Goal: Task Accomplishment & Management: Manage account settings

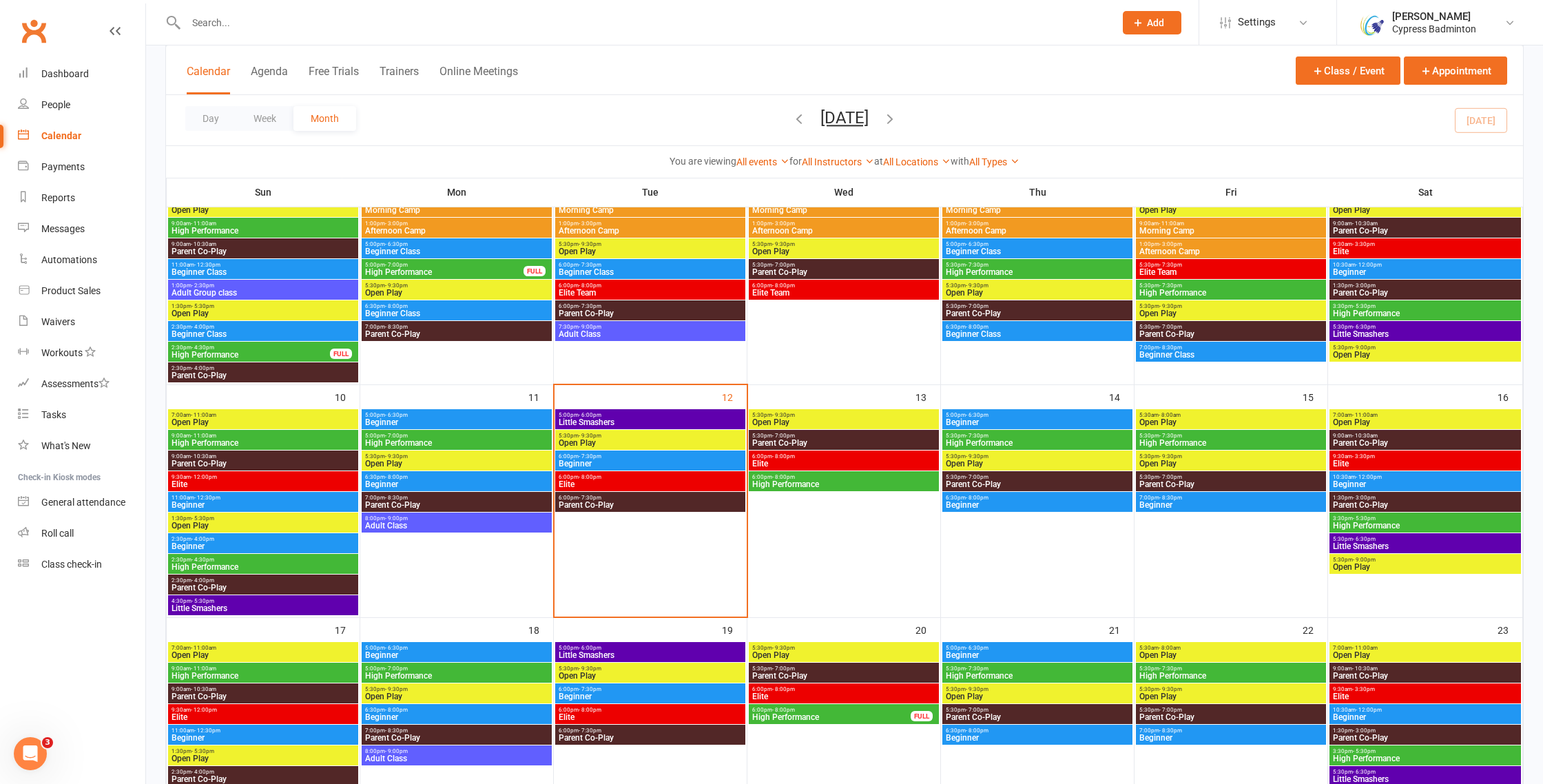
click at [1020, 505] on span "Beginner" at bounding box center [1037, 504] width 184 height 8
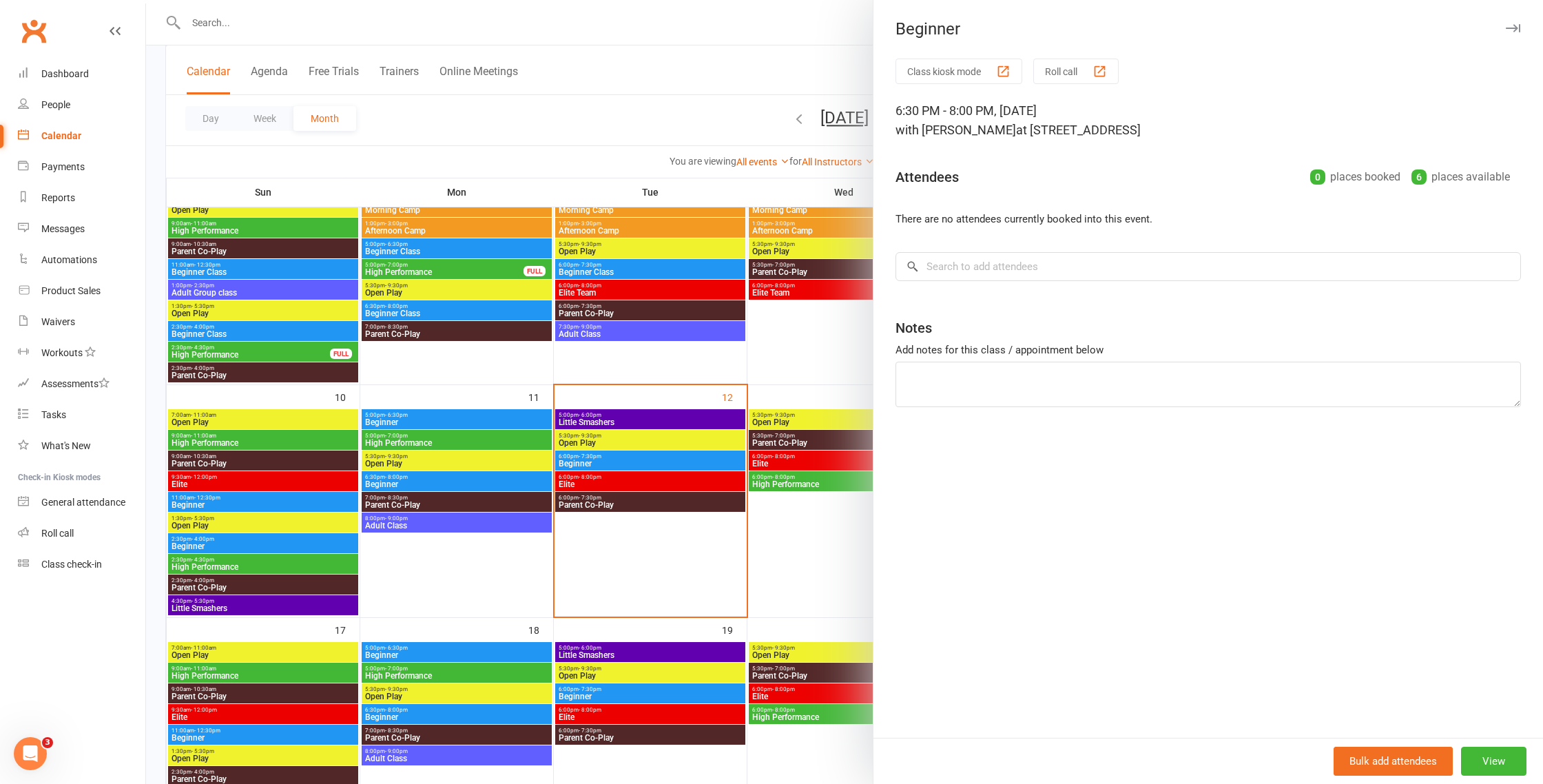
click at [846, 556] on div at bounding box center [844, 392] width 1397 height 784
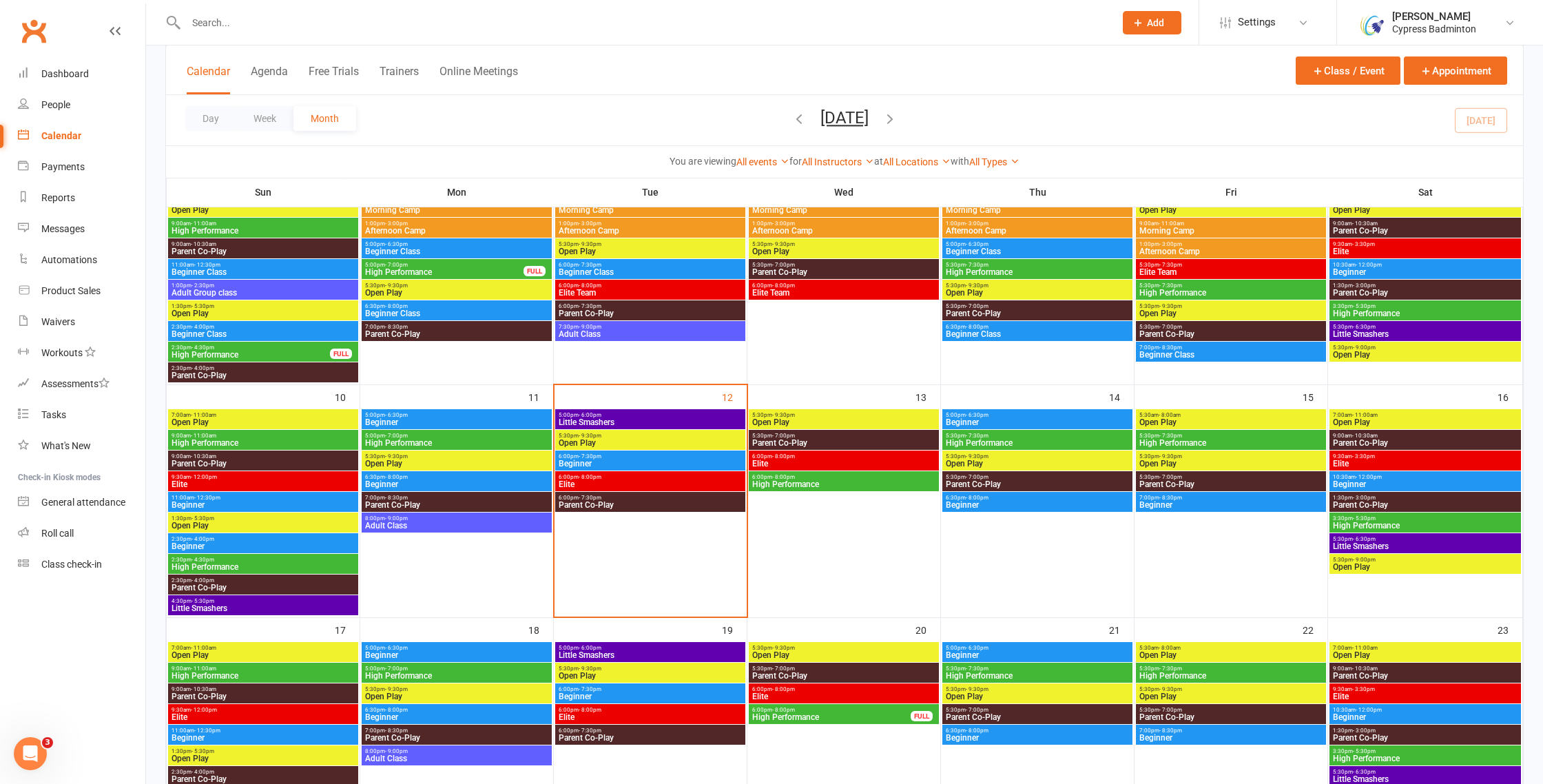
click at [1048, 442] on span "High Performance" at bounding box center [1037, 442] width 184 height 8
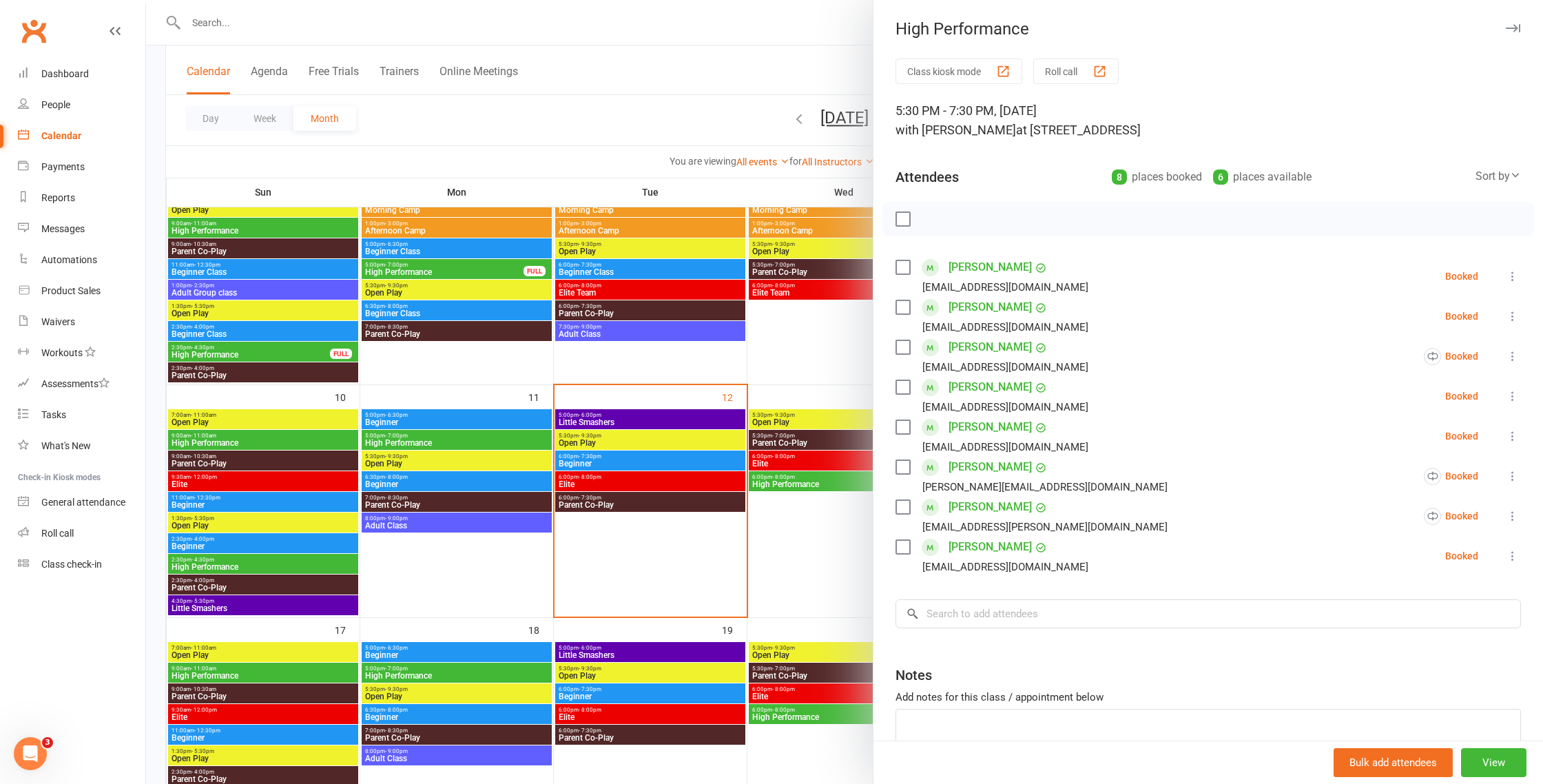
click at [837, 571] on div at bounding box center [844, 392] width 1397 height 784
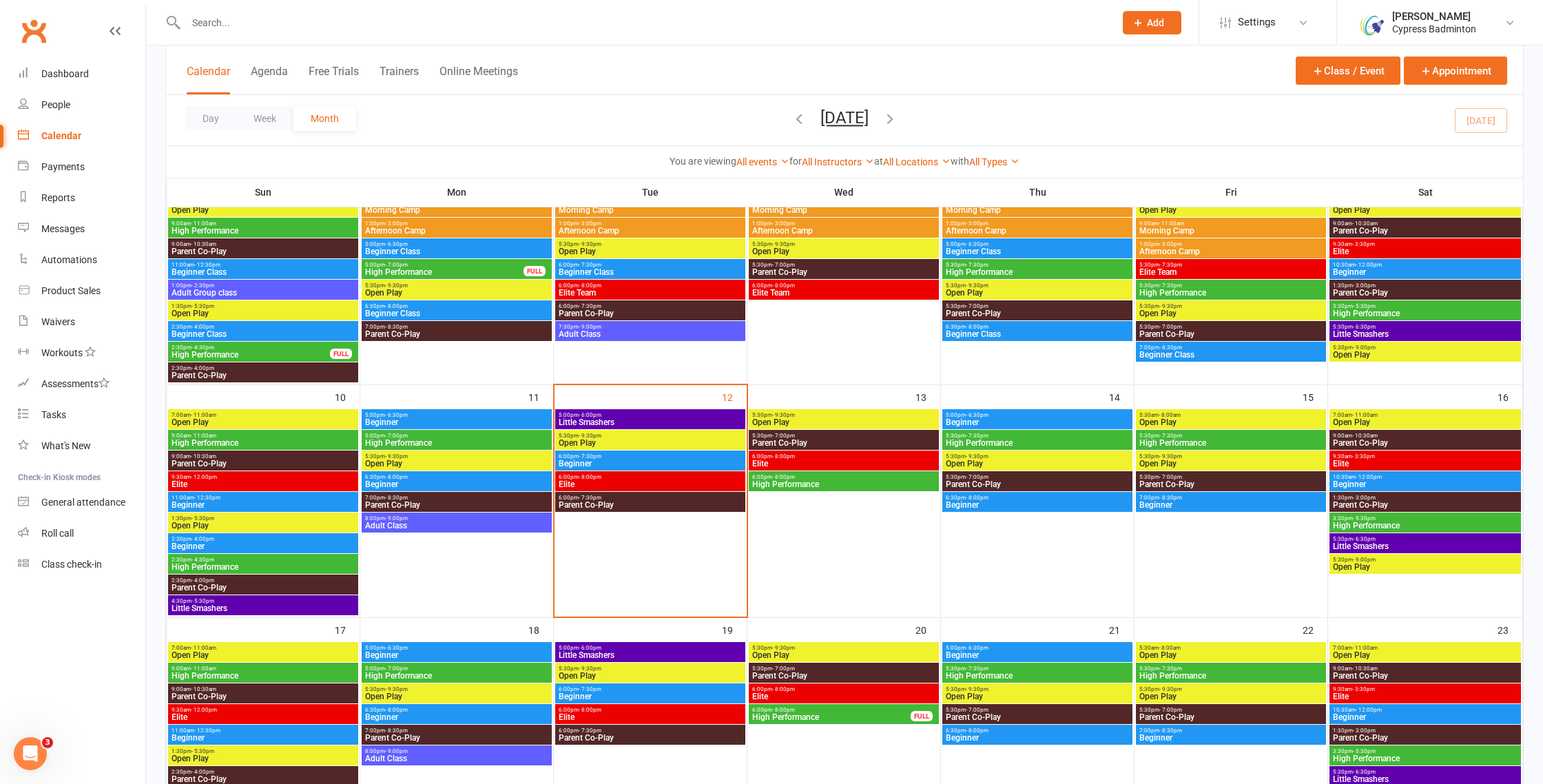
scroll to position [0, 1]
click at [1034, 418] on span "Beginner" at bounding box center [1037, 422] width 184 height 8
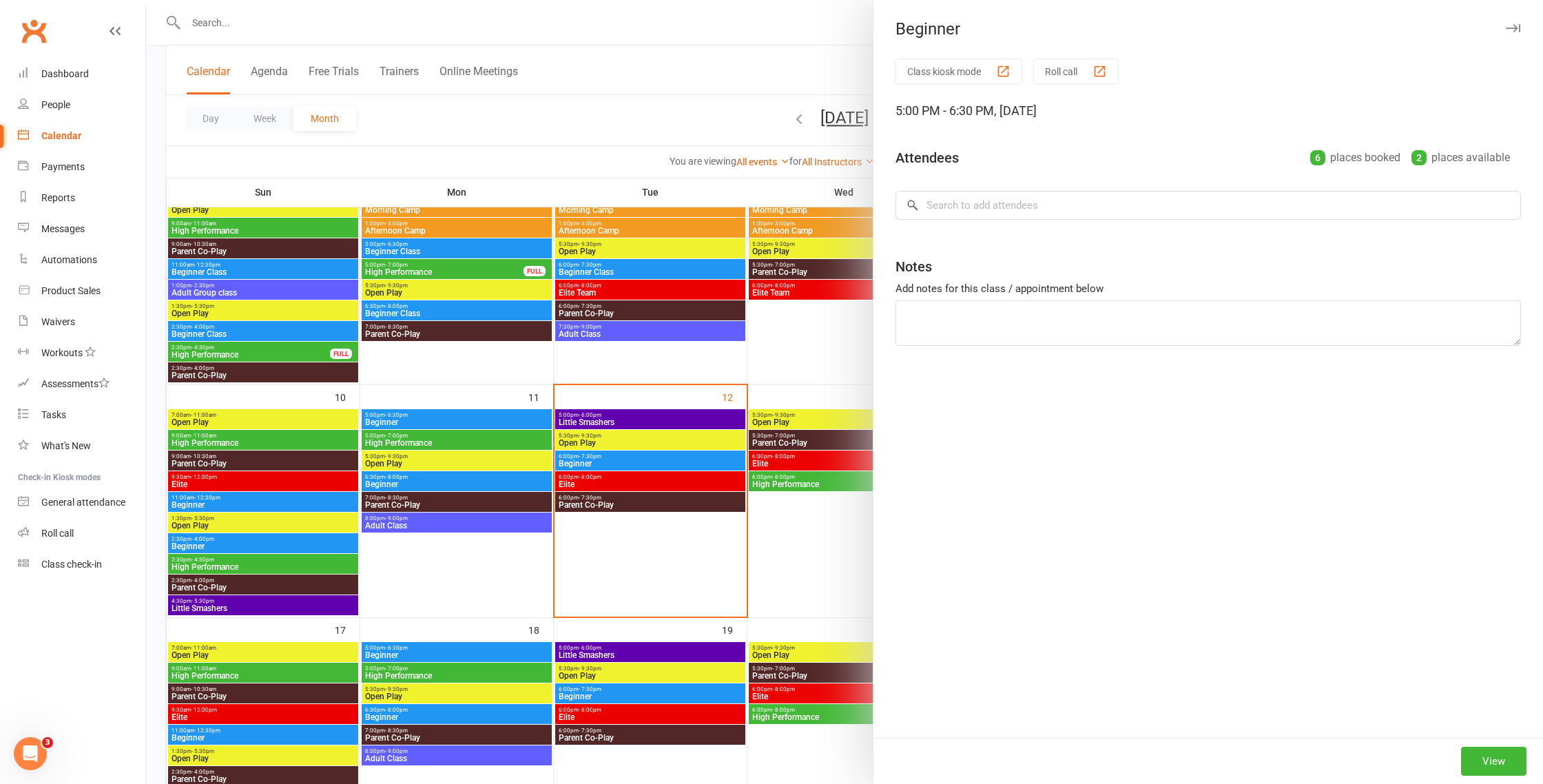
scroll to position [331, 0]
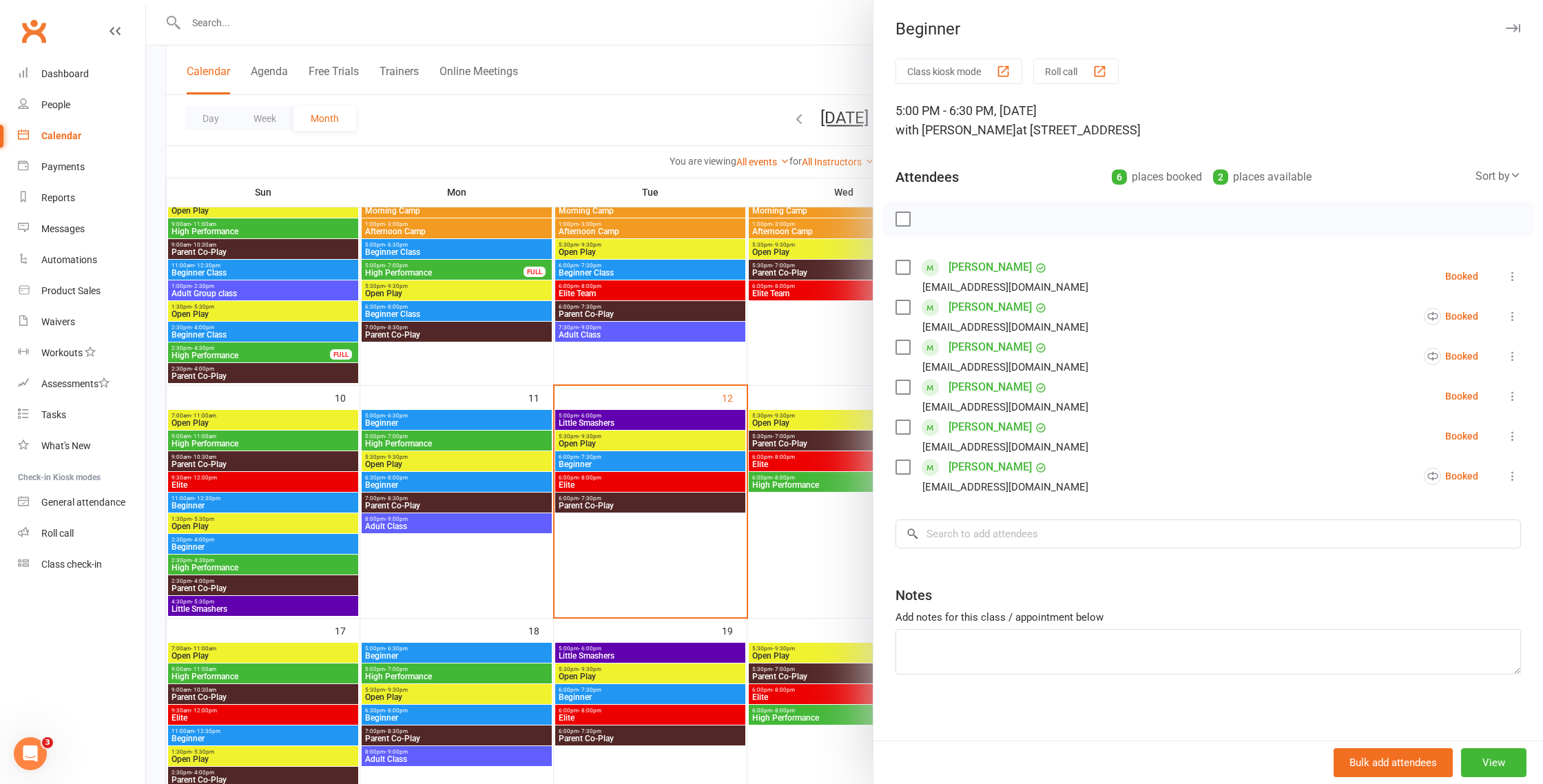
click at [786, 568] on div at bounding box center [844, 392] width 1397 height 784
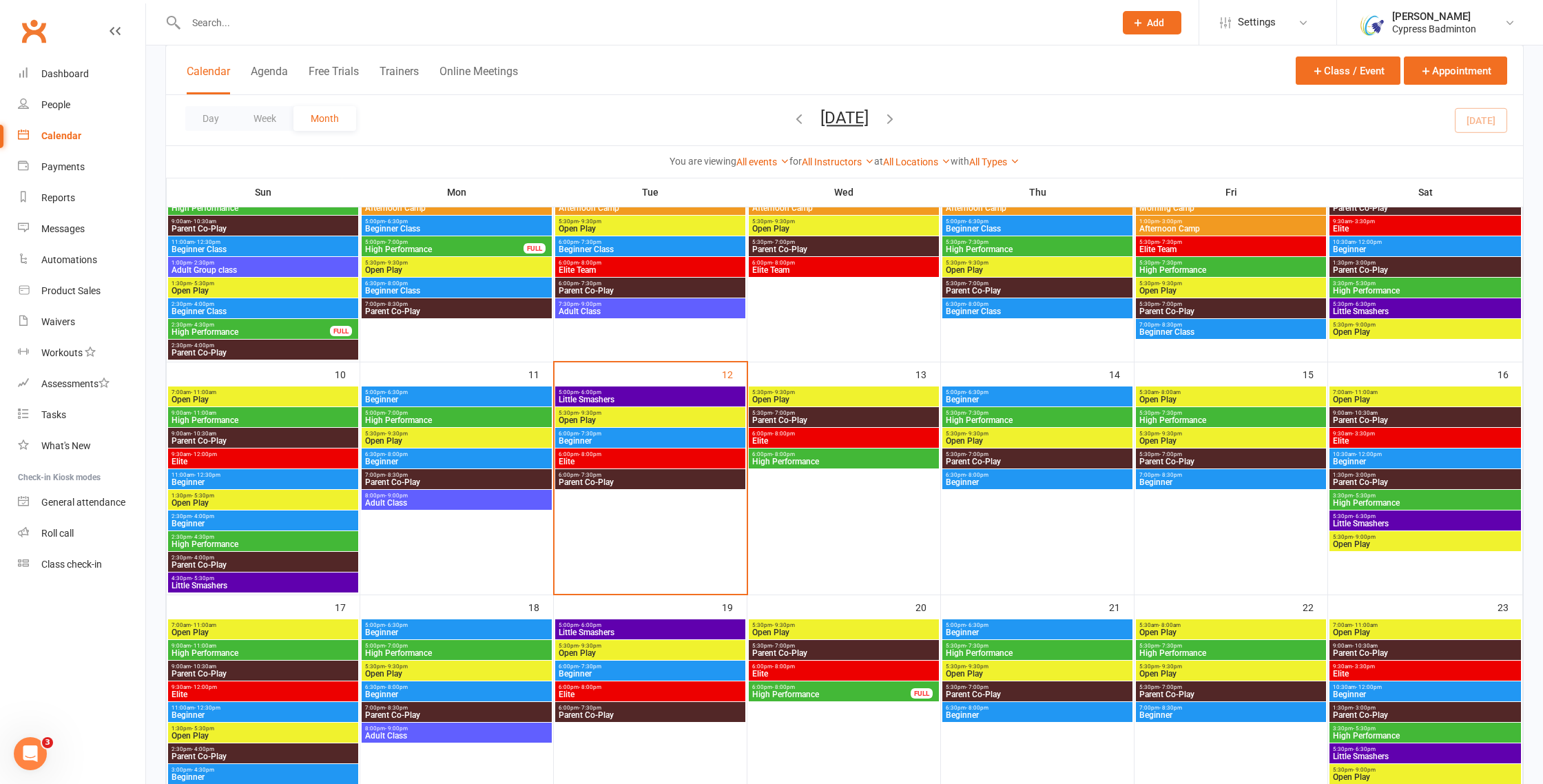
click at [1006, 628] on span "Beginner" at bounding box center [1037, 632] width 184 height 8
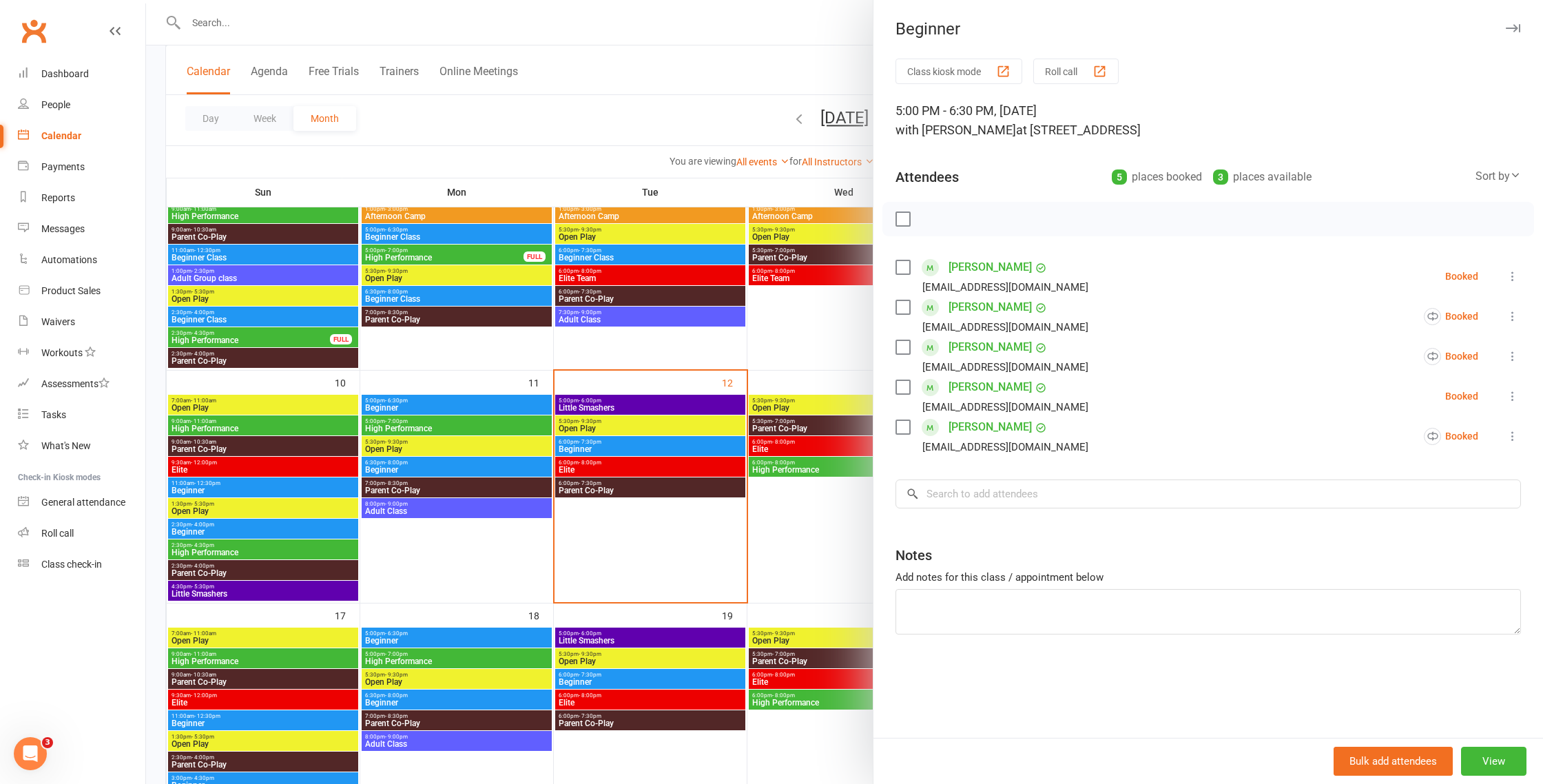
scroll to position [339, 0]
click at [778, 558] on div at bounding box center [844, 392] width 1397 height 784
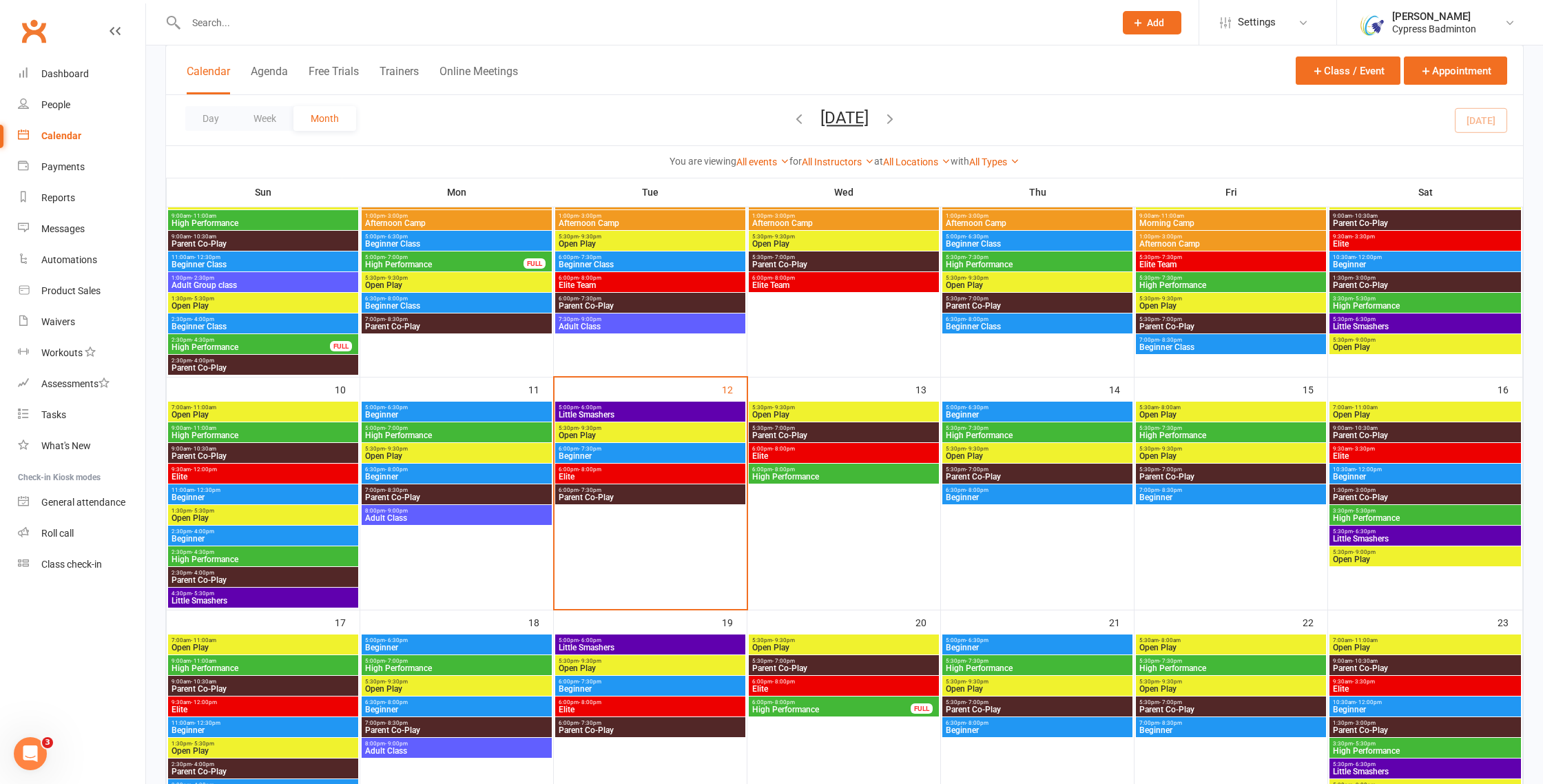
click at [996, 431] on span "High Performance" at bounding box center [1037, 435] width 184 height 8
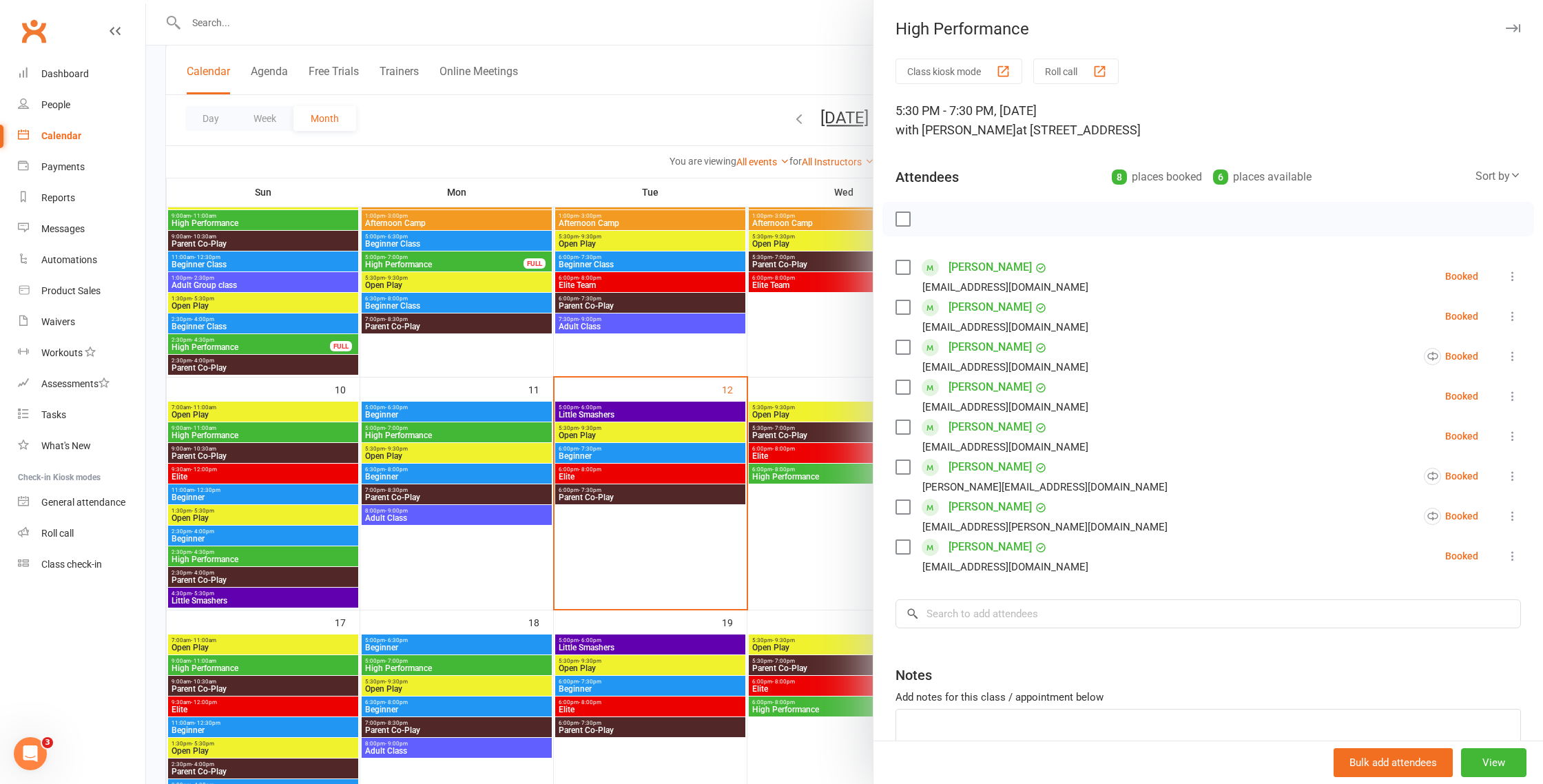
drag, startPoint x: 838, startPoint y: 517, endPoint x: 875, endPoint y: 490, distance: 45.8
click at [839, 516] on div at bounding box center [844, 392] width 1397 height 784
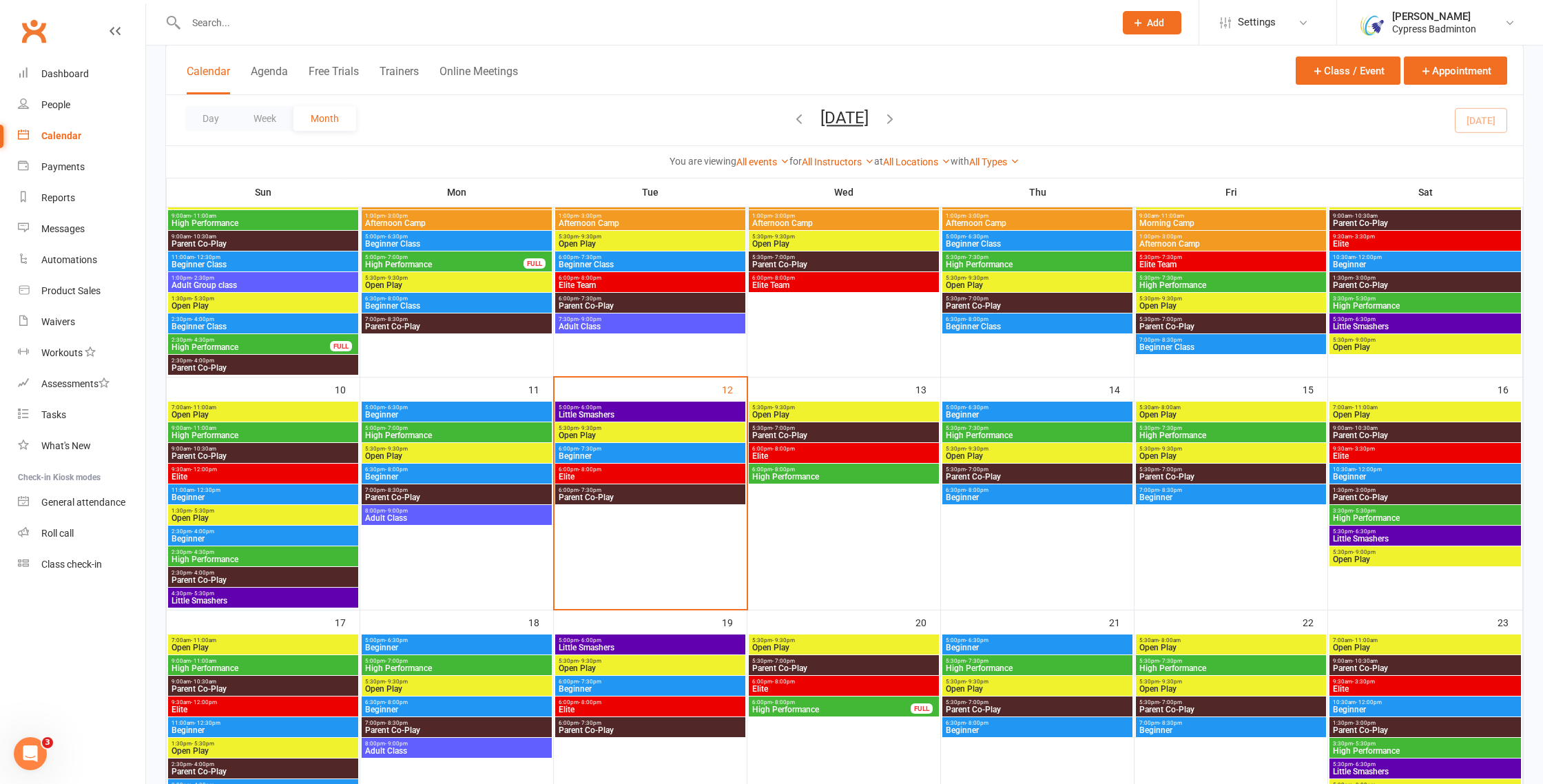
click at [965, 413] on span "Beginner" at bounding box center [1037, 415] width 184 height 8
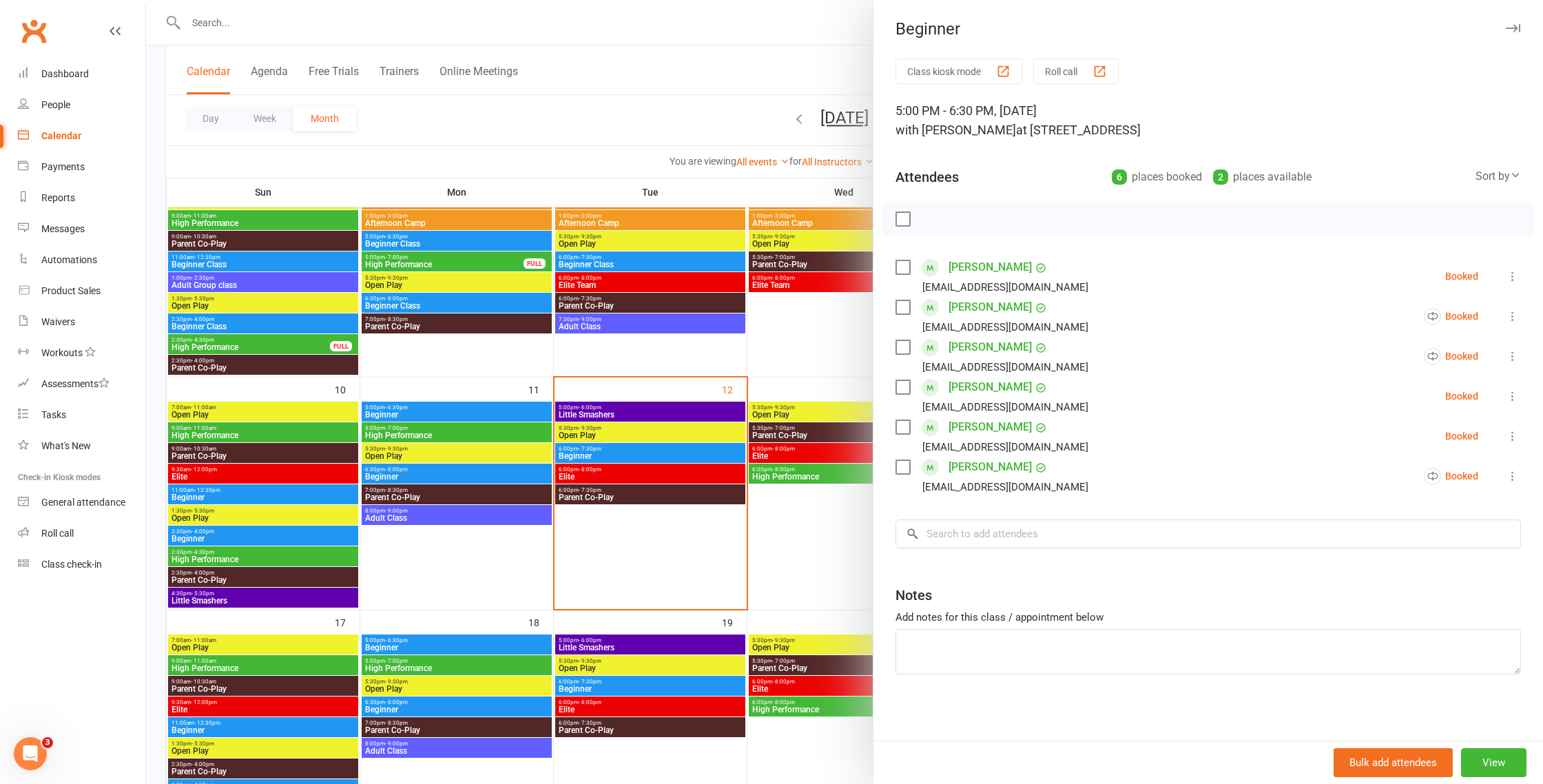
click at [904, 424] on label at bounding box center [903, 426] width 14 height 14
click at [1023, 221] on icon "button" at bounding box center [1020, 219] width 15 height 15
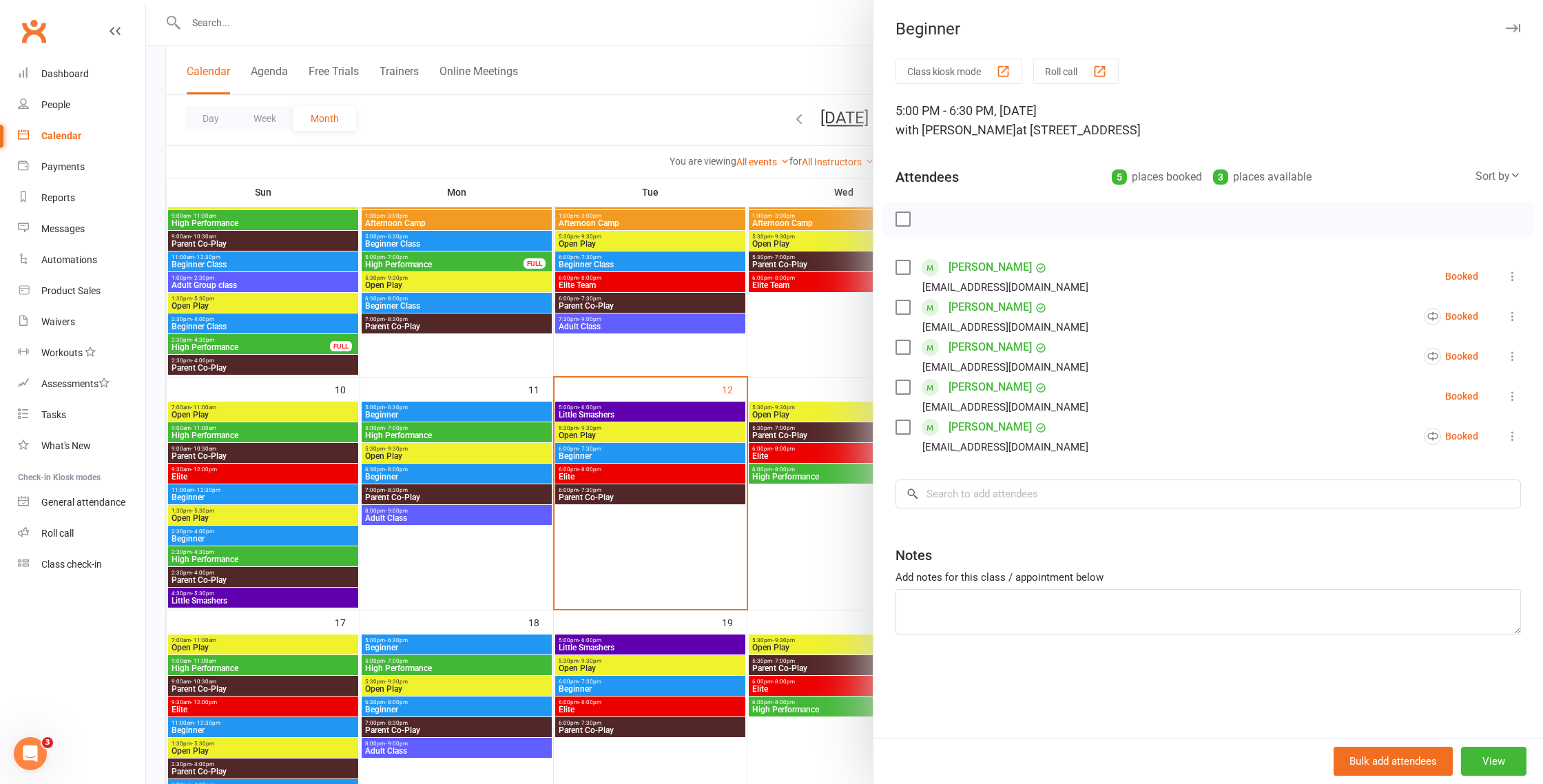
click at [658, 468] on div at bounding box center [844, 392] width 1397 height 784
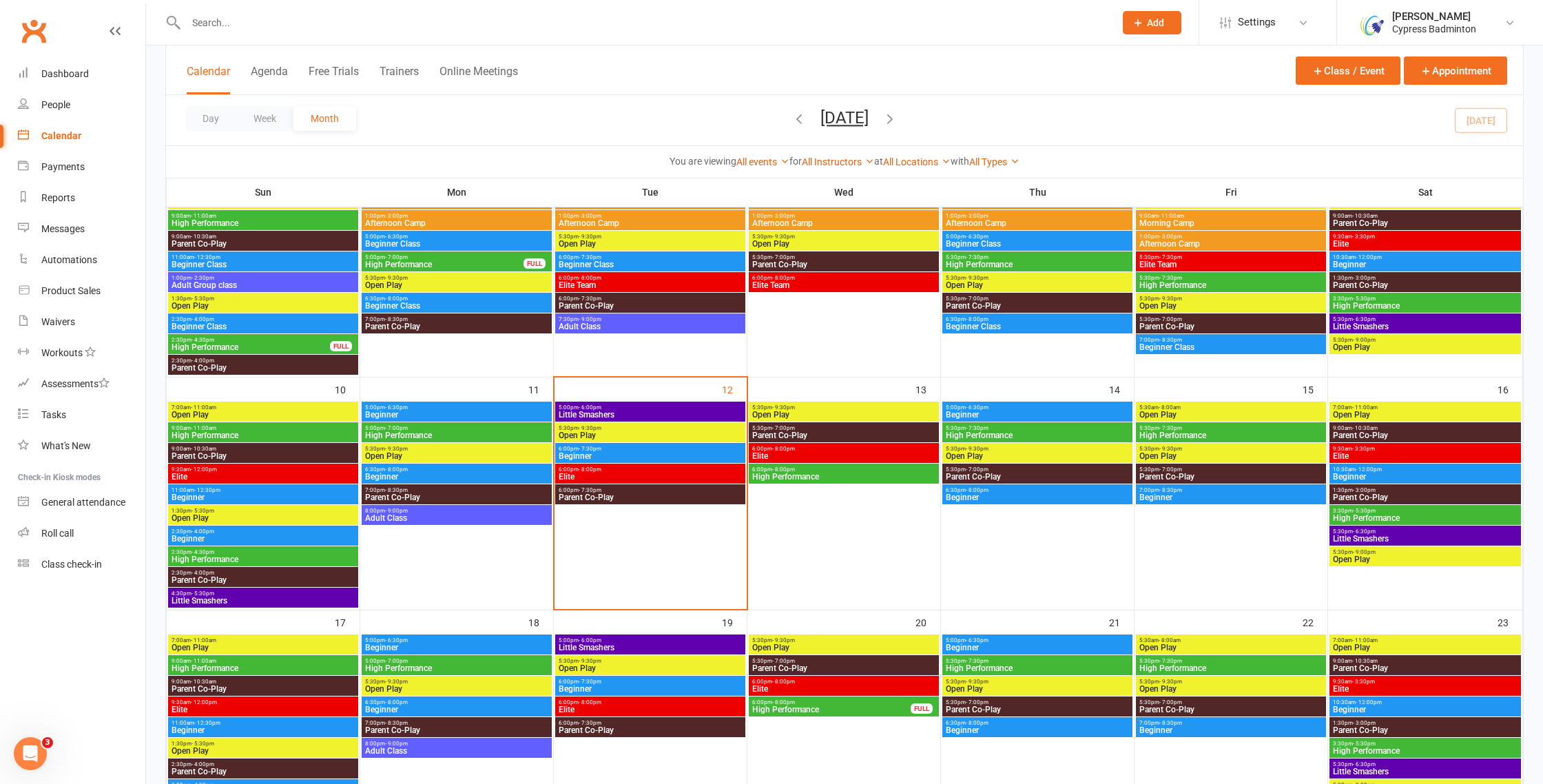
click at [478, 24] on input "text" at bounding box center [643, 23] width 923 height 20
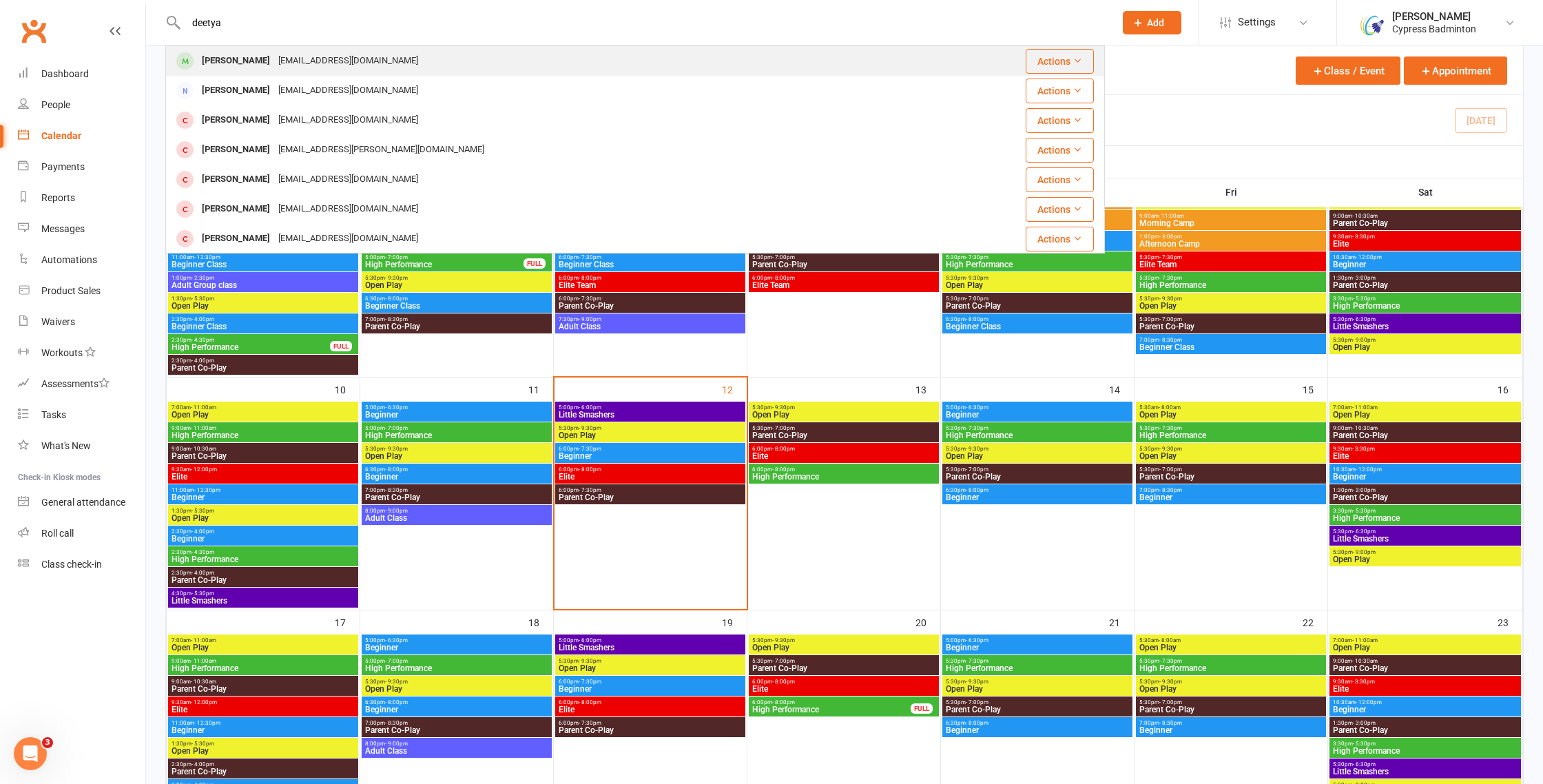
type input "deetya"
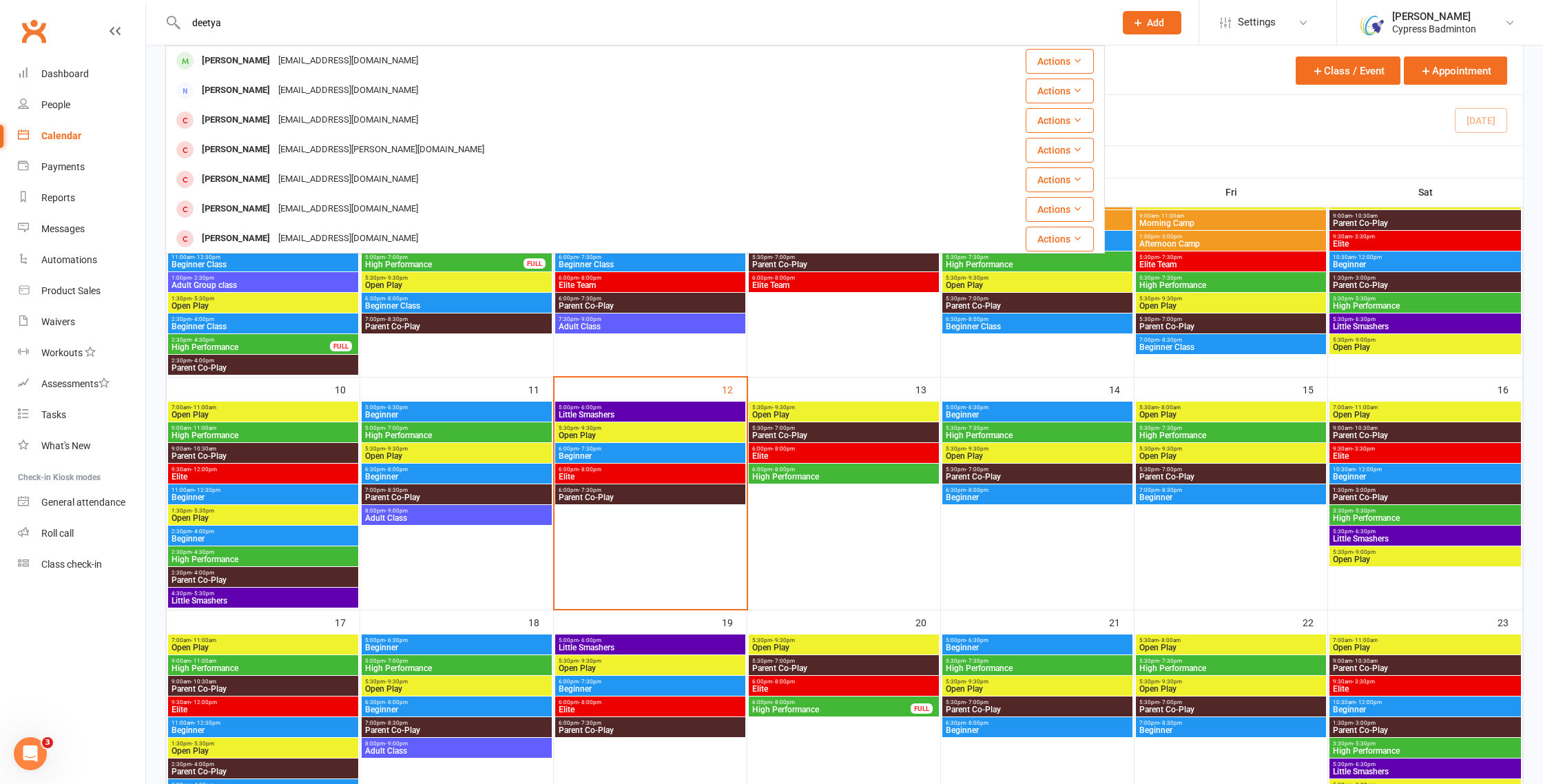
click at [443, 56] on div "Deetya Palla gopalaraopv@gmail.com" at bounding box center [544, 61] width 755 height 29
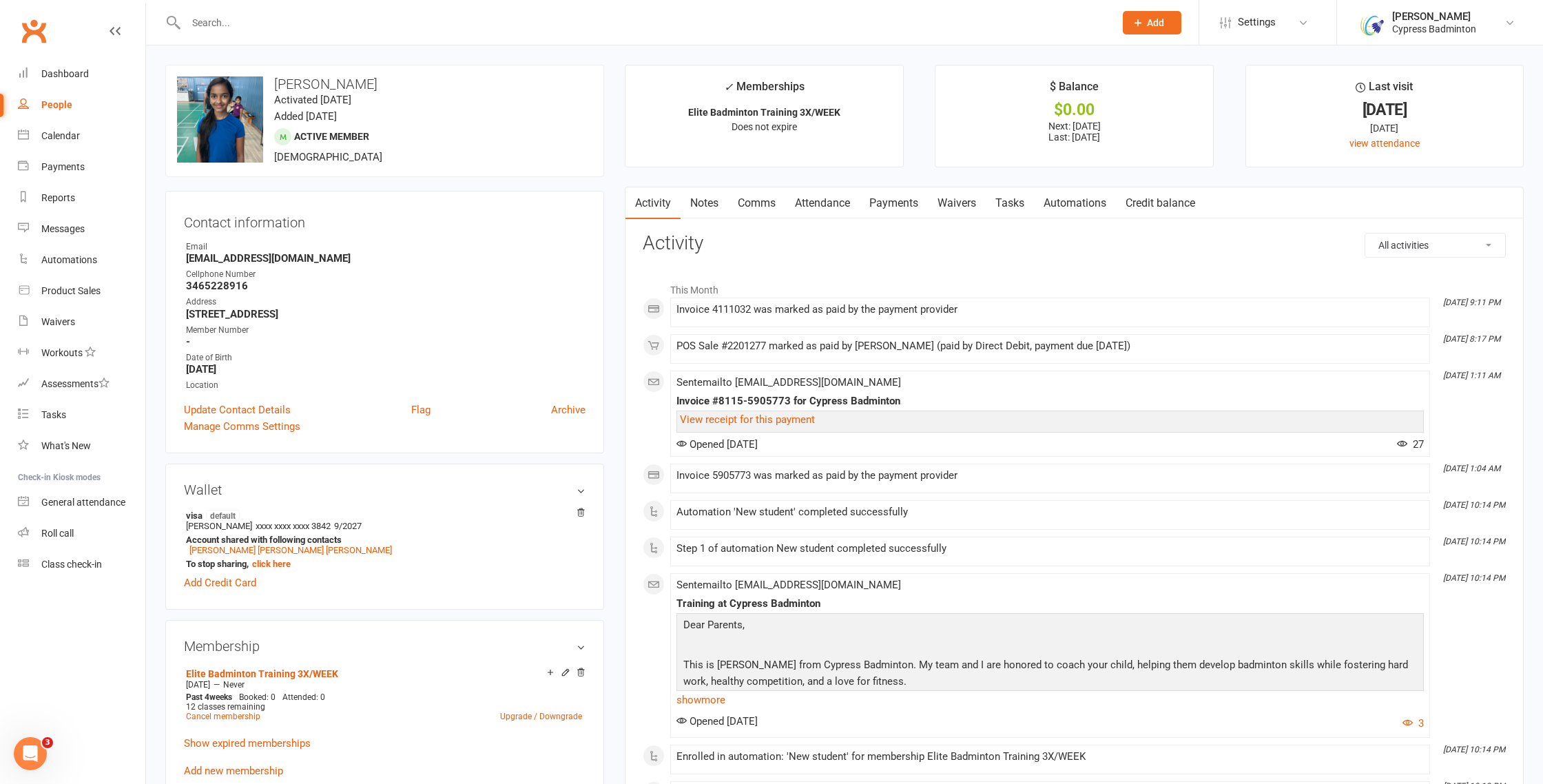
click at [843, 205] on link "Attendance" at bounding box center [823, 203] width 75 height 32
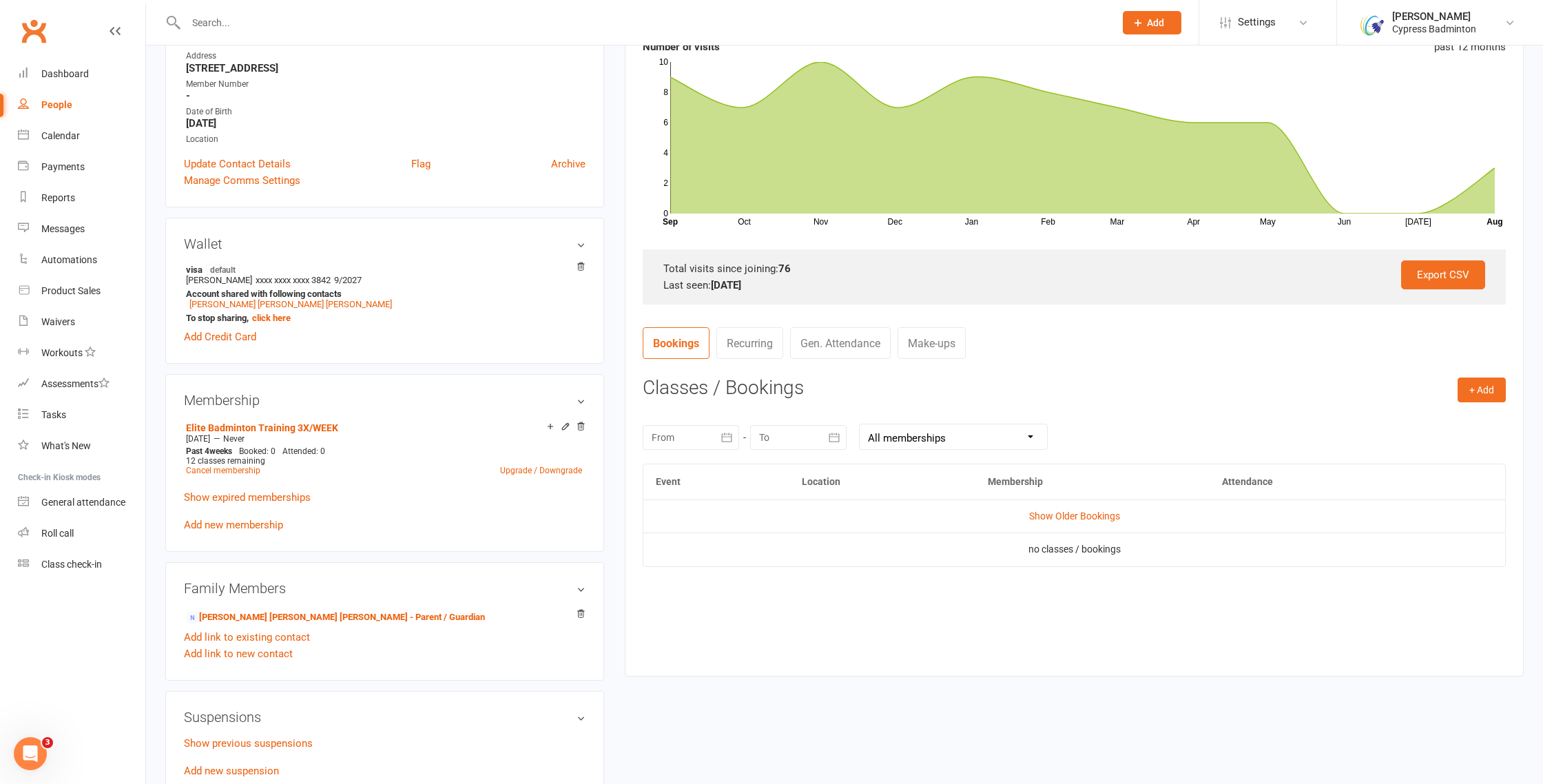
scroll to position [345, 0]
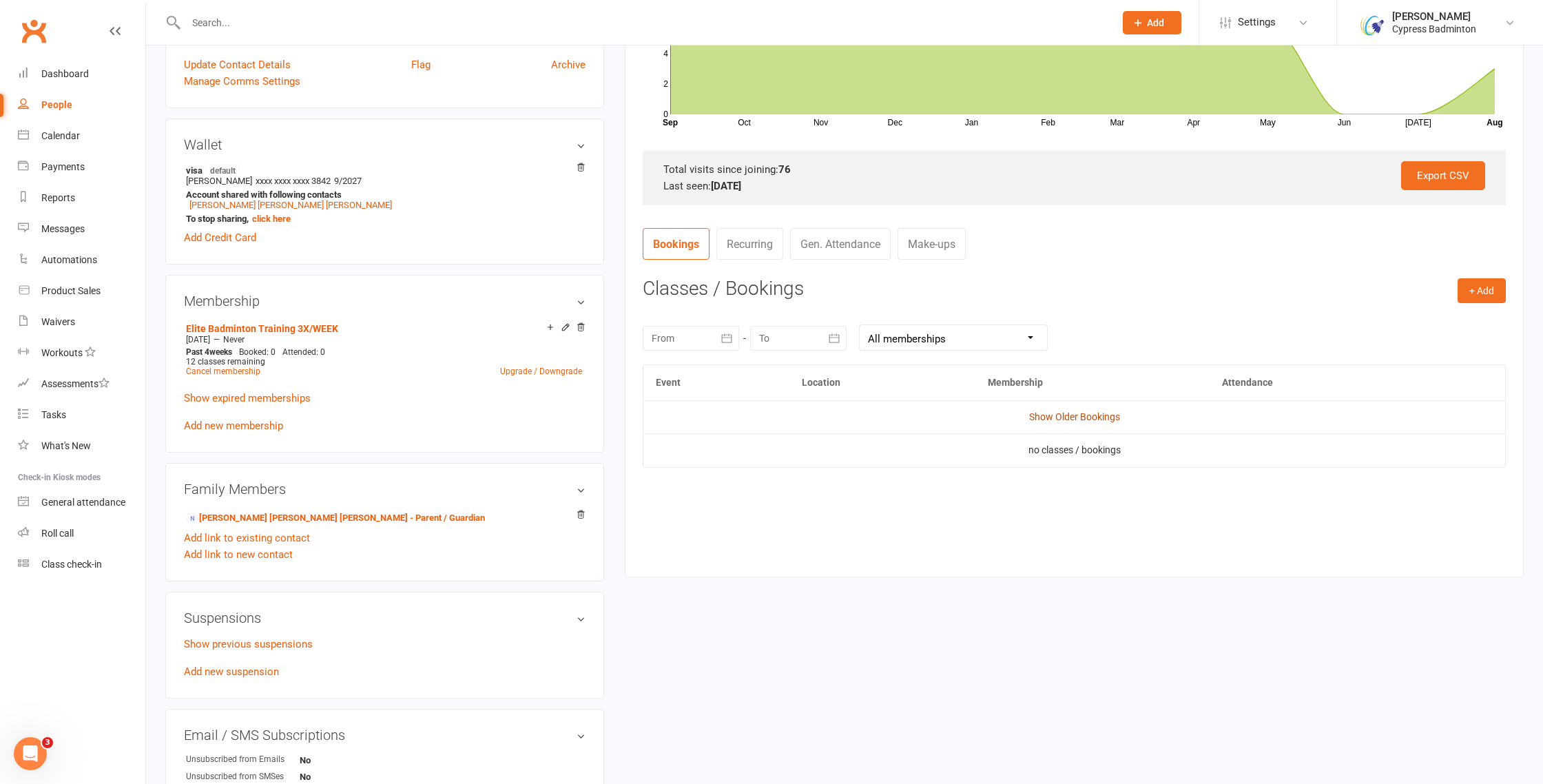
click at [1063, 416] on link "Show Older Bookings" at bounding box center [1075, 416] width 91 height 11
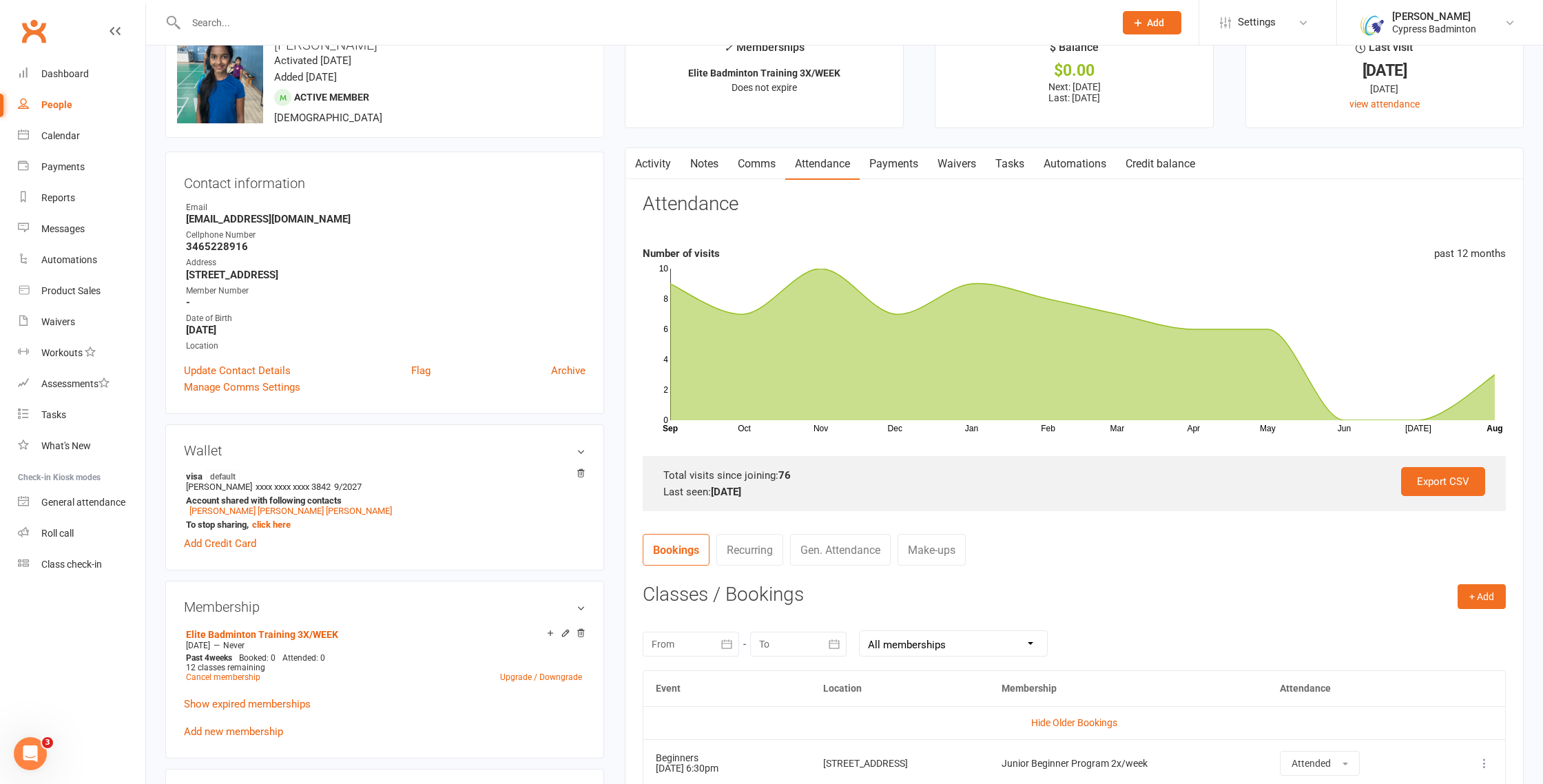
scroll to position [0, 0]
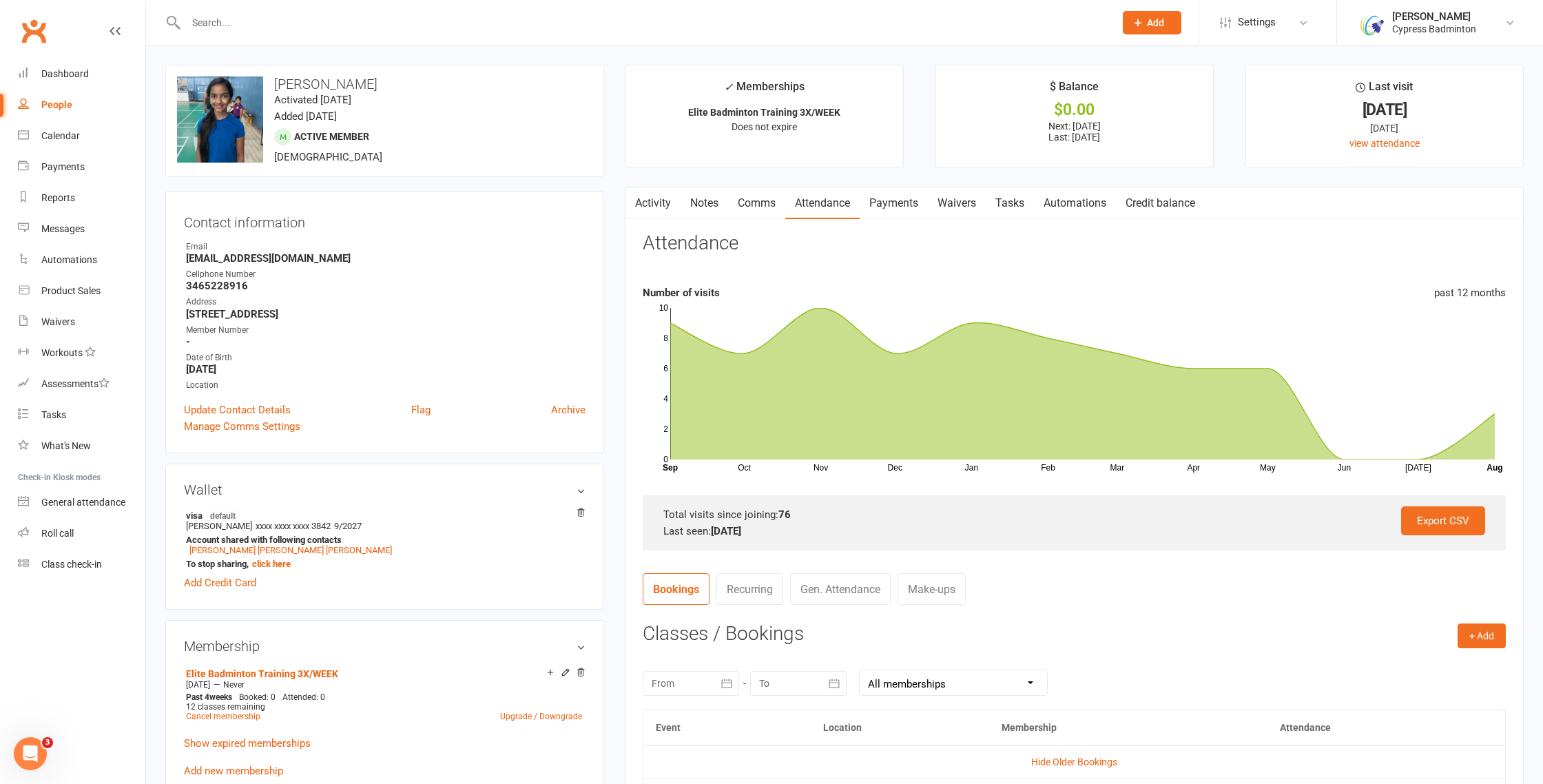
click at [905, 202] on link "Payments" at bounding box center [894, 203] width 68 height 32
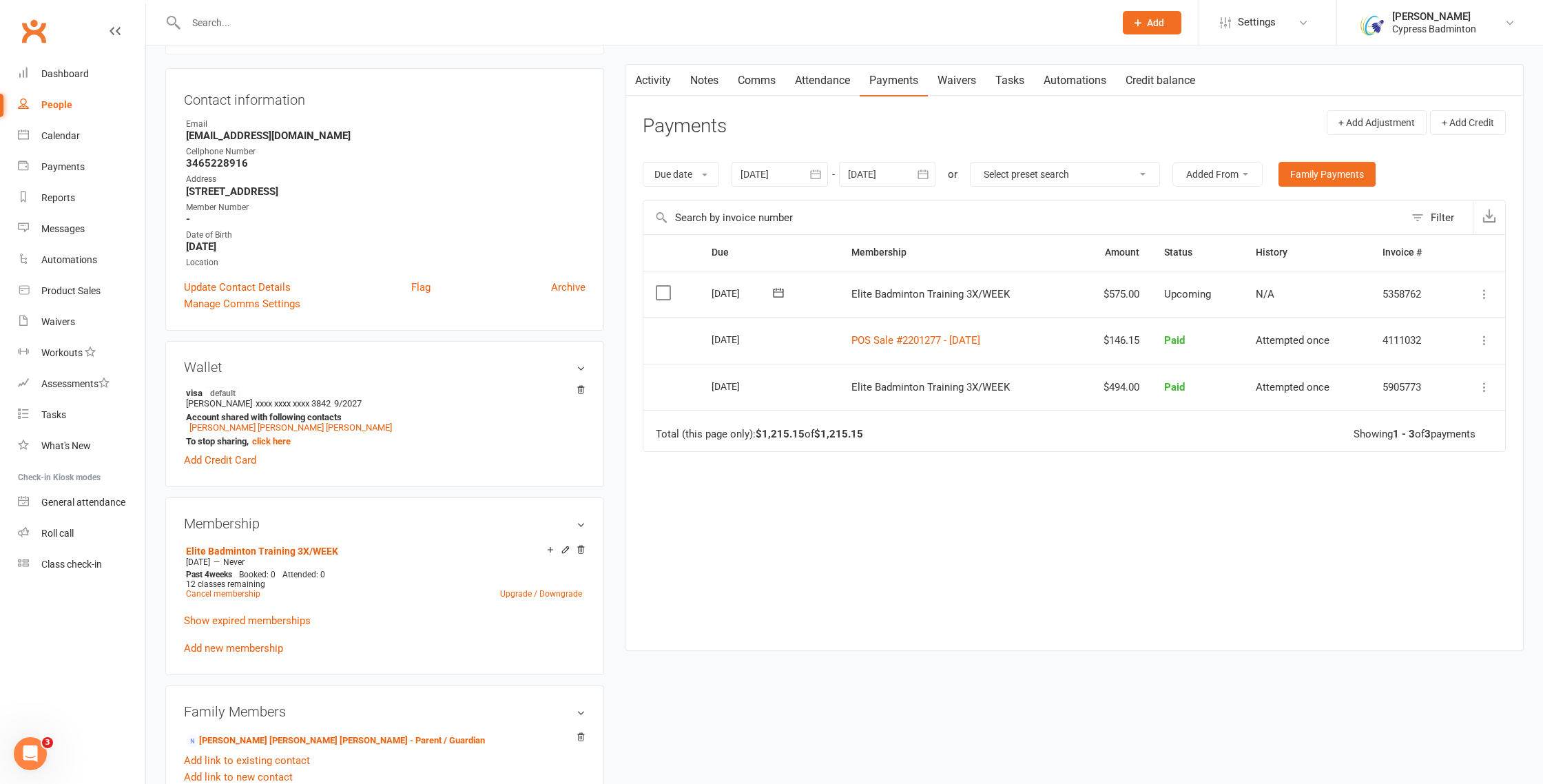
scroll to position [148, 0]
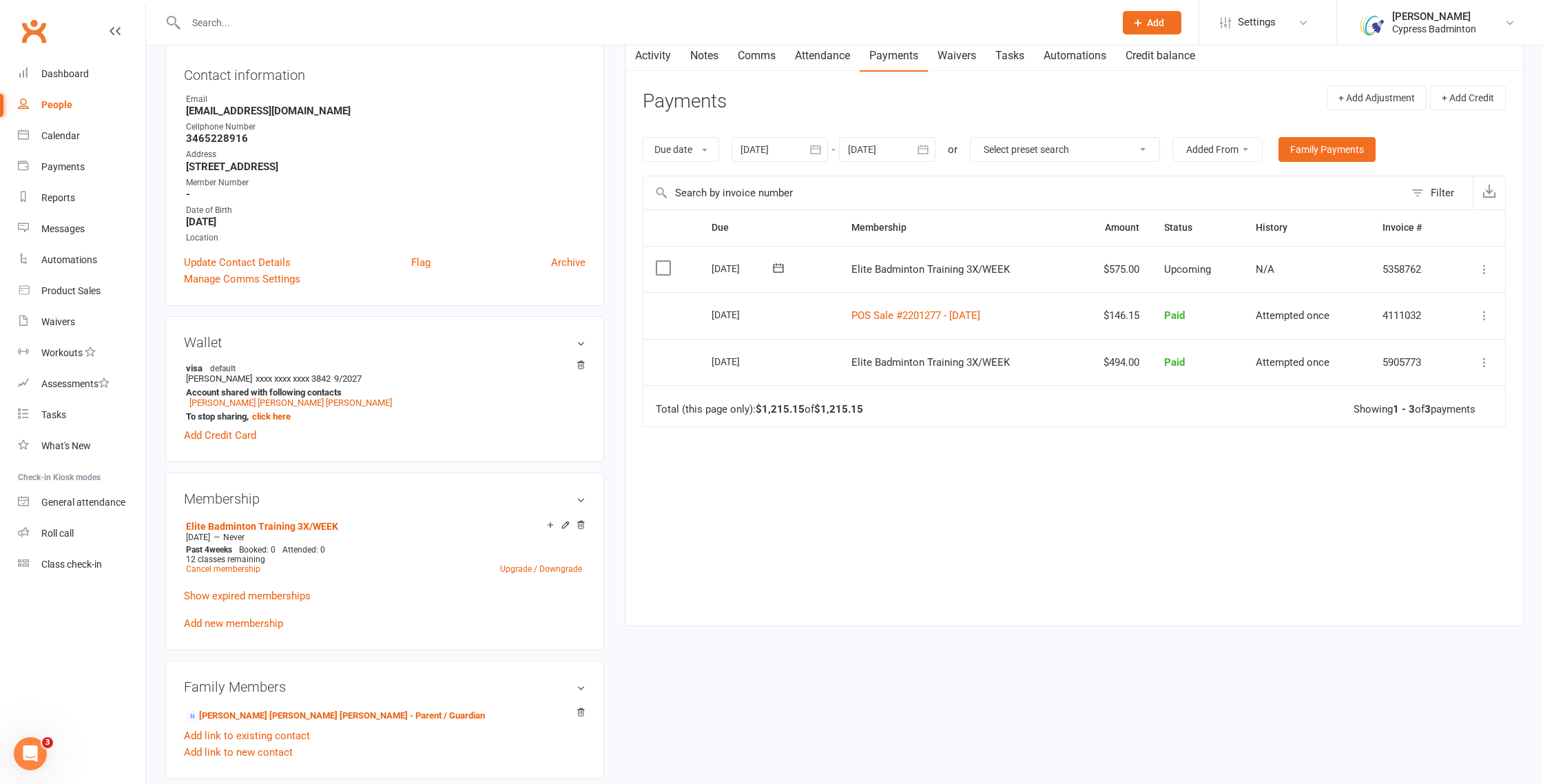
click at [820, 152] on icon "button" at bounding box center [816, 150] width 14 height 14
click at [758, 182] on icon "button" at bounding box center [753, 182] width 10 height 11
click at [838, 315] on button "20" at bounding box center [847, 313] width 29 height 25
type input "20 May 2025"
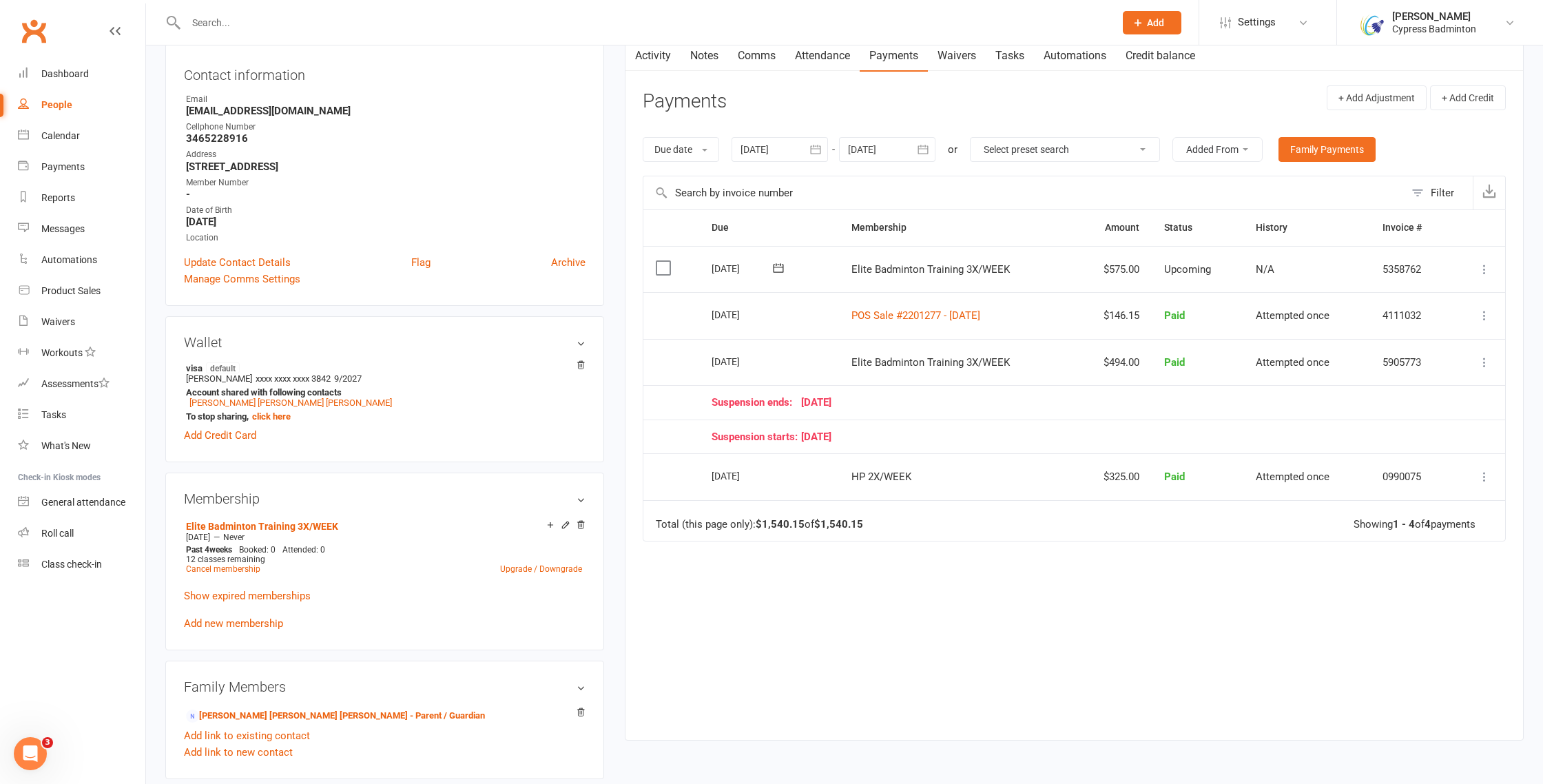
click at [816, 61] on link "Attendance" at bounding box center [823, 56] width 75 height 32
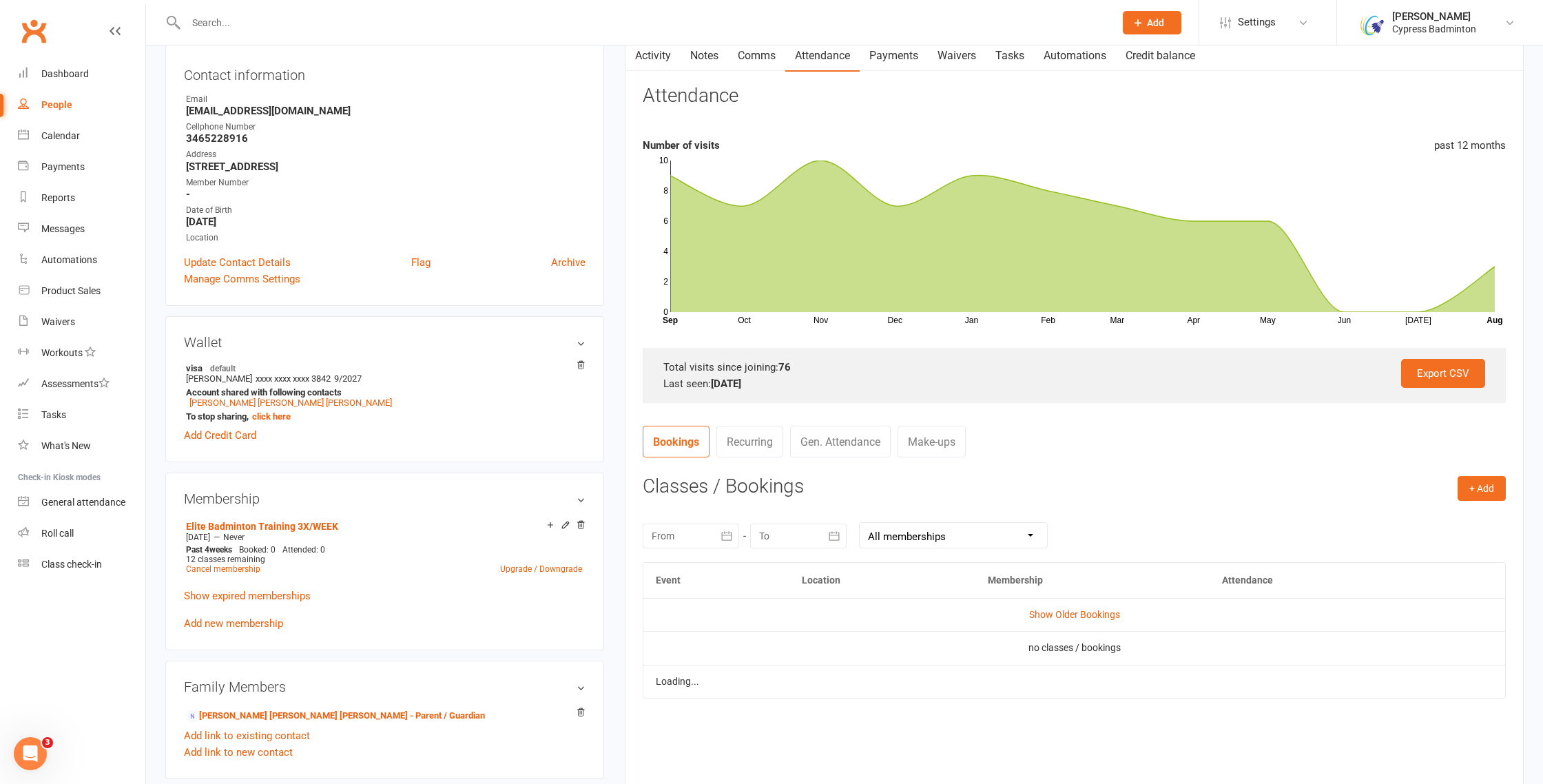
scroll to position [139, 0]
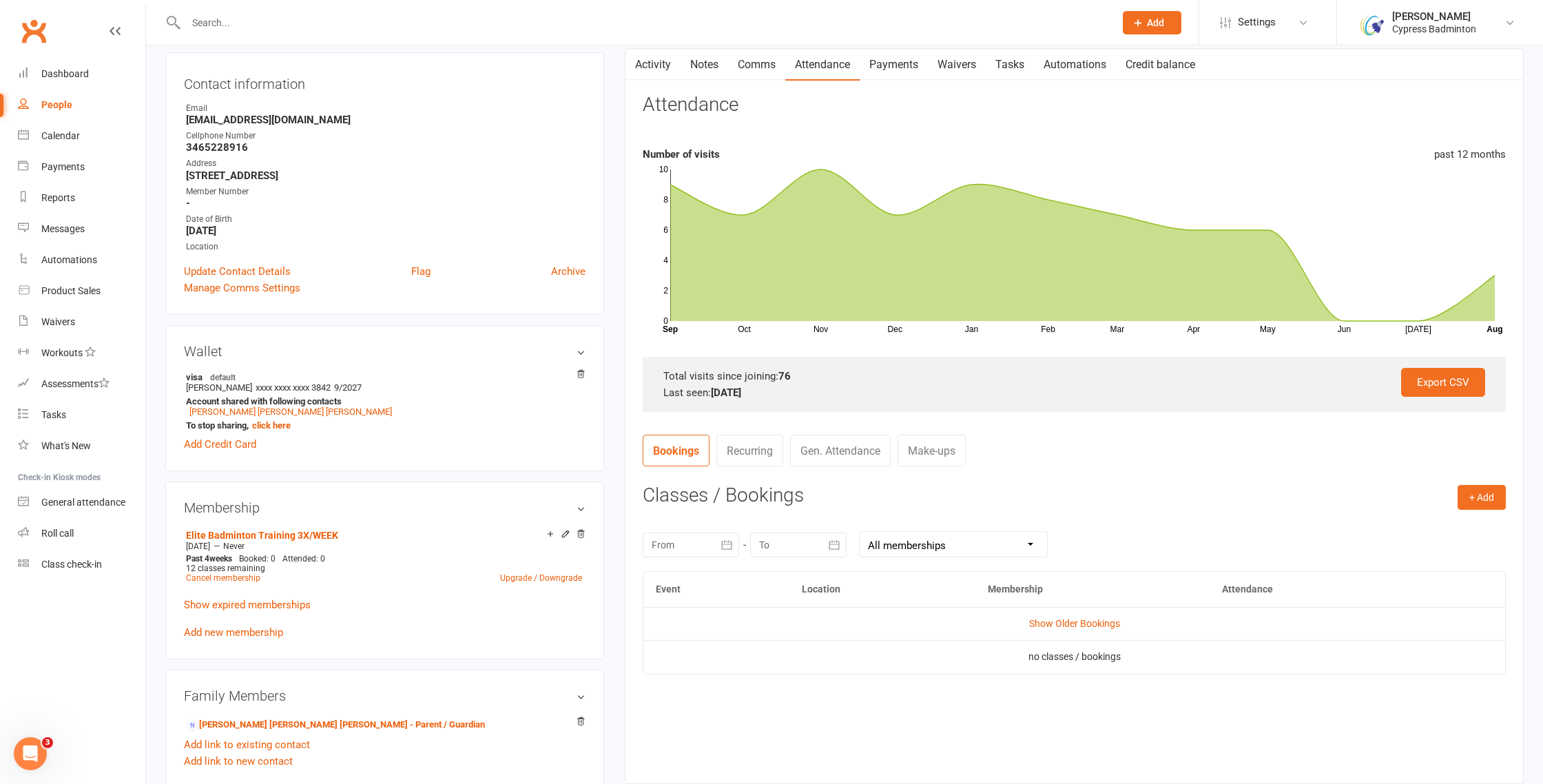
click at [713, 546] on div at bounding box center [691, 544] width 97 height 25
click at [657, 575] on button "button" at bounding box center [665, 577] width 30 height 25
click at [658, 575] on button "button" at bounding box center [665, 577] width 30 height 25
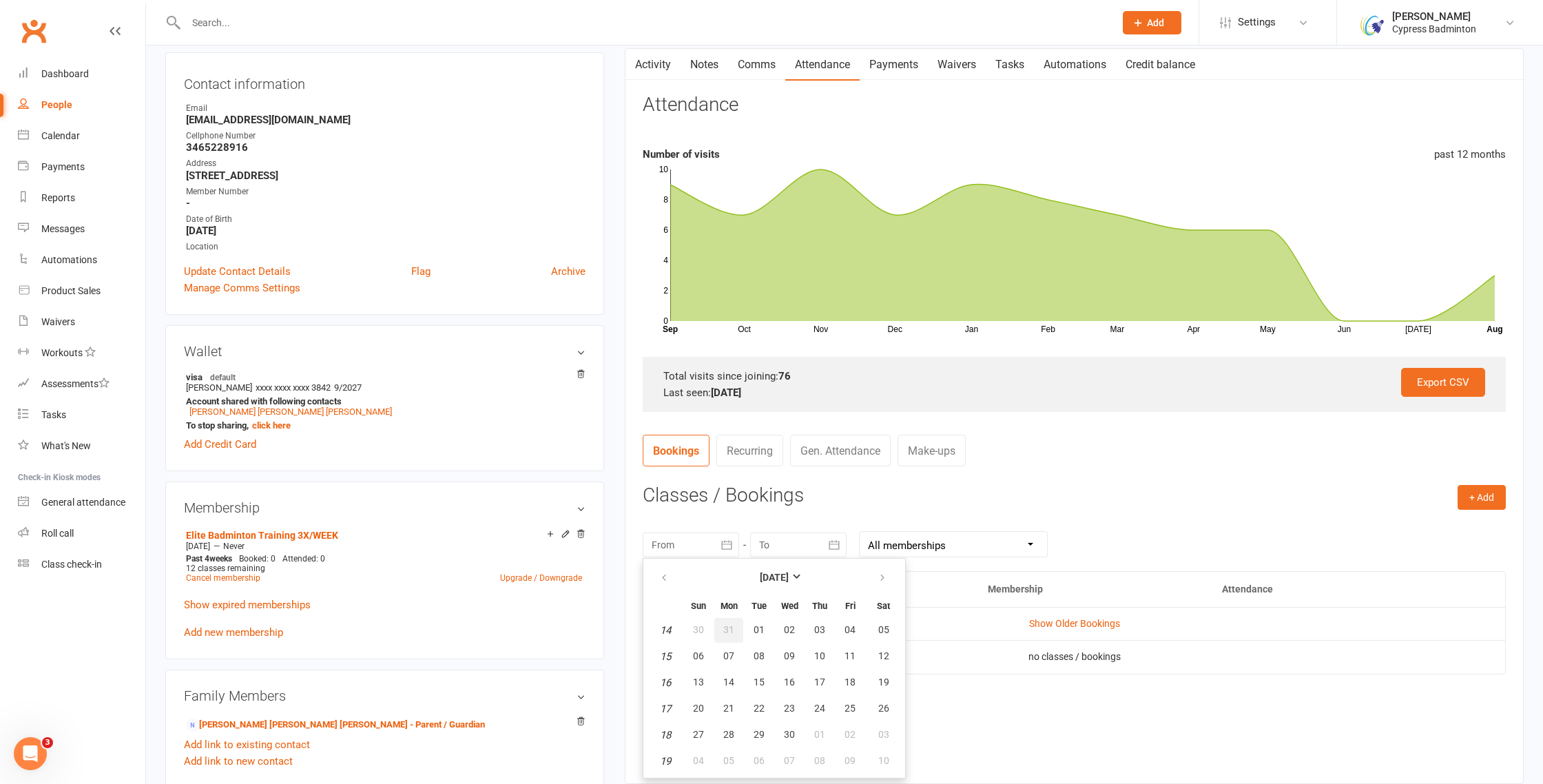
click at [736, 637] on button "31" at bounding box center [728, 629] width 29 height 25
type input "31 Mar 2025"
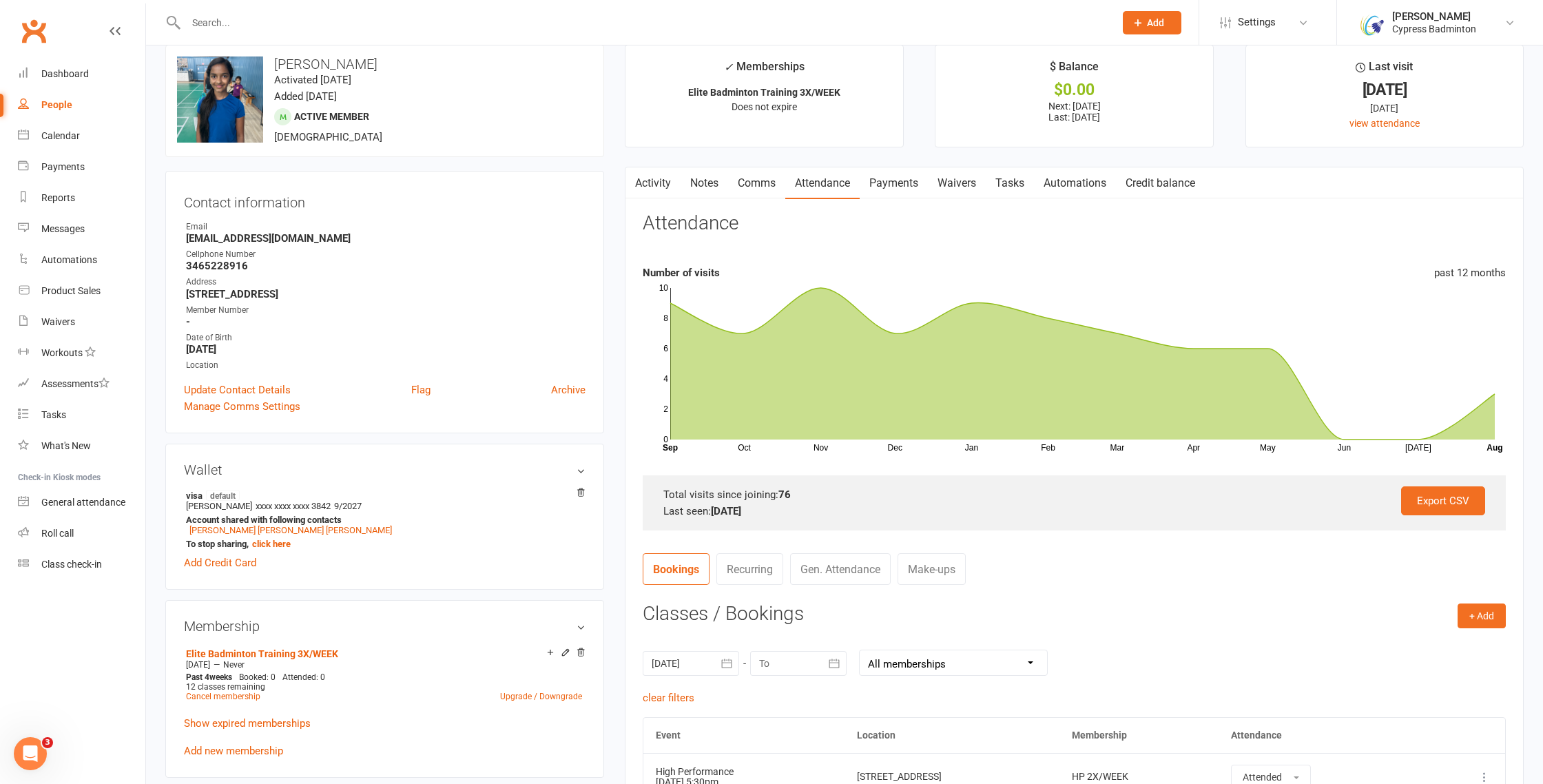
scroll to position [0, 0]
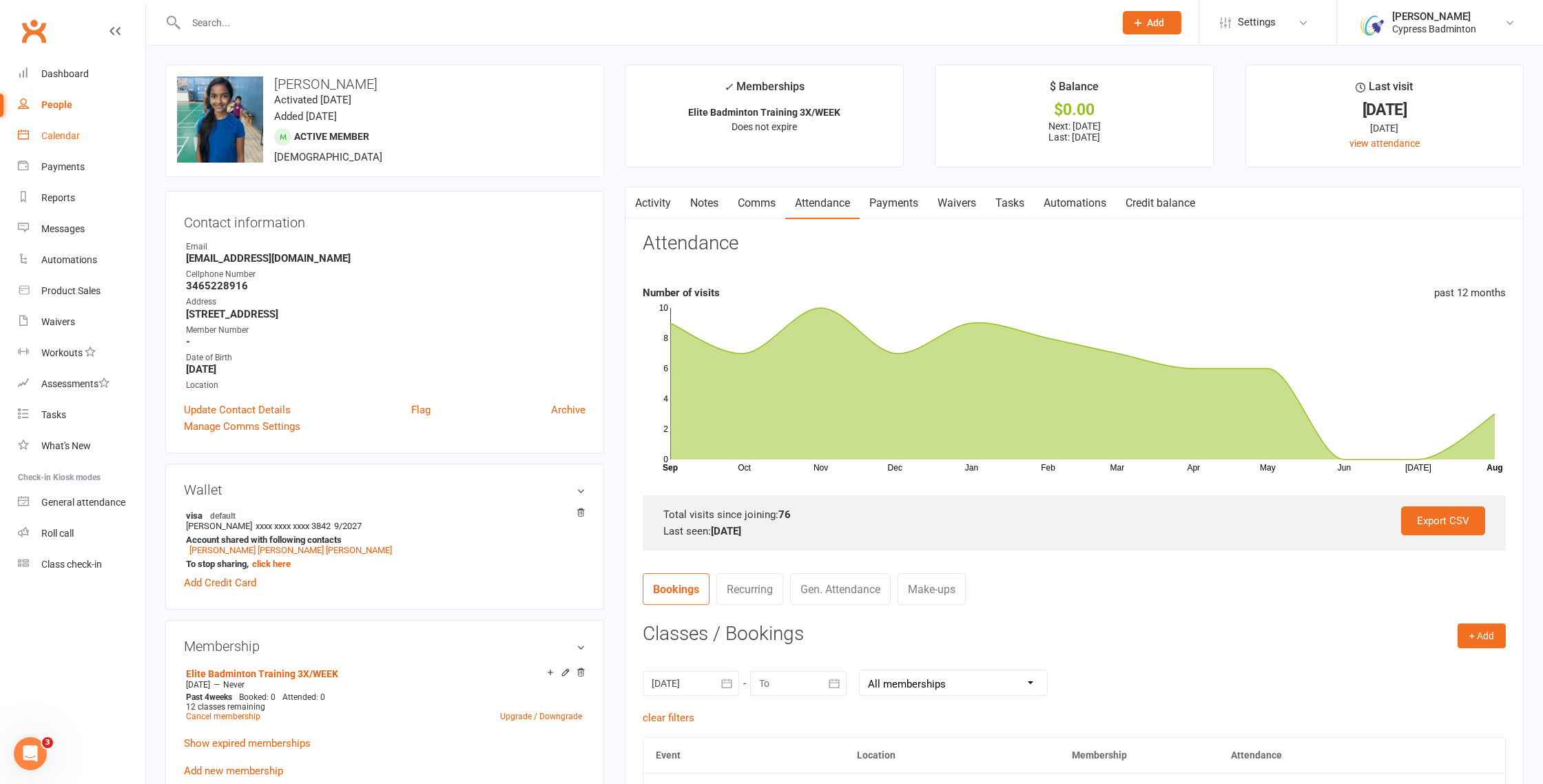
click at [68, 132] on div "Calendar" at bounding box center [60, 135] width 38 height 11
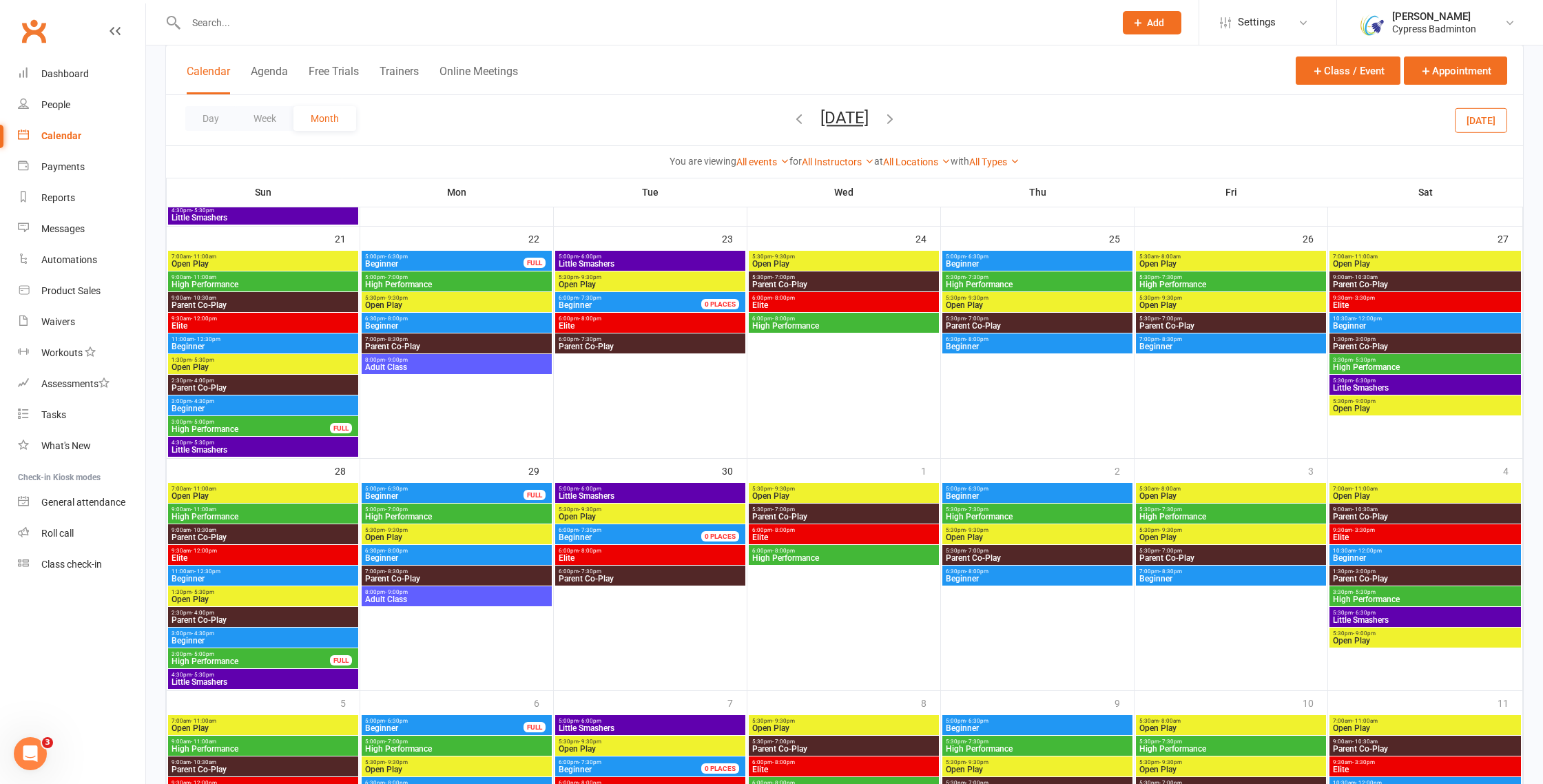
scroll to position [765, 0]
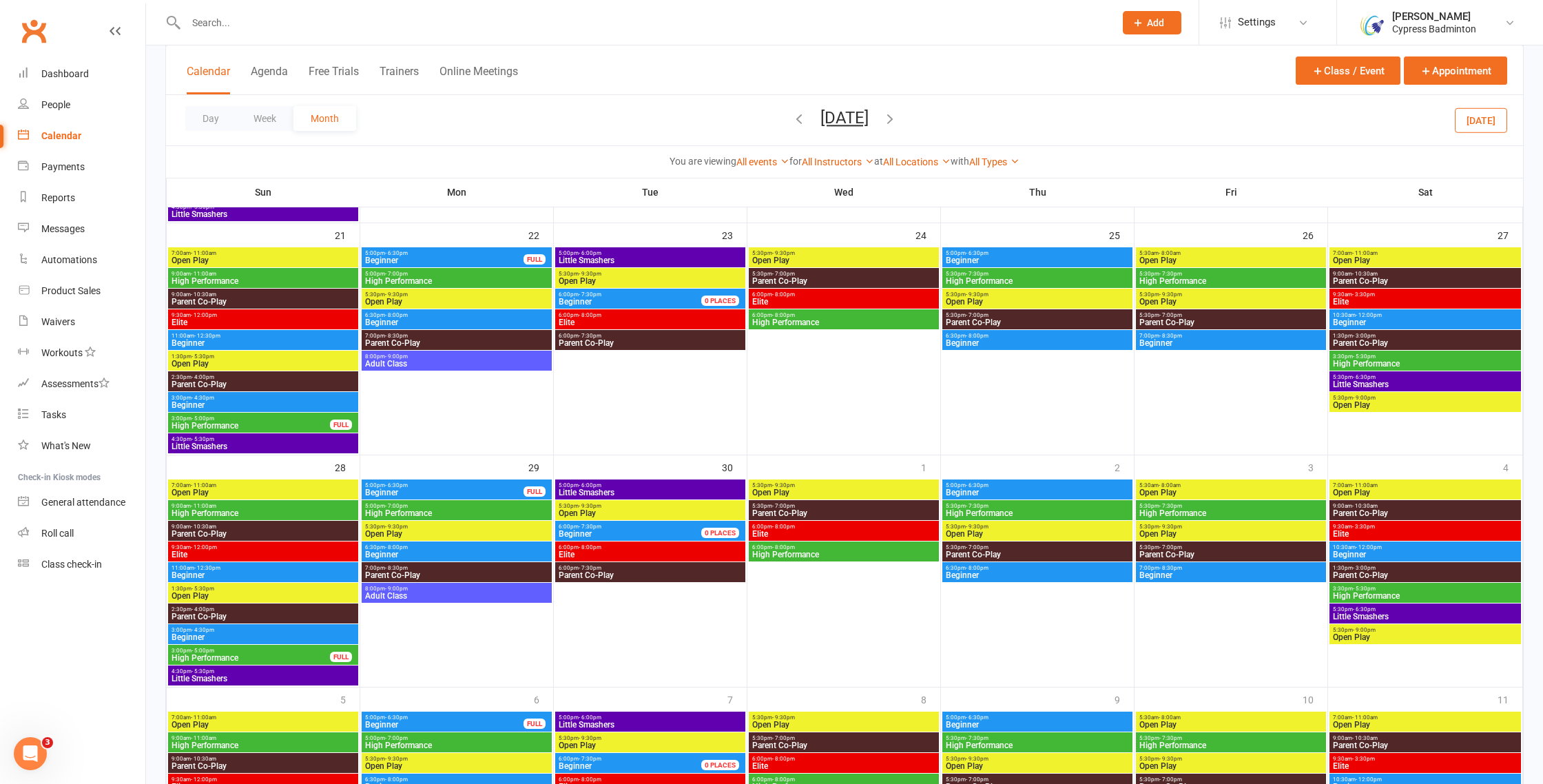
click at [791, 120] on icon "button" at bounding box center [798, 118] width 15 height 15
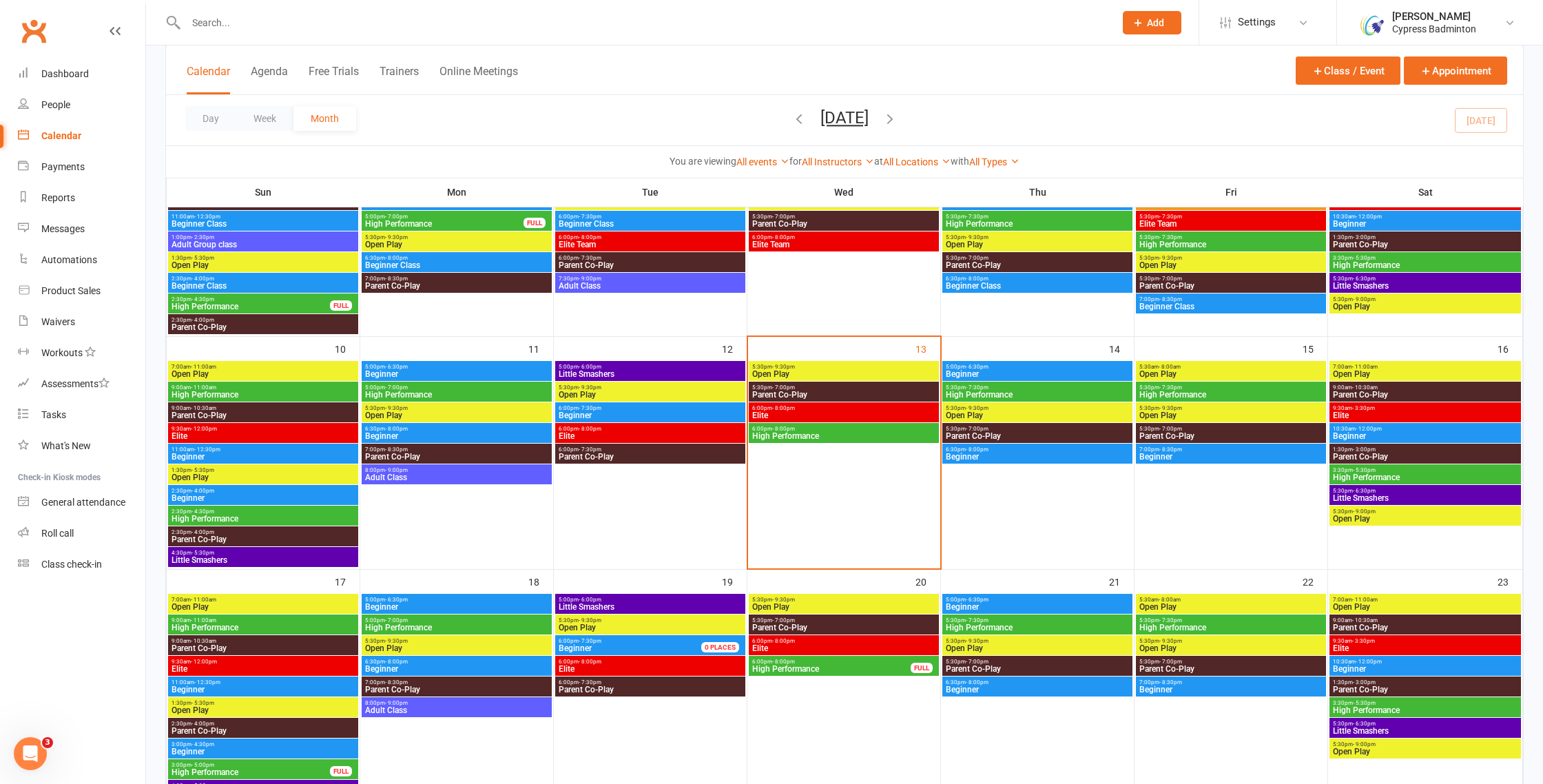
scroll to position [378, 0]
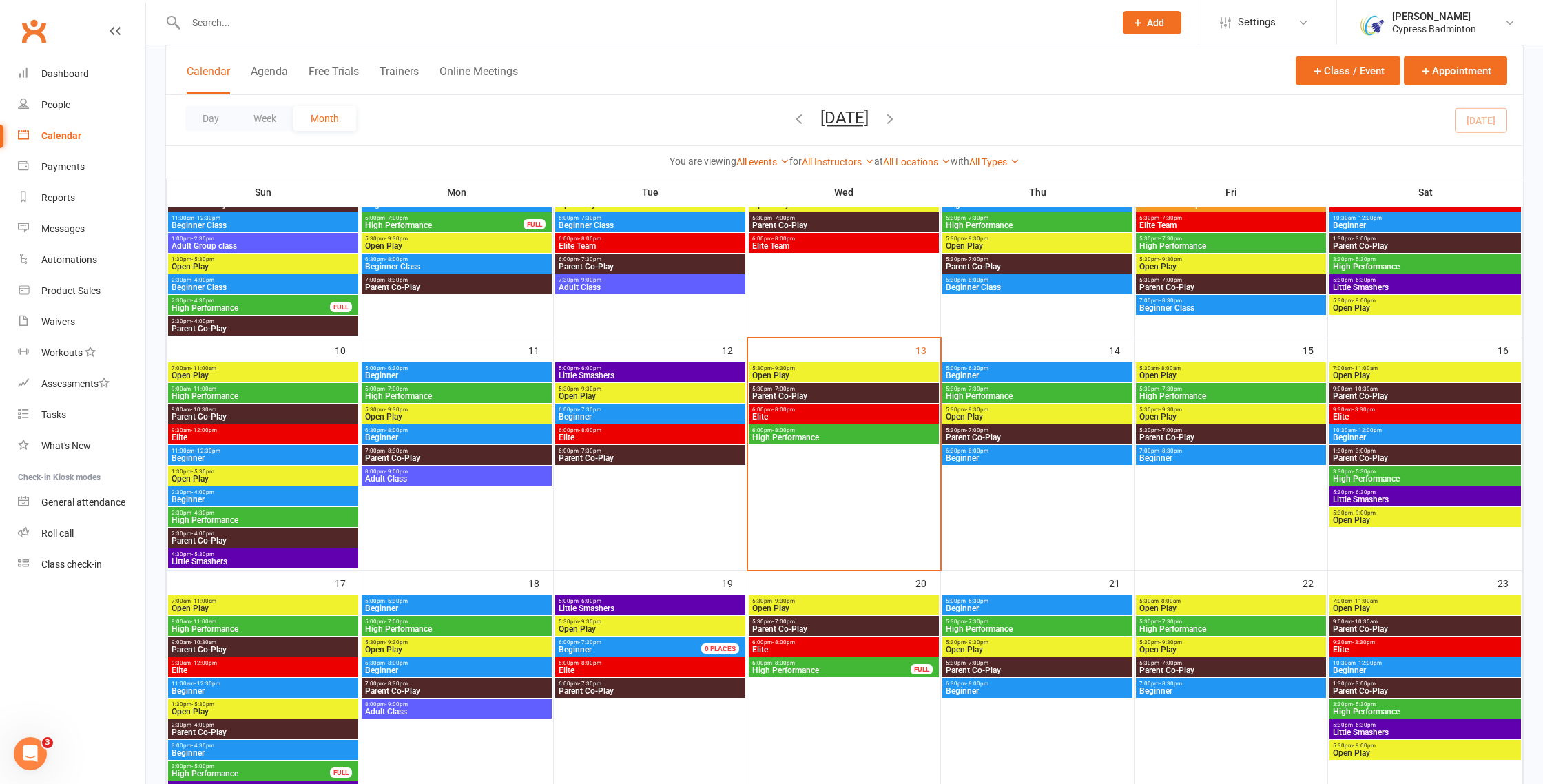
click at [1010, 372] on span "Beginner" at bounding box center [1037, 375] width 184 height 8
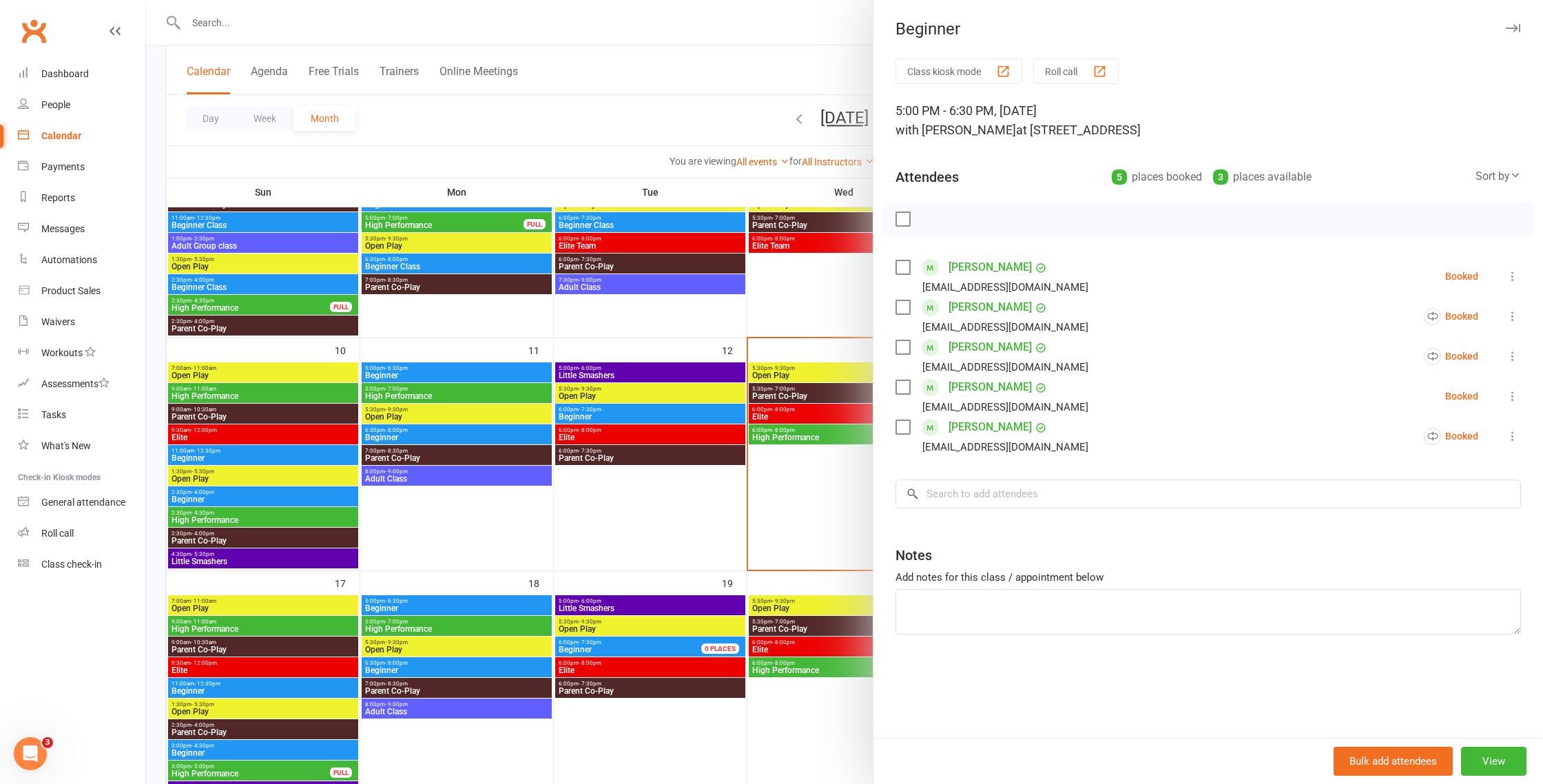
click at [815, 461] on div at bounding box center [844, 392] width 1397 height 784
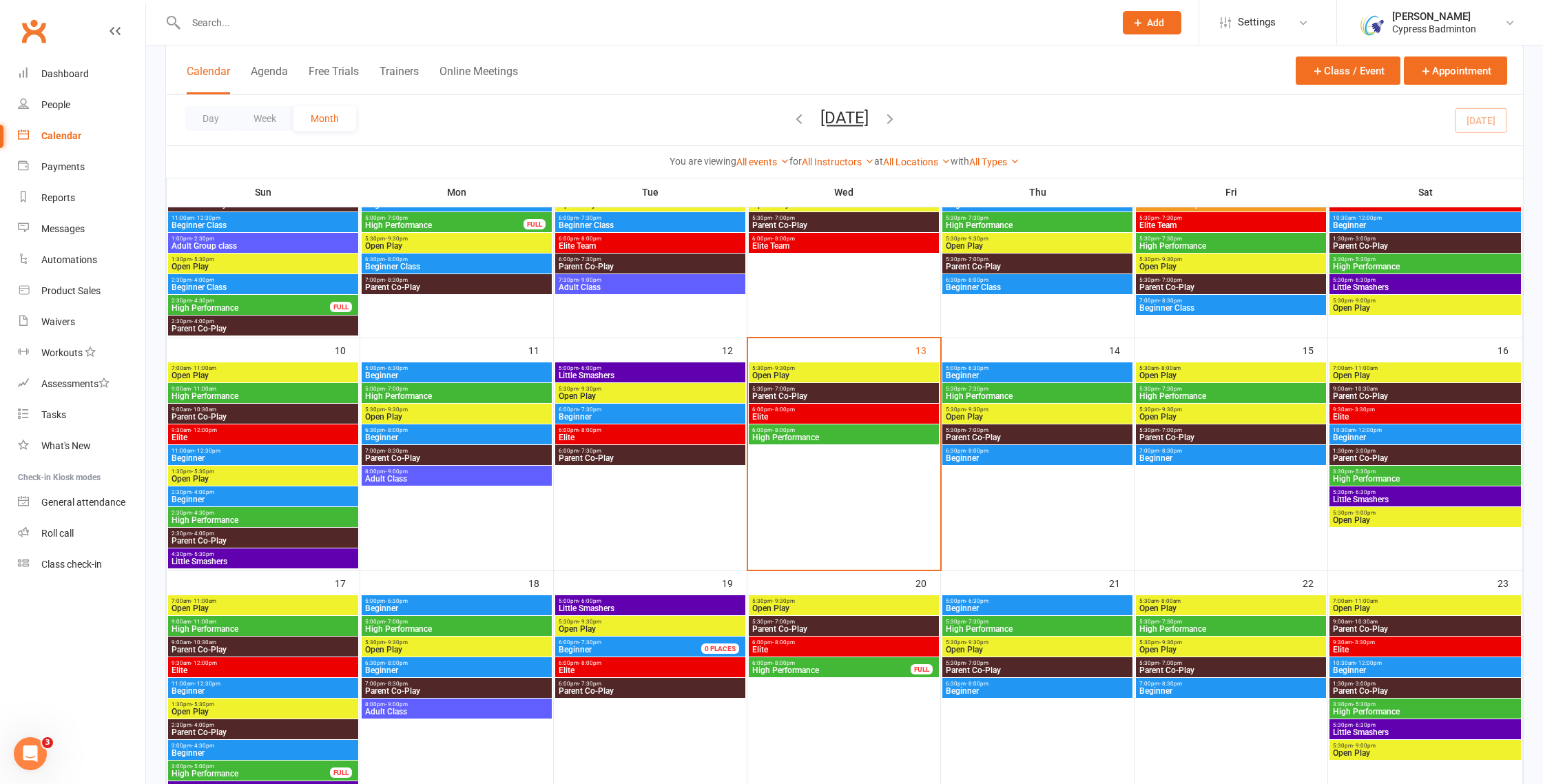
scroll to position [0, 0]
click at [996, 392] on span "High Performance" at bounding box center [1037, 396] width 184 height 8
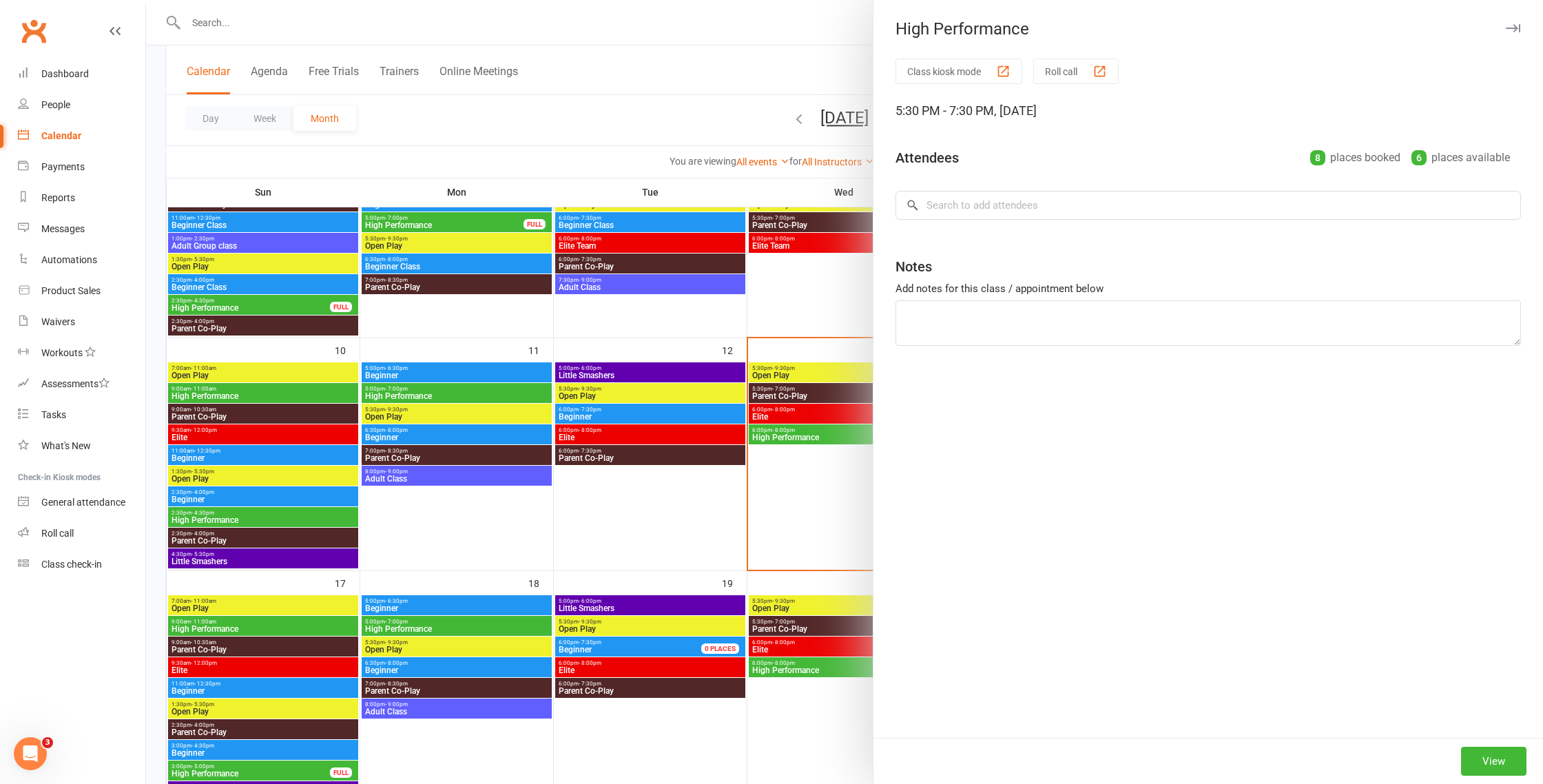
scroll to position [373, 0]
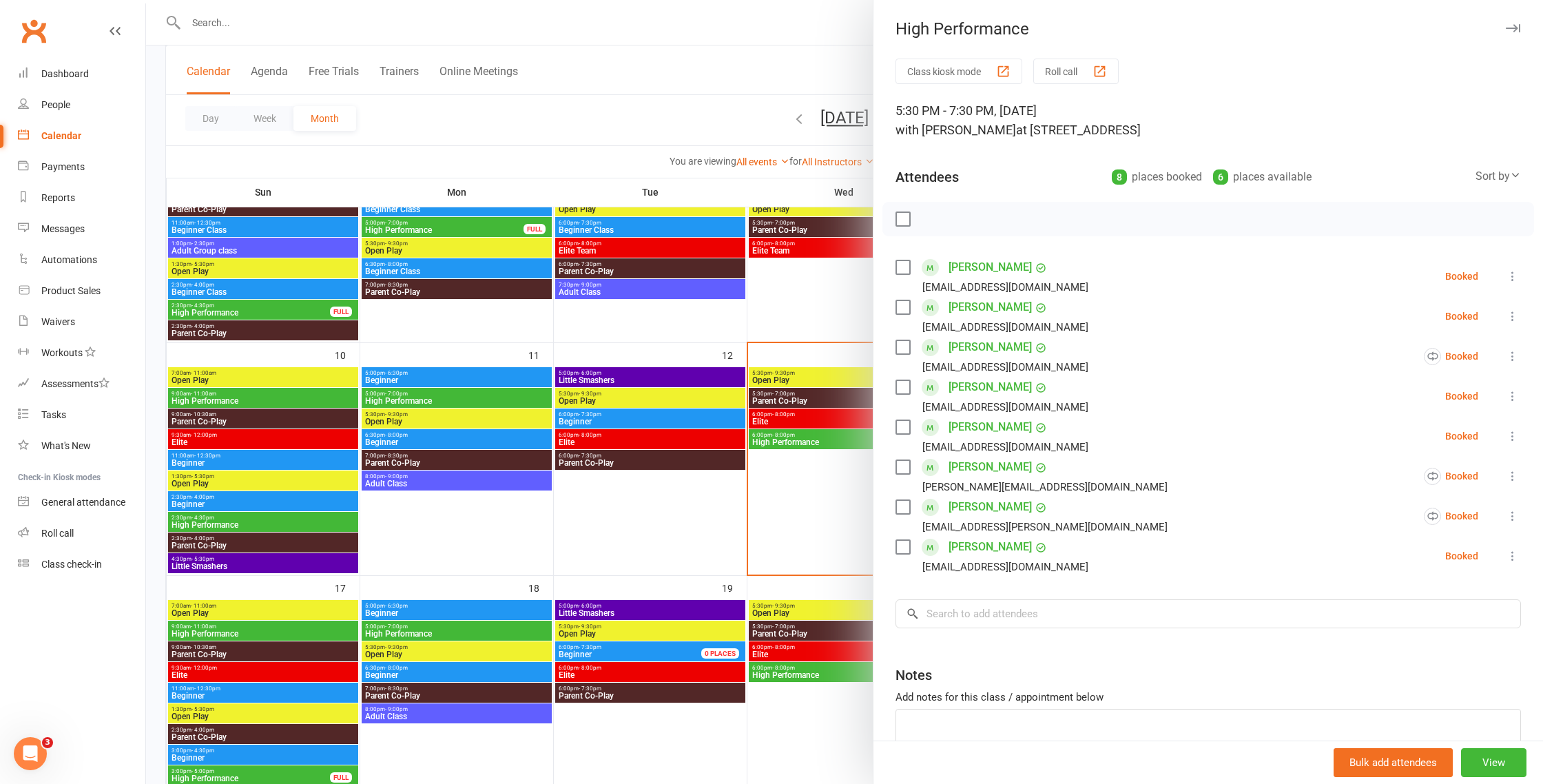
click at [837, 522] on div at bounding box center [844, 392] width 1397 height 784
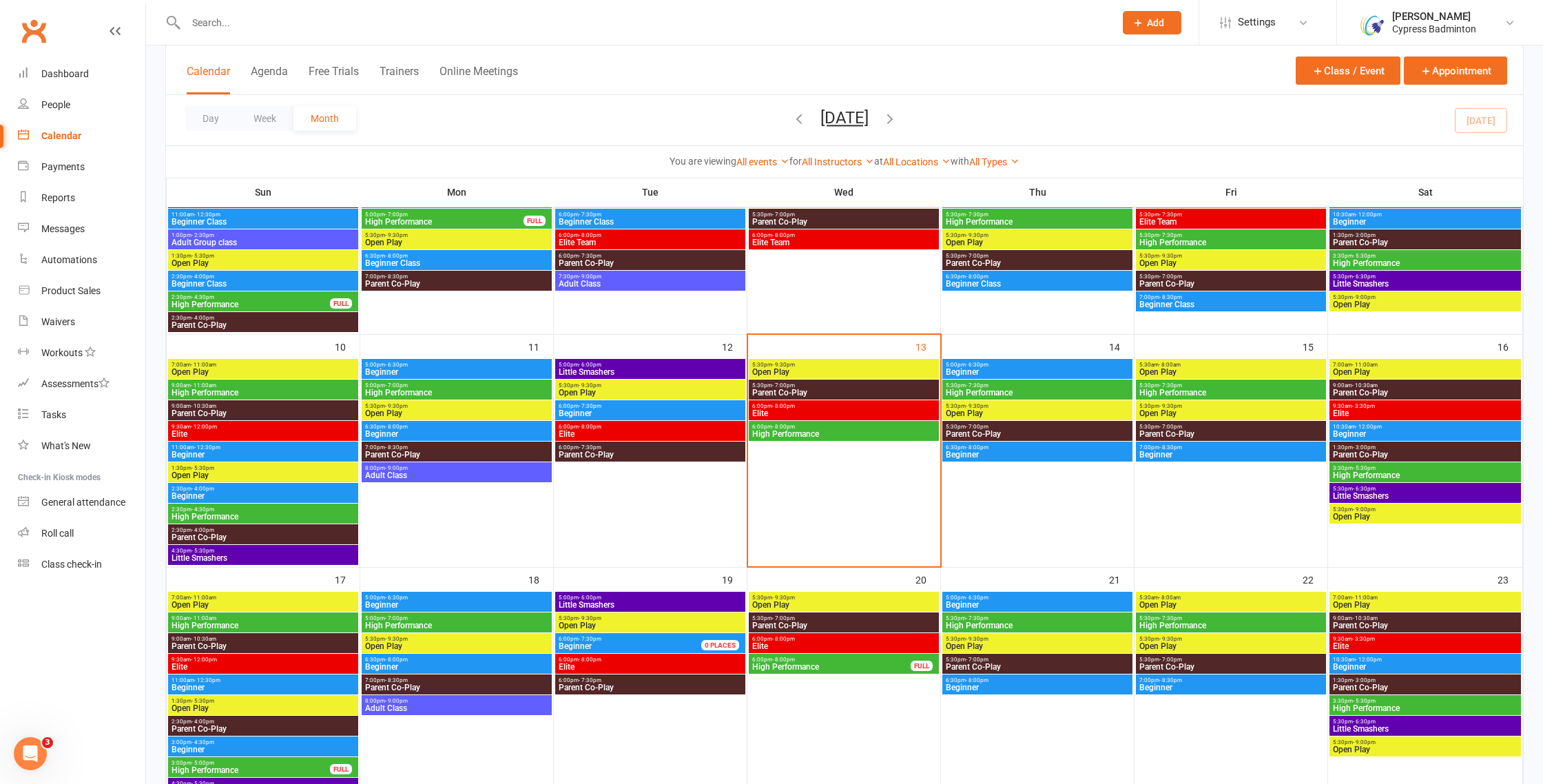
scroll to position [383, 0]
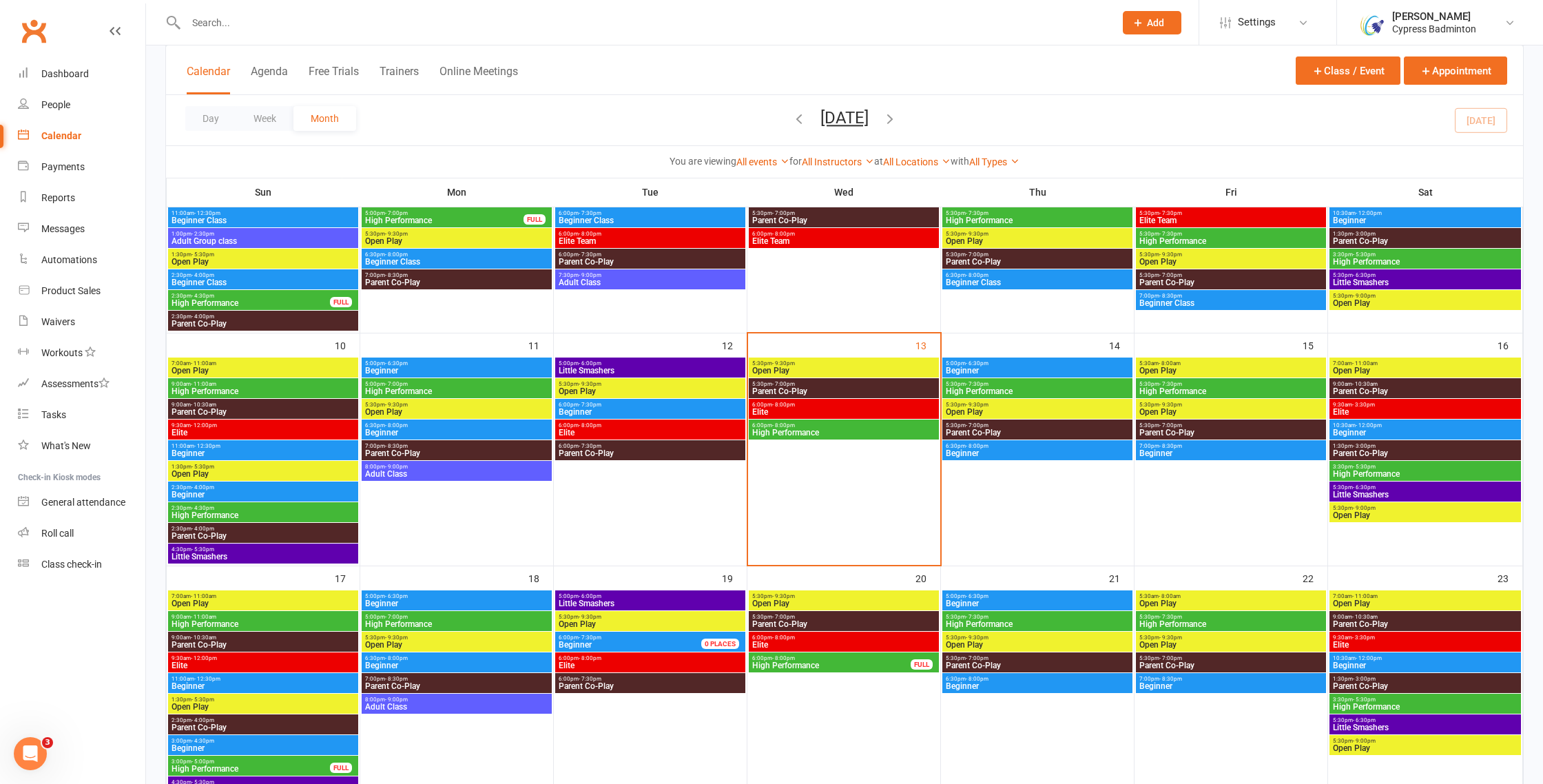
click at [1028, 367] on span "Beginner" at bounding box center [1037, 370] width 184 height 8
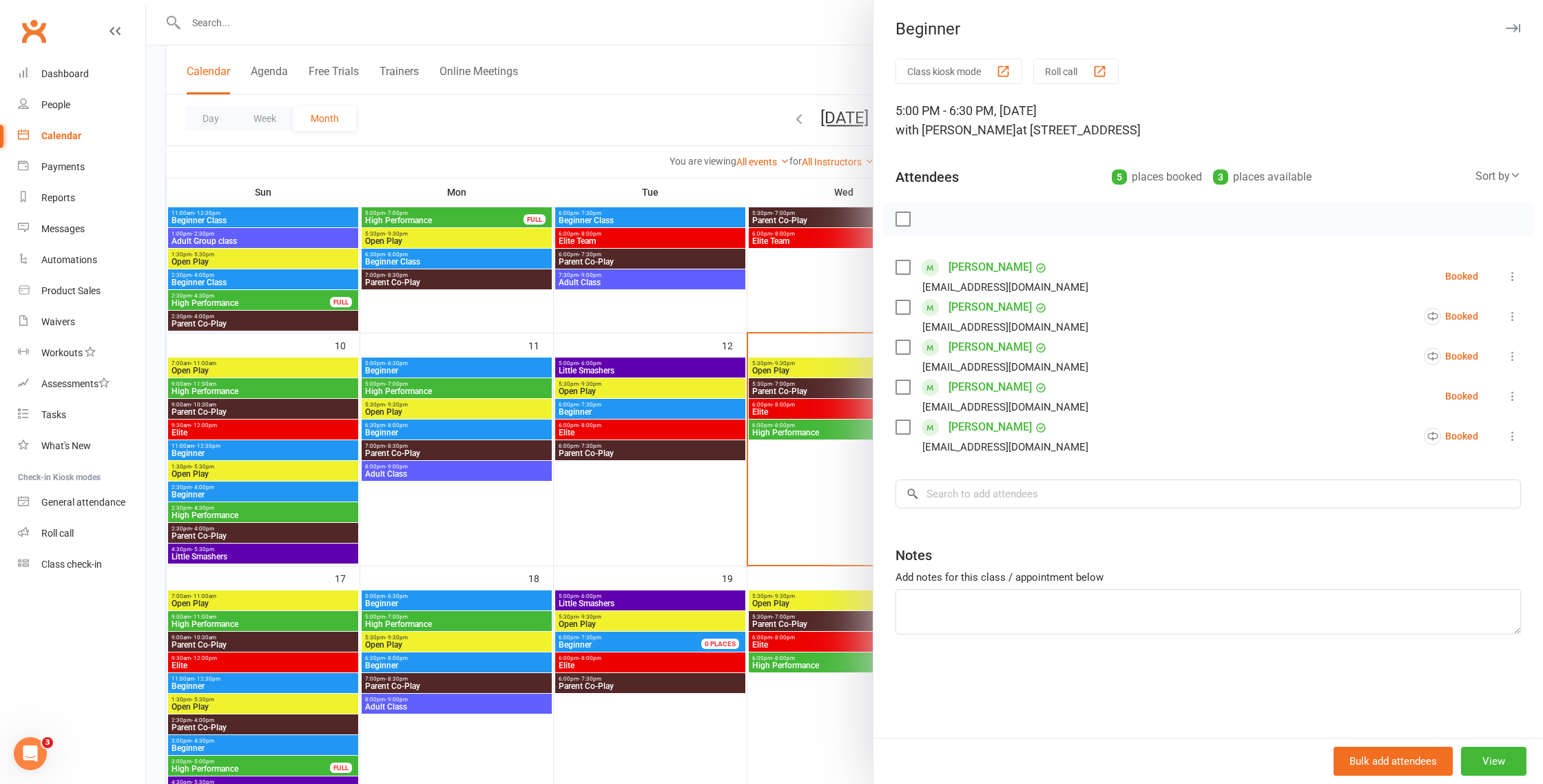
click at [846, 466] on div at bounding box center [844, 392] width 1397 height 784
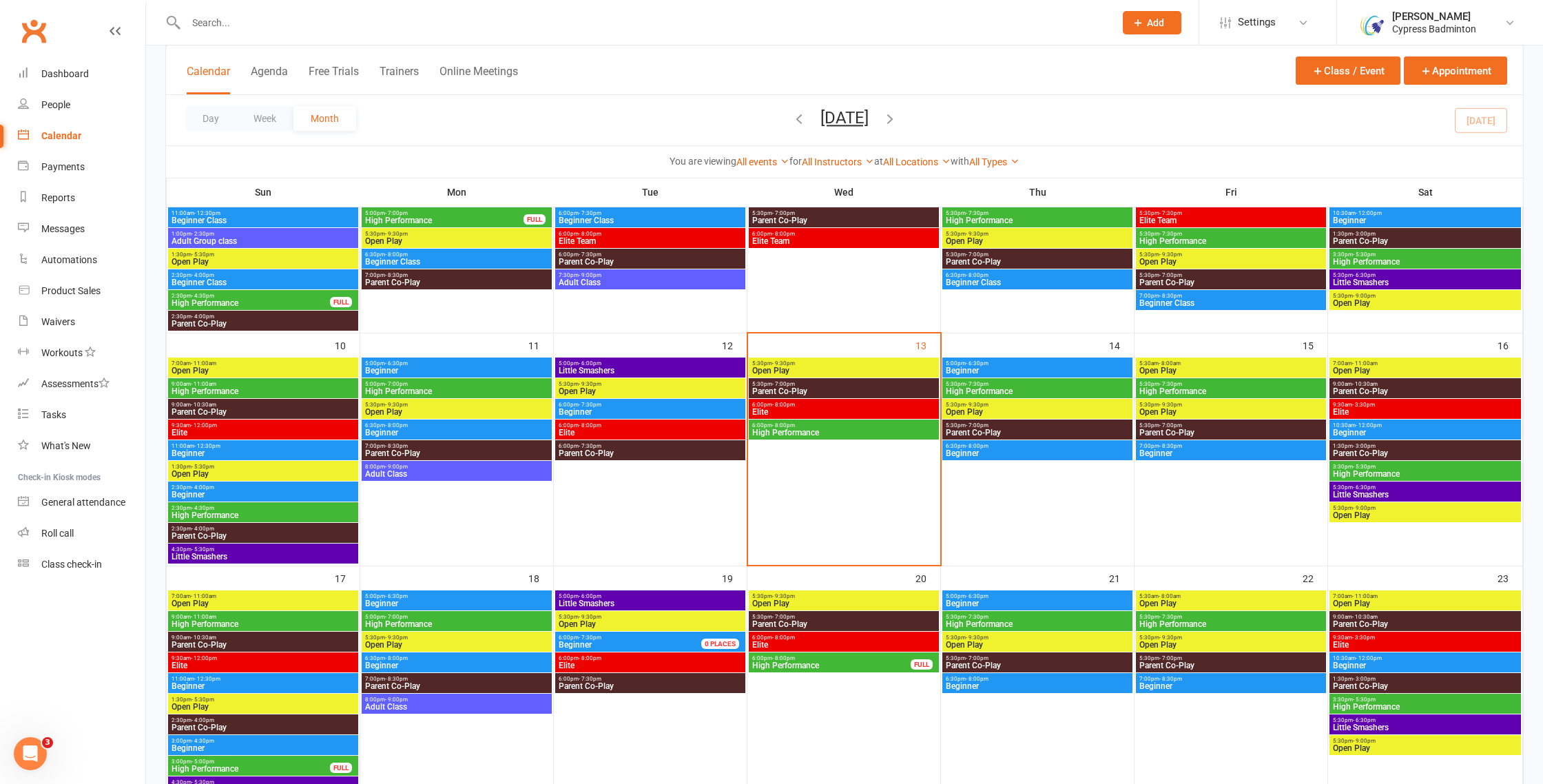
click at [984, 452] on span "Beginner" at bounding box center [1037, 453] width 184 height 8
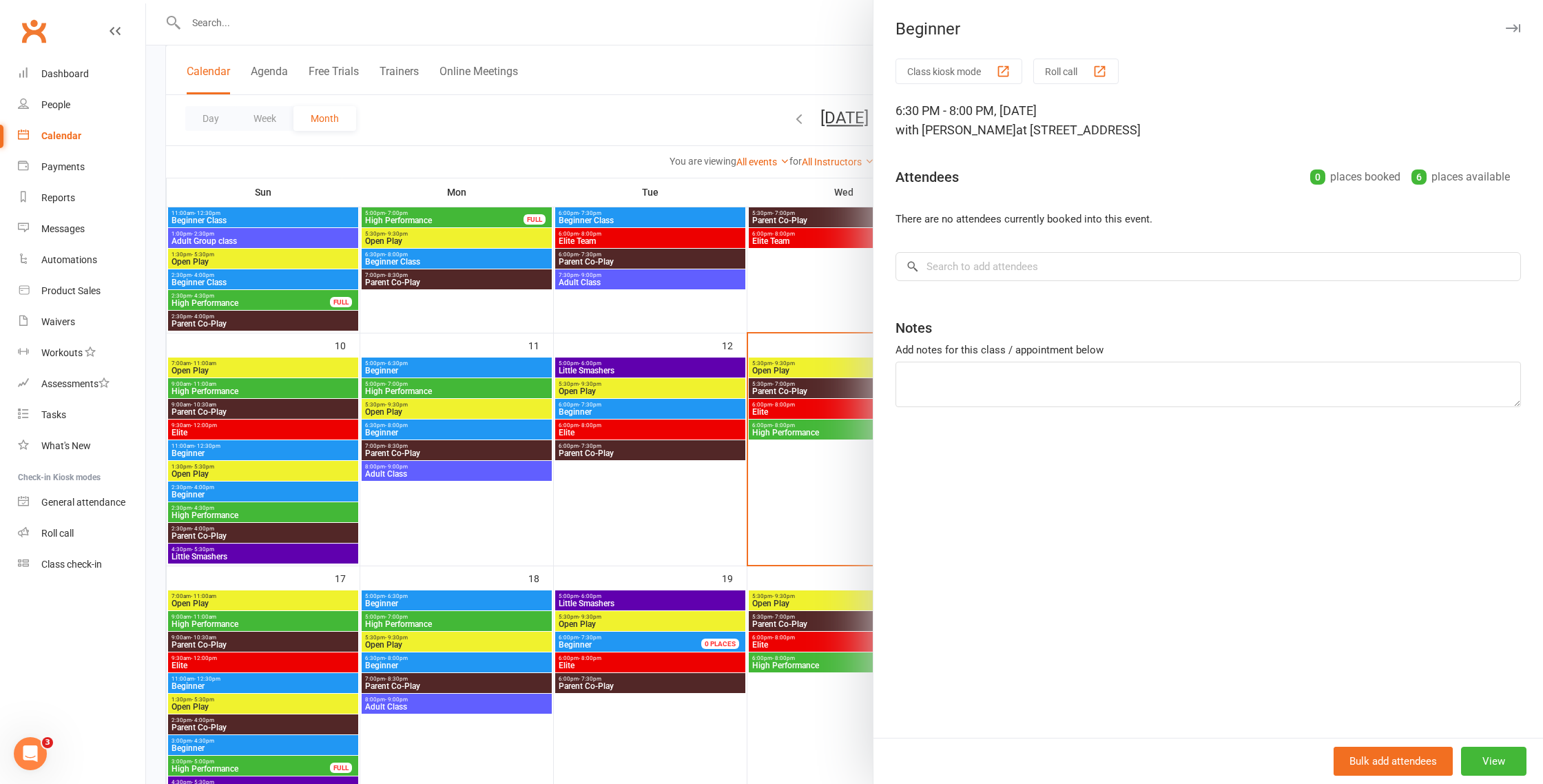
click at [752, 502] on div at bounding box center [844, 392] width 1397 height 784
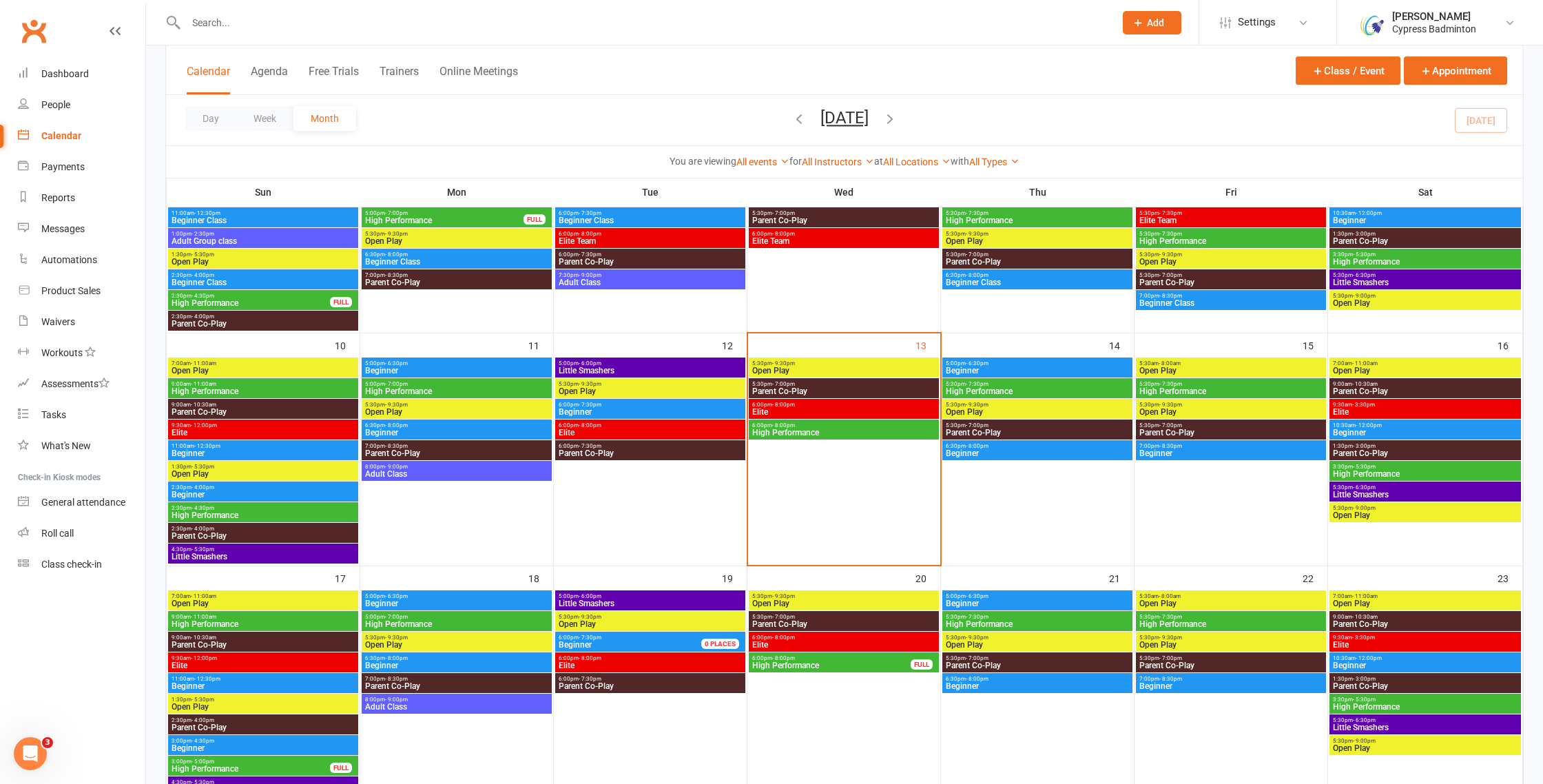
click at [1159, 455] on span "Beginner" at bounding box center [1231, 453] width 184 height 8
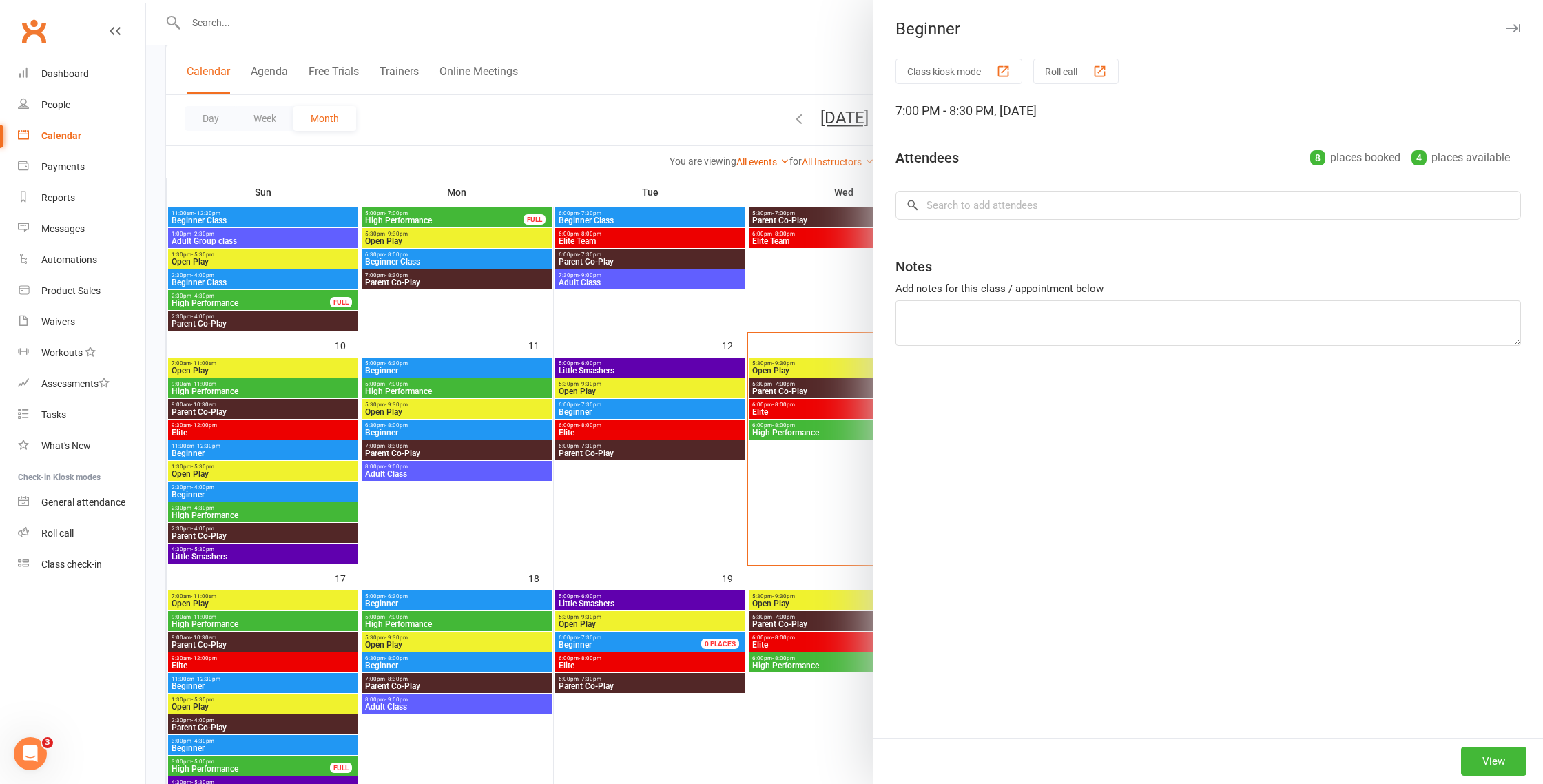
scroll to position [0, 0]
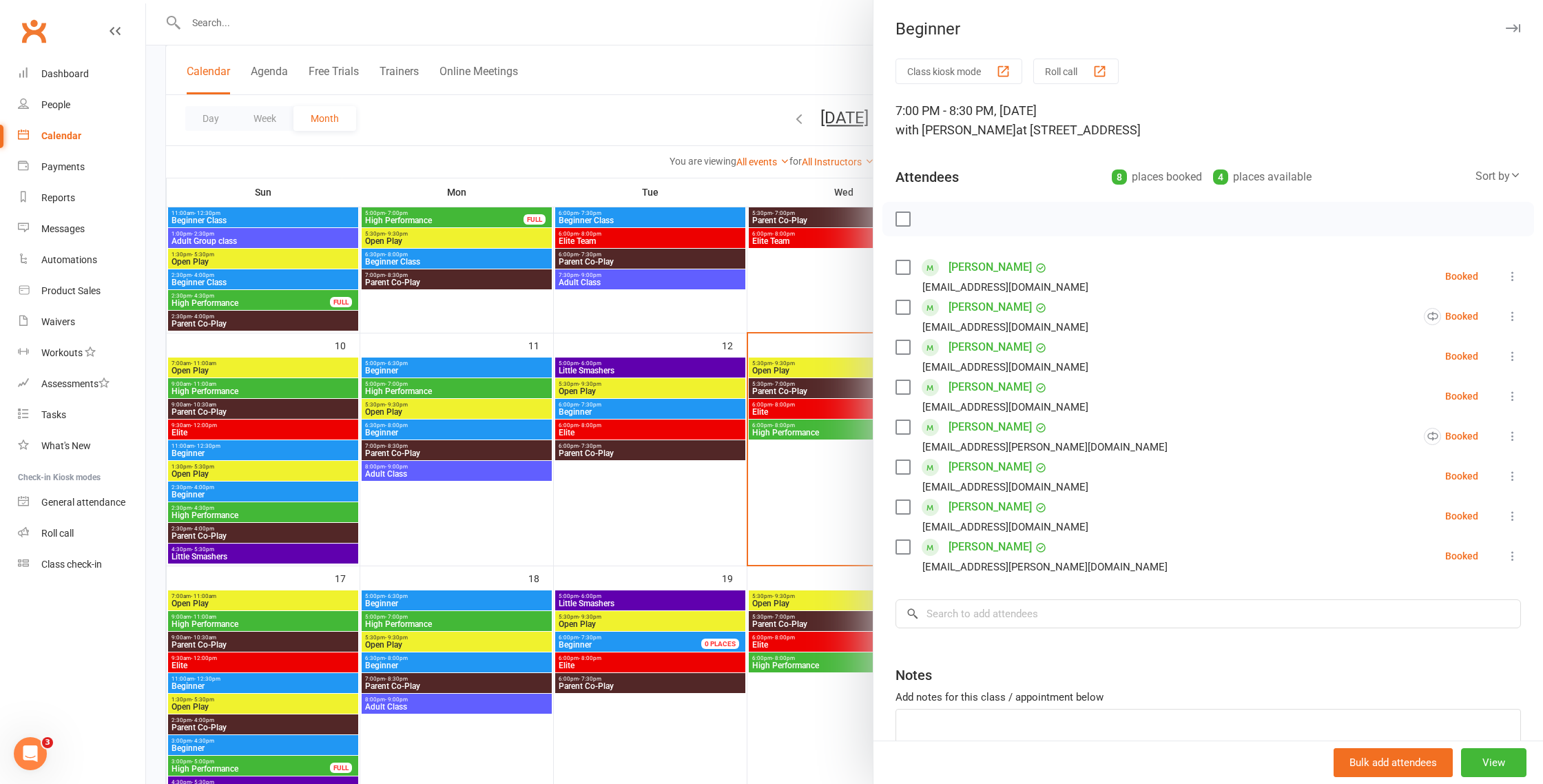
click at [772, 497] on div at bounding box center [844, 392] width 1397 height 784
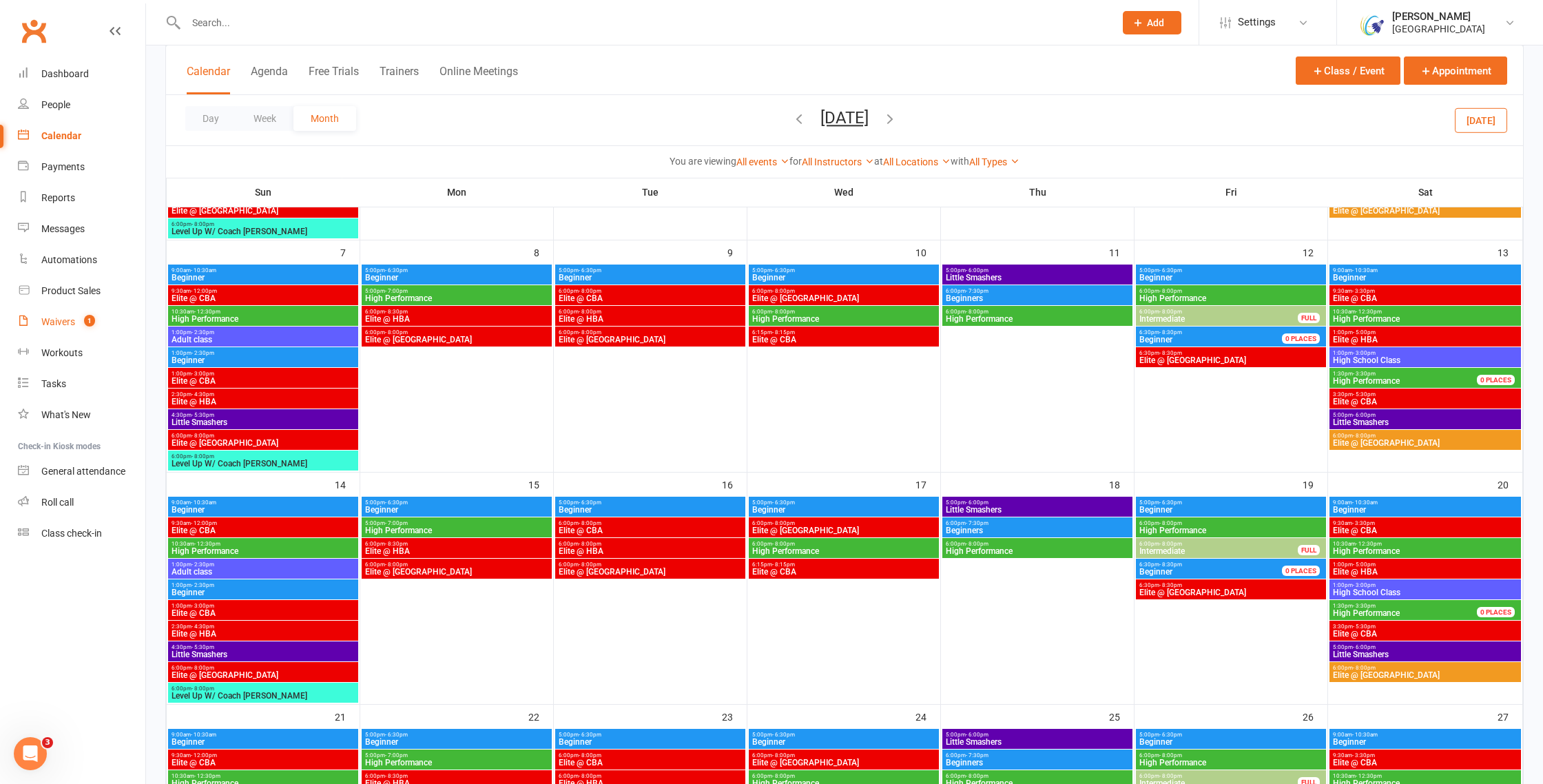
click at [70, 321] on div "Waivers" at bounding box center [58, 321] width 34 height 11
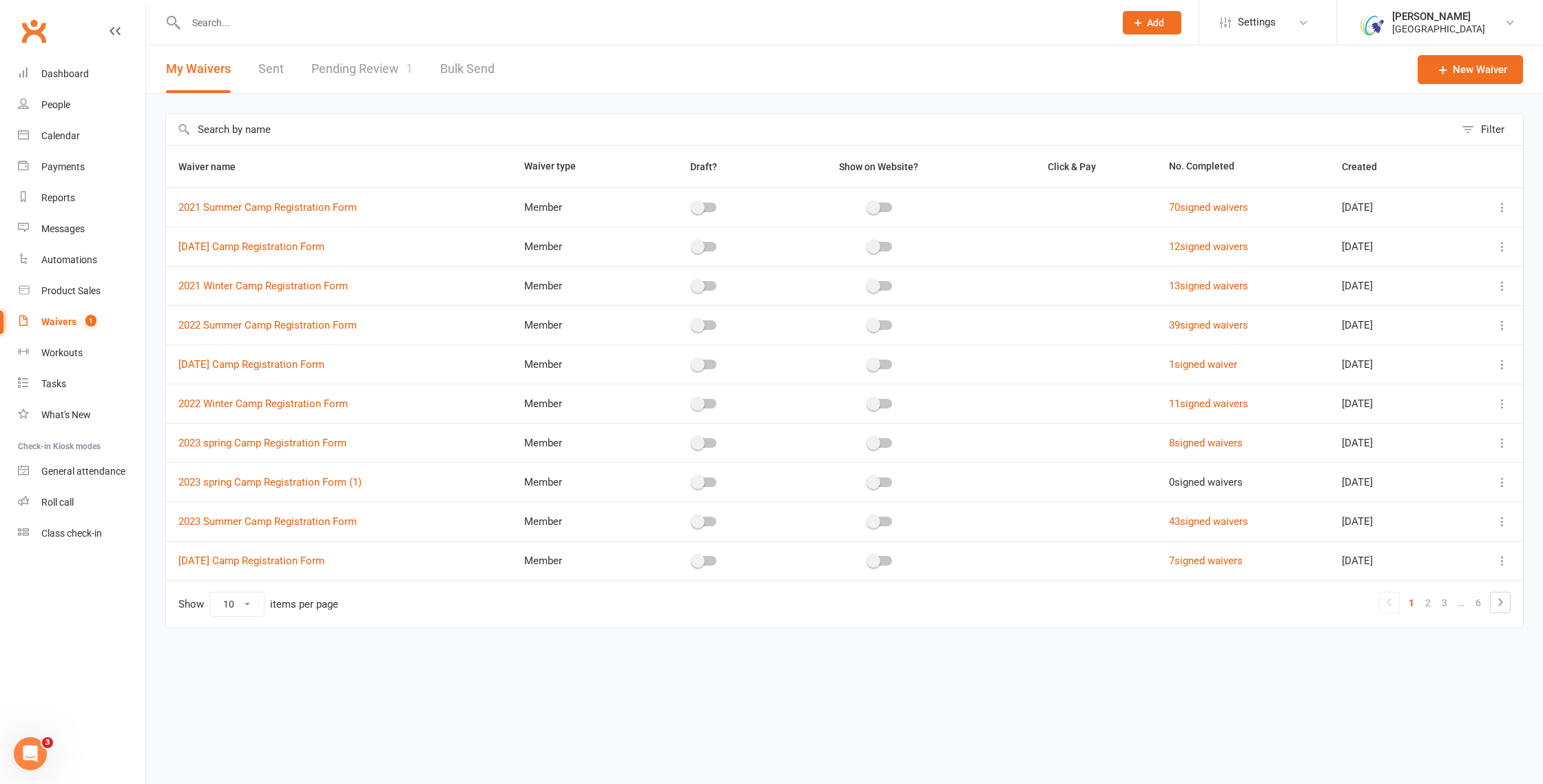
click at [331, 67] on link "Pending Review 1" at bounding box center [362, 69] width 101 height 47
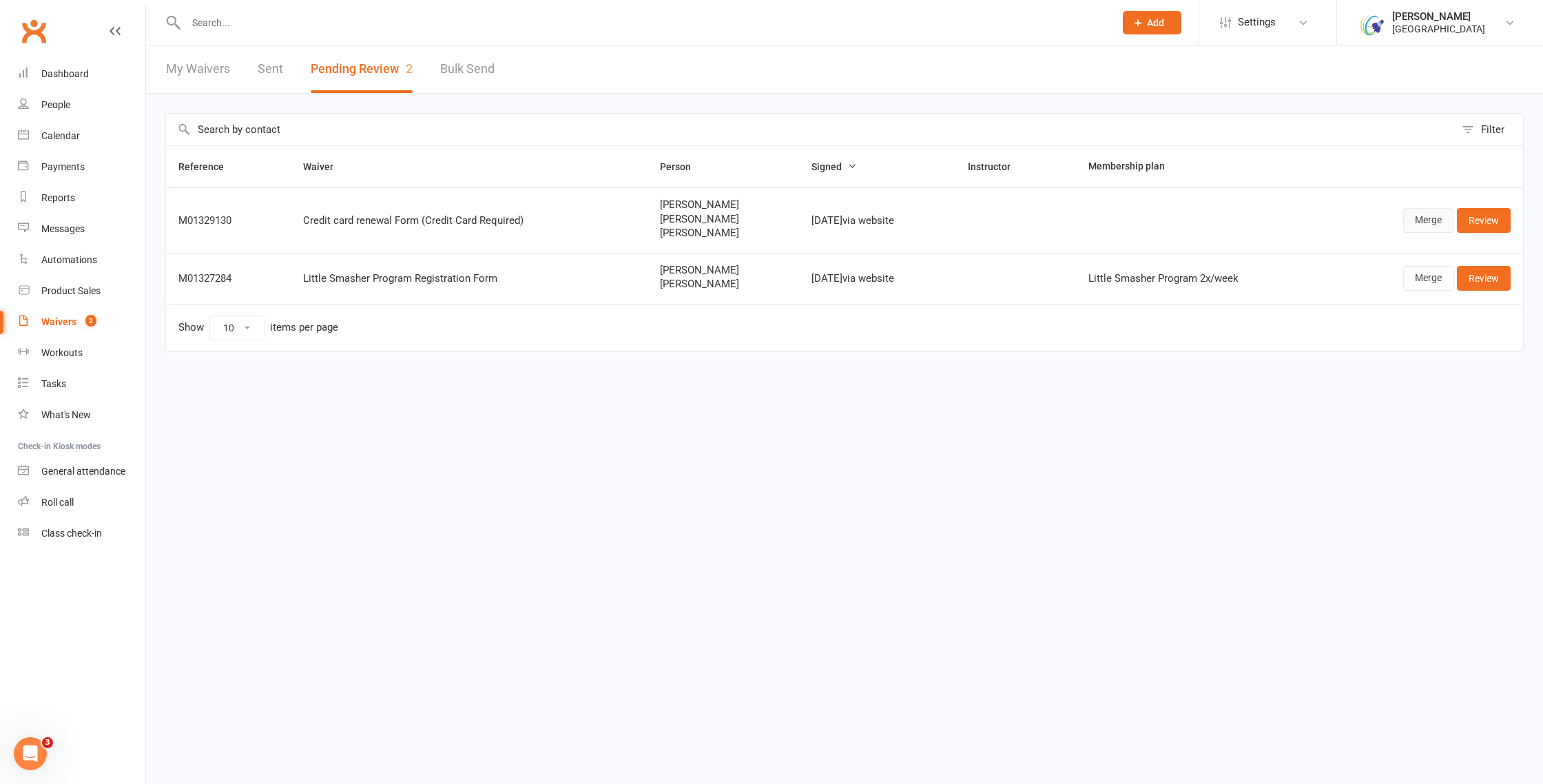
click at [1435, 219] on link "Merge" at bounding box center [1428, 220] width 50 height 25
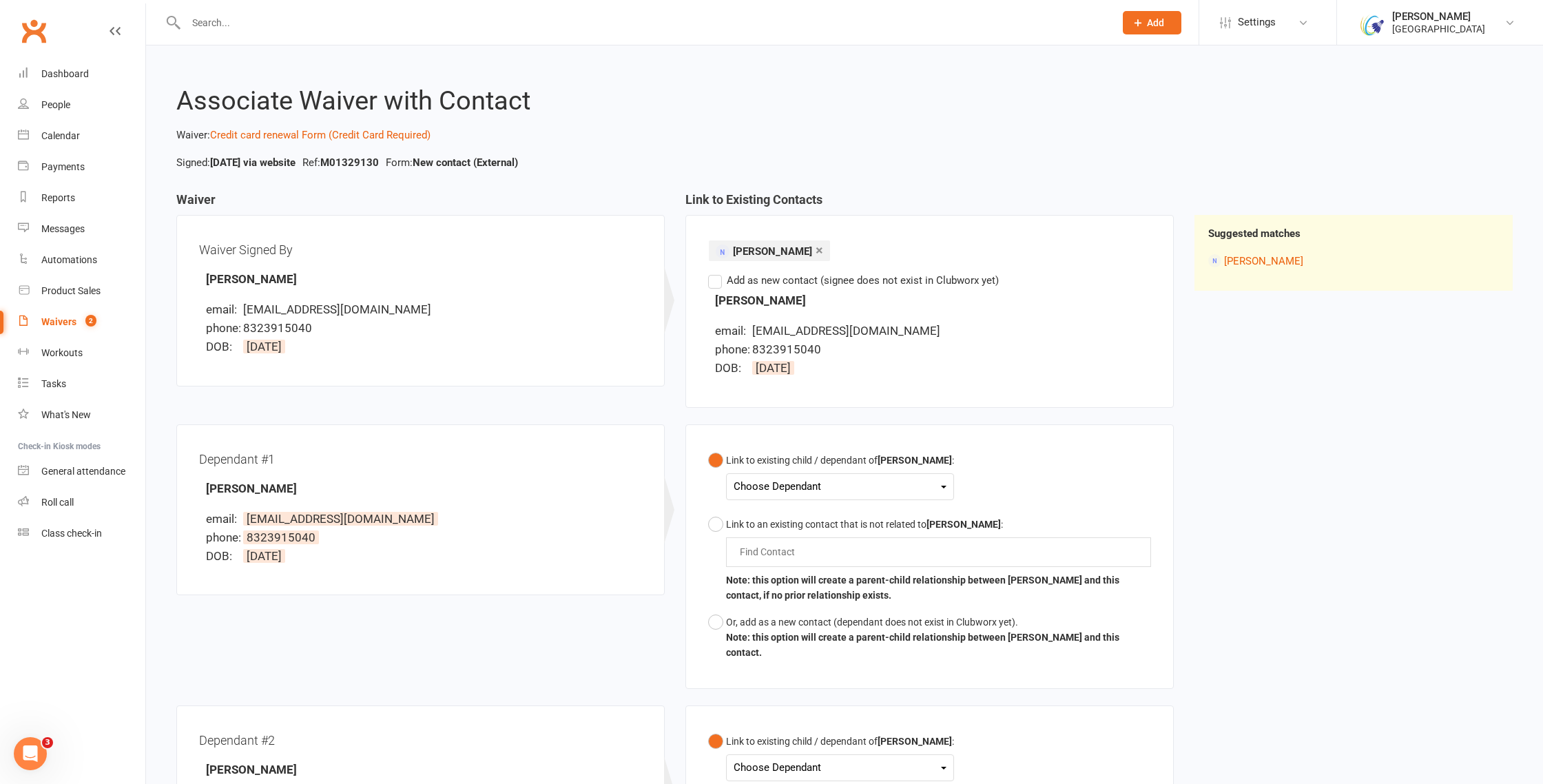
click at [818, 486] on div "Choose Dependant" at bounding box center [840, 487] width 213 height 19
click at [831, 513] on link "Rithwika Sudhakar" at bounding box center [802, 519] width 136 height 30
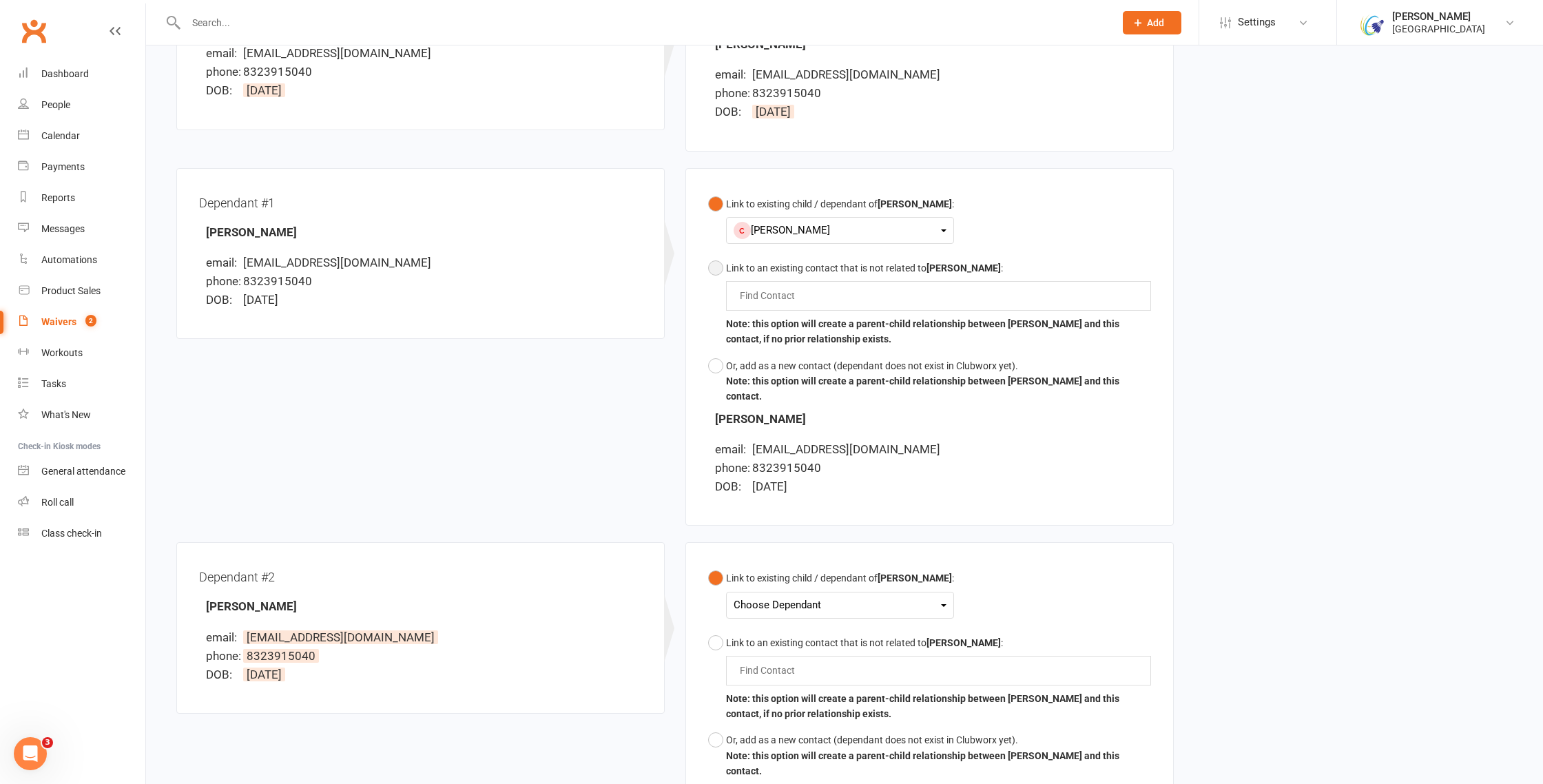
scroll to position [281, 0]
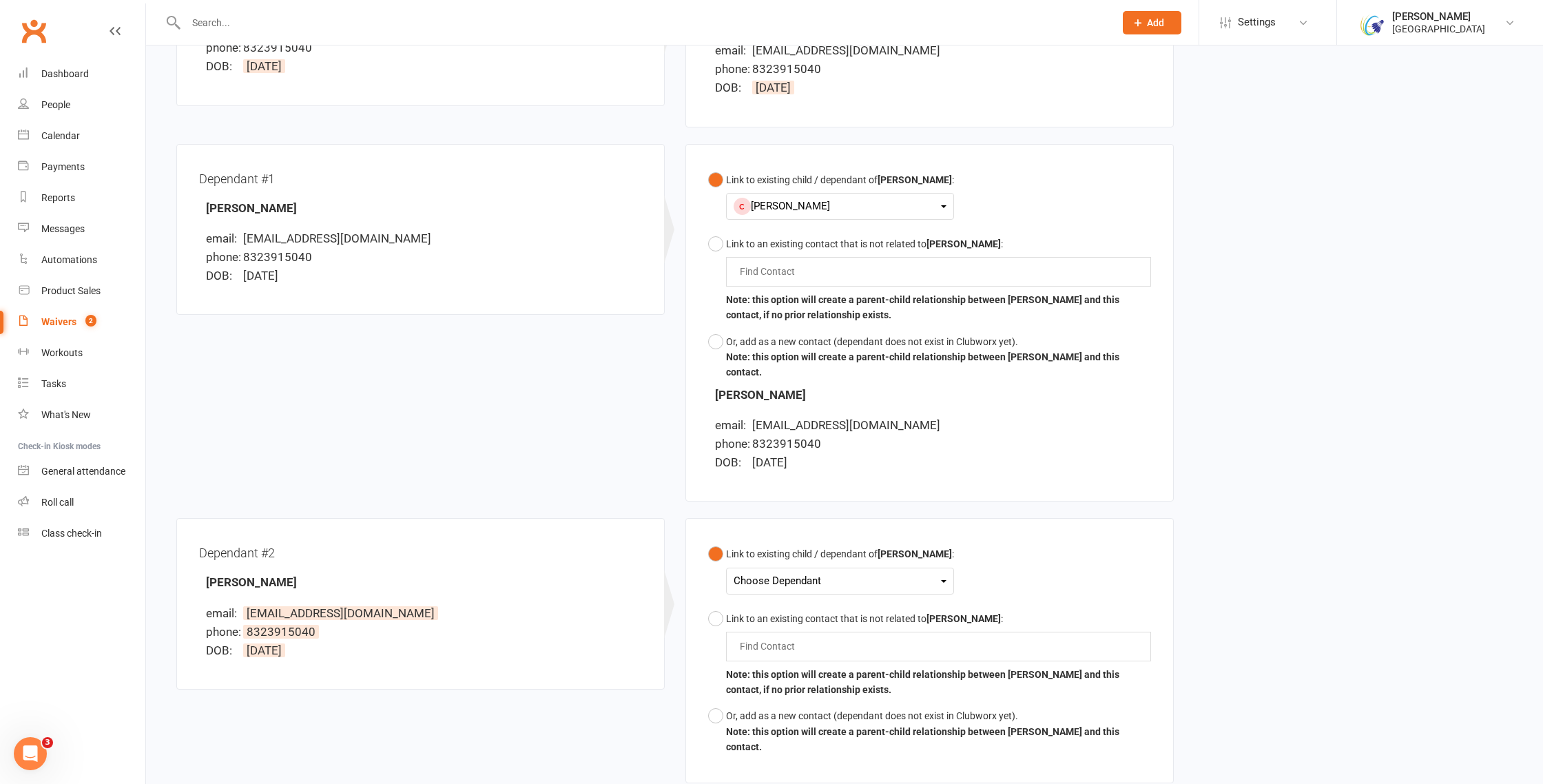
click at [853, 575] on div "Choose Dependant" at bounding box center [840, 580] width 213 height 19
click at [804, 642] on link "Vaibhav Sudhakar" at bounding box center [802, 643] width 136 height 30
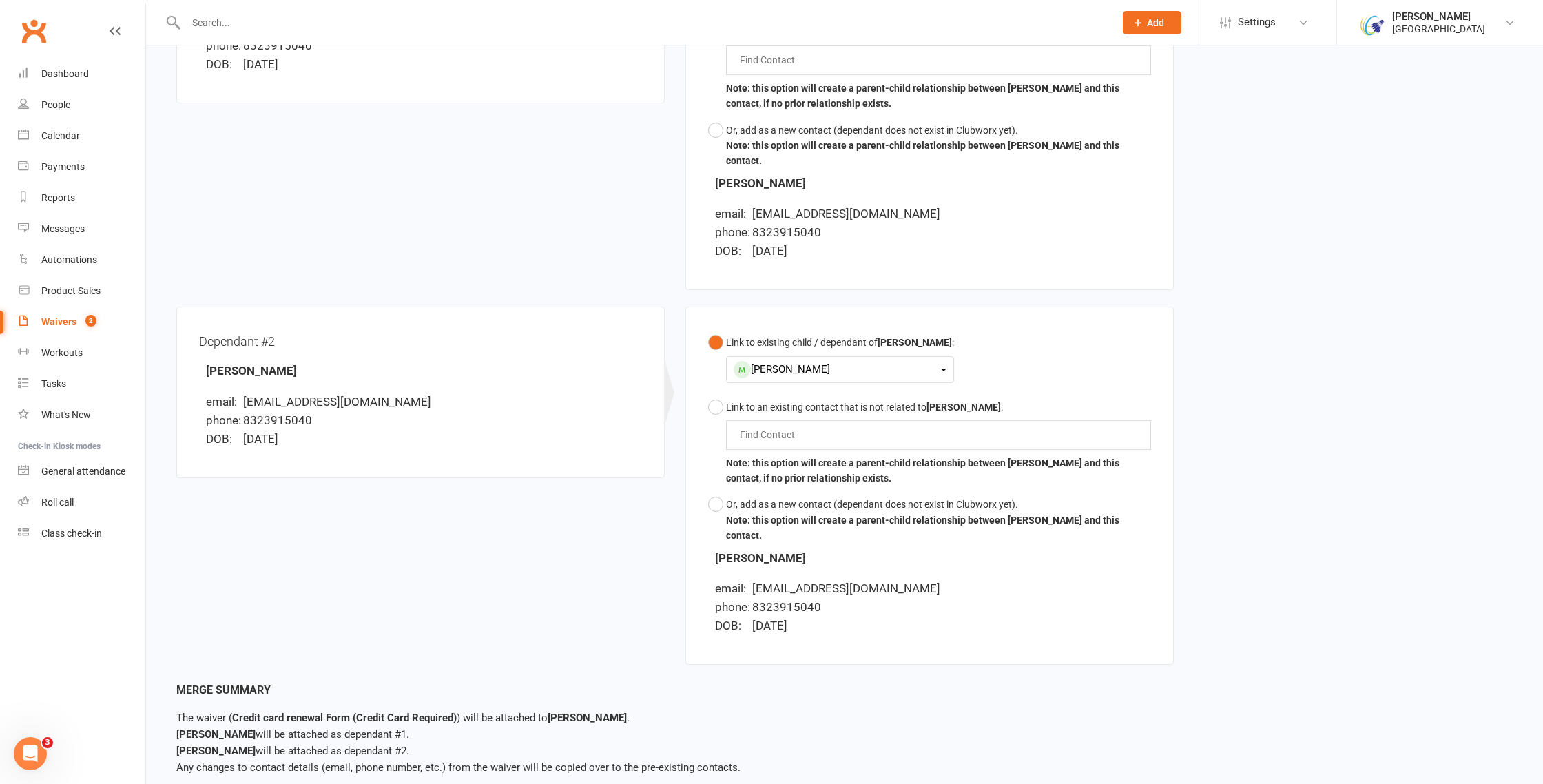
scroll to position [565, 0]
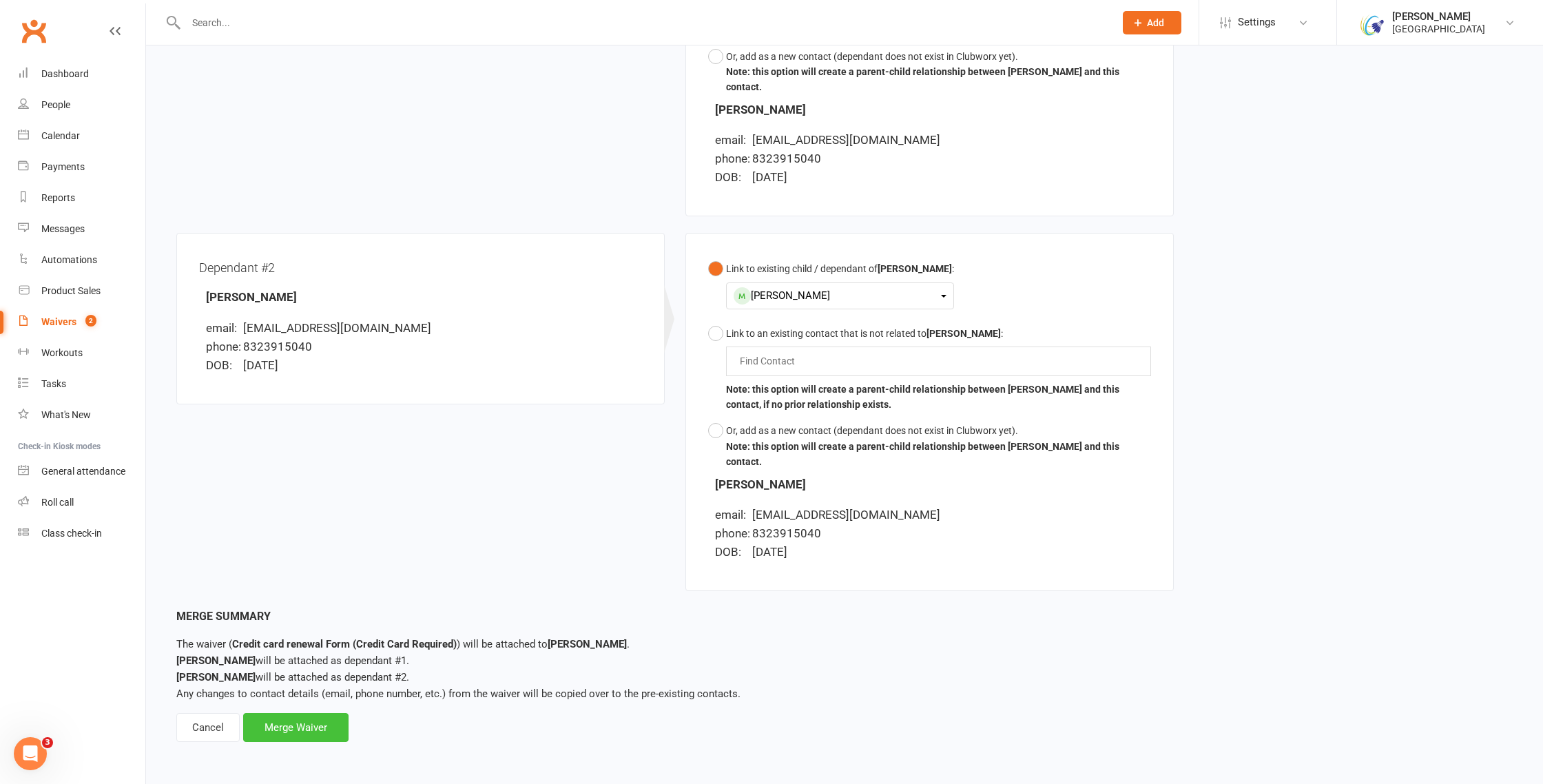
click at [308, 732] on div "Merge Waiver" at bounding box center [296, 727] width 105 height 29
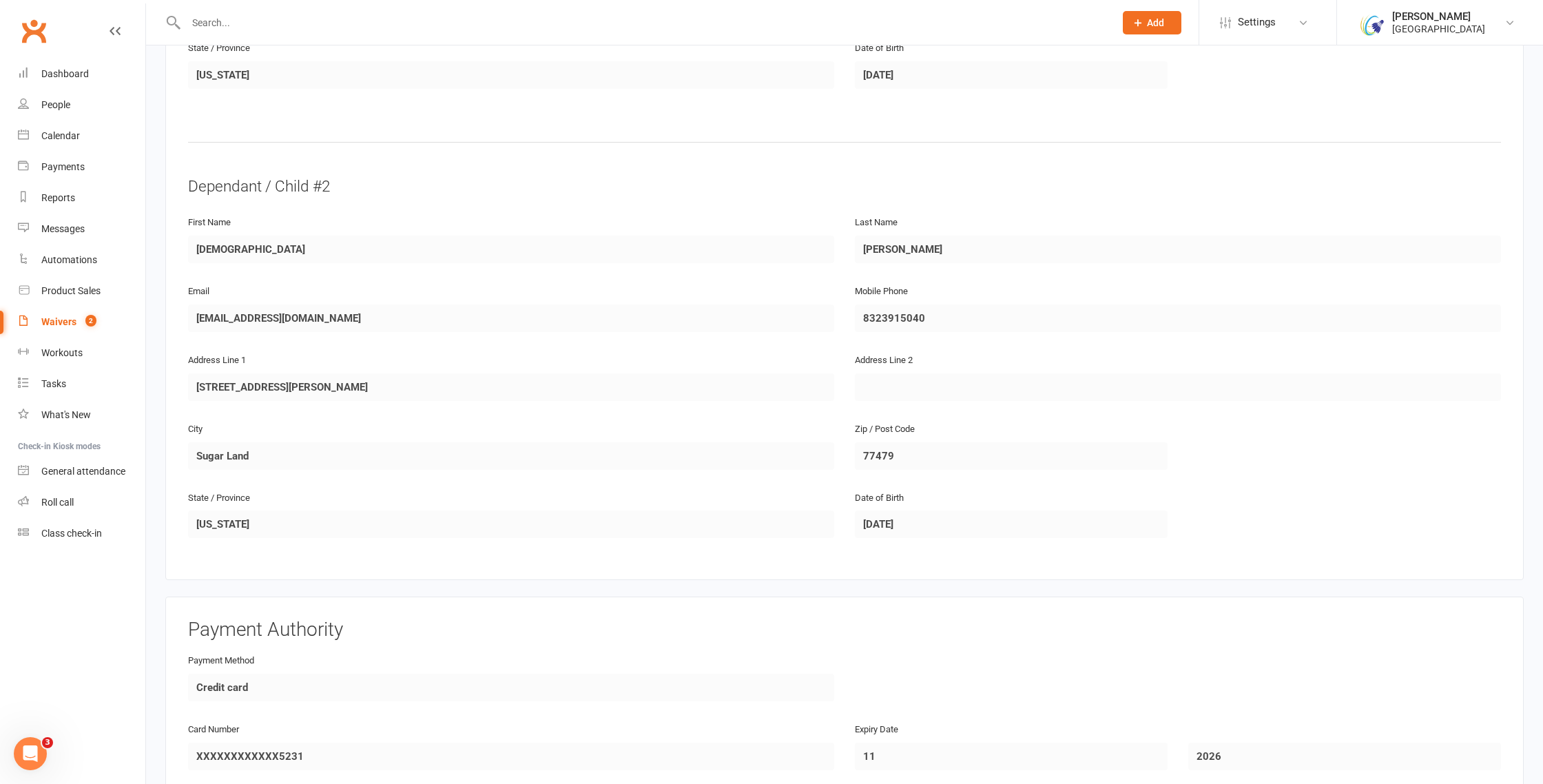
scroll to position [1420, 0]
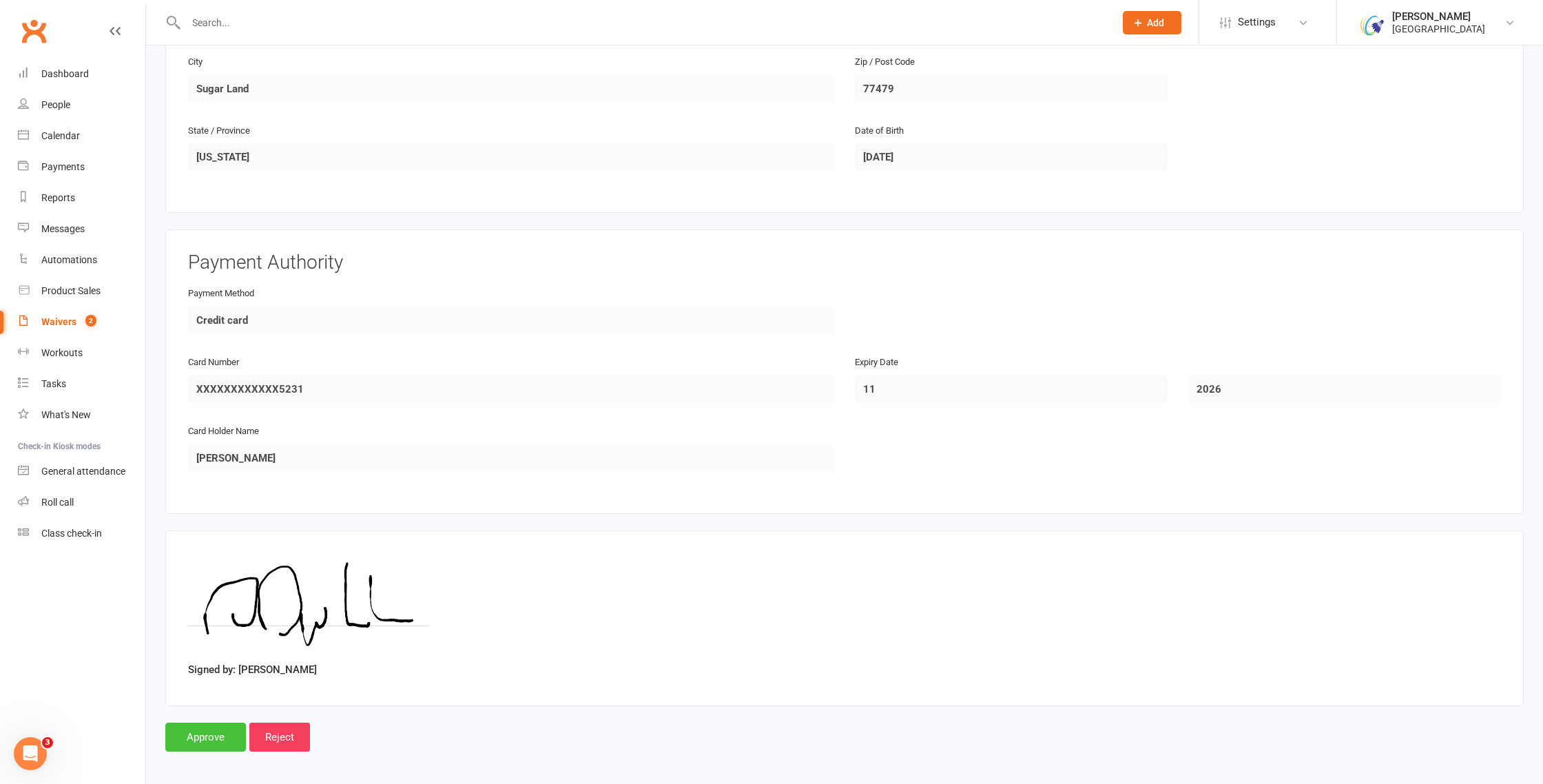
click at [207, 731] on input "Approve" at bounding box center [206, 736] width 81 height 29
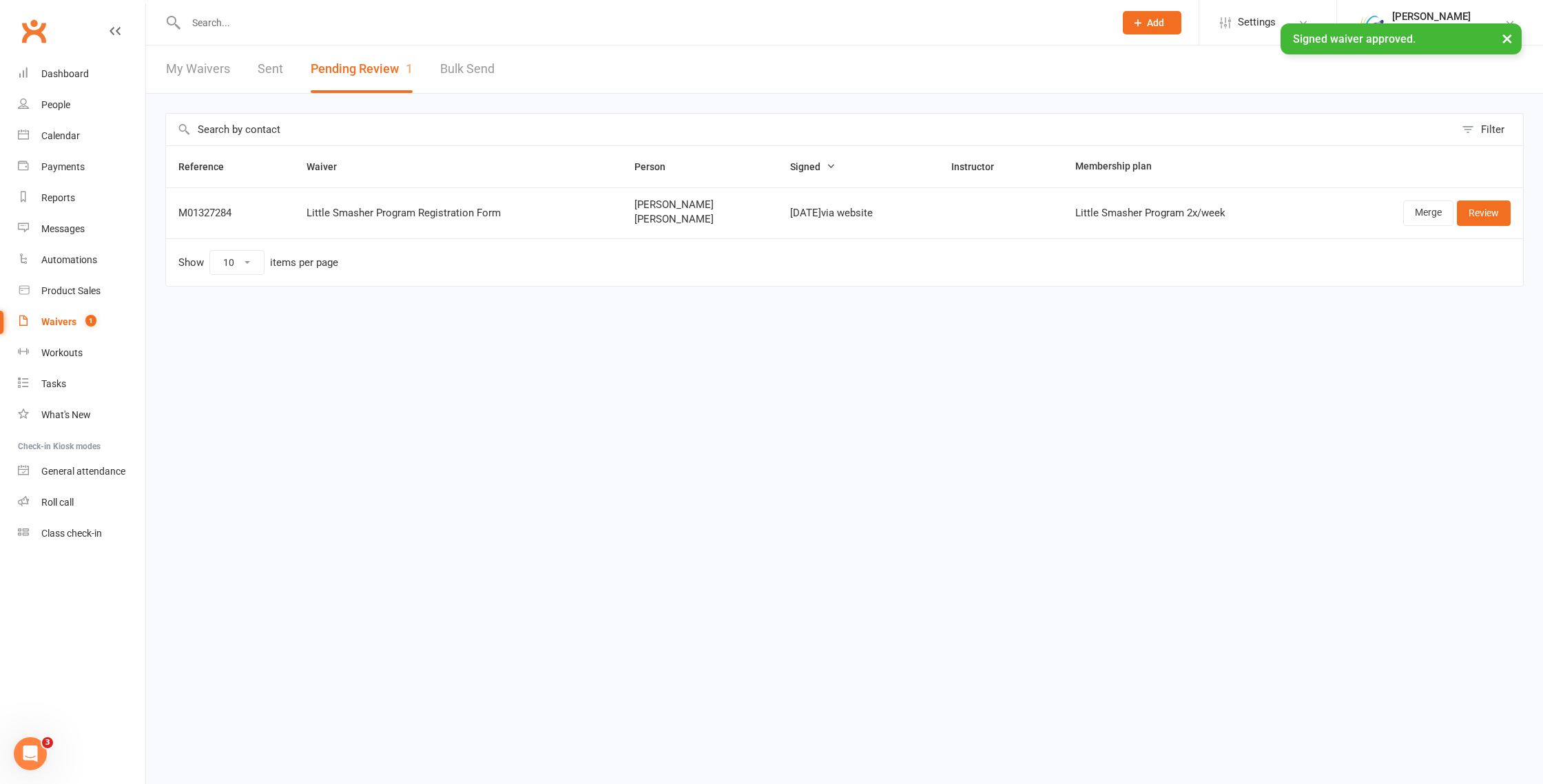
click at [231, 24] on div "× Signed waiver approved." at bounding box center [763, 24] width 1525 height 0
click at [205, 22] on input "text" at bounding box center [643, 23] width 923 height 20
paste input "Vaibhav"
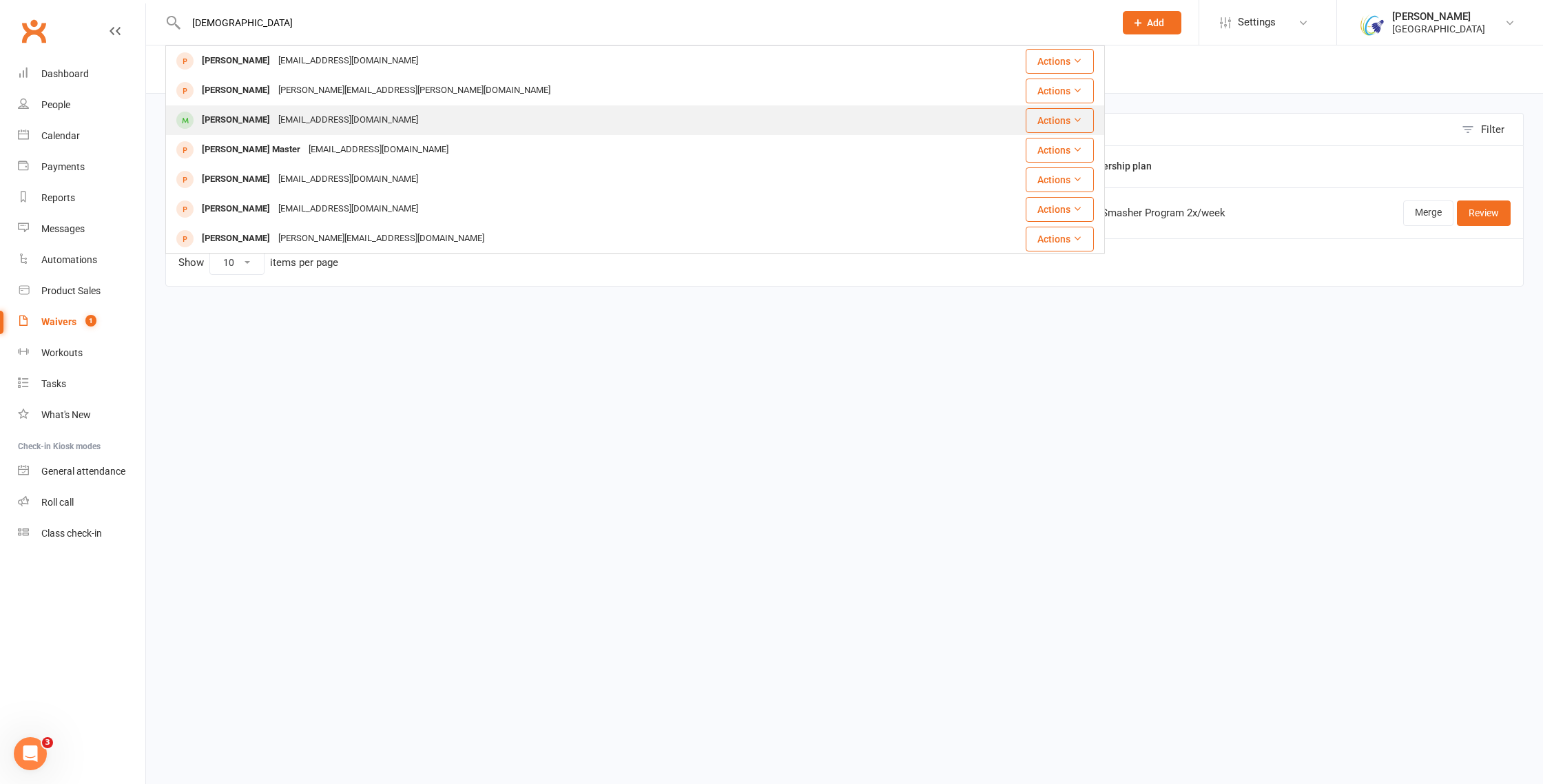
type input "Vaibhav"
click at [269, 120] on div "Vaibhav Vaishnav" at bounding box center [236, 120] width 77 height 20
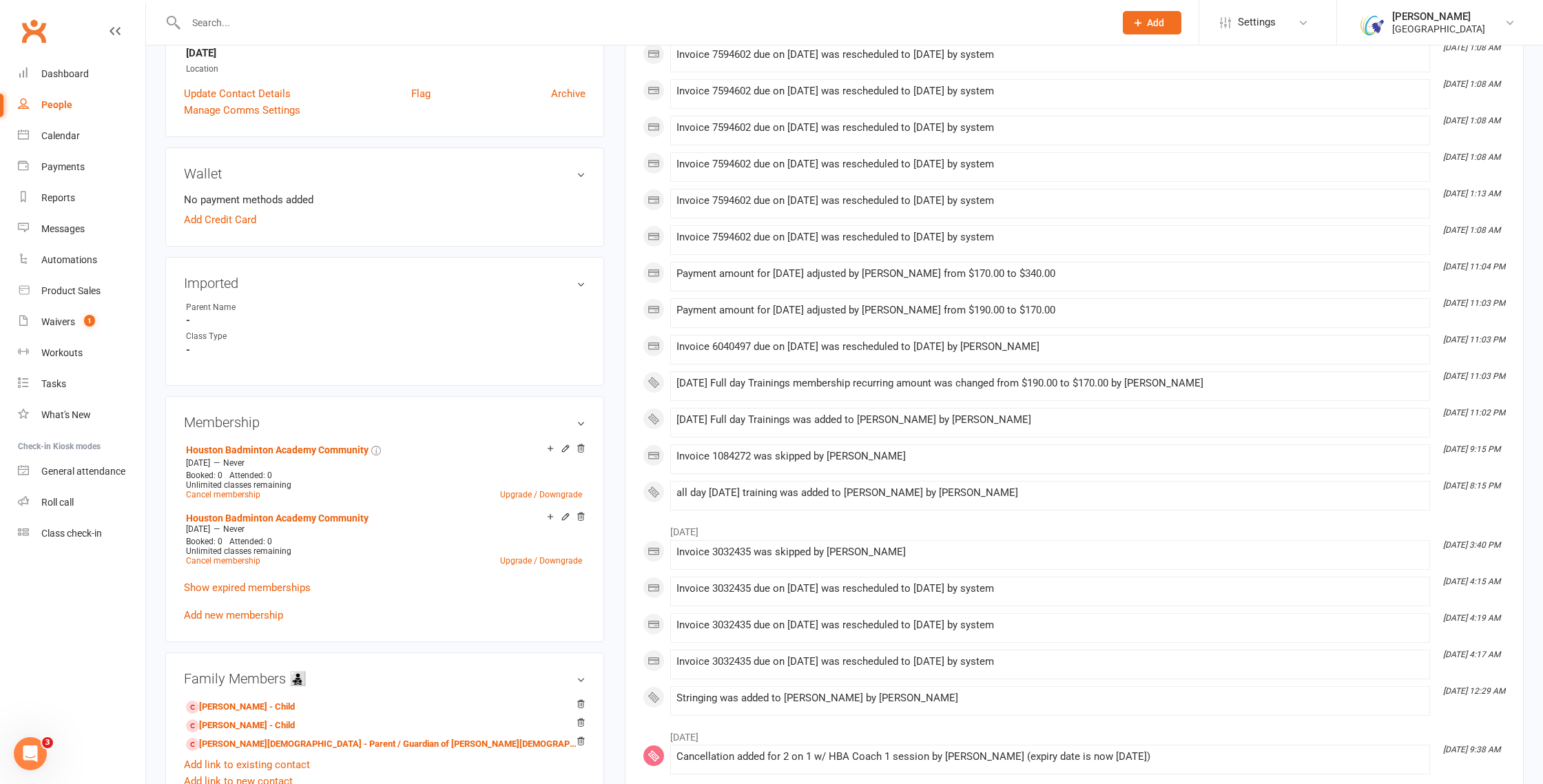
scroll to position [334, 0]
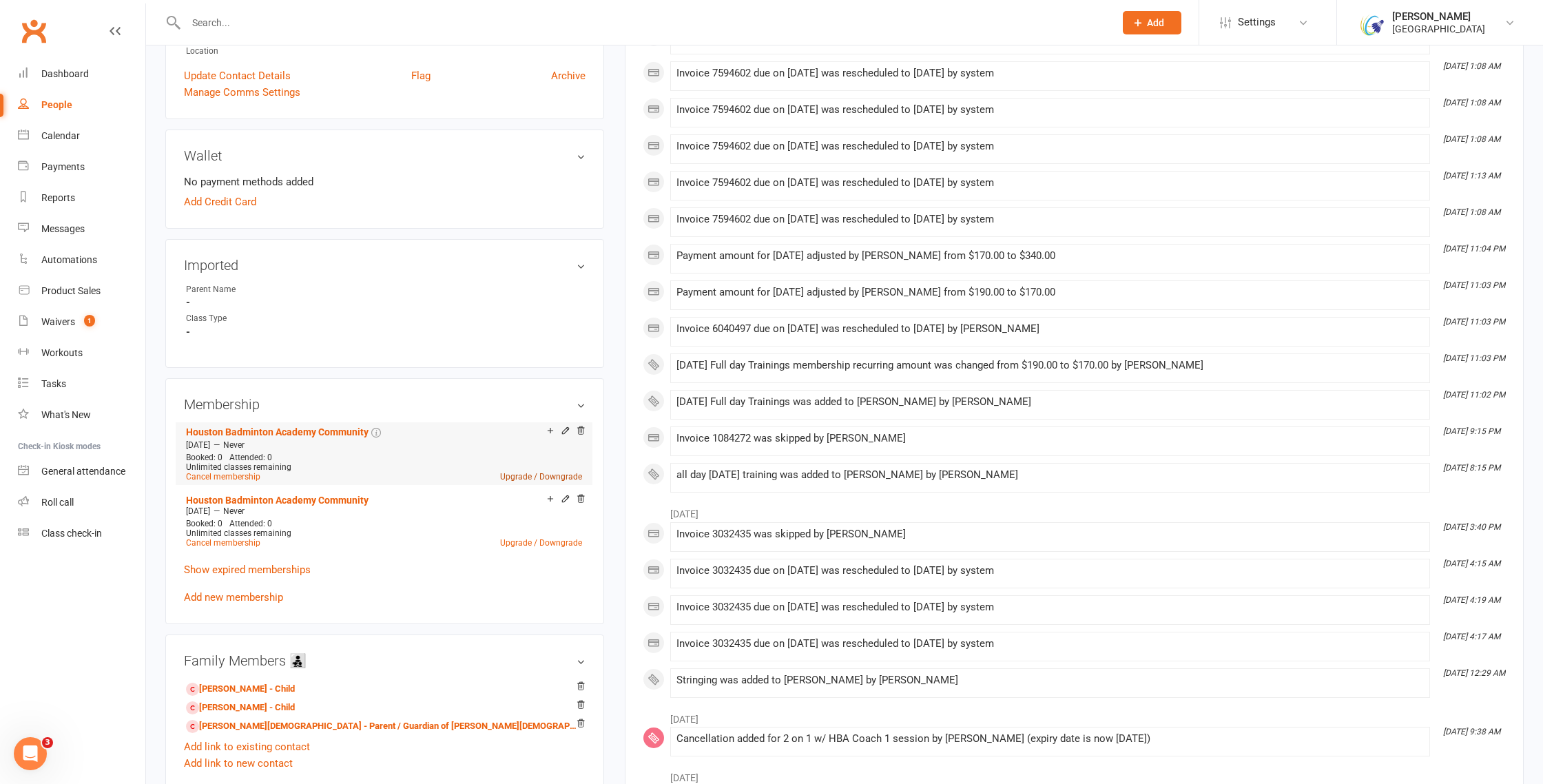
click at [539, 473] on link "Upgrade / Downgrade" at bounding box center [541, 477] width 82 height 10
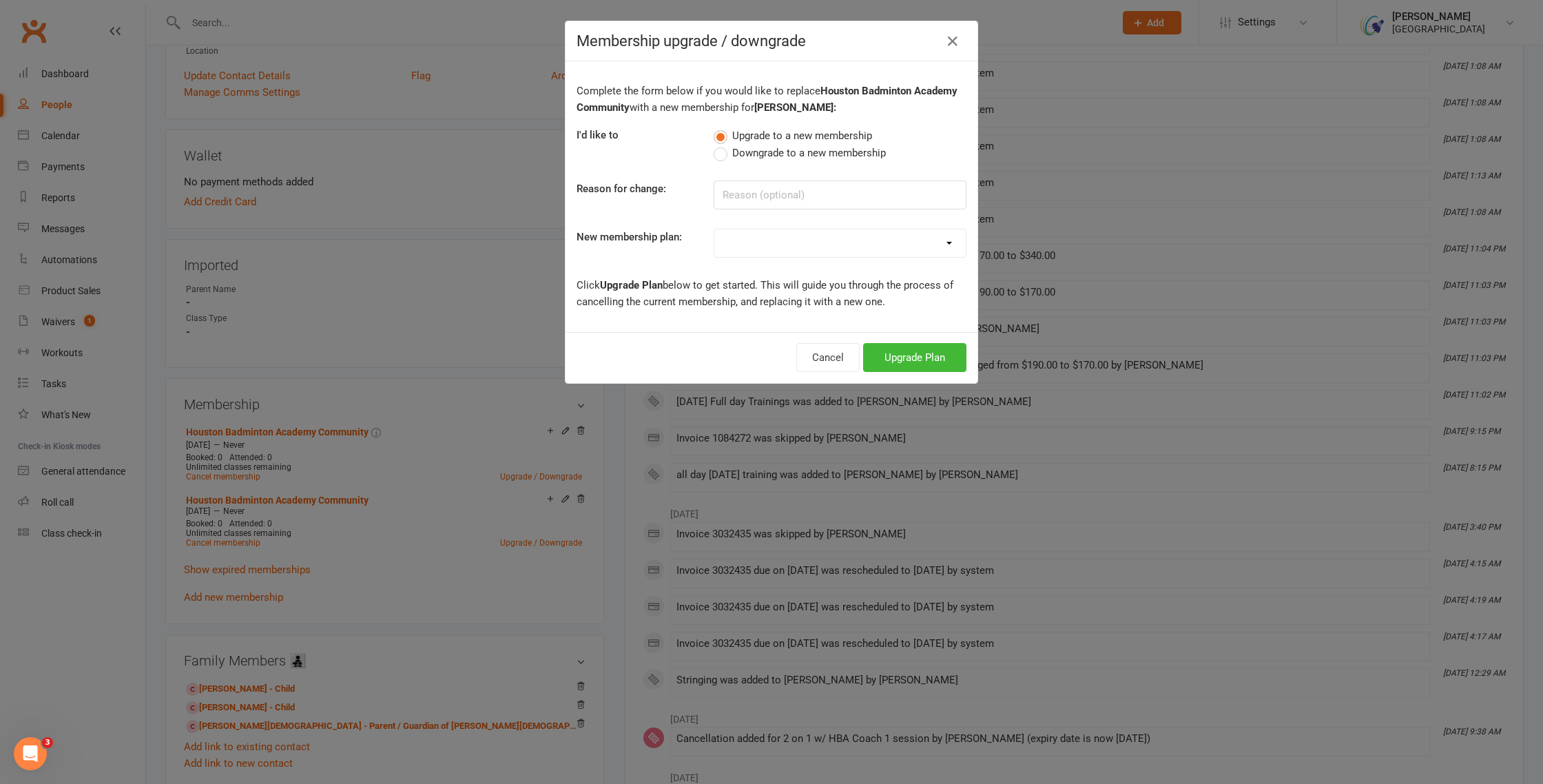
click at [948, 246] on select at bounding box center [839, 243] width 251 height 28
click at [423, 271] on div "Membership upgrade / downgrade Complete the form below if you would like to rep…" at bounding box center [772, 392] width 1543 height 784
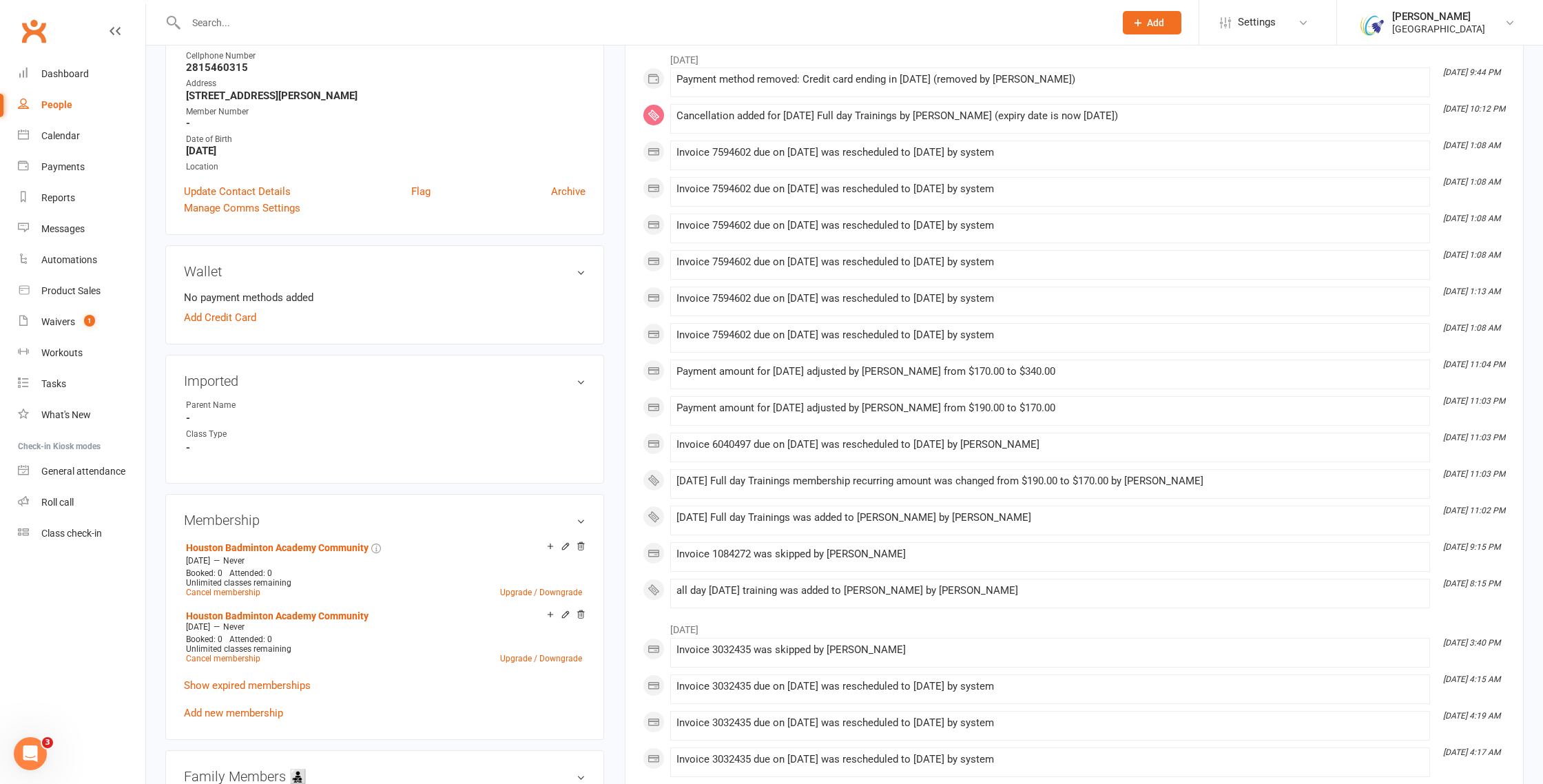
scroll to position [182, 0]
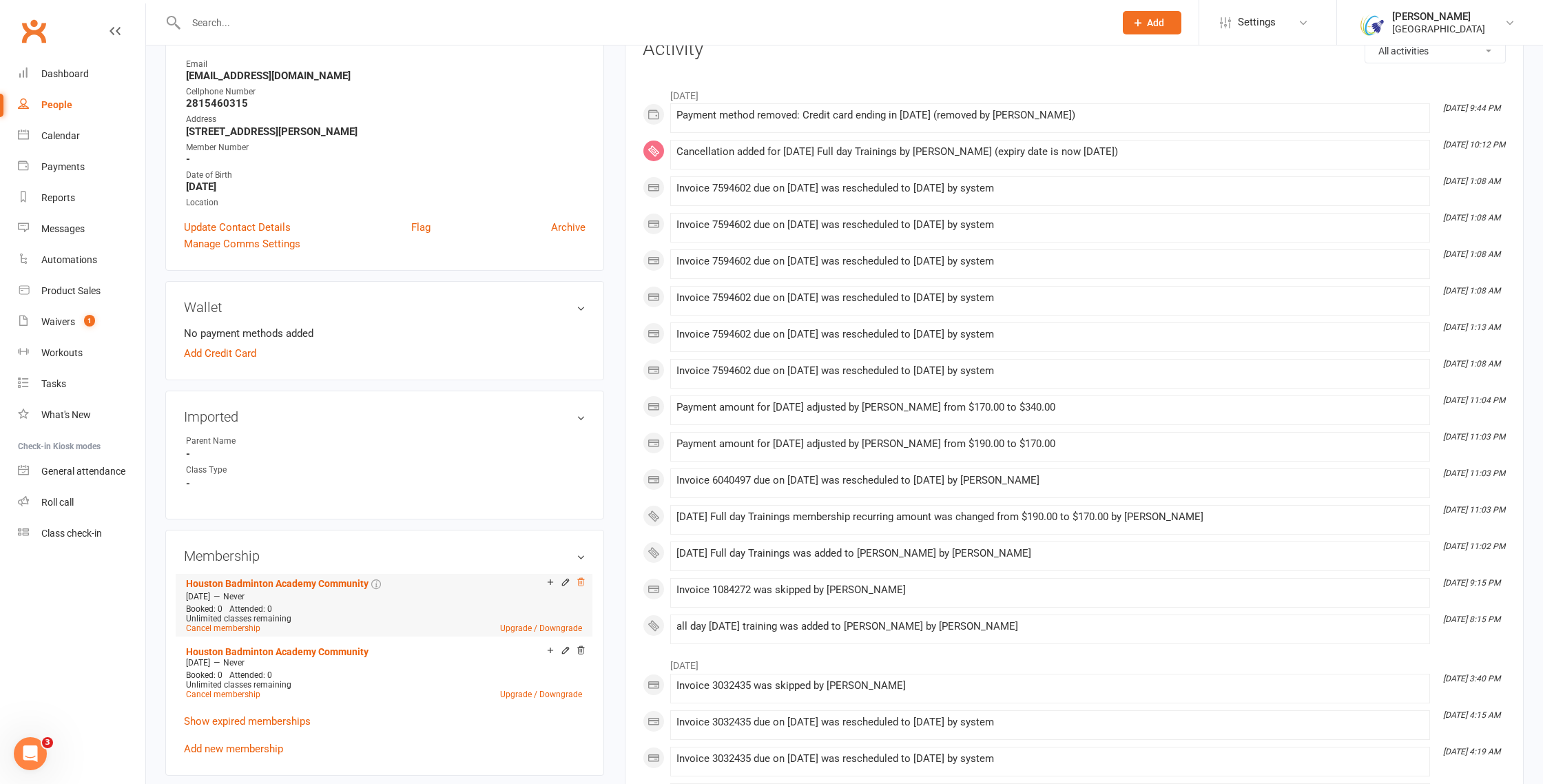
click at [583, 582] on icon at bounding box center [581, 582] width 7 height 8
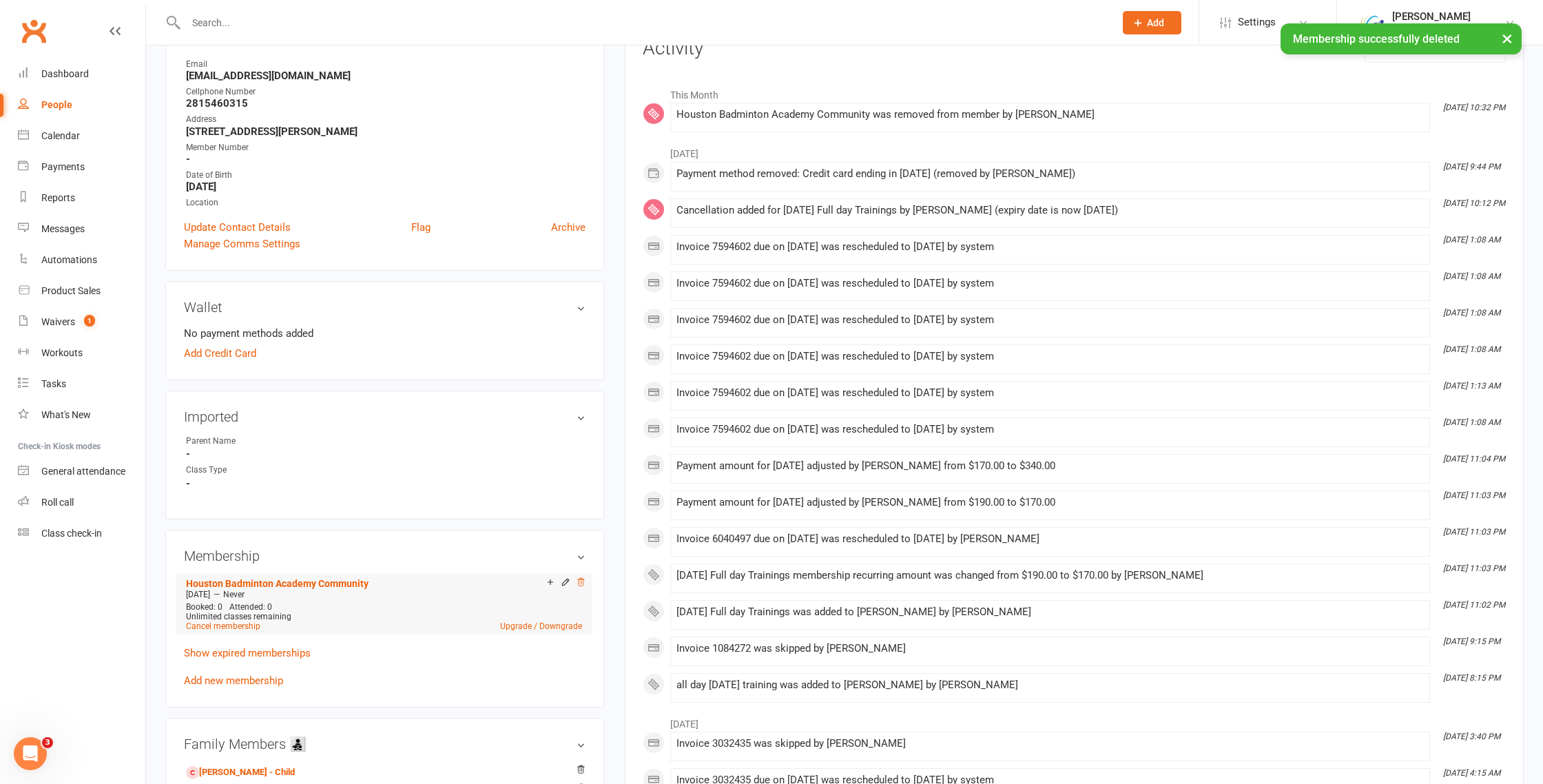
click at [580, 578] on icon at bounding box center [581, 582] width 7 height 8
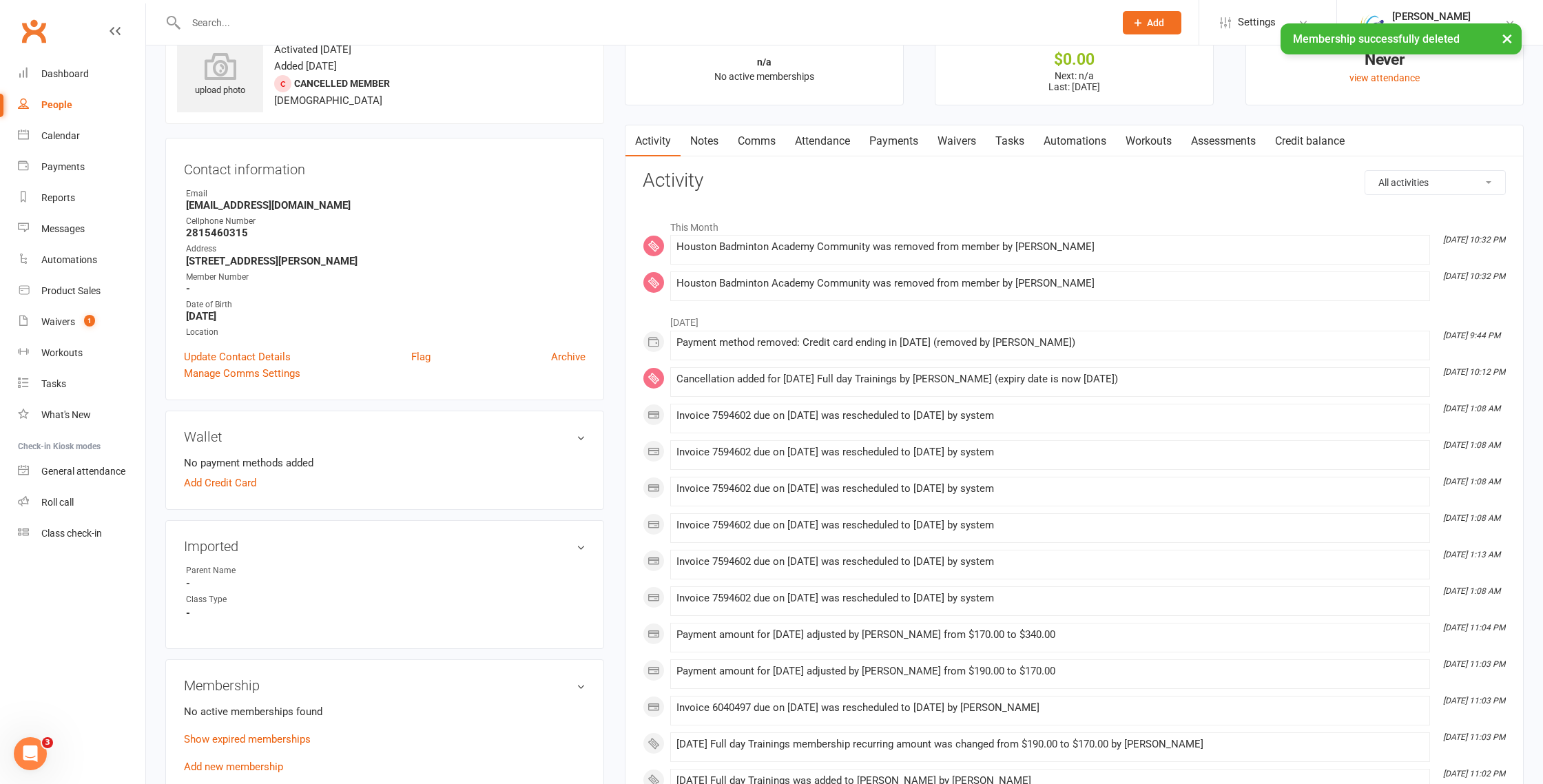
scroll to position [0, 0]
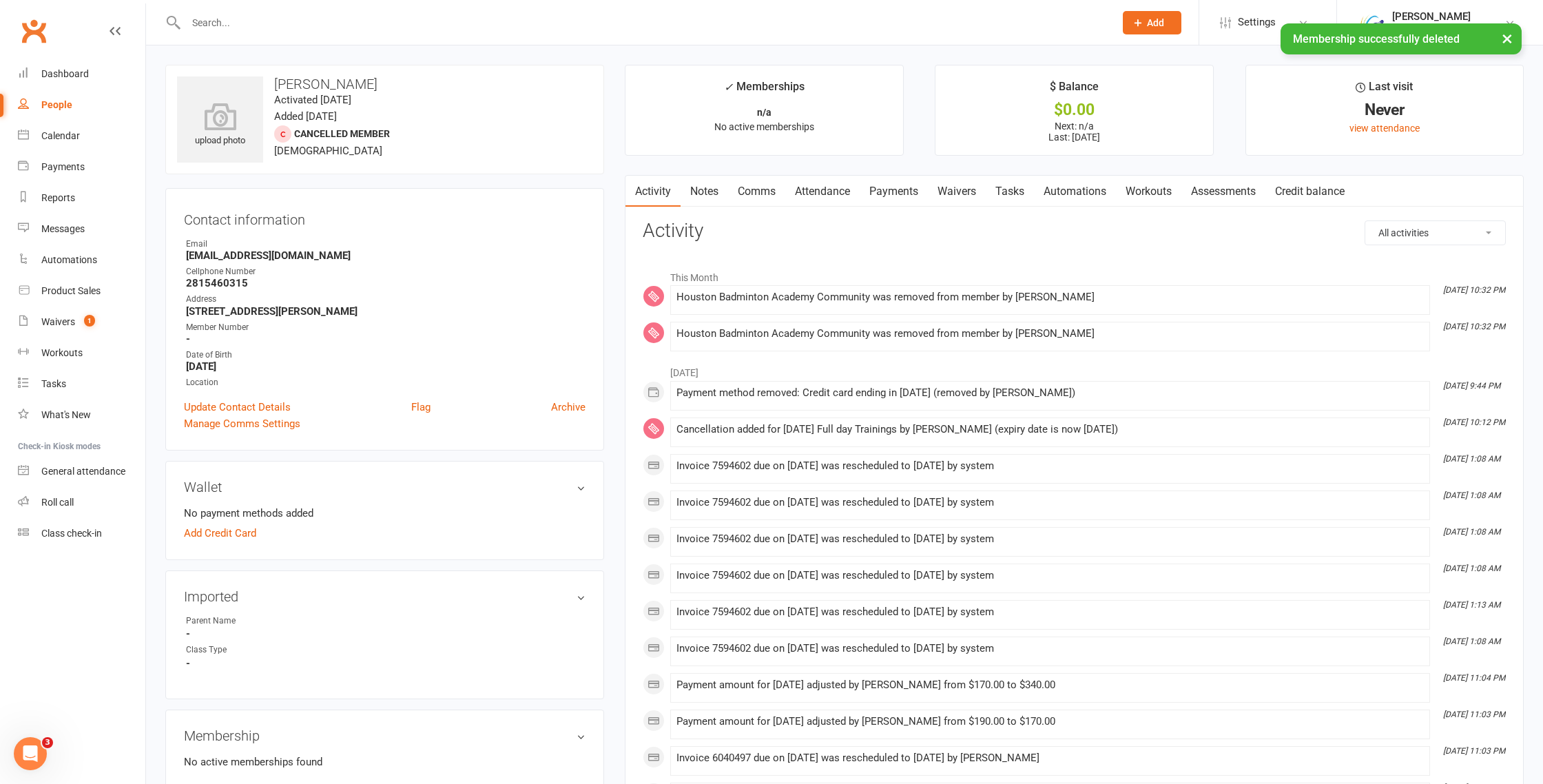
click at [231, 23] on input "text" at bounding box center [643, 23] width 923 height 20
paste input "Vaibhav"
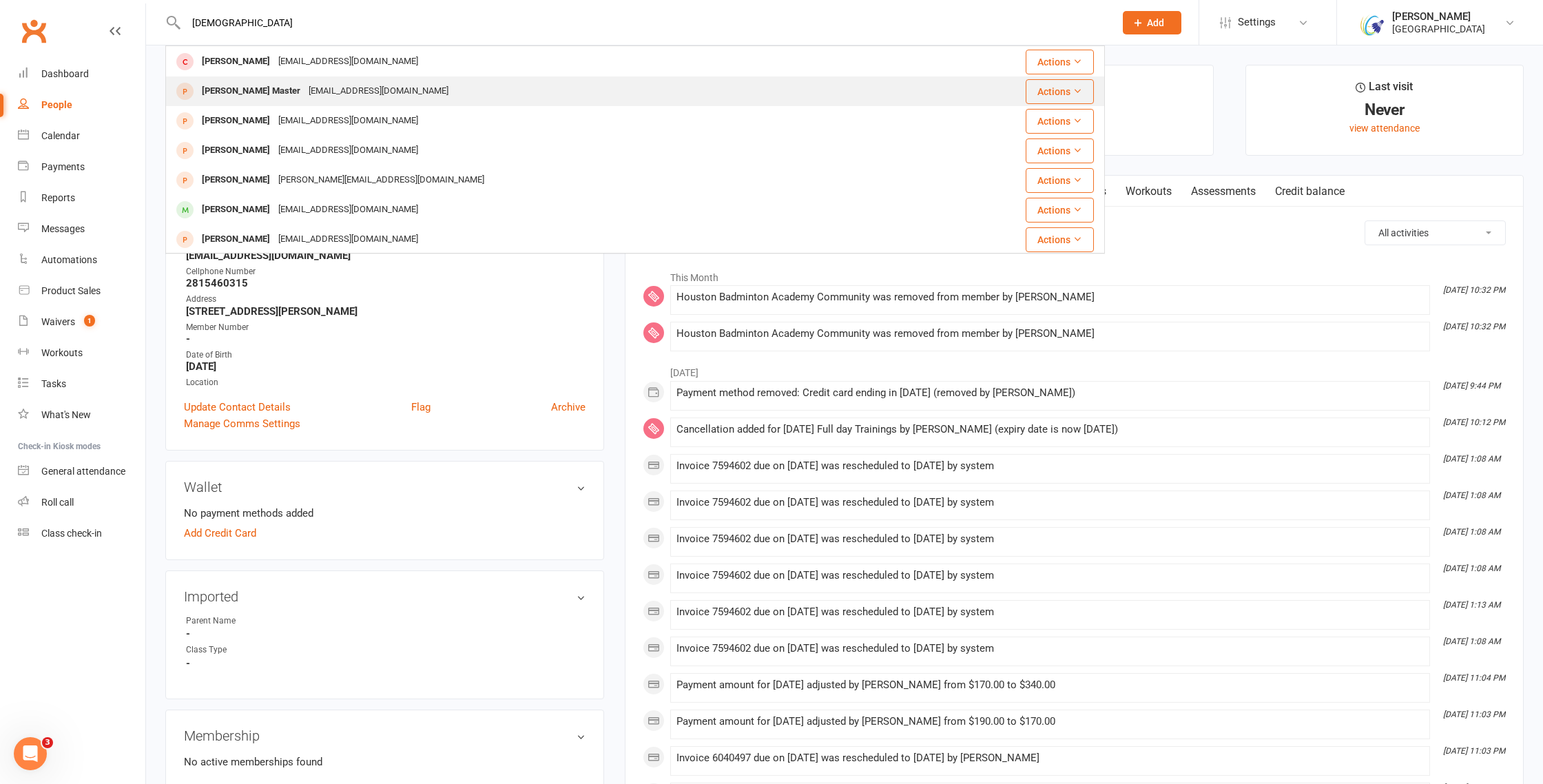
scroll to position [91, 0]
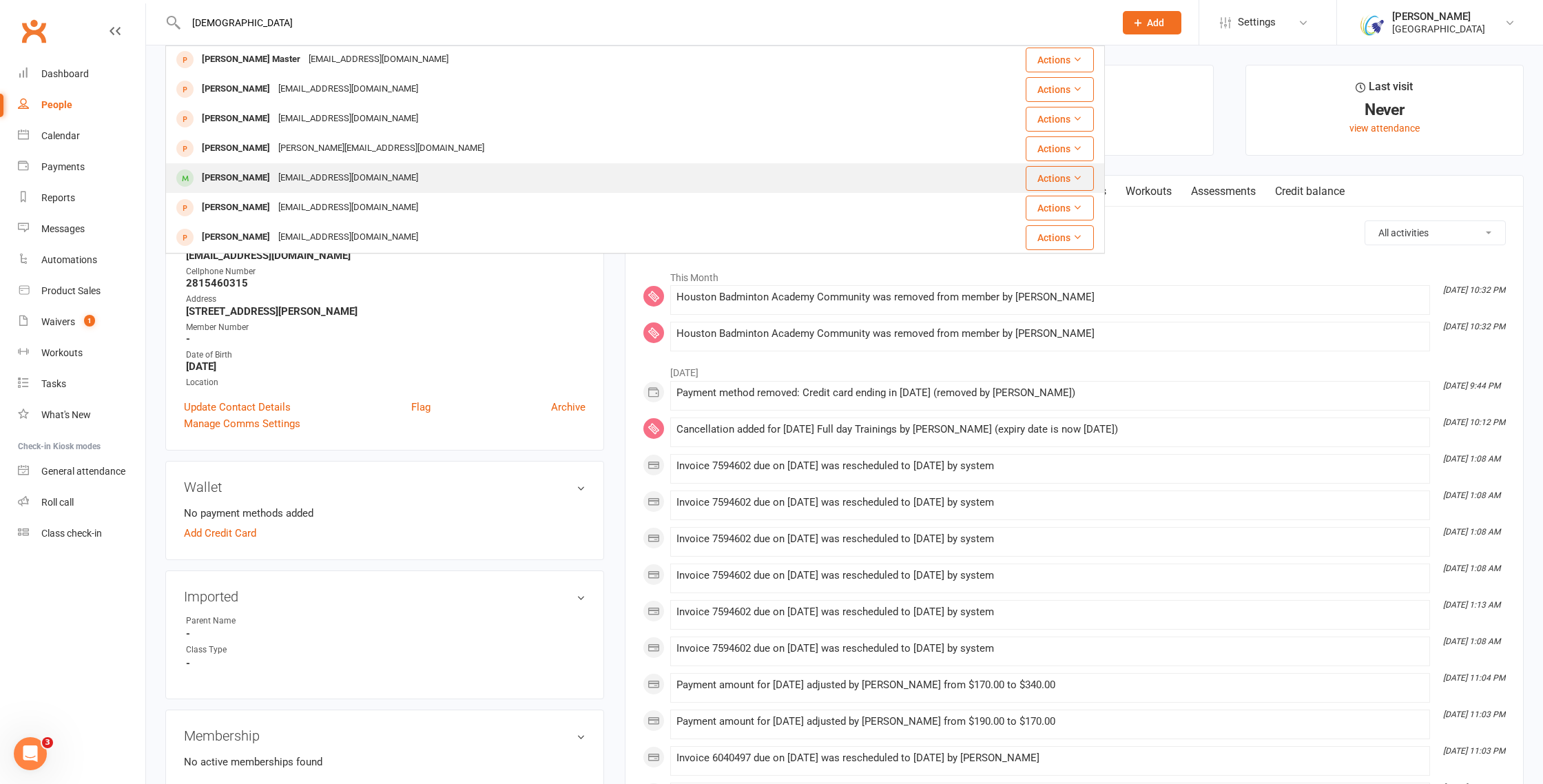
type input "Vaibhav"
click at [267, 179] on div "Vaibhav Sudhakar" at bounding box center [236, 178] width 77 height 20
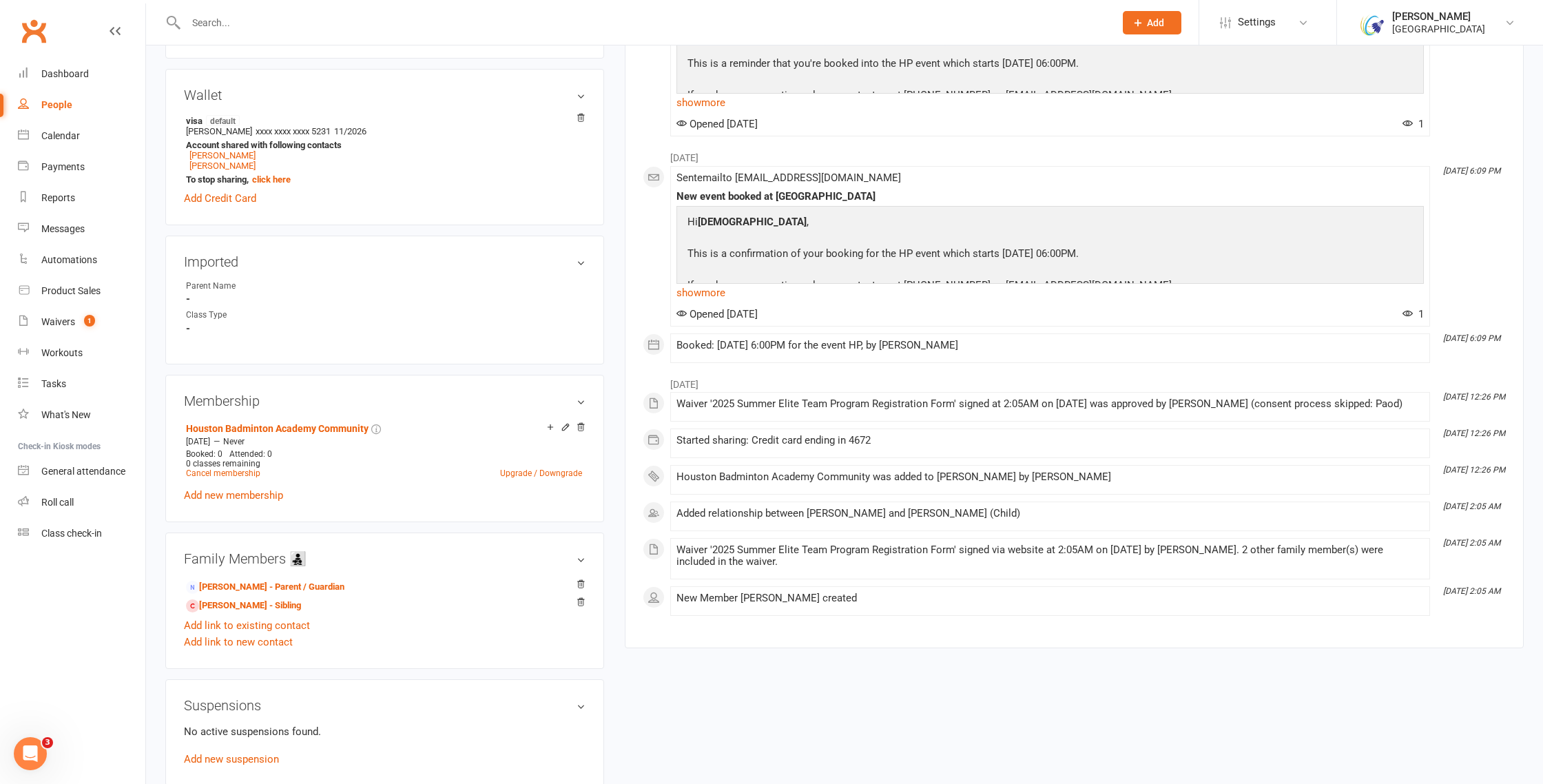
scroll to position [436, 0]
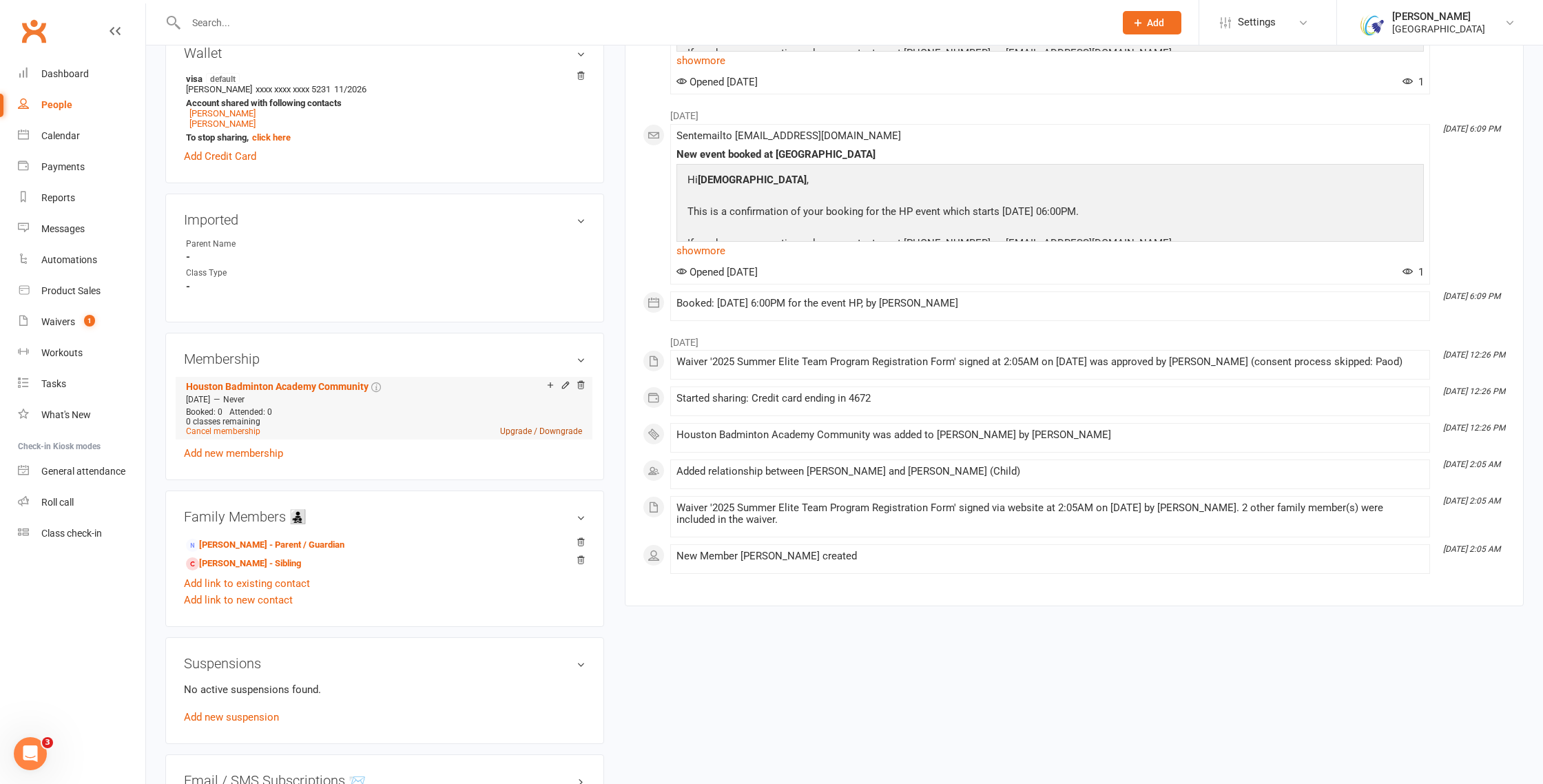
click at [562, 426] on link "Upgrade / Downgrade" at bounding box center [541, 431] width 82 height 10
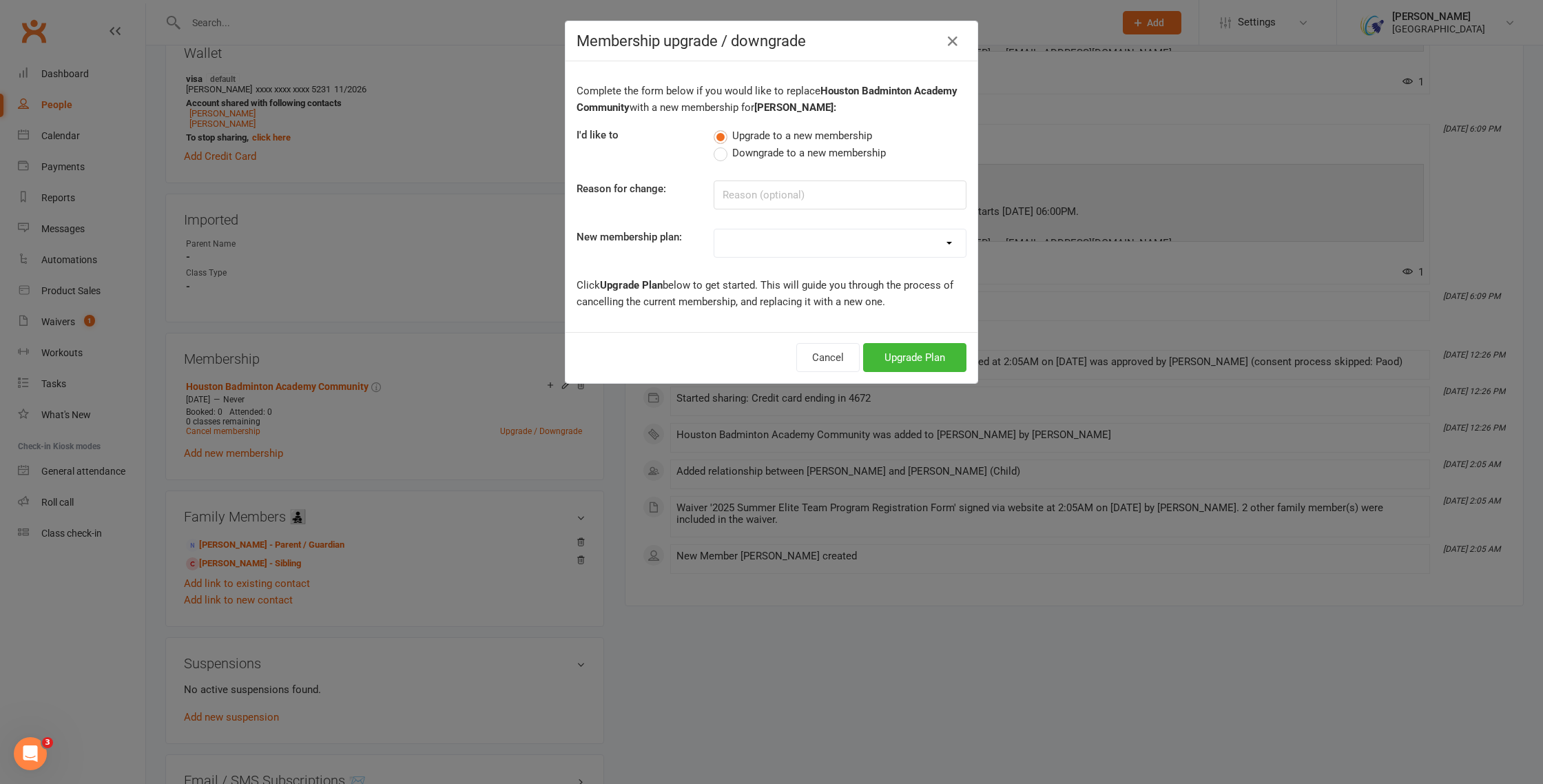
click at [929, 243] on select "Houston Badminton Academy Community $20 late cancellation service charge Court …" at bounding box center [839, 243] width 251 height 28
select select "89"
click at [881, 359] on button "Upgrade Plan" at bounding box center [914, 357] width 103 height 29
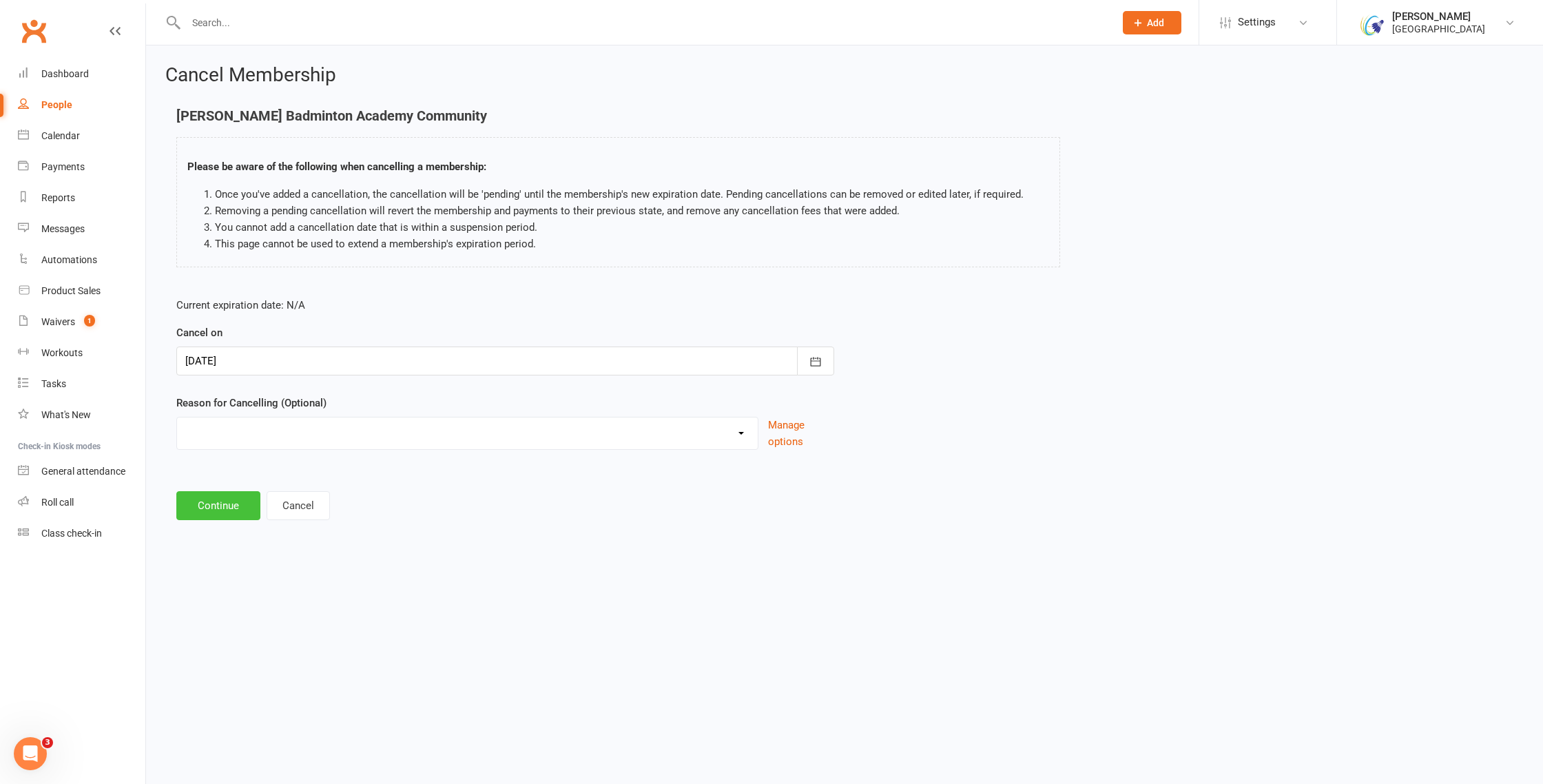
click at [222, 513] on button "Continue" at bounding box center [218, 504] width 84 height 29
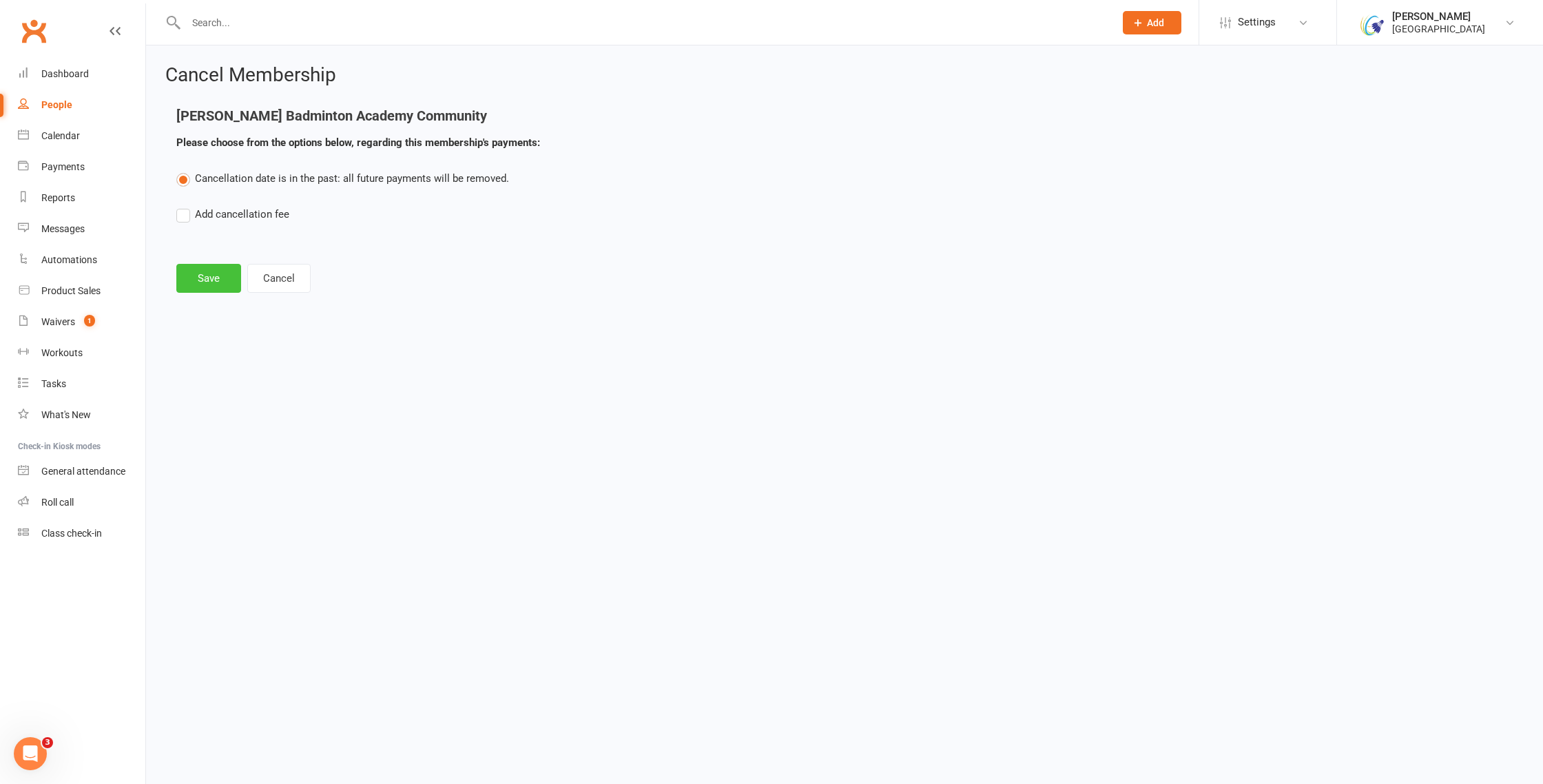
click at [182, 276] on button "Save" at bounding box center [209, 278] width 65 height 29
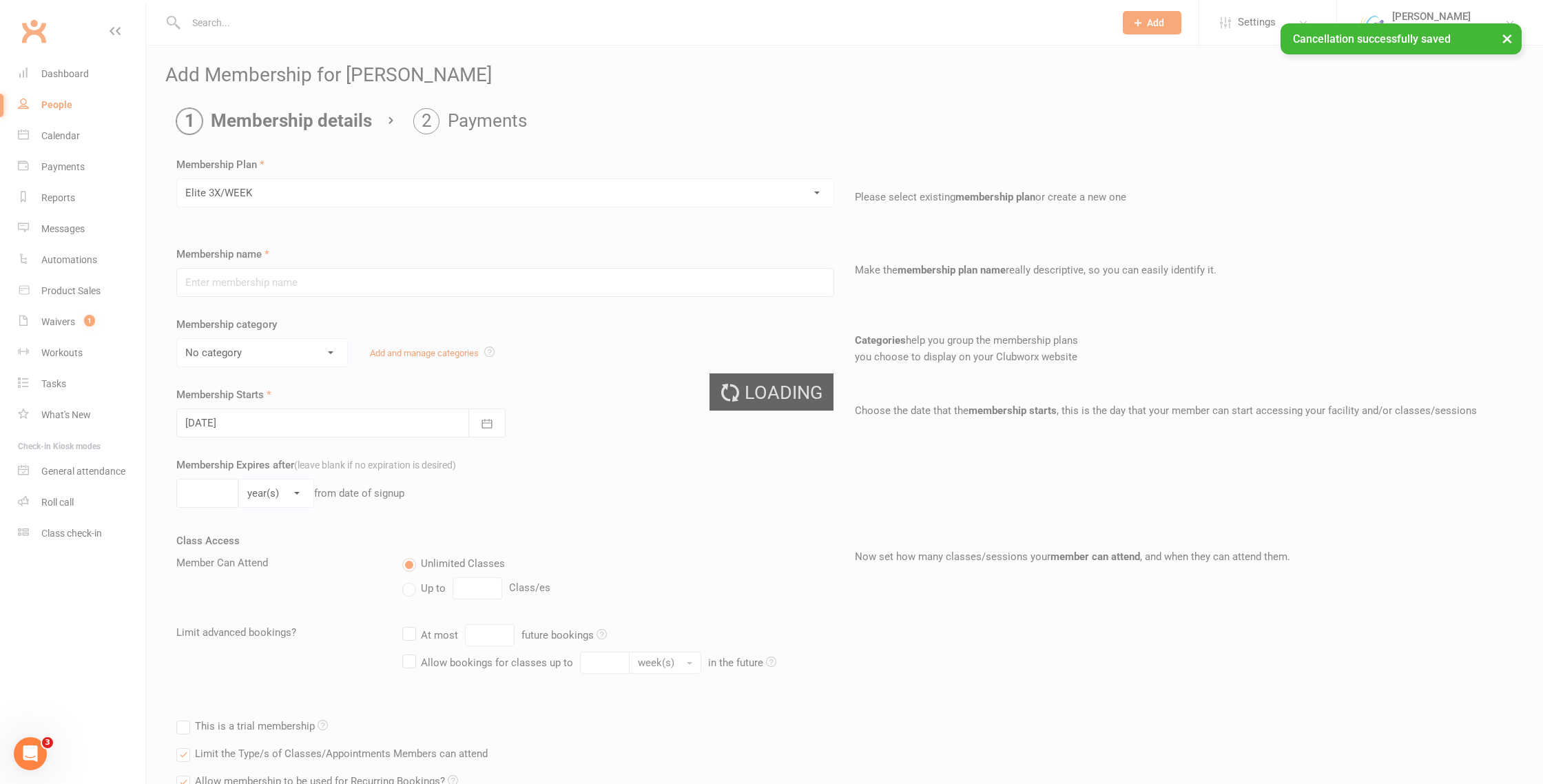
type input "Elite 3X/WEEK"
select select "17"
type input "3"
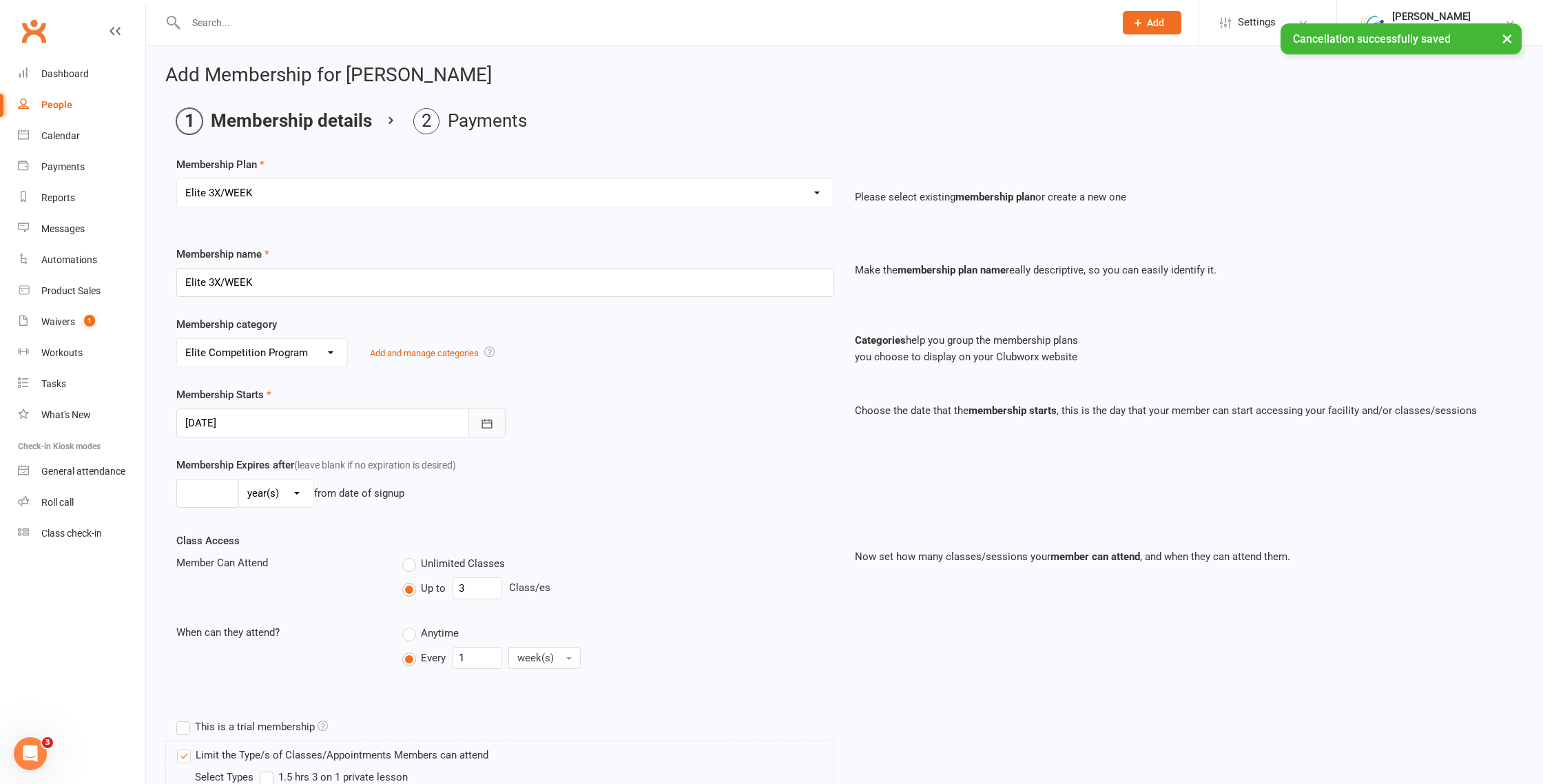
click at [491, 425] on icon "button" at bounding box center [487, 424] width 14 height 14
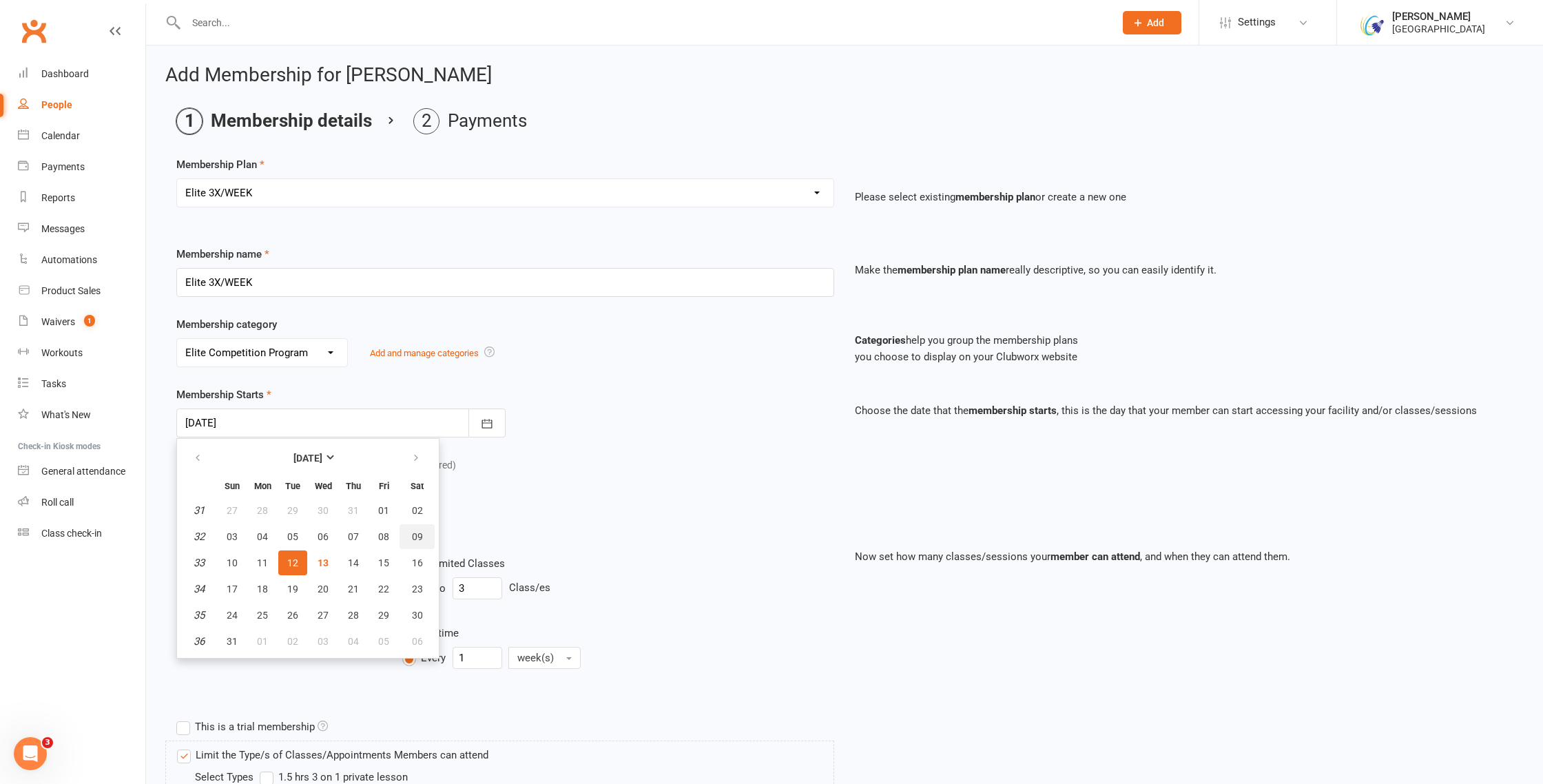
click at [412, 535] on span "09" at bounding box center [417, 536] width 11 height 11
type input "09 Aug 2025"
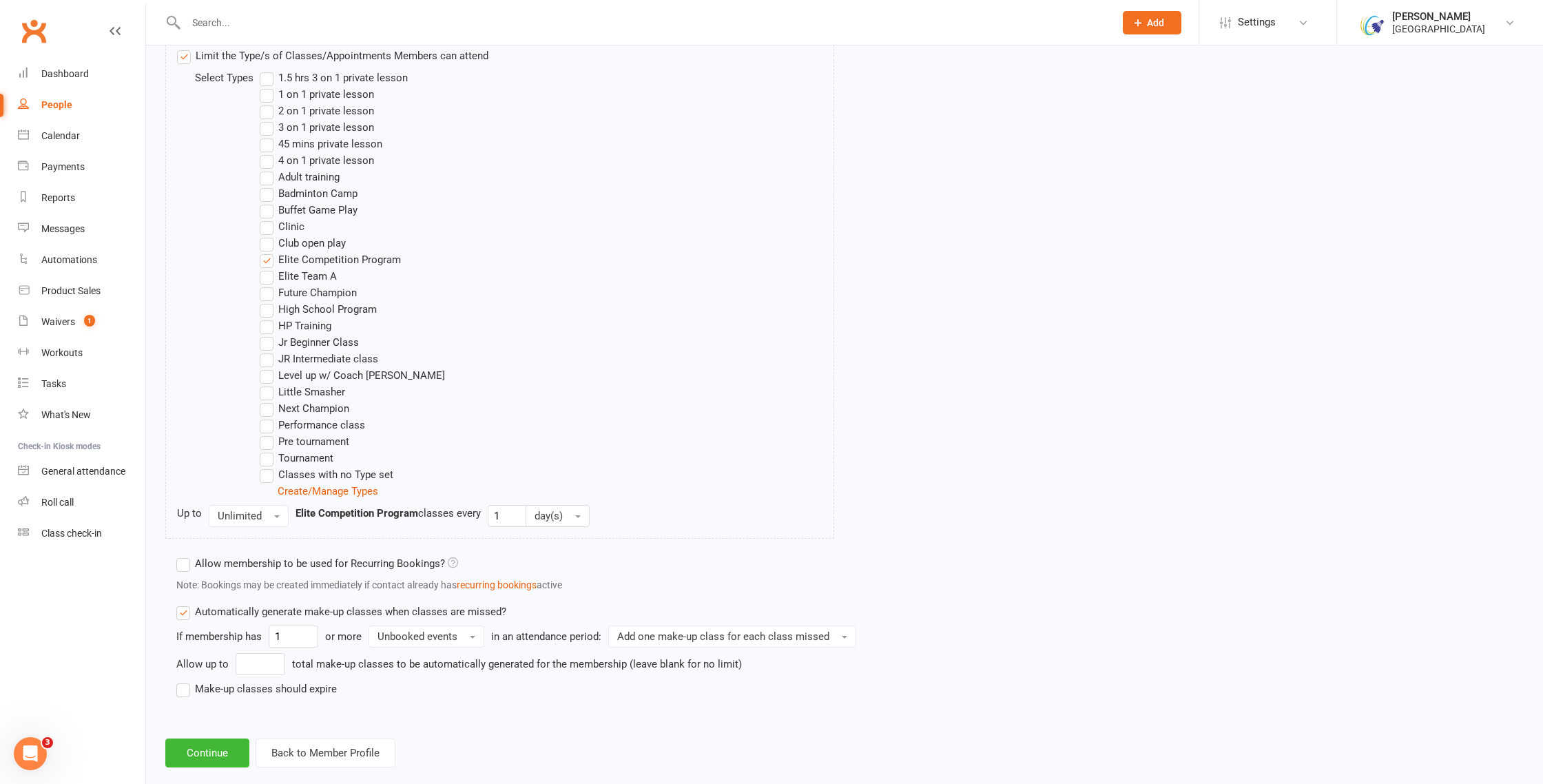
scroll to position [722, 0]
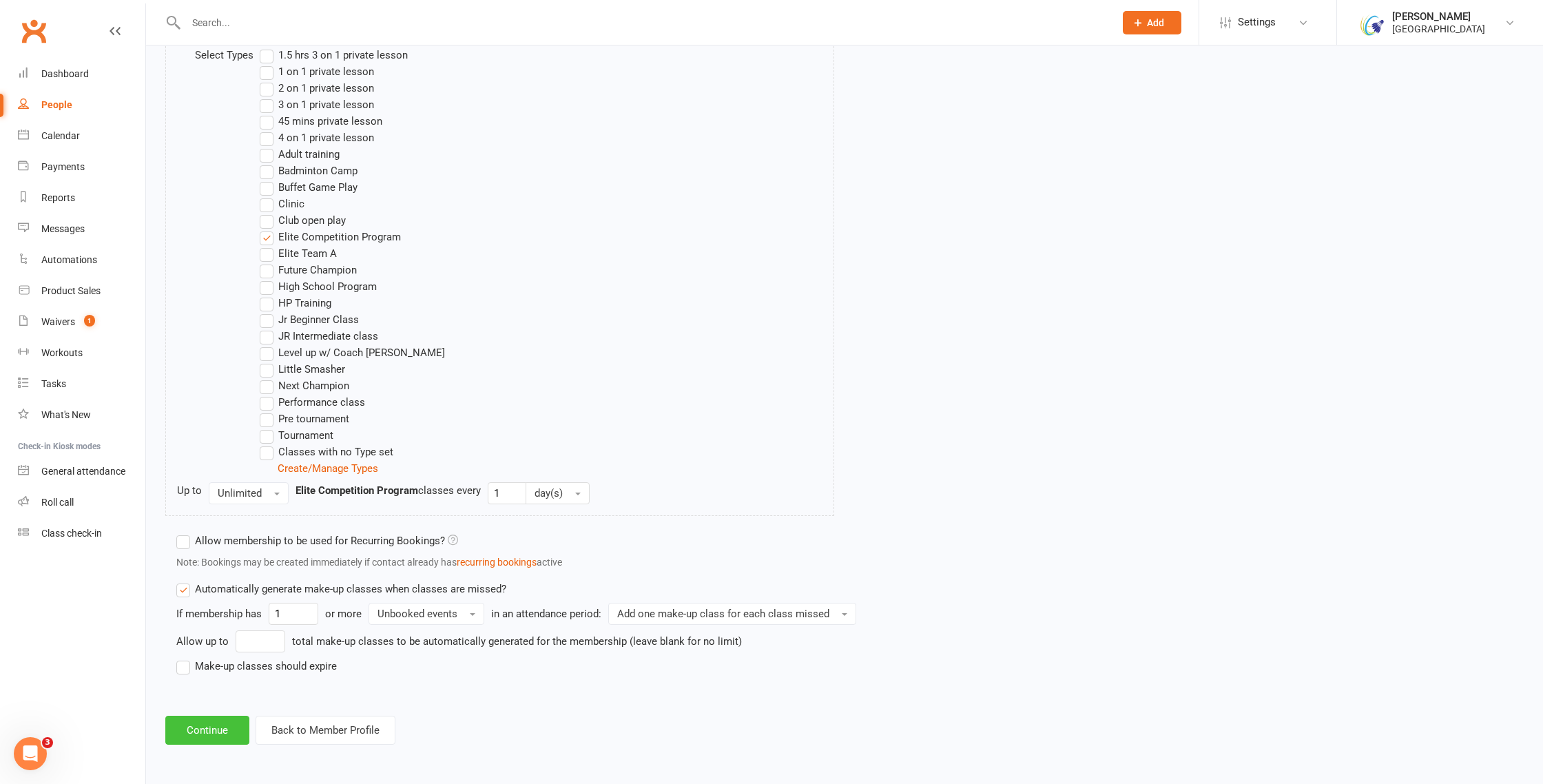
click at [194, 729] on button "Continue" at bounding box center [207, 729] width 84 height 29
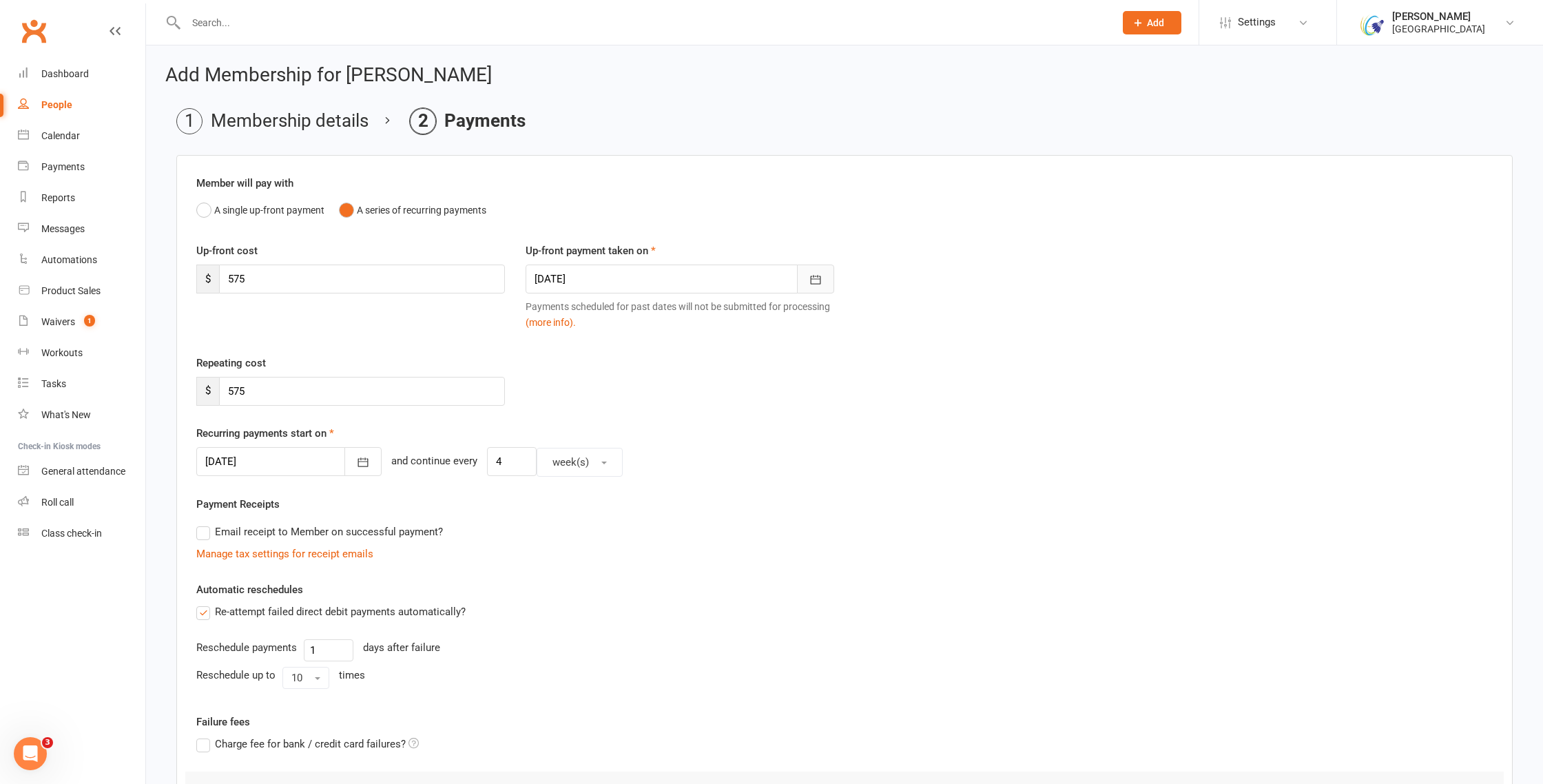
click at [809, 277] on icon "button" at bounding box center [816, 280] width 14 height 14
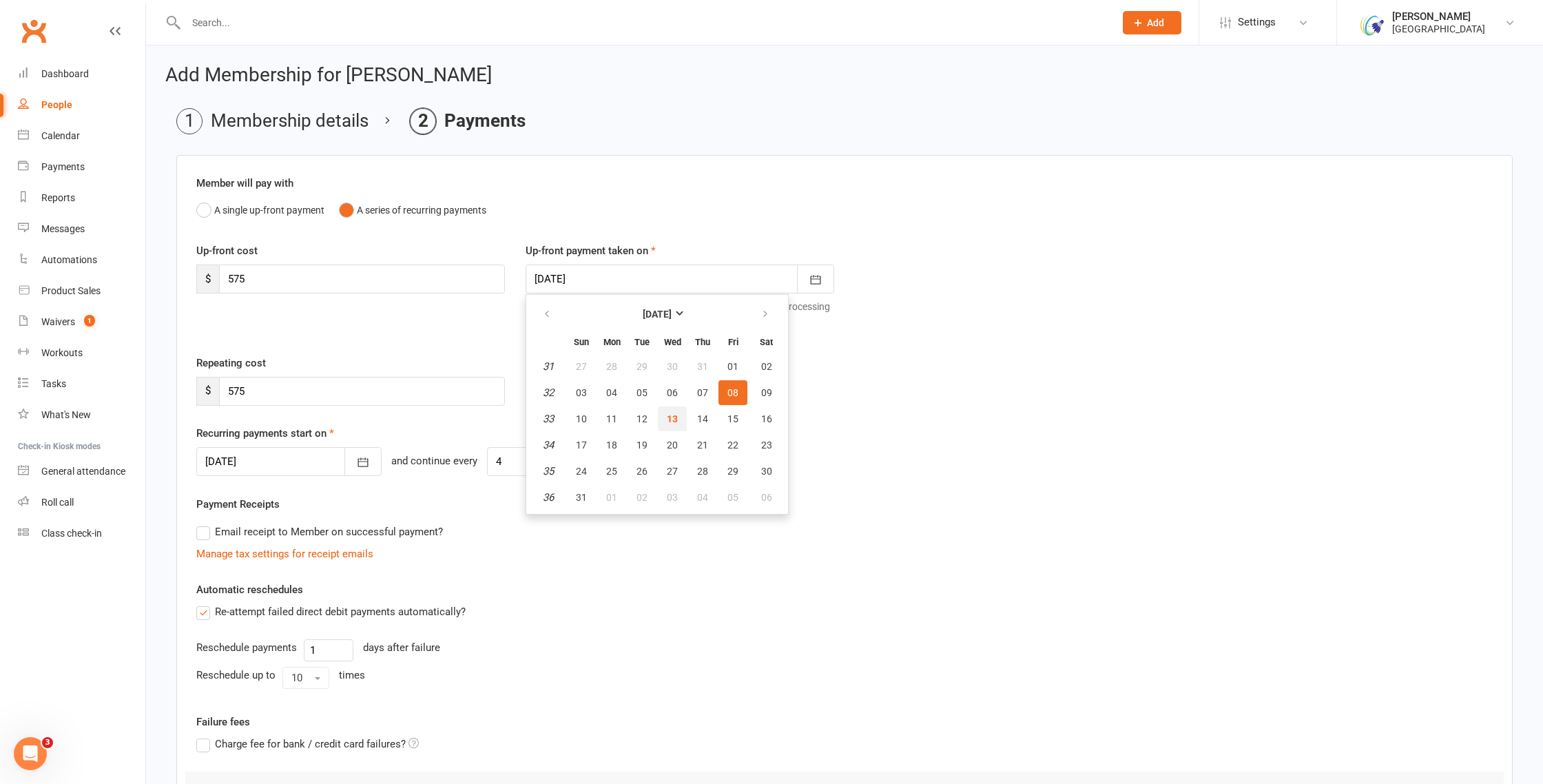
click at [677, 418] on span "13" at bounding box center [672, 418] width 11 height 11
type input "13 Aug 2025"
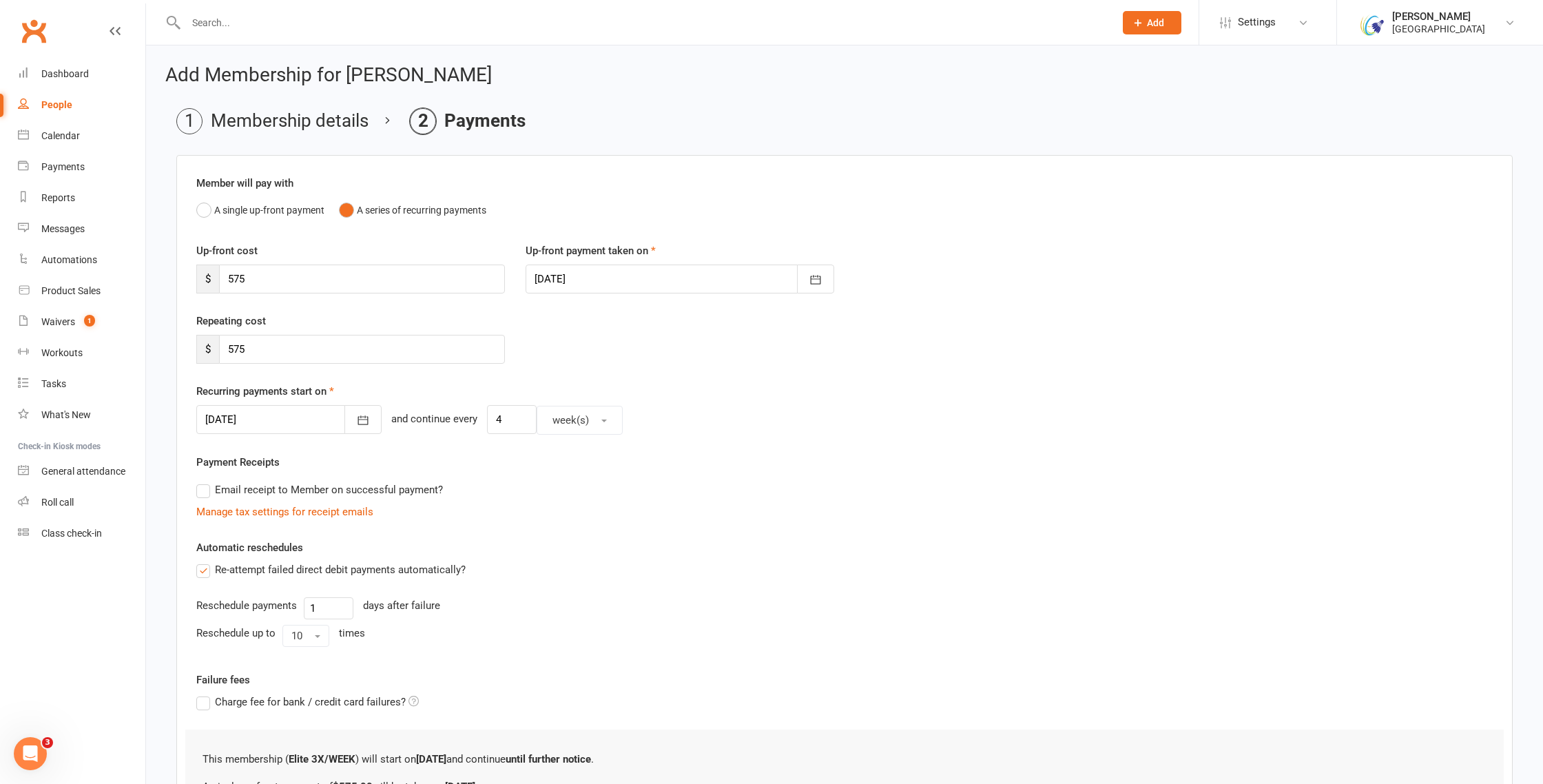
scroll to position [190, 0]
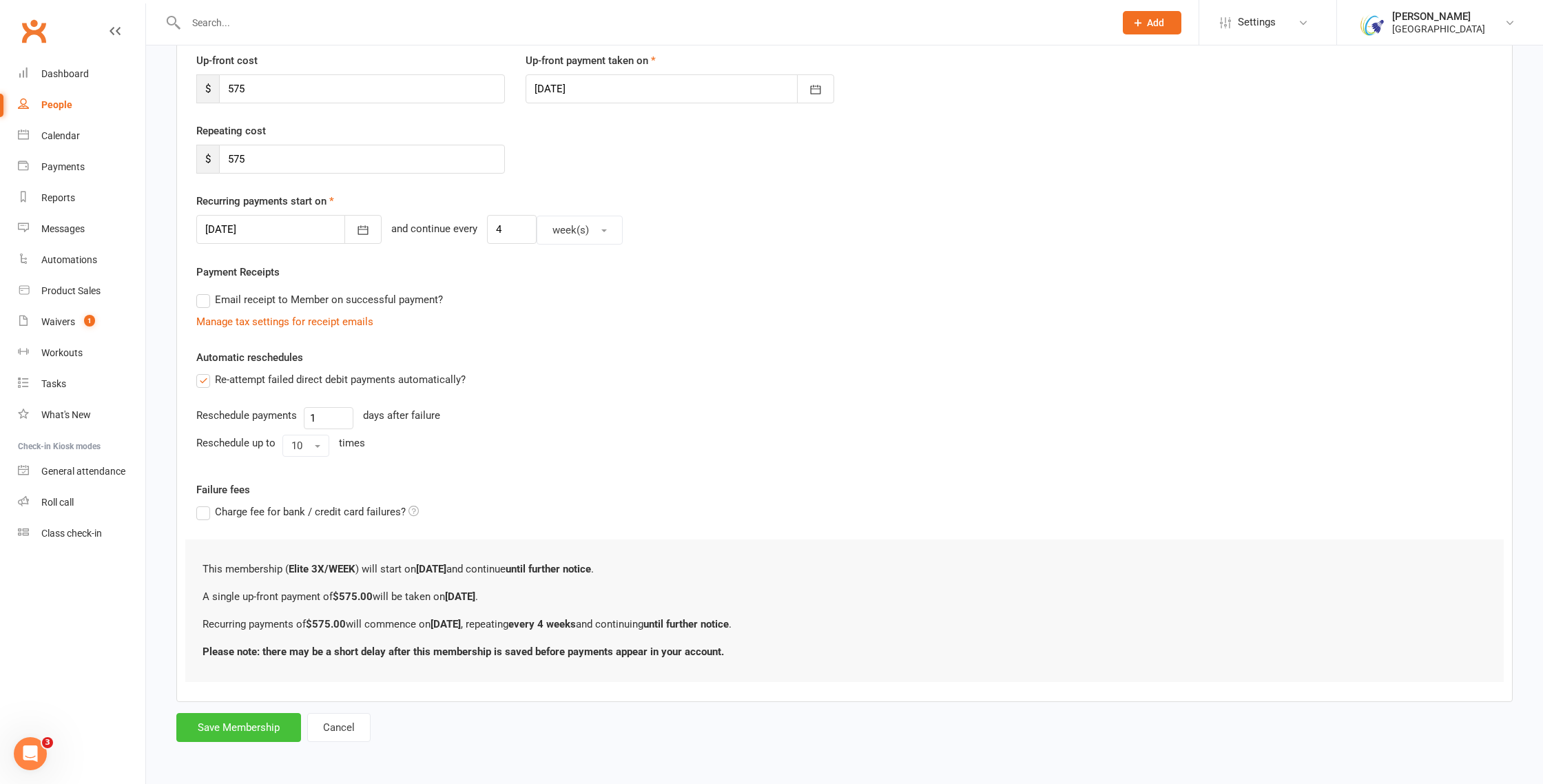
click at [252, 726] on button "Save Membership" at bounding box center [238, 727] width 125 height 29
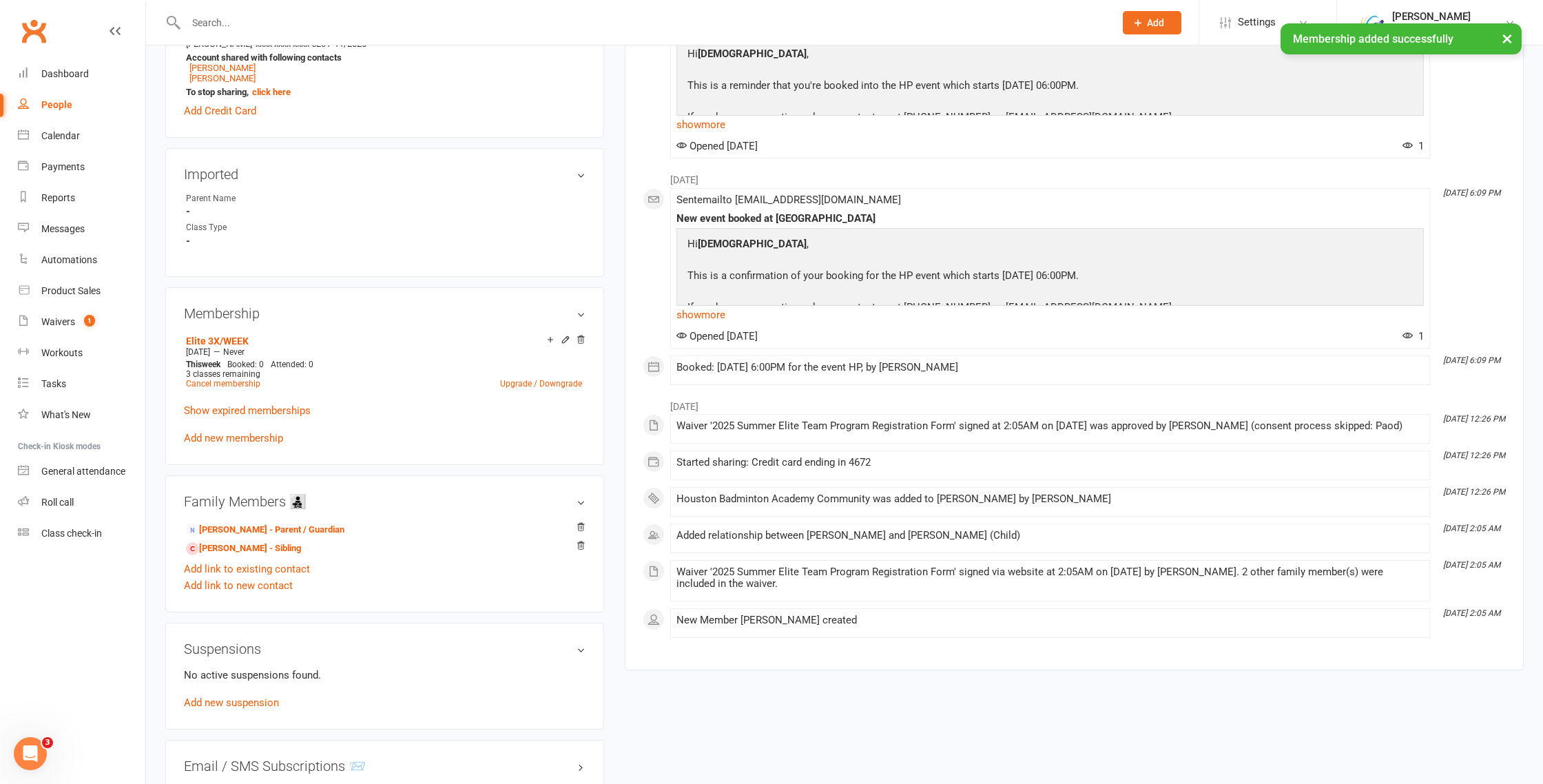
scroll to position [501, 0]
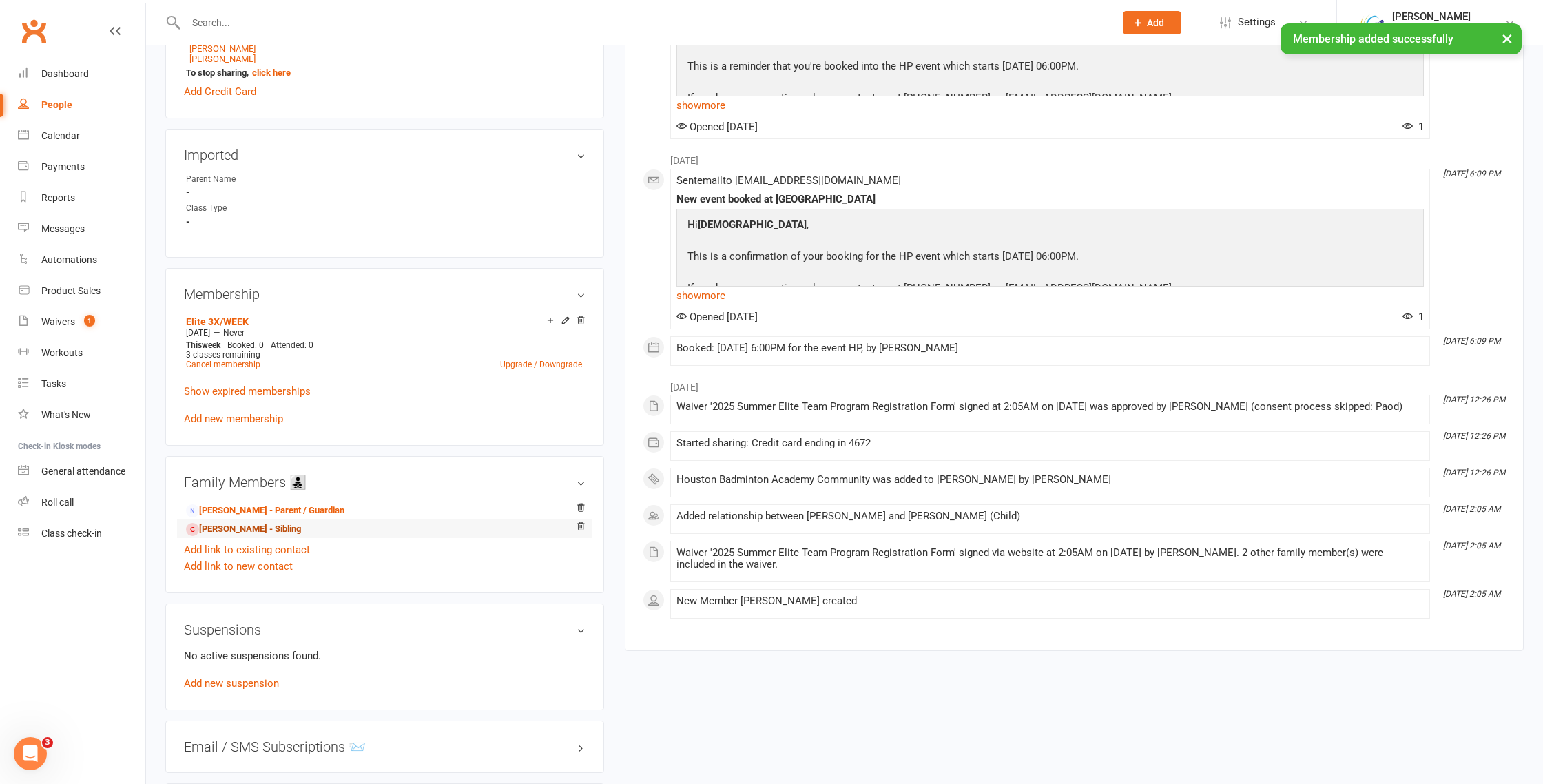
click at [241, 528] on link "Rithwika Sudhakar - Sibling" at bounding box center [243, 529] width 115 height 15
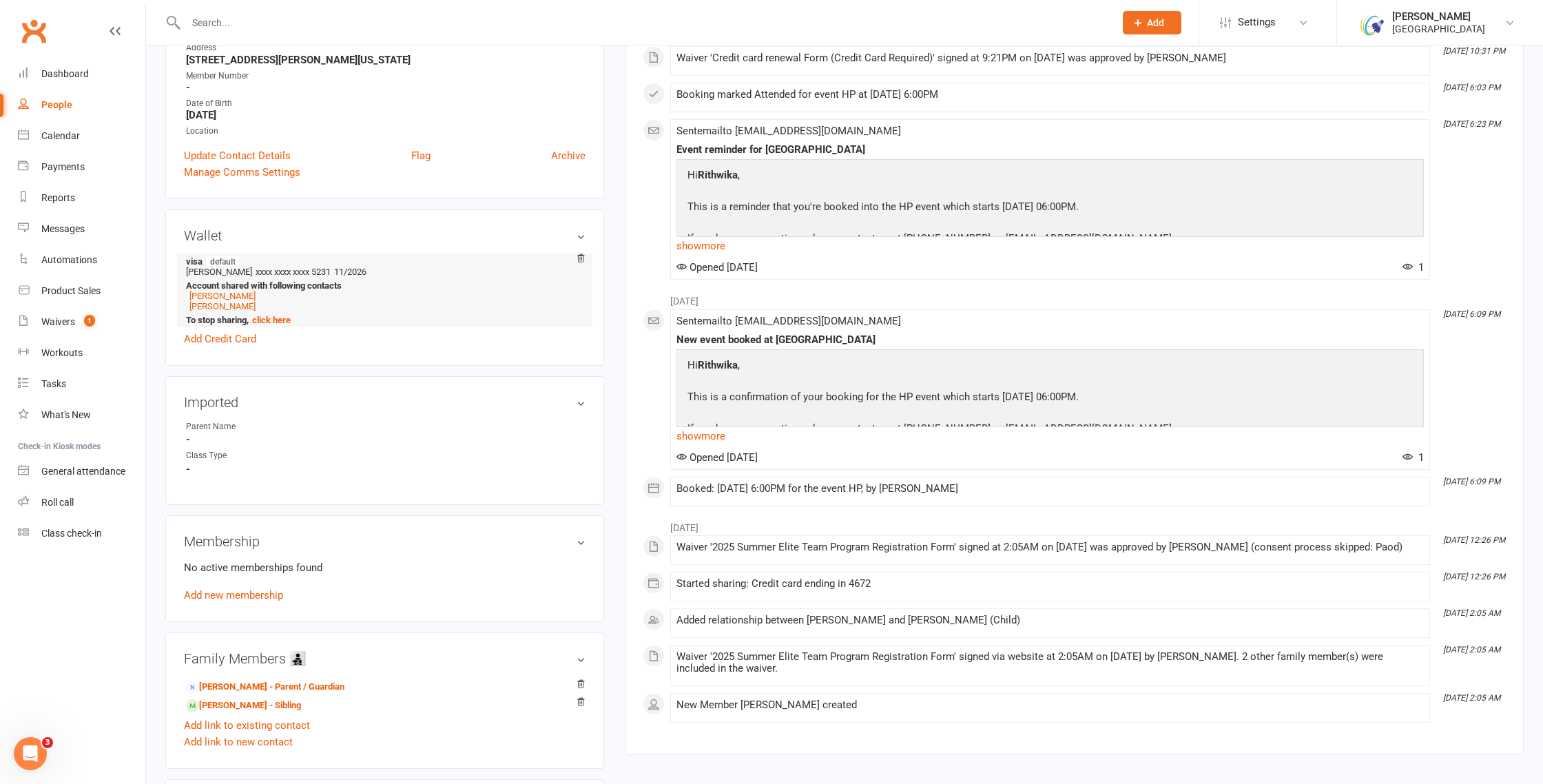
scroll to position [256, 0]
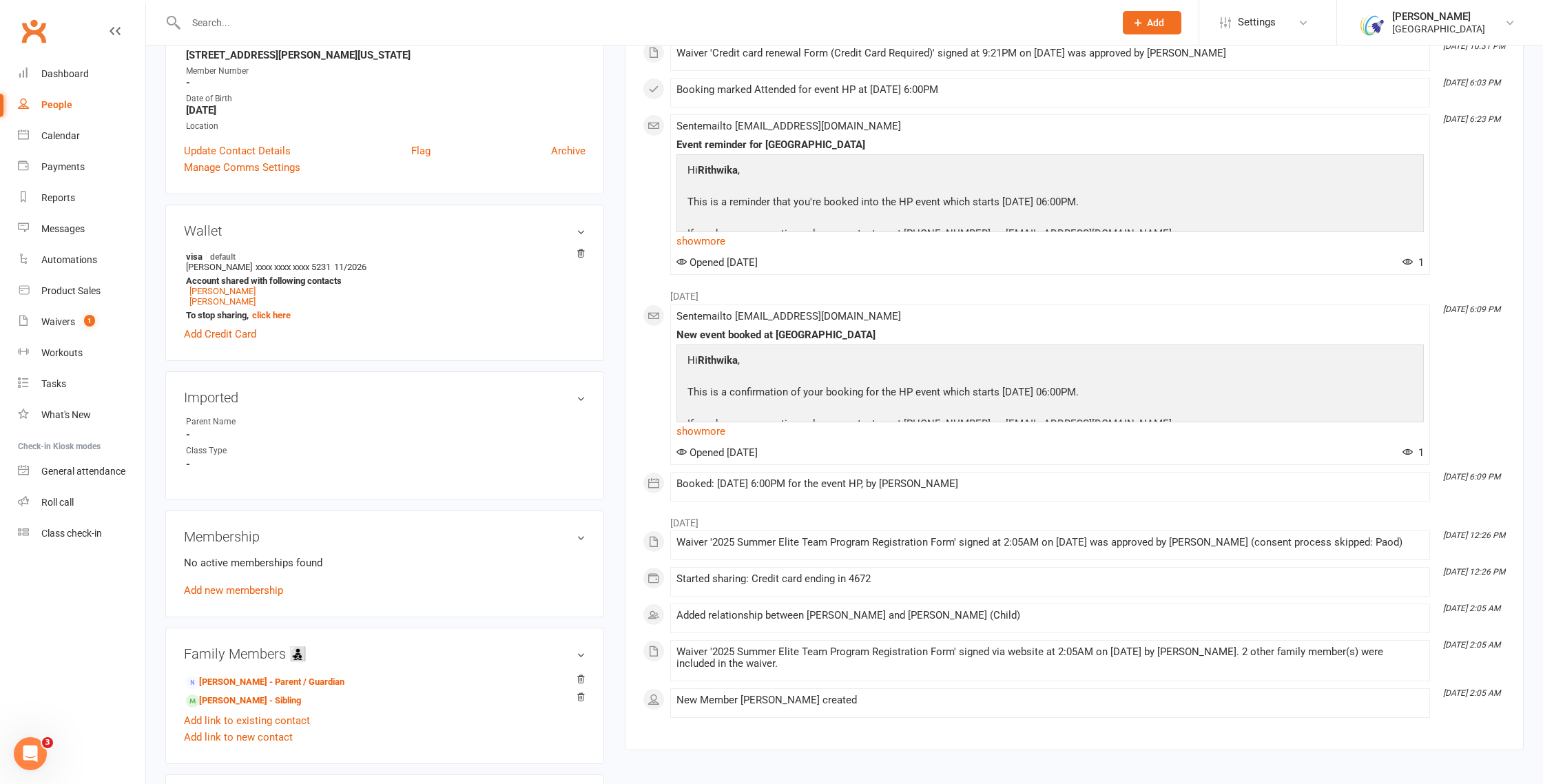
click at [257, 592] on link "Add new membership" at bounding box center [234, 590] width 100 height 13
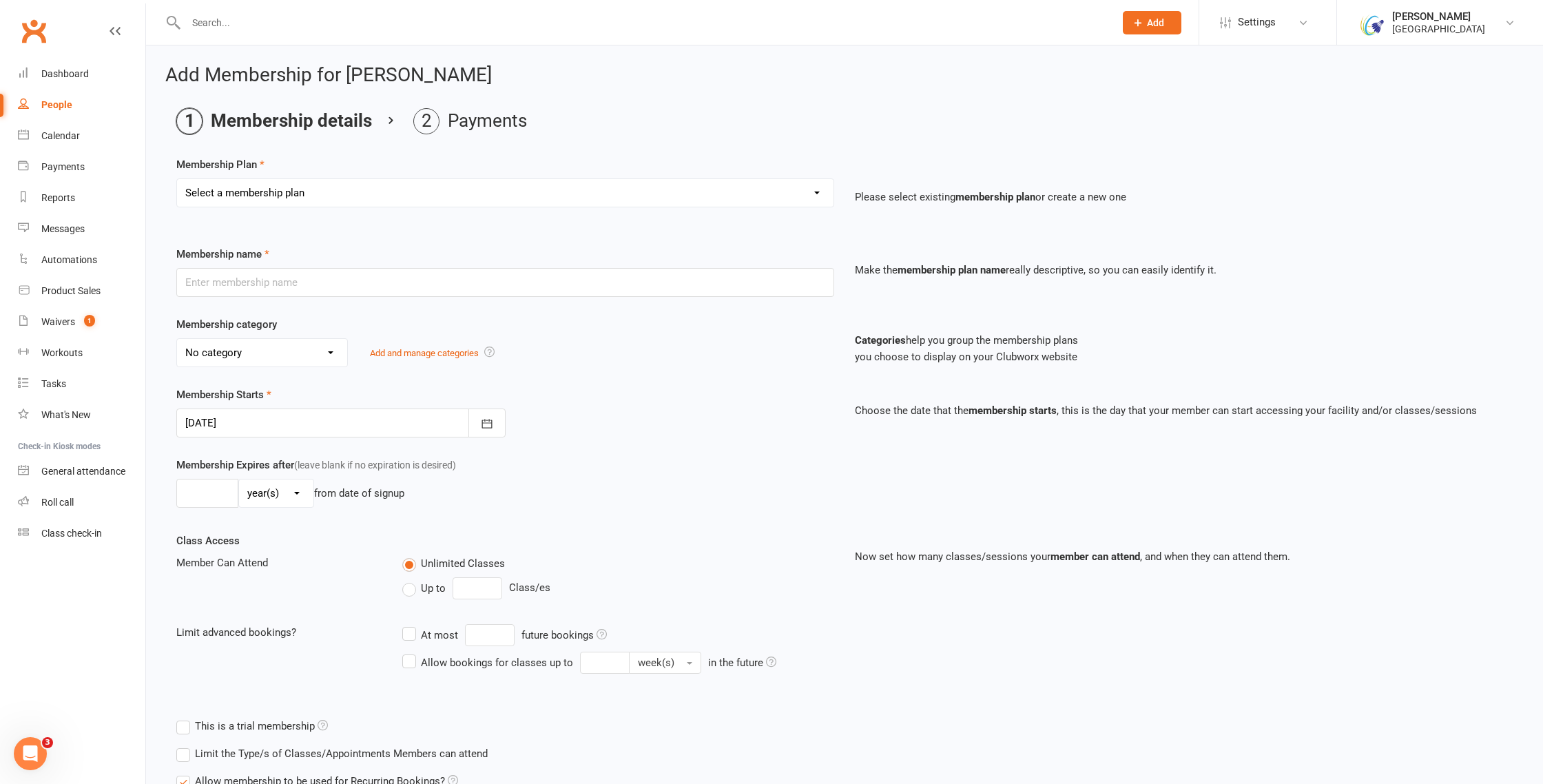
click at [790, 202] on select "Select a membership plan Create new Membership Plan Houston Badminton Academy C…" at bounding box center [505, 193] width 656 height 28
select select "90"
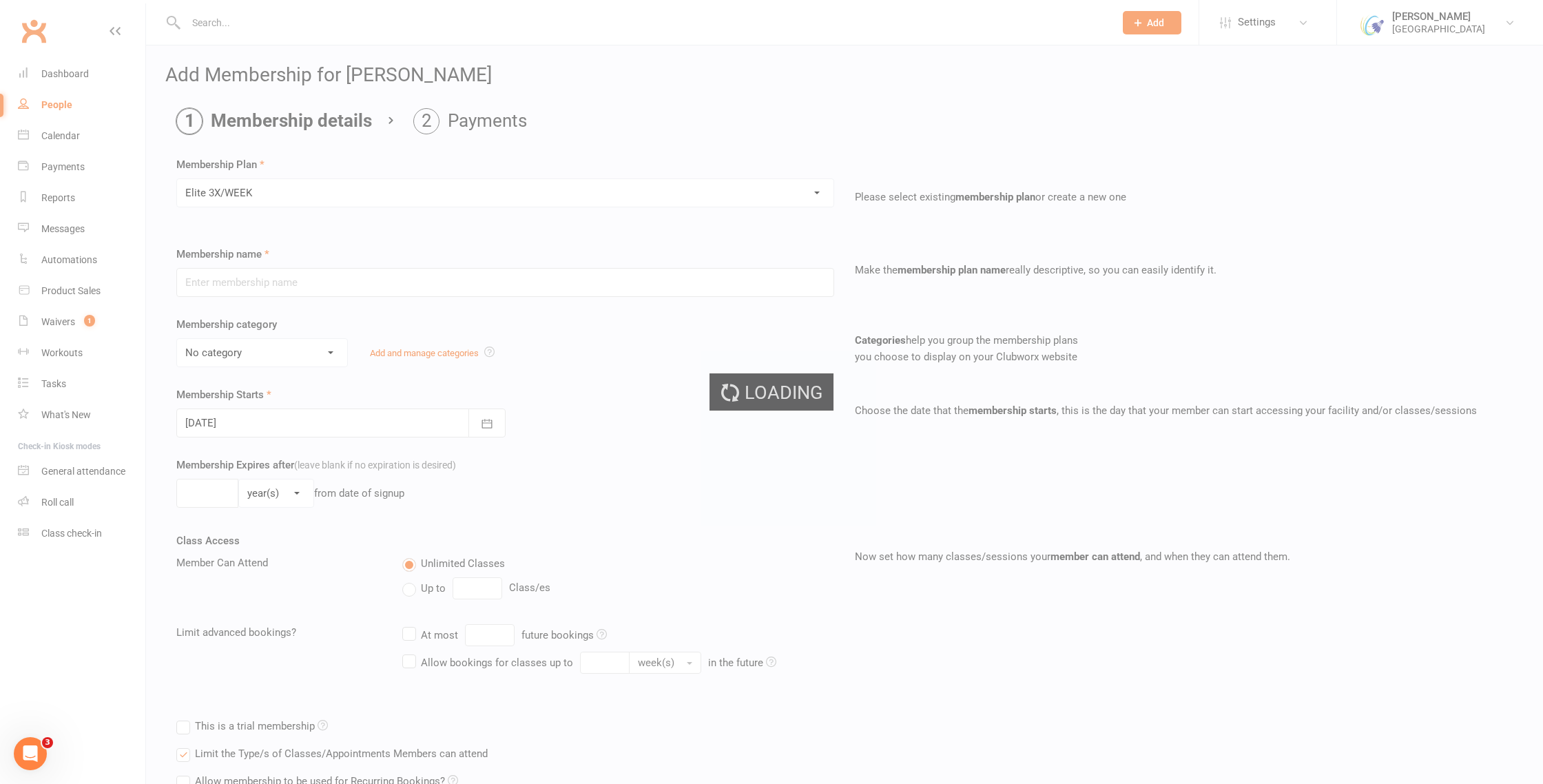
type input "Elite 3X/WEEK"
select select "17"
type input "3"
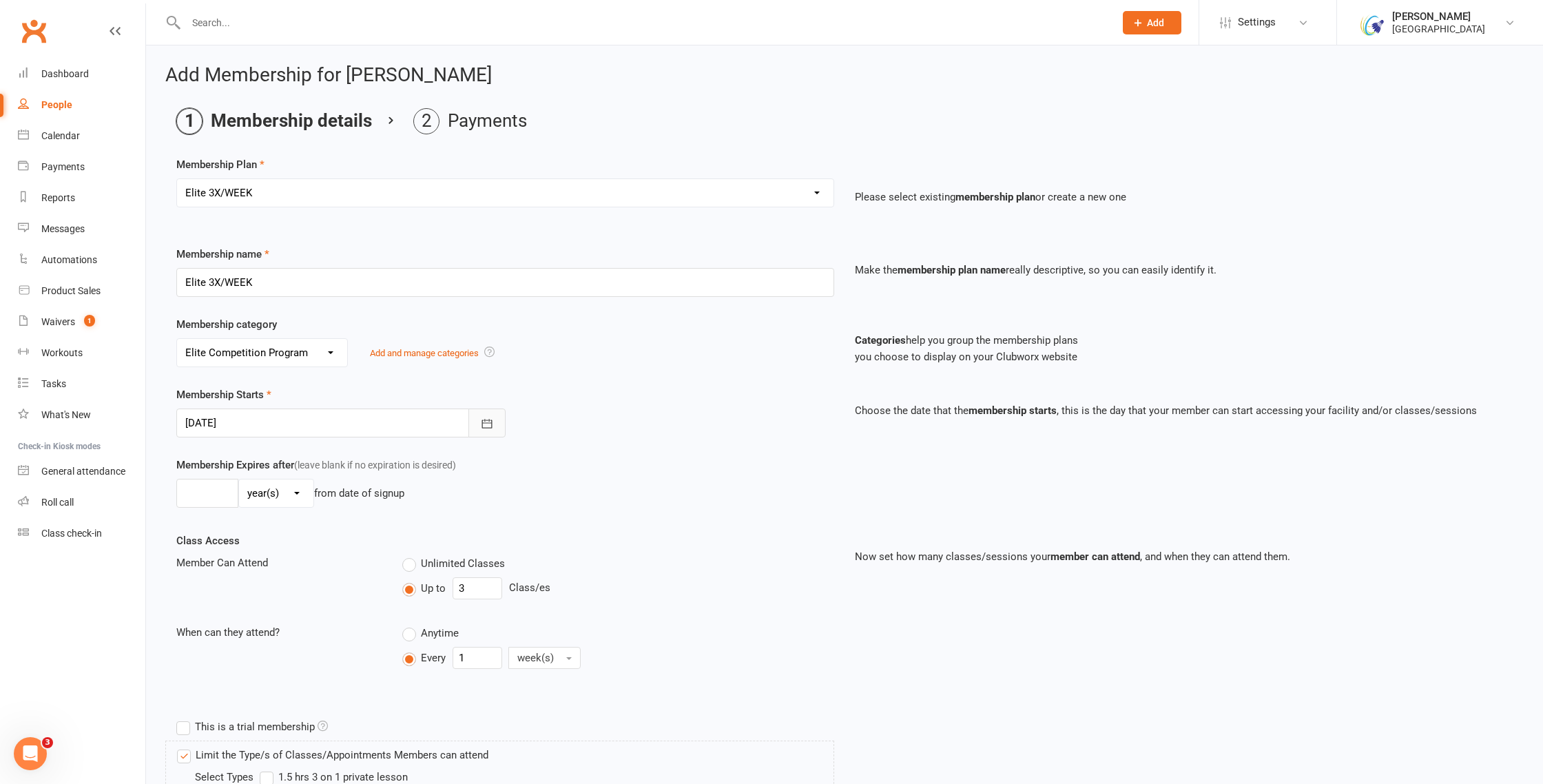
click at [489, 430] on button "button" at bounding box center [487, 423] width 37 height 29
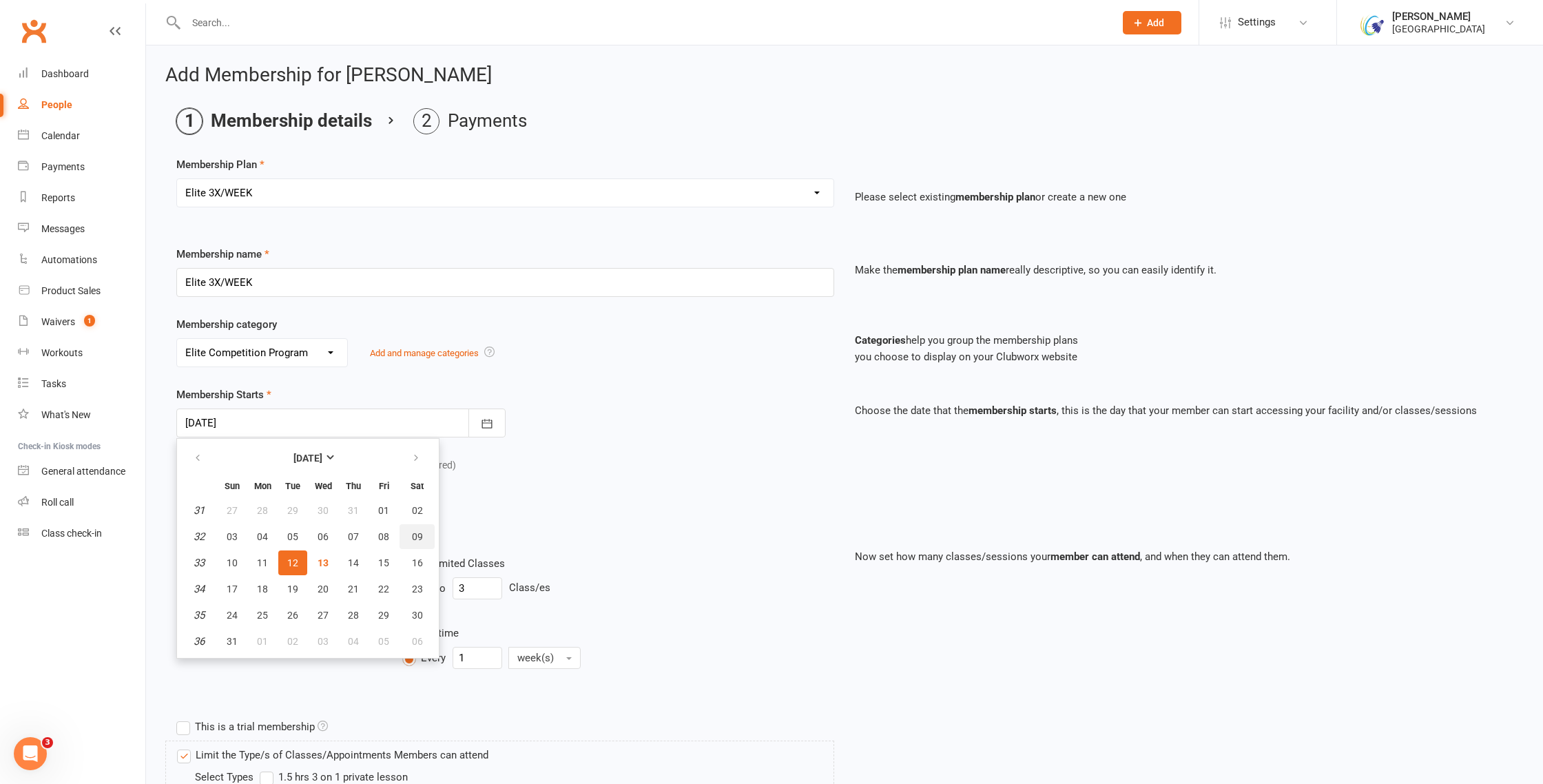
click at [410, 531] on button "09" at bounding box center [418, 536] width 35 height 25
type input "09 Aug 2025"
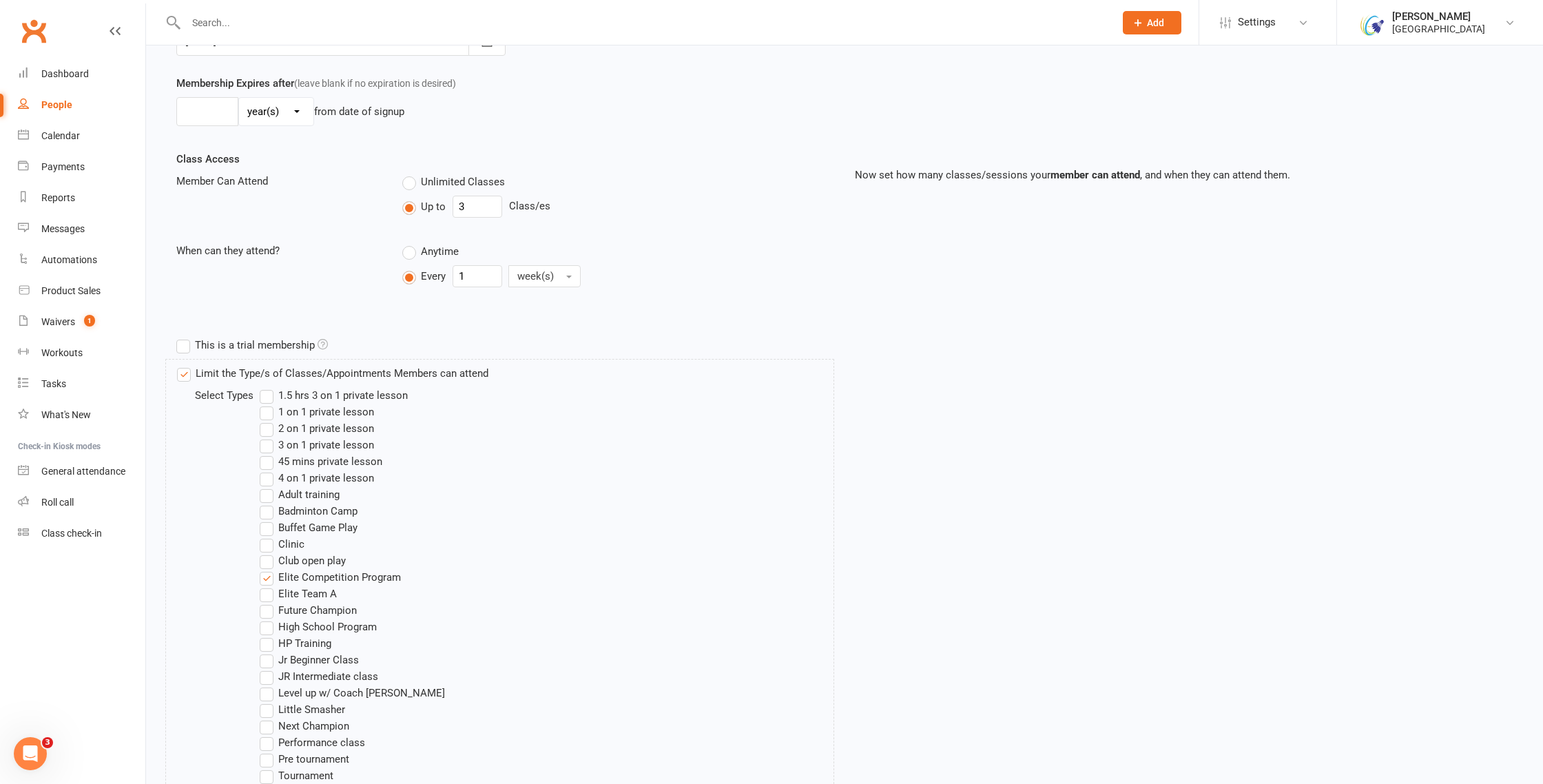
scroll to position [722, 0]
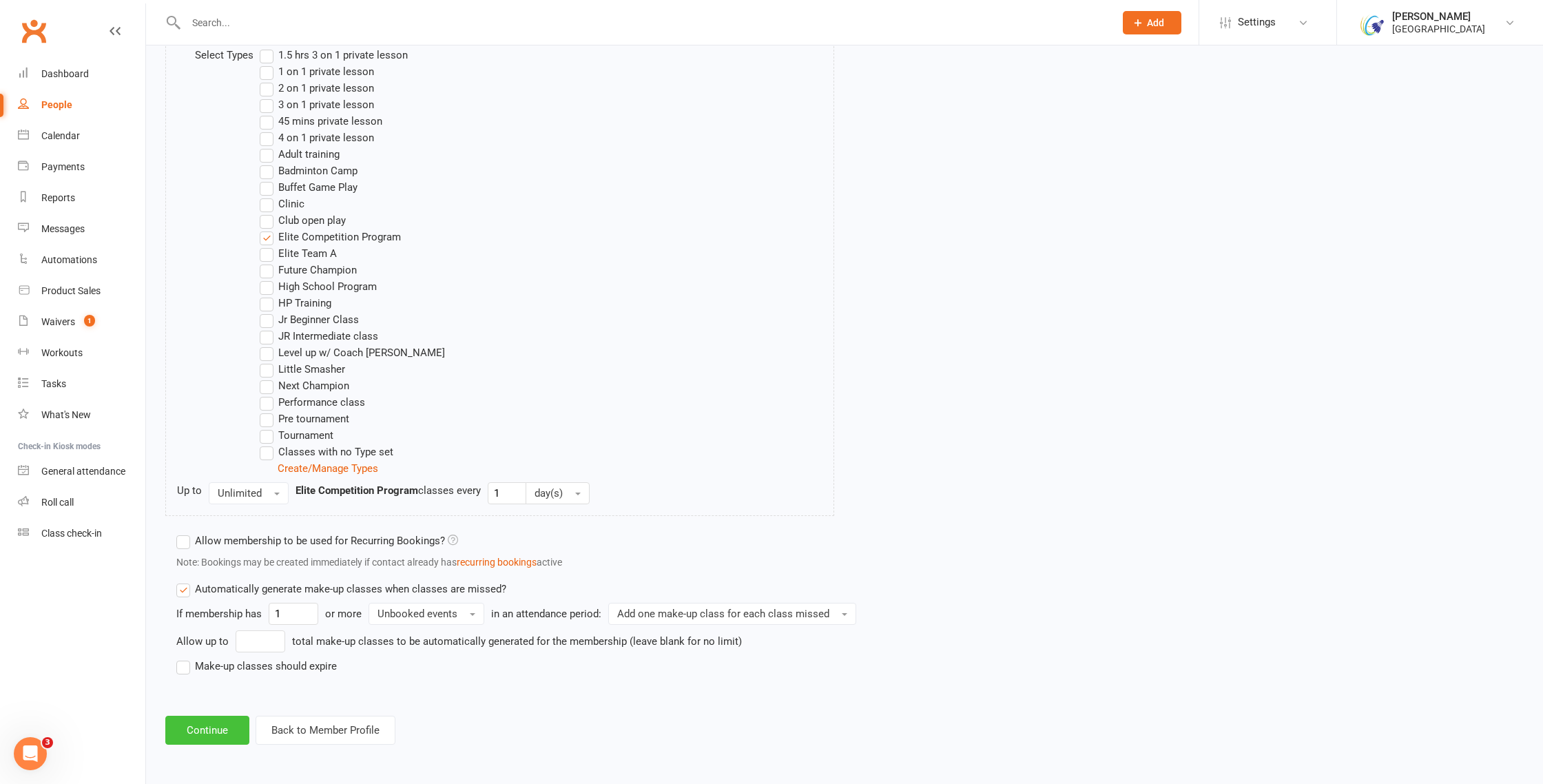
click at [186, 731] on button "Continue" at bounding box center [207, 729] width 84 height 29
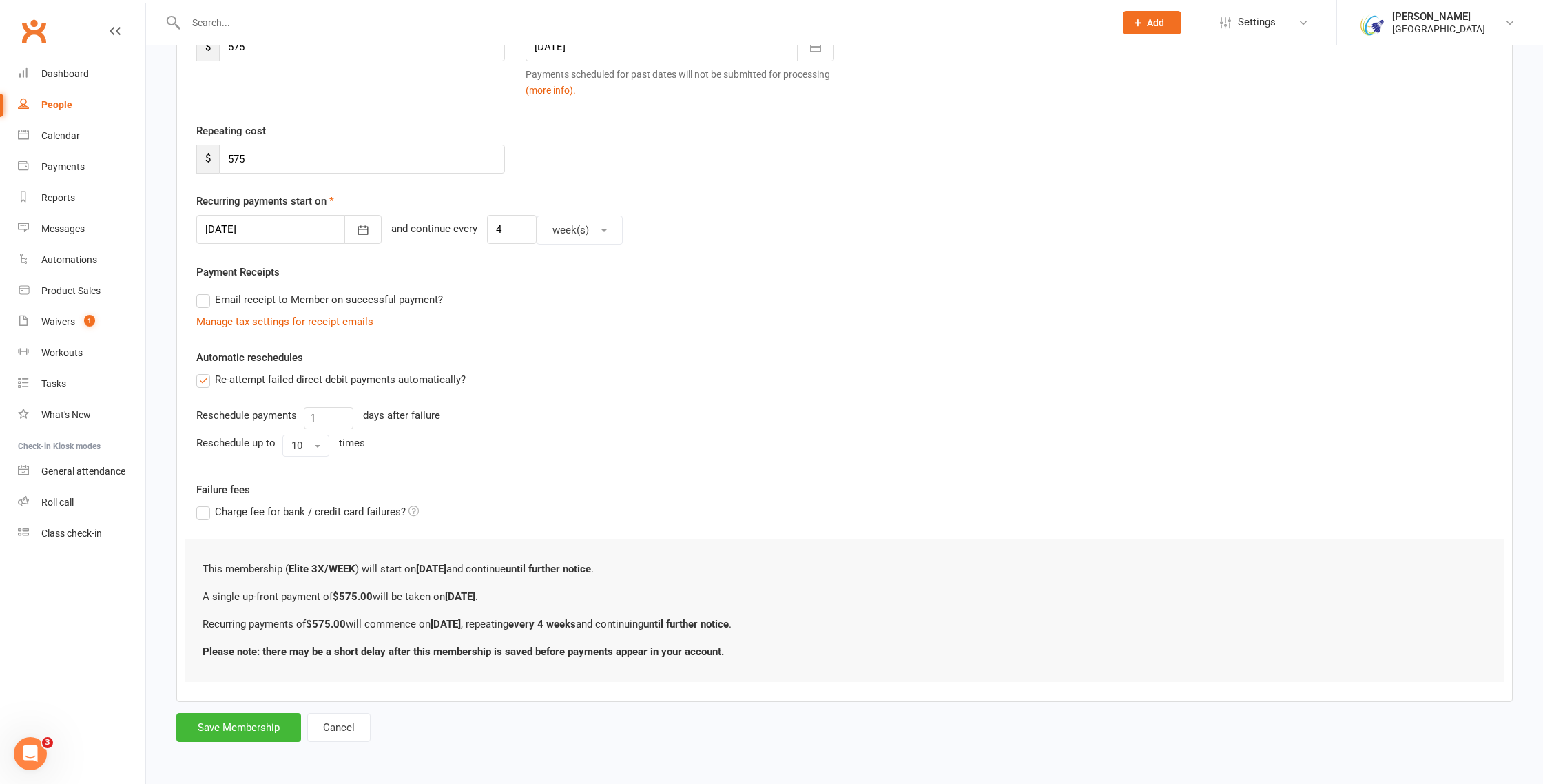
scroll to position [0, 0]
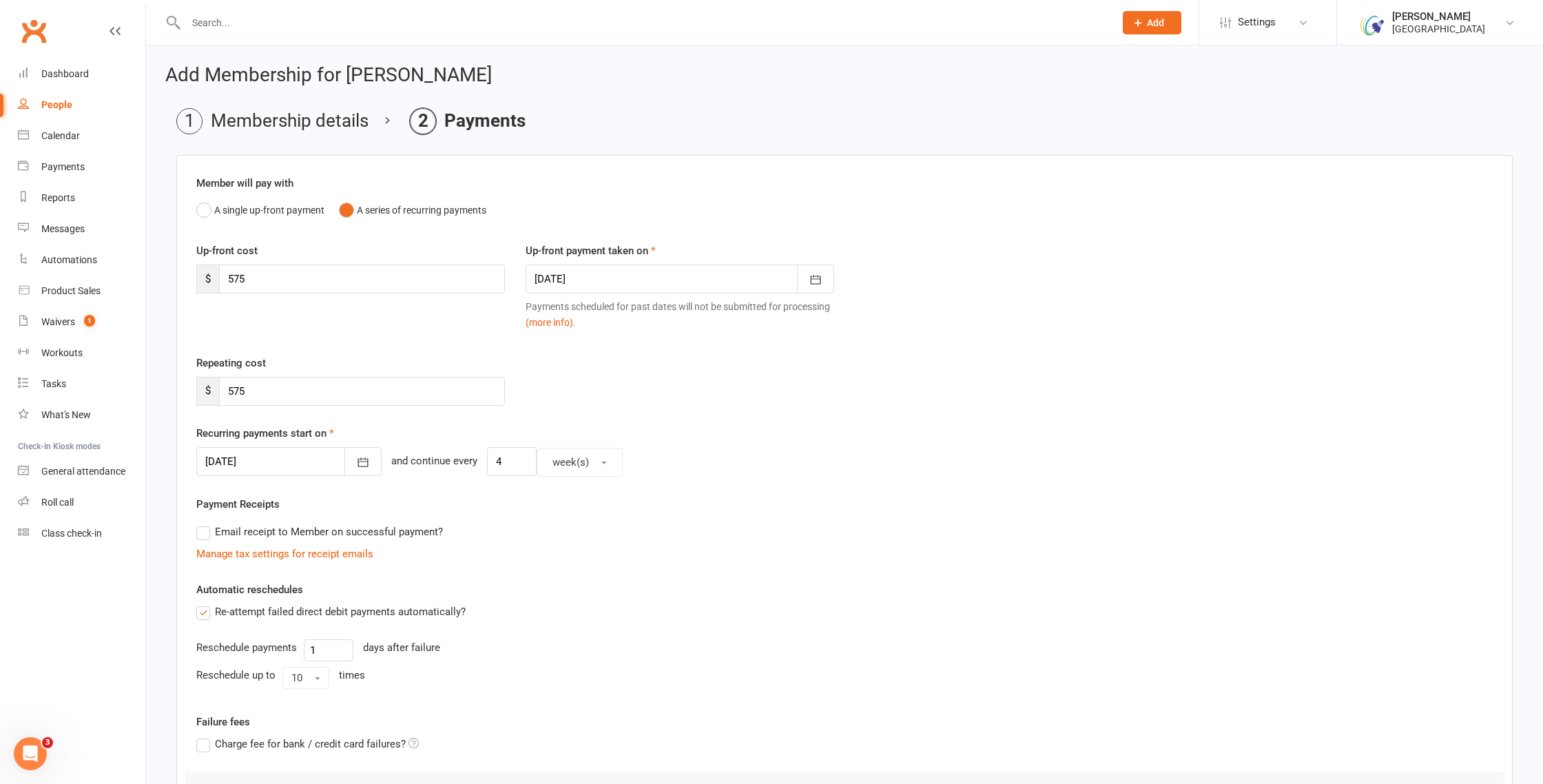
click at [583, 278] on div at bounding box center [679, 278] width 308 height 29
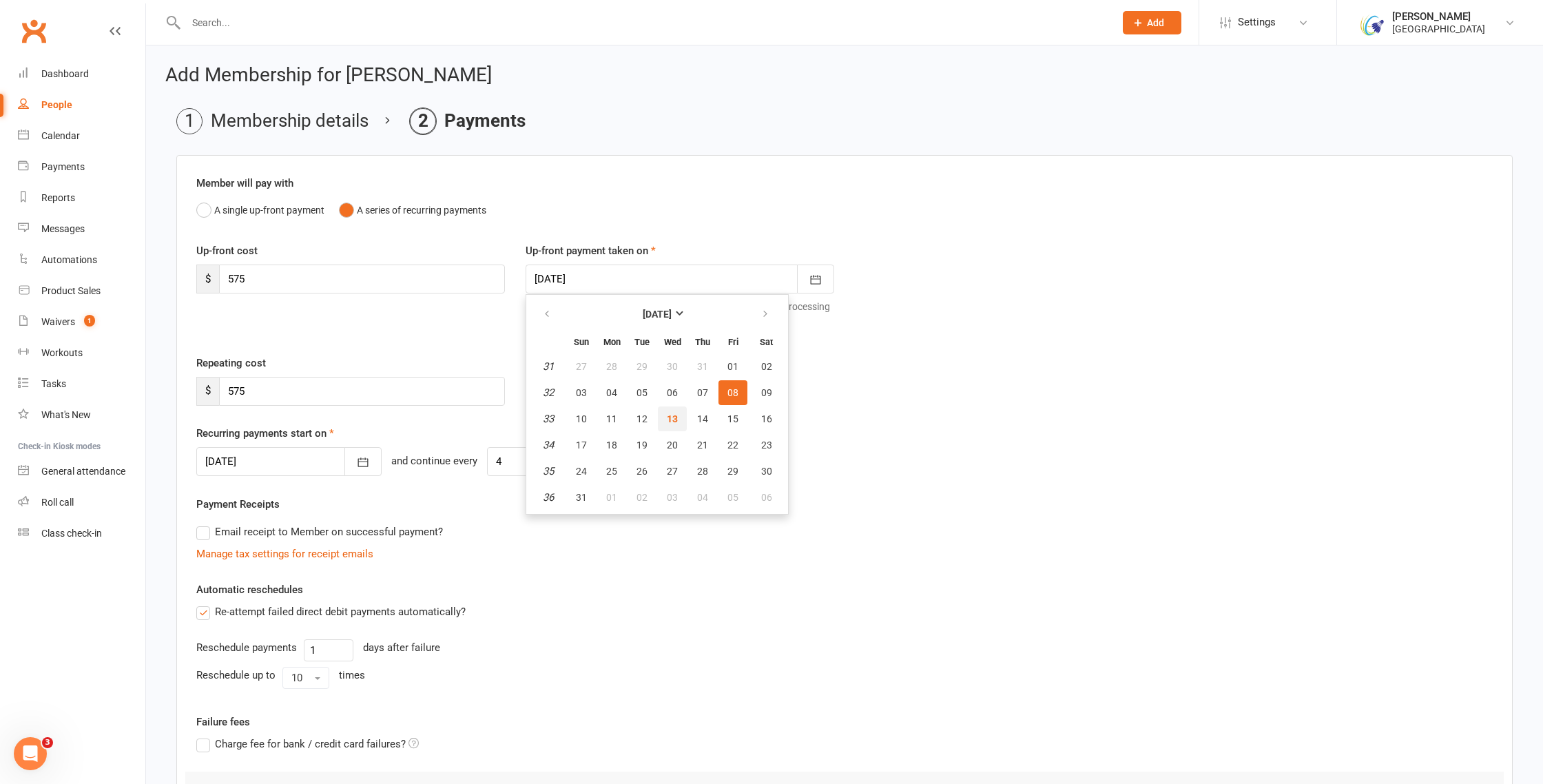
click at [674, 422] on span "13" at bounding box center [672, 418] width 11 height 11
type input "13 Aug 2025"
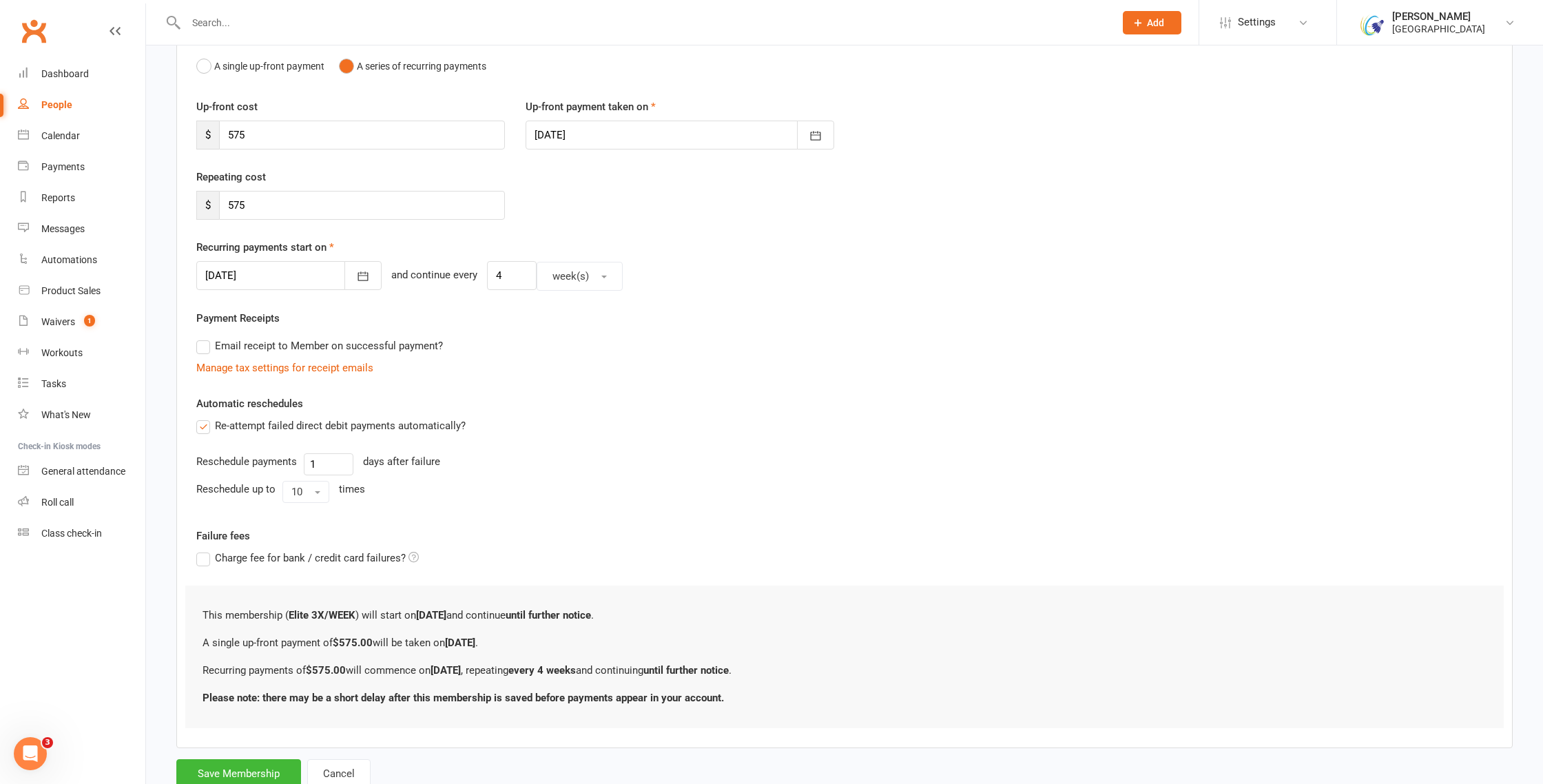
scroll to position [190, 0]
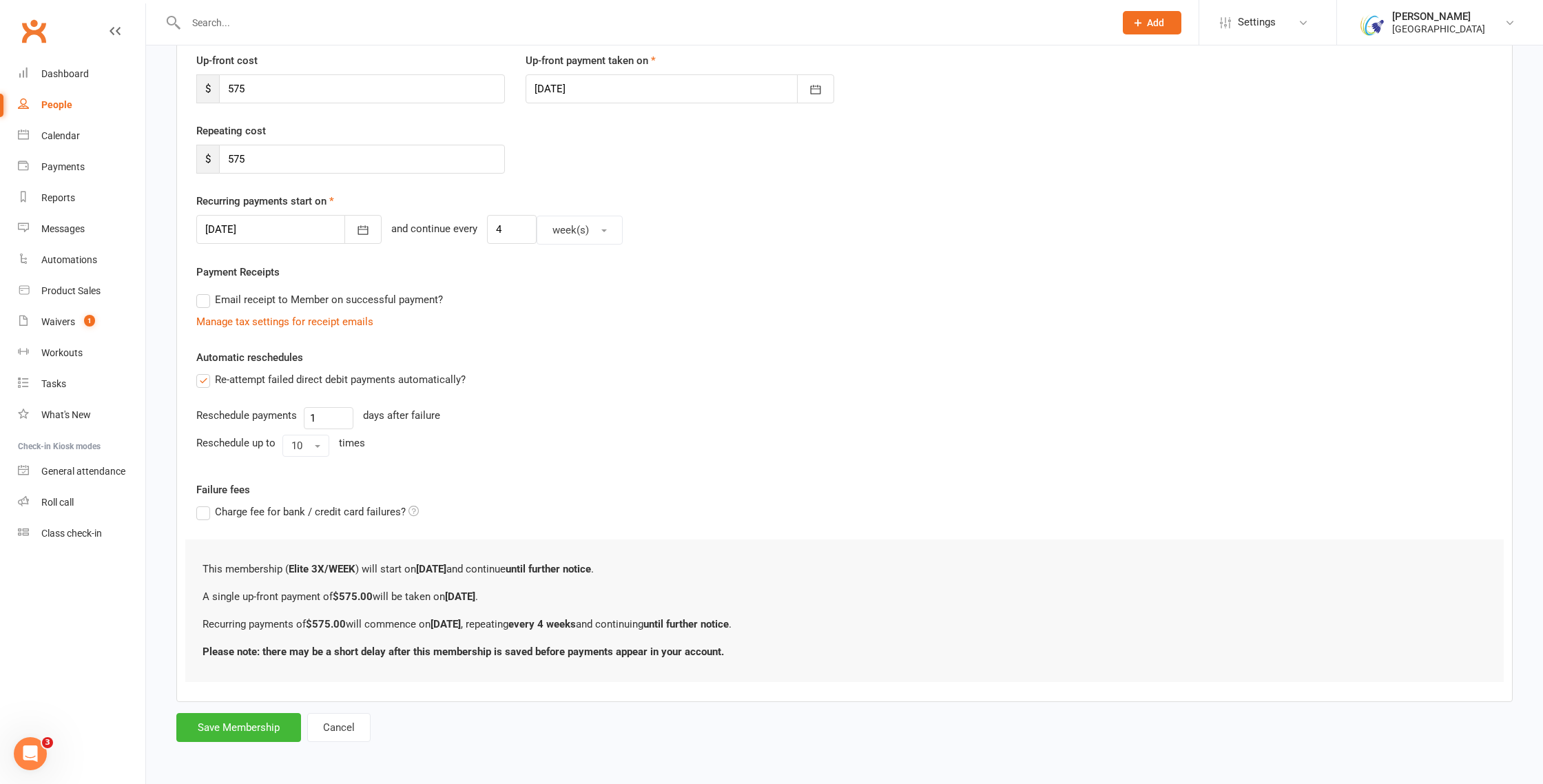
click at [253, 742] on div "Add Membership for Rithwika Sudhakar Membership details Payments Member will pa…" at bounding box center [844, 309] width 1397 height 908
click at [250, 736] on button "Save Membership" at bounding box center [238, 727] width 125 height 29
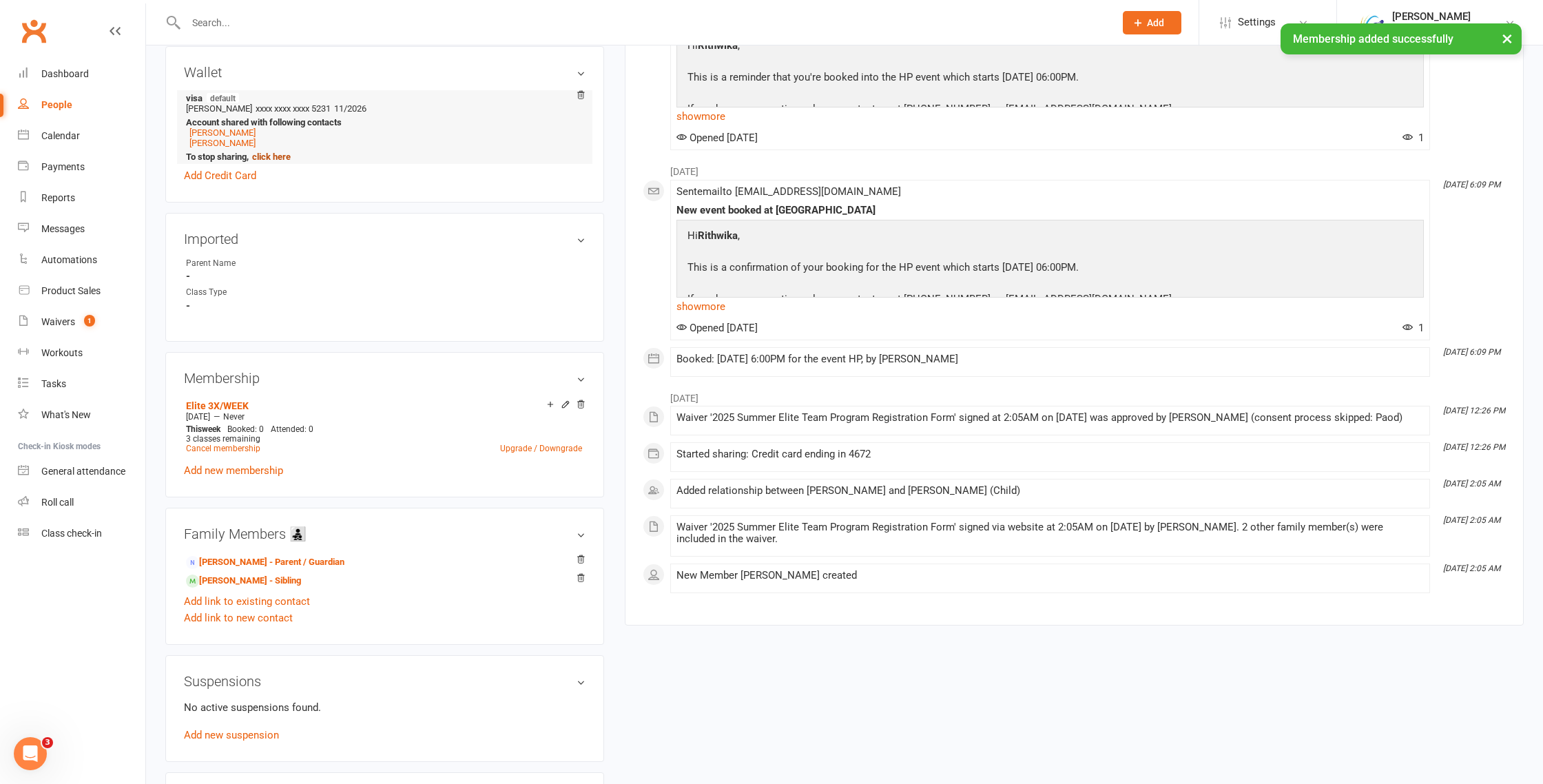
scroll to position [670, 0]
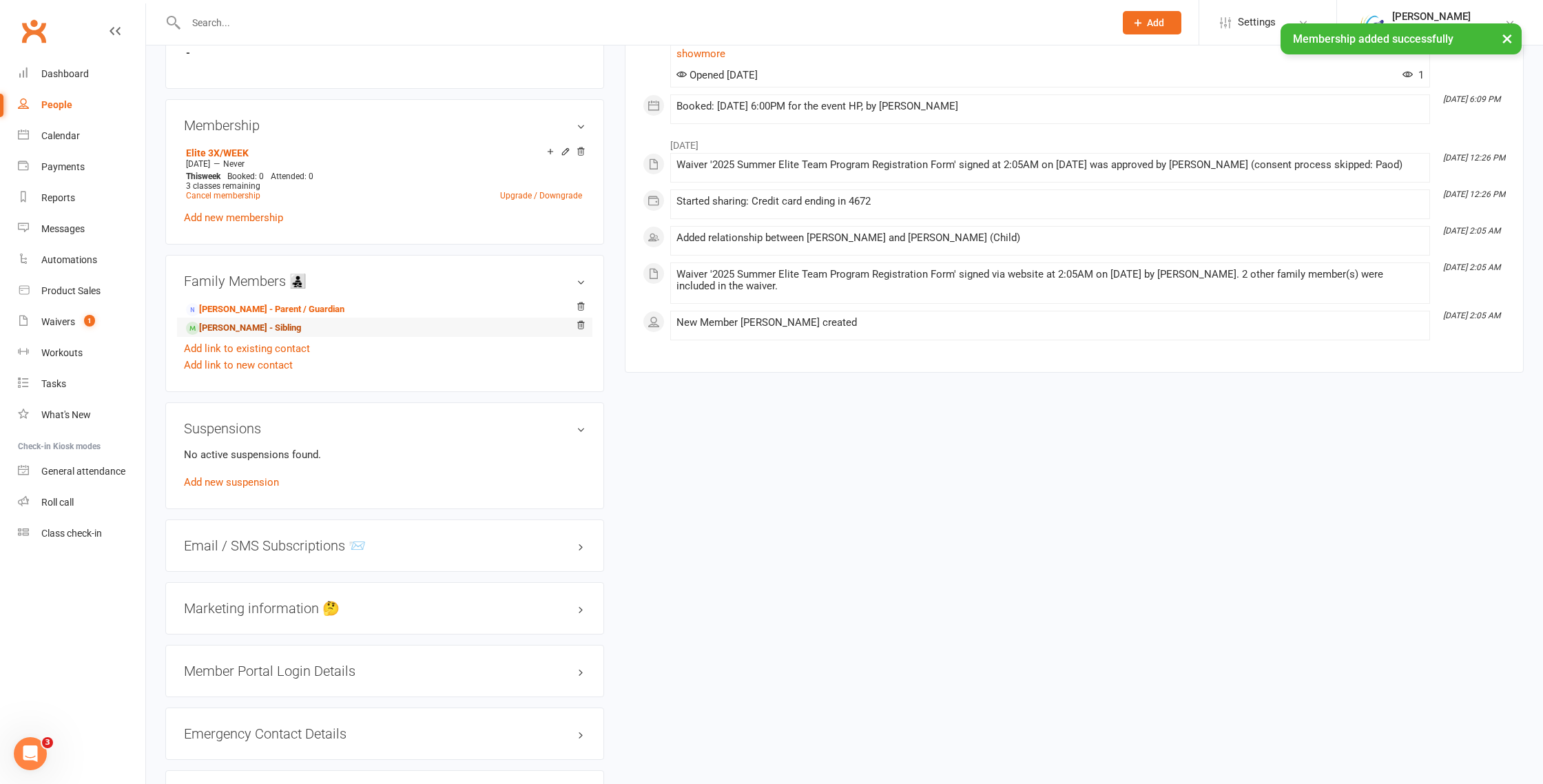
click at [241, 321] on link "Vaibhav Sudhakar - Sibling" at bounding box center [243, 328] width 115 height 15
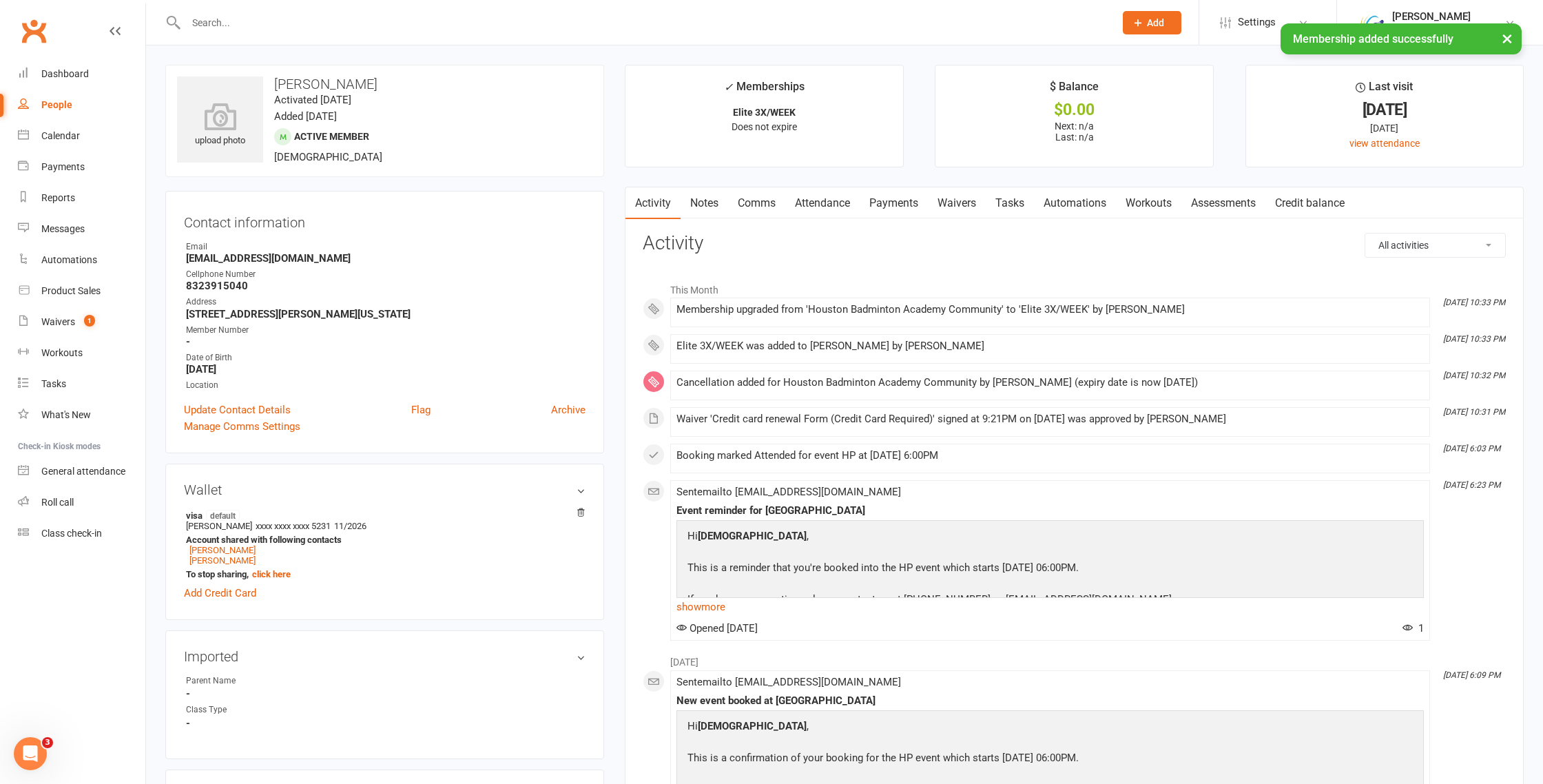
click at [919, 205] on link "Payments" at bounding box center [894, 203] width 68 height 32
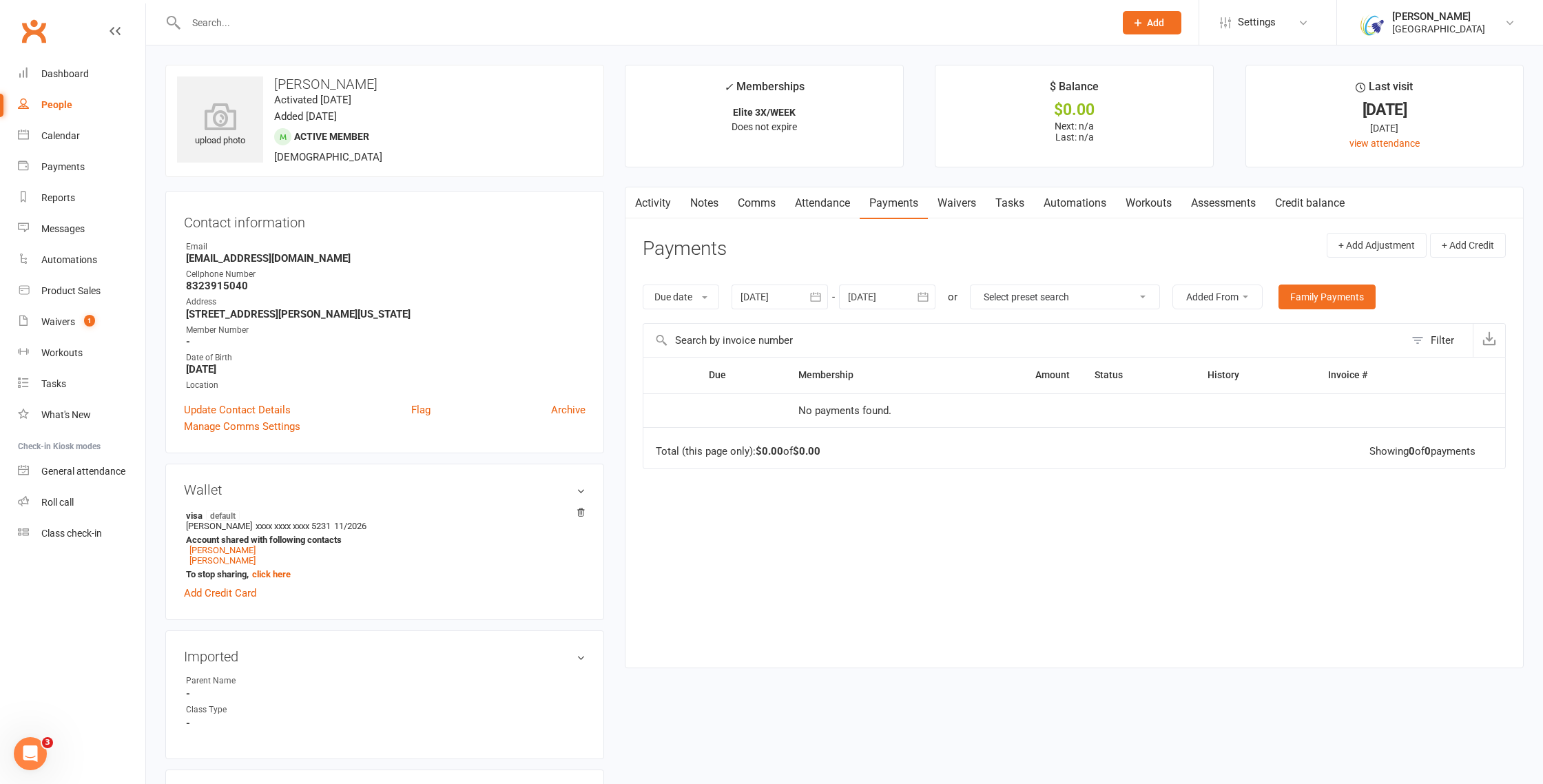
click at [921, 291] on icon "button" at bounding box center [923, 296] width 14 height 14
drag, startPoint x: 1084, startPoint y: 327, endPoint x: 1079, endPoint y: 351, distance: 24.5
click at [1084, 328] on icon "button" at bounding box center [1079, 329] width 10 height 11
drag, startPoint x: 1023, startPoint y: 473, endPoint x: 1013, endPoint y: 470, distance: 10.4
click at [1023, 473] on button "23" at bounding box center [1016, 460] width 29 height 25
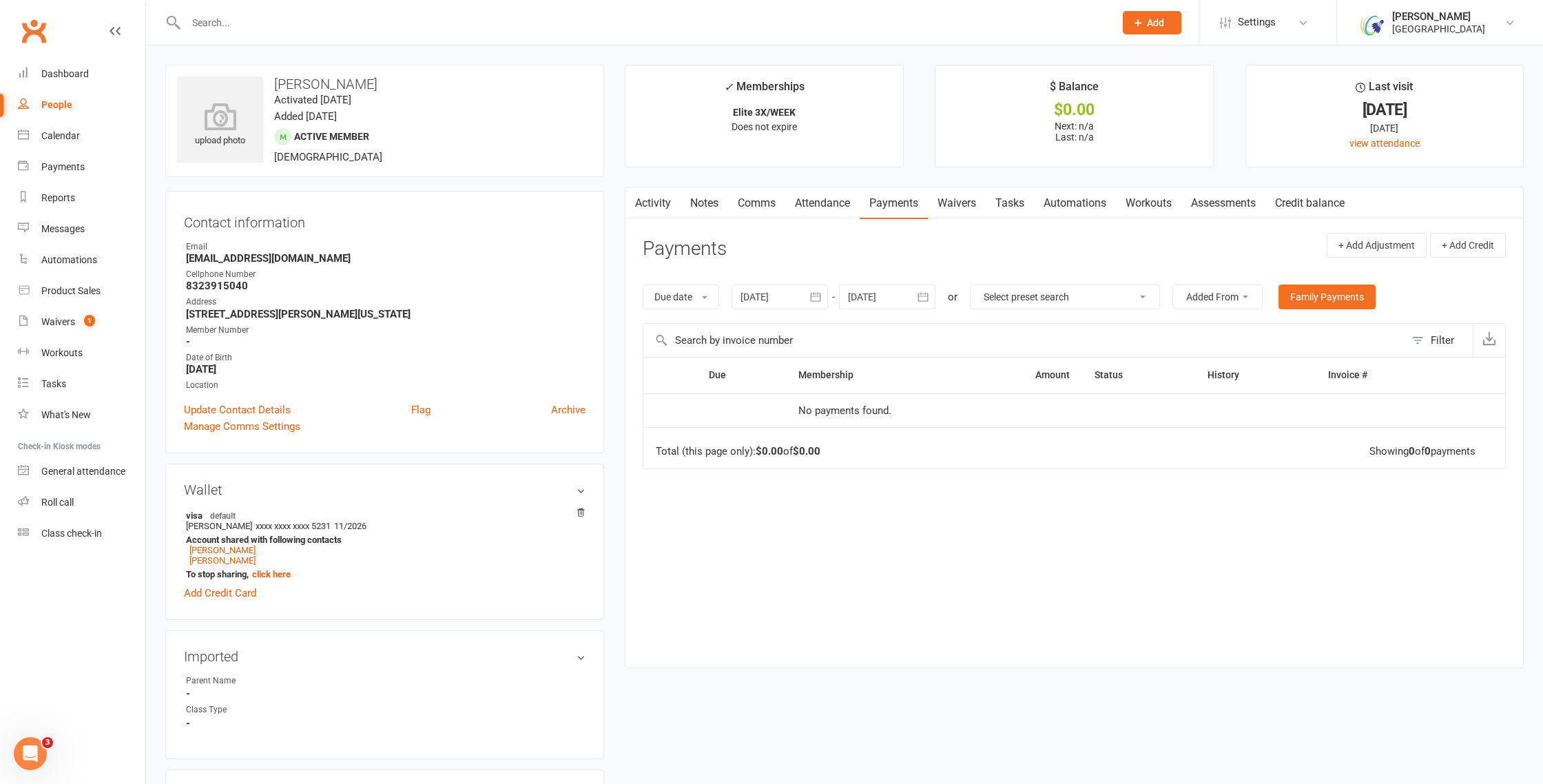
click at [914, 308] on button "button" at bounding box center [922, 296] width 25 height 25
click at [1054, 425] on button "17" at bounding box center [1045, 434] width 29 height 25
click at [910, 301] on div at bounding box center [888, 296] width 97 height 25
click at [902, 506] on button "02" at bounding box center [895, 512] width 29 height 25
click at [914, 307] on button "button" at bounding box center [922, 296] width 25 height 25
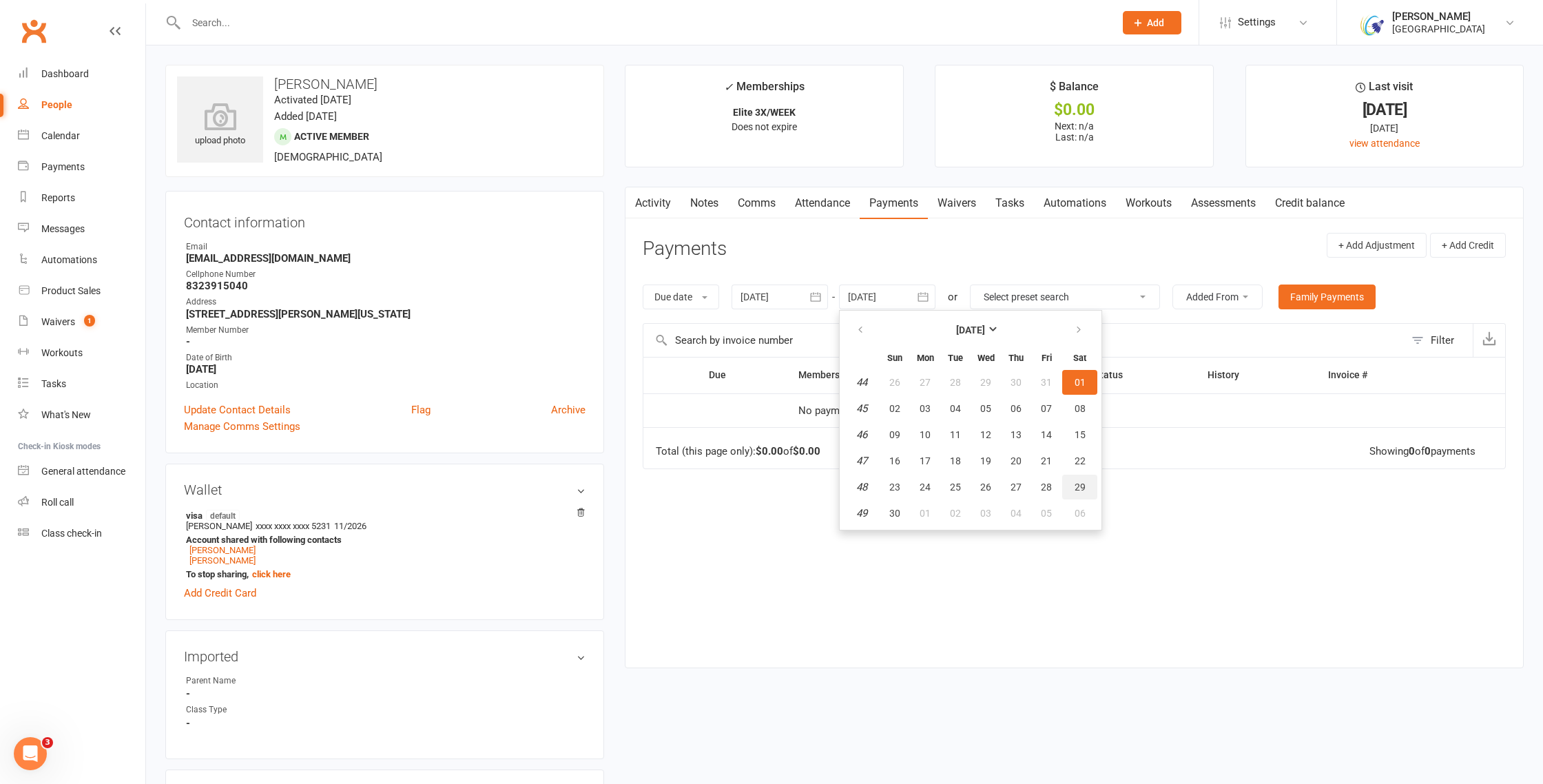
click at [1072, 498] on button "29" at bounding box center [1080, 487] width 35 height 25
type input "29 Nov 2025"
click at [912, 294] on div at bounding box center [888, 296] width 97 height 25
click at [1057, 489] on button "03" at bounding box center [1045, 487] width 29 height 25
type input "03 Oct 2025"
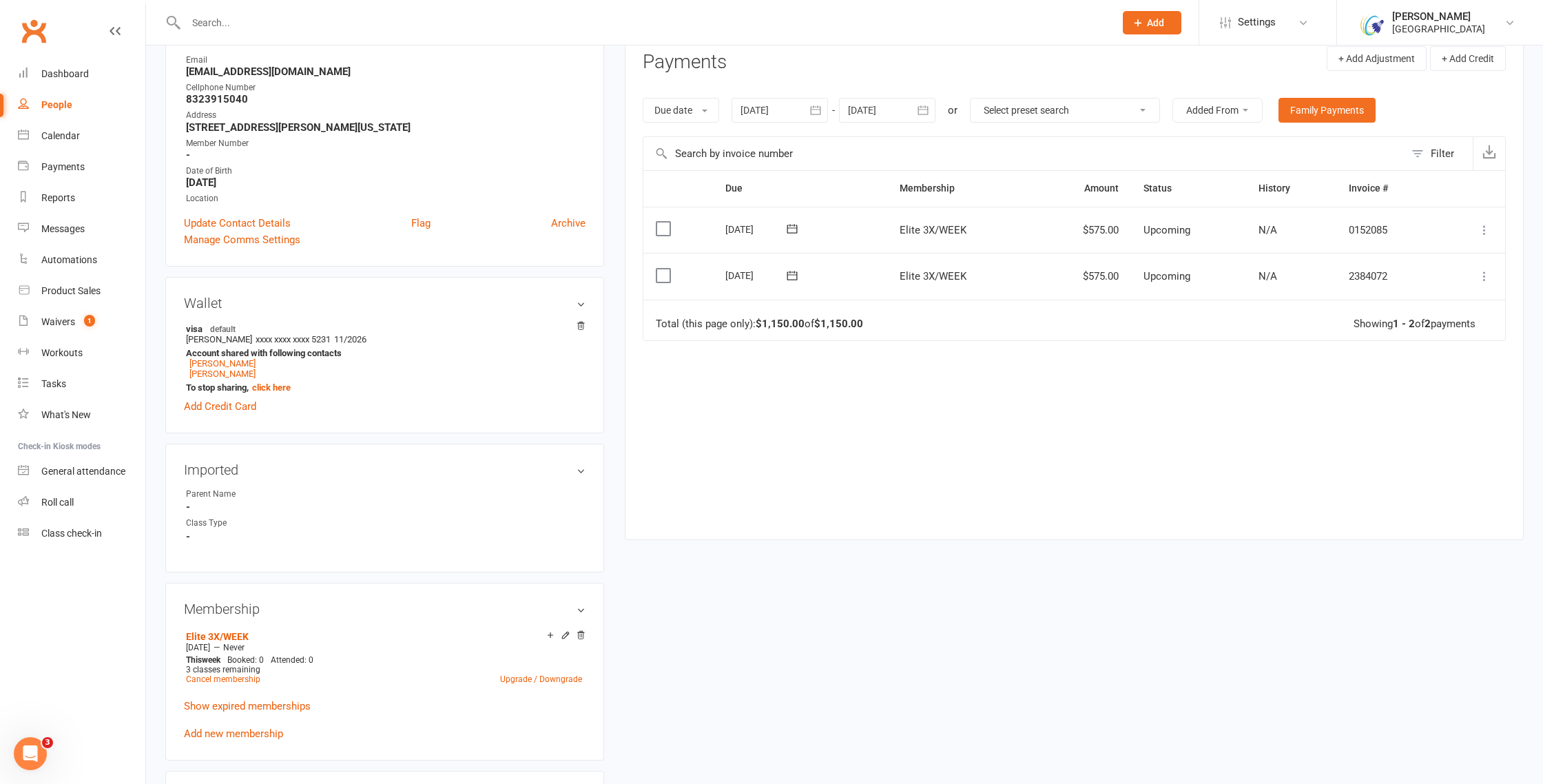
scroll to position [323, 0]
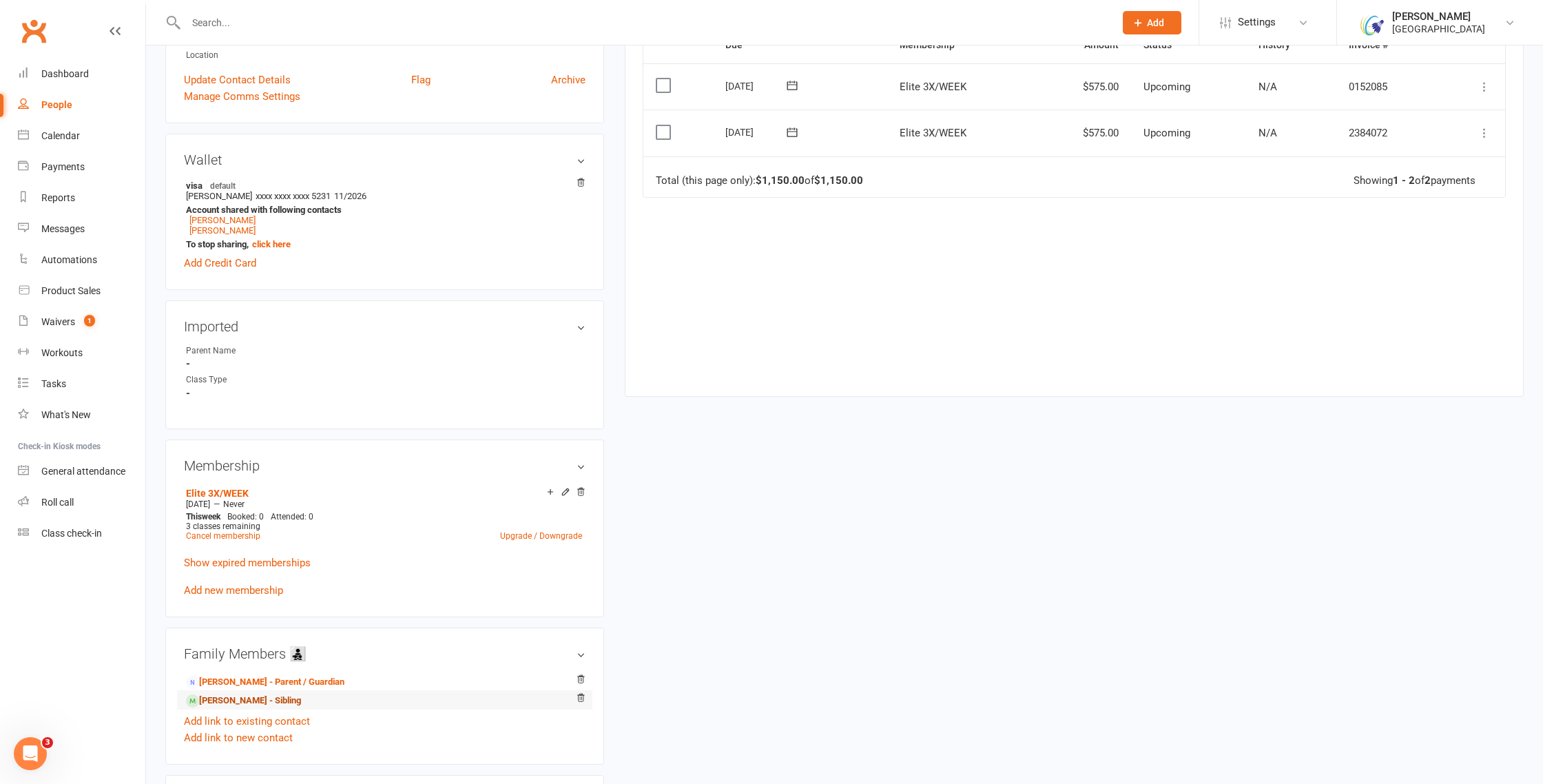
click at [262, 697] on link "Rithwika Sudhakar - Sibling" at bounding box center [243, 700] width 115 height 15
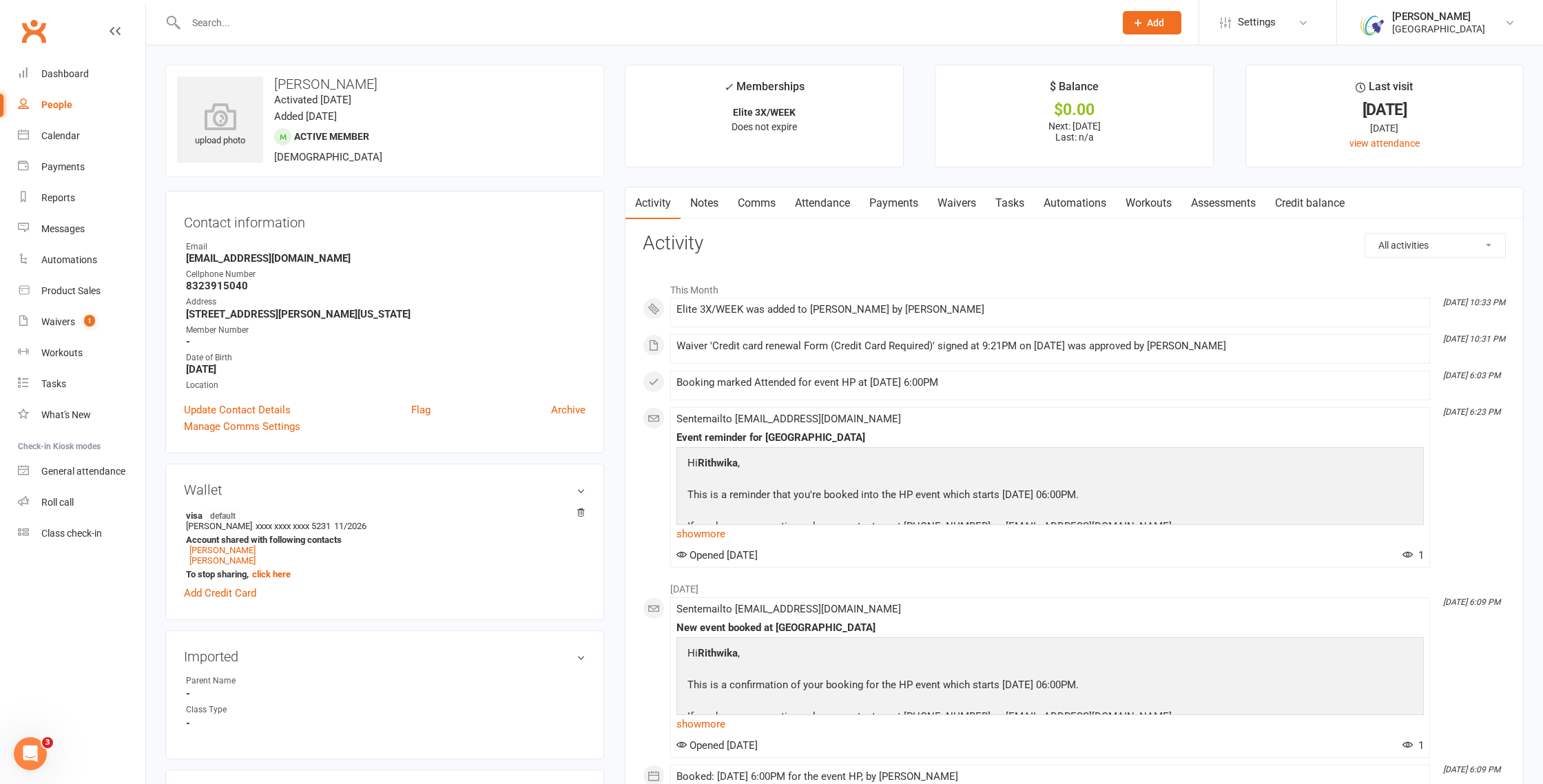
click at [900, 211] on link "Payments" at bounding box center [894, 203] width 68 height 32
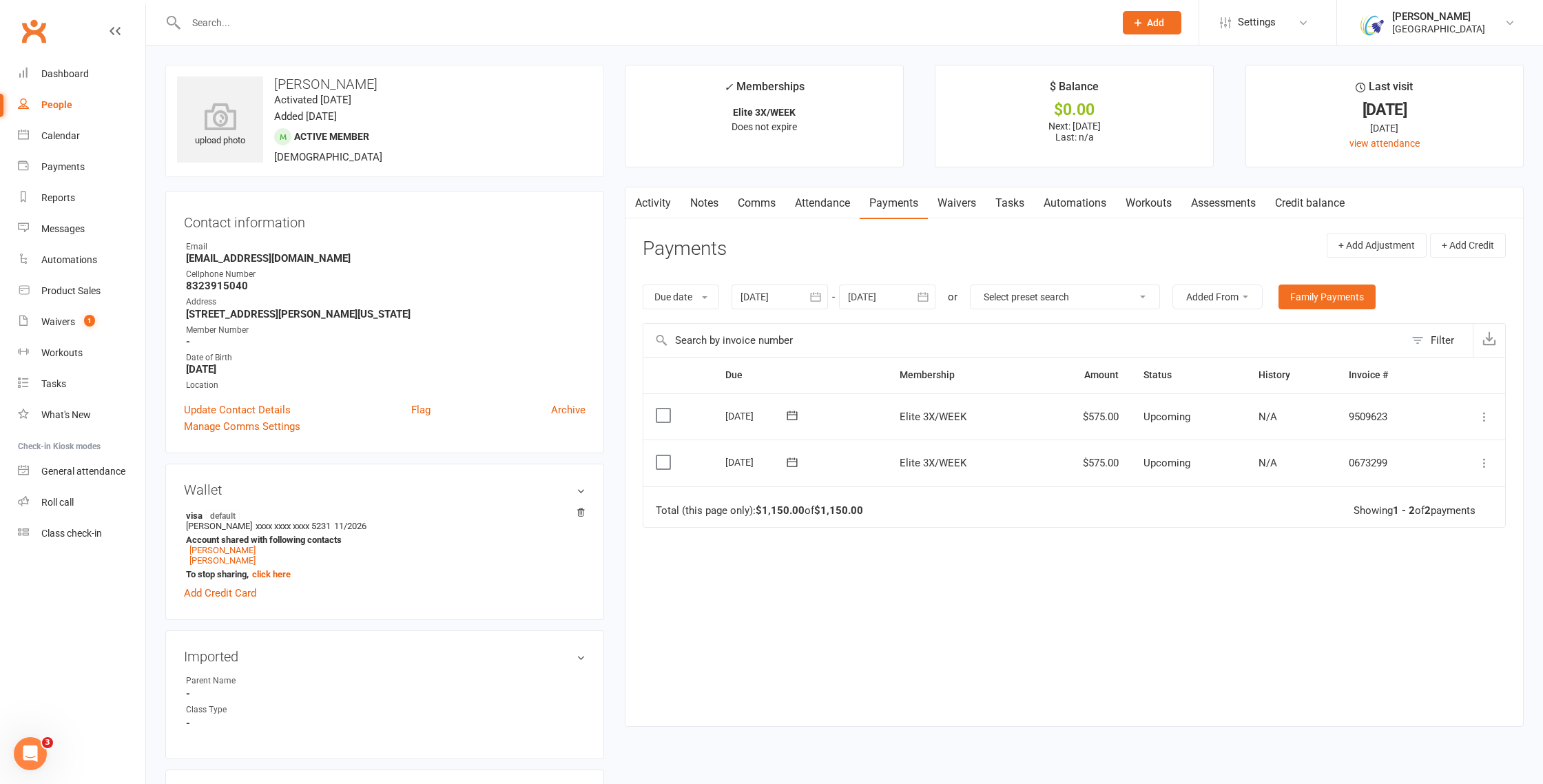
click at [815, 296] on icon "button" at bounding box center [816, 296] width 14 height 14
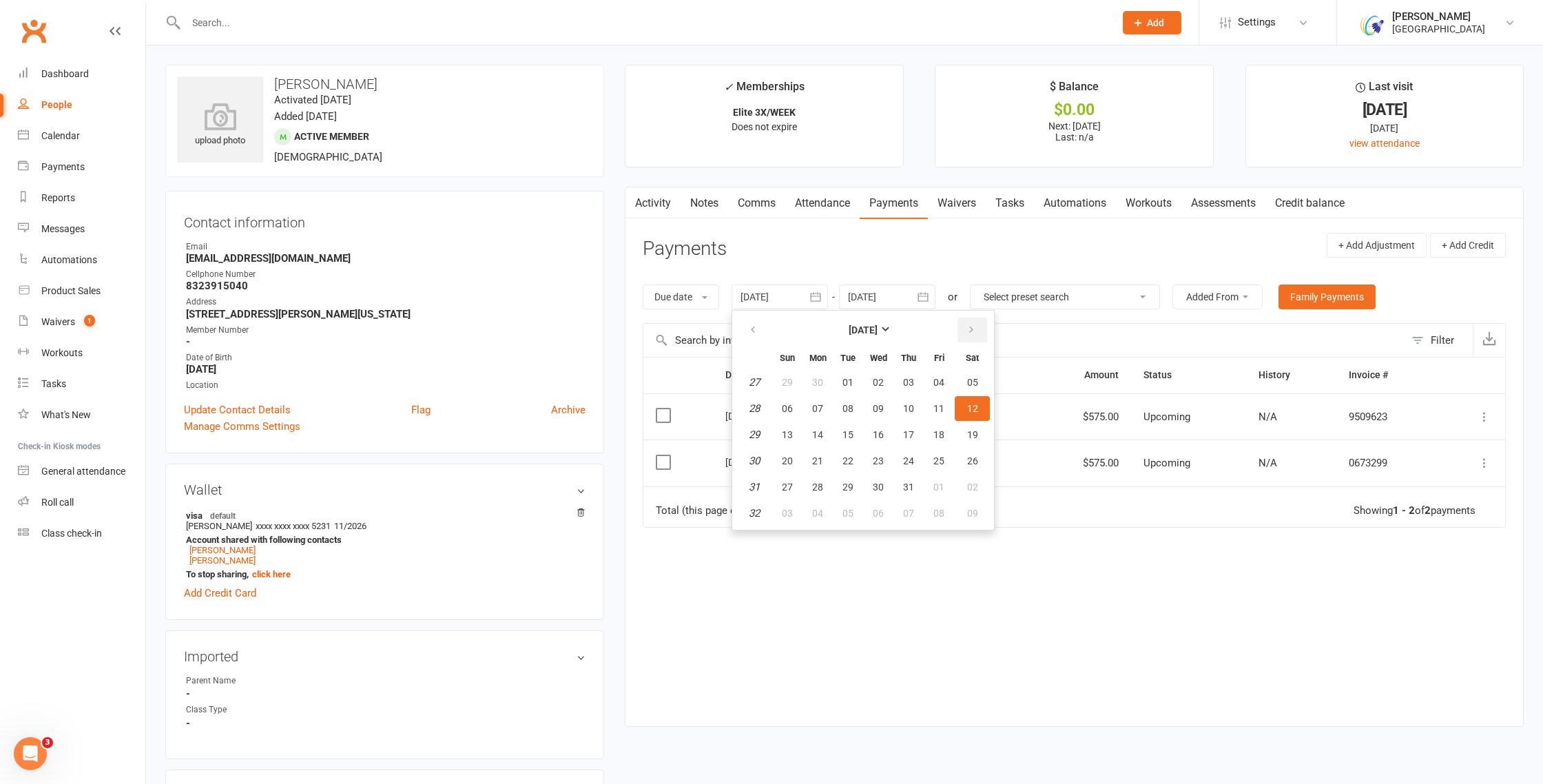
click at [973, 326] on icon "button" at bounding box center [972, 329] width 10 height 11
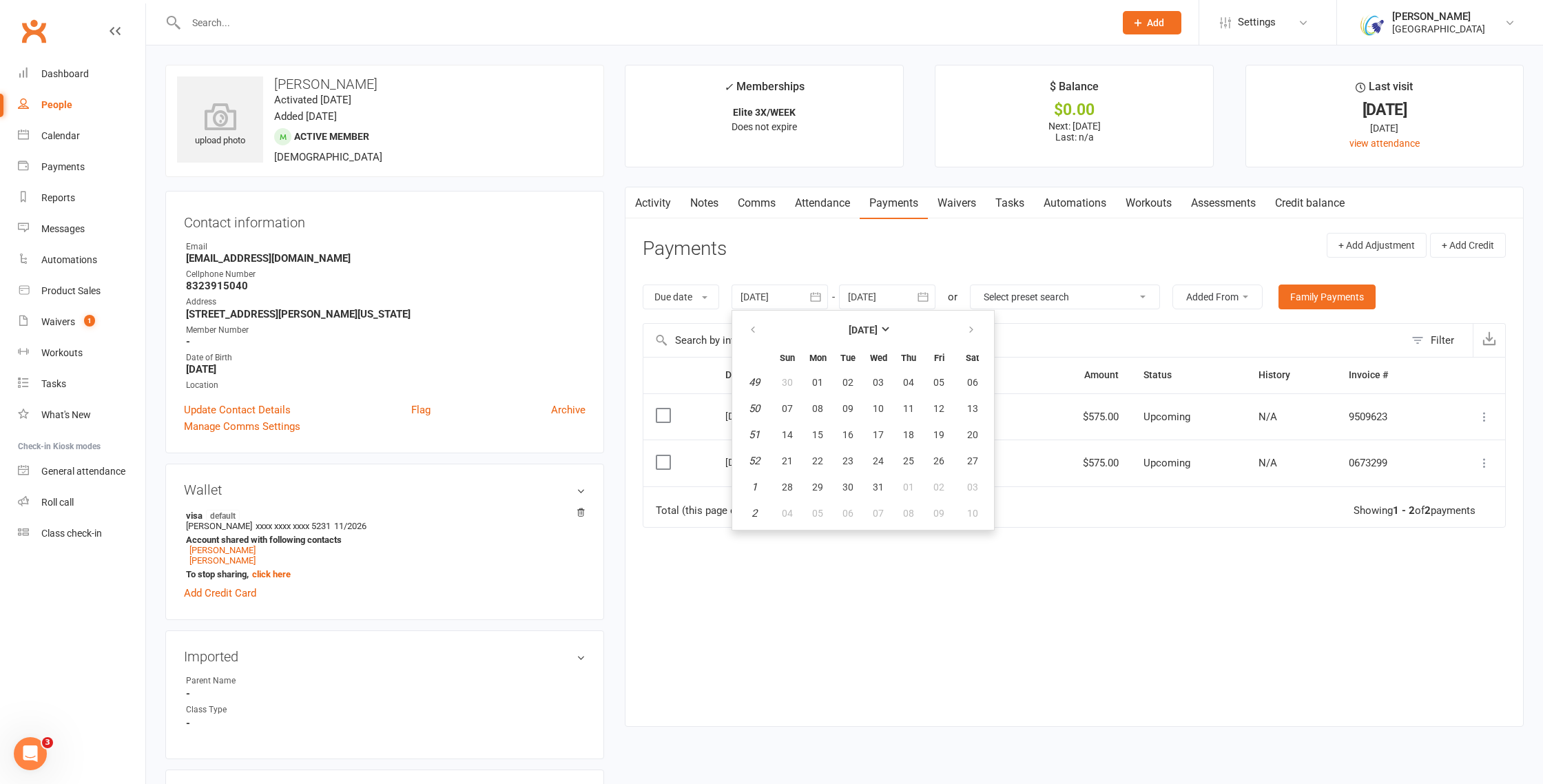
click at [1101, 551] on div "Due Contact Membership Amount Status History Invoice # Select this 06 Sep 2025 …" at bounding box center [1074, 531] width 863 height 349
click at [814, 296] on icon "button" at bounding box center [815, 295] width 10 height 9
click at [974, 324] on icon "button" at bounding box center [972, 329] width 10 height 11
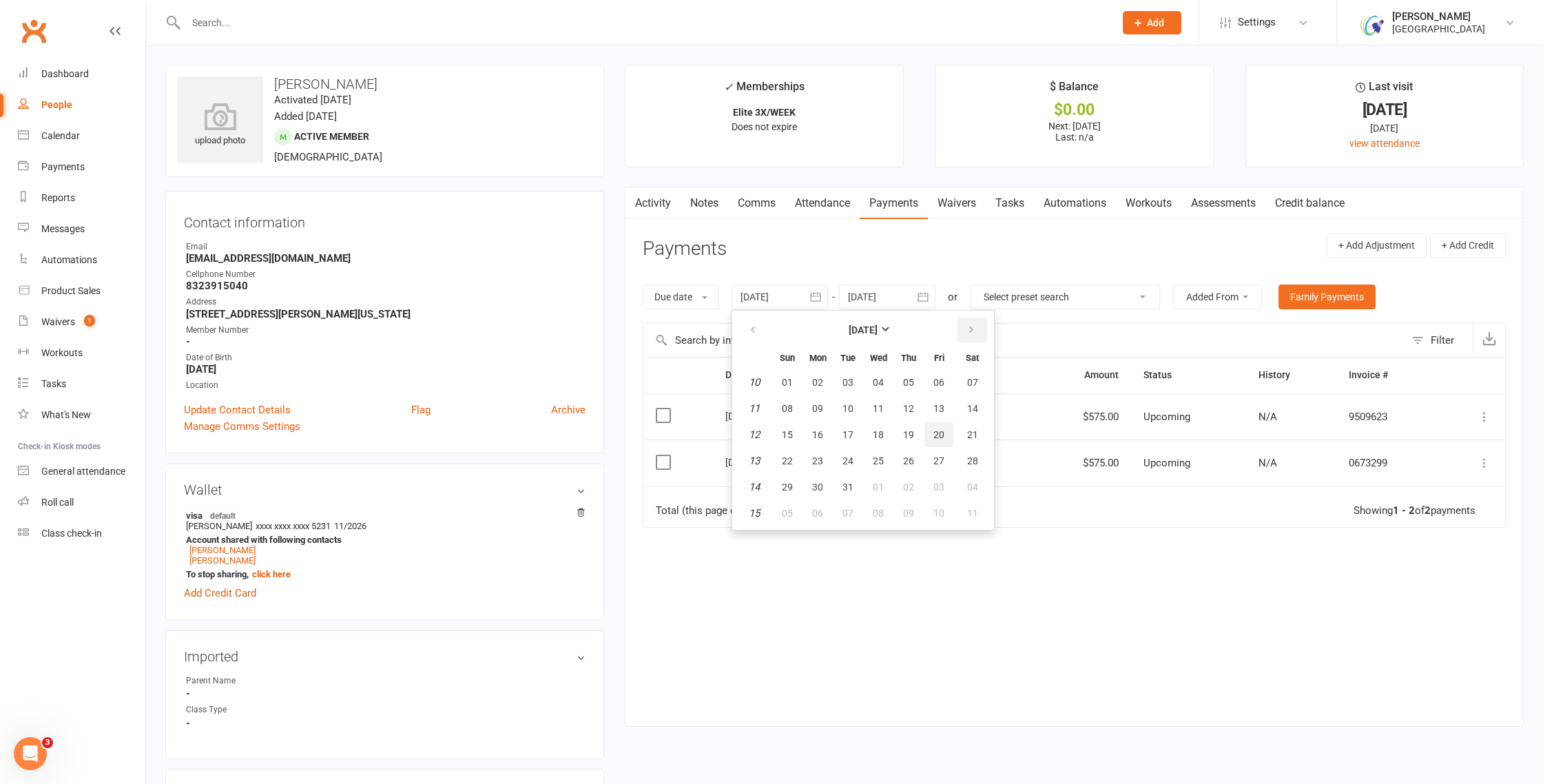
scroll to position [1, 0]
click at [944, 433] on span "20" at bounding box center [938, 433] width 11 height 11
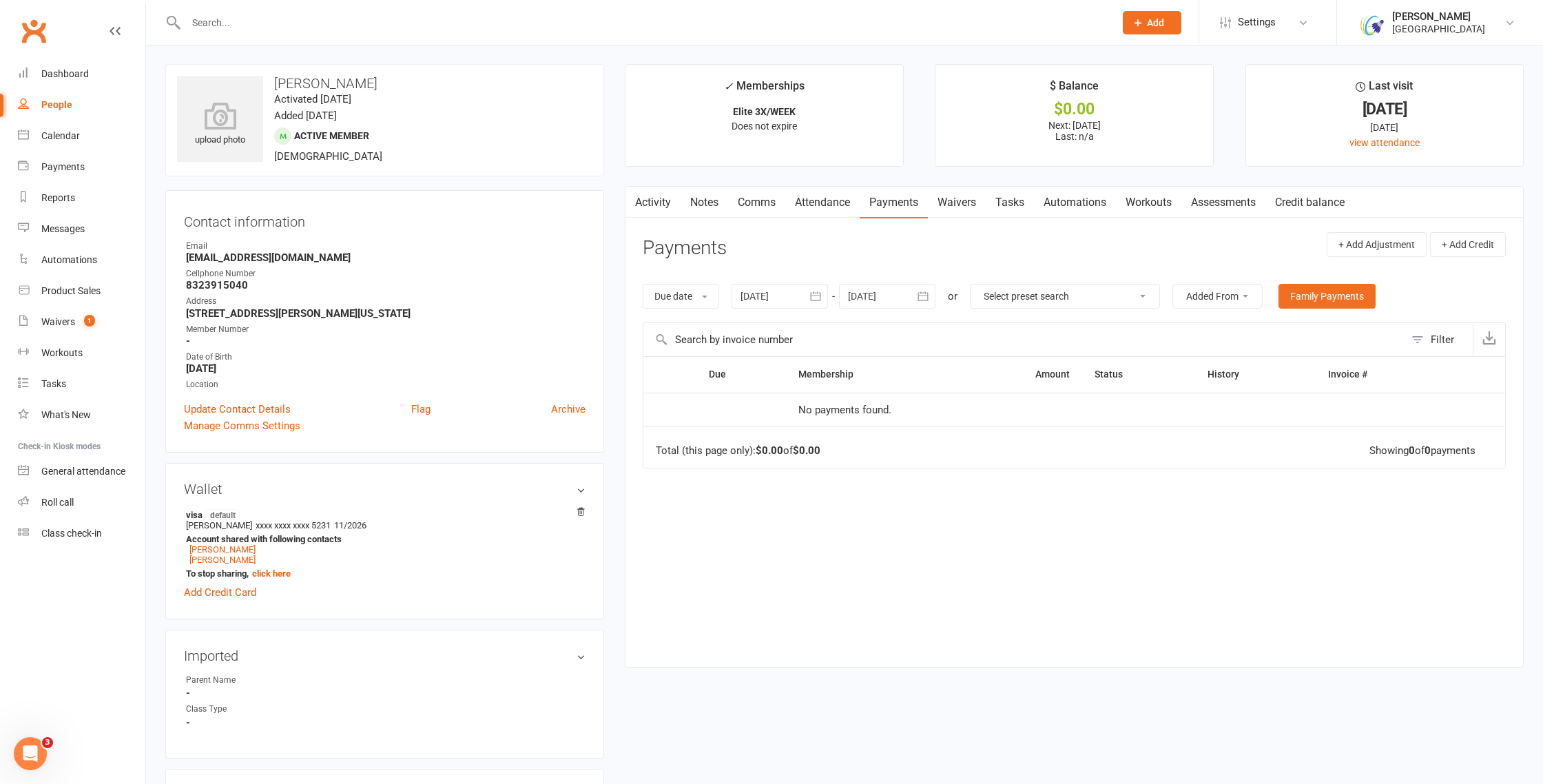
click at [816, 296] on icon "button" at bounding box center [816, 296] width 14 height 14
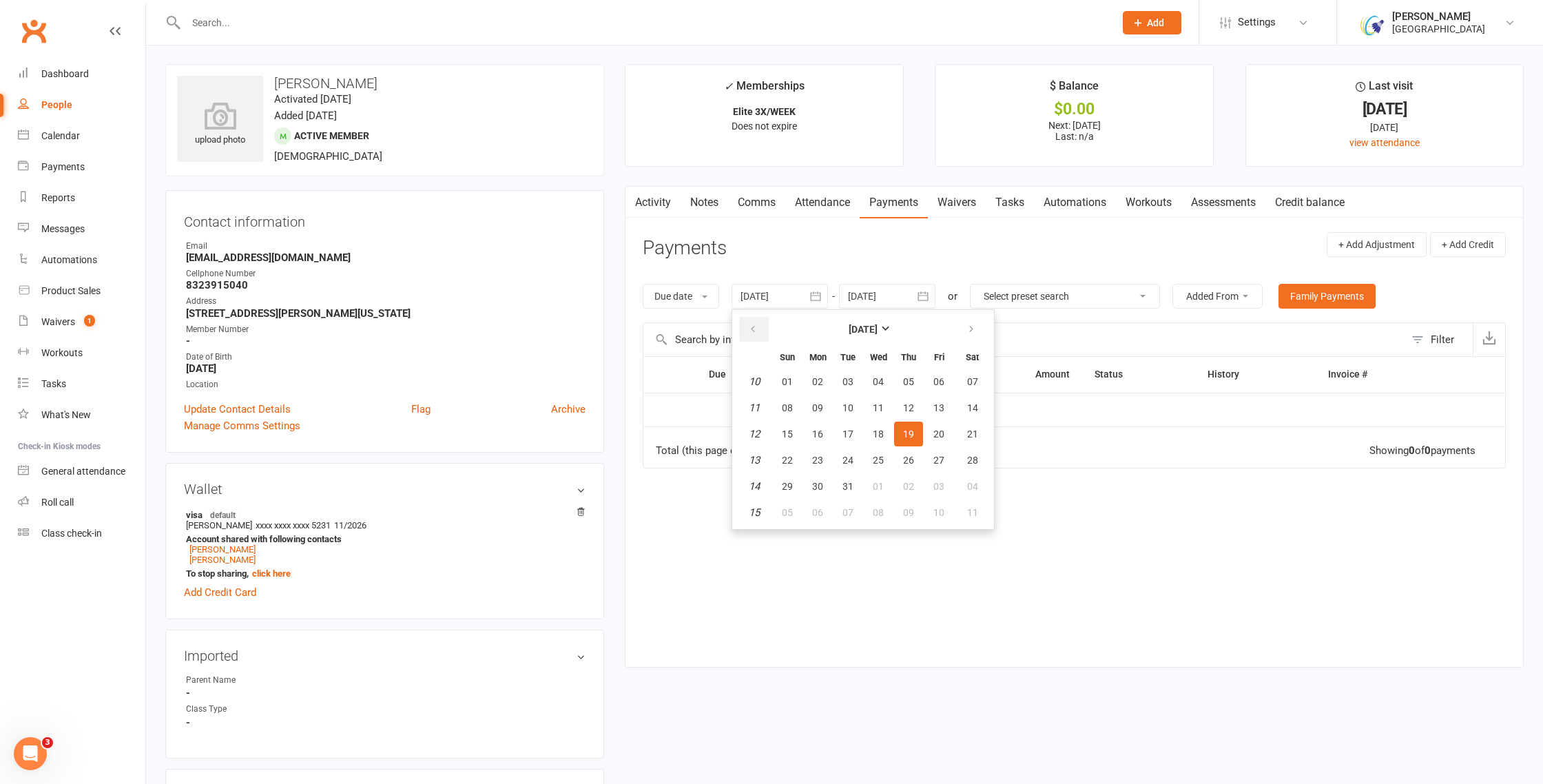
click at [762, 328] on button "button" at bounding box center [754, 329] width 30 height 25
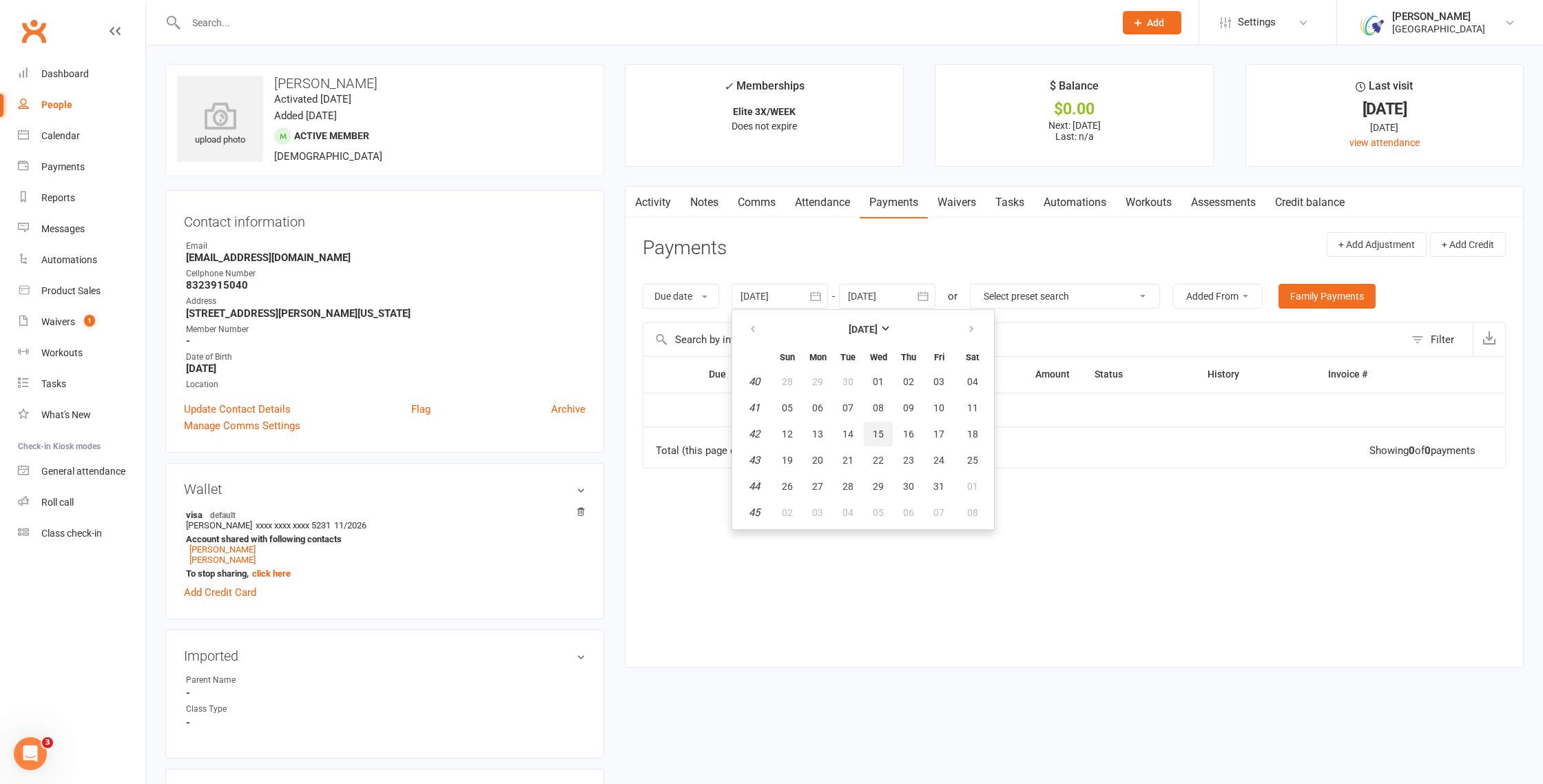
drag, startPoint x: 883, startPoint y: 438, endPoint x: 869, endPoint y: 420, distance: 22.8
click at [881, 438] on span "15" at bounding box center [878, 433] width 11 height 11
type input "15 Oct 2025"
drag, startPoint x: 933, startPoint y: 298, endPoint x: 934, endPoint y: 305, distance: 7.1
click at [933, 298] on button "button" at bounding box center [922, 295] width 25 height 25
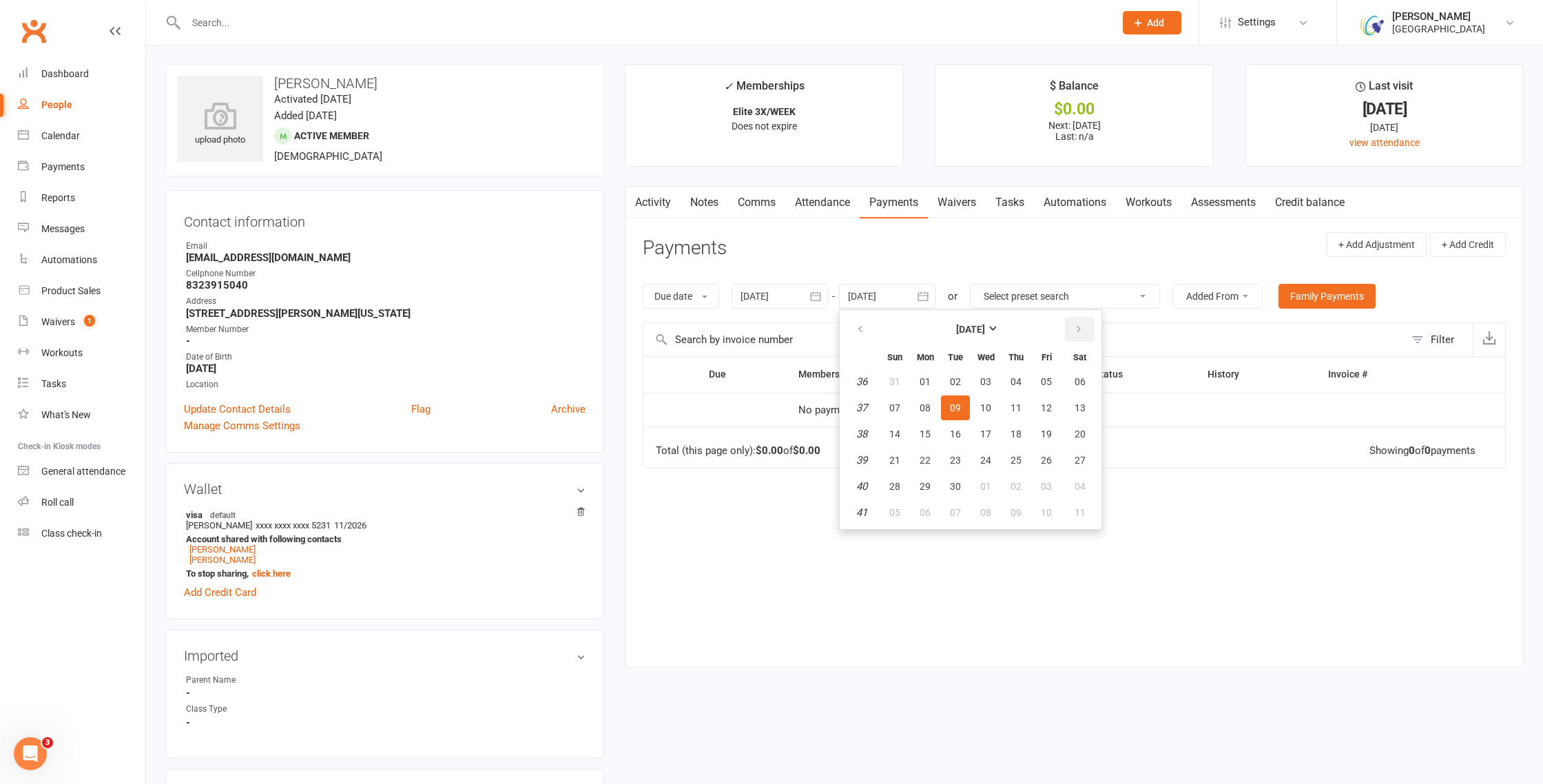
click at [1075, 322] on button "button" at bounding box center [1080, 329] width 30 height 25
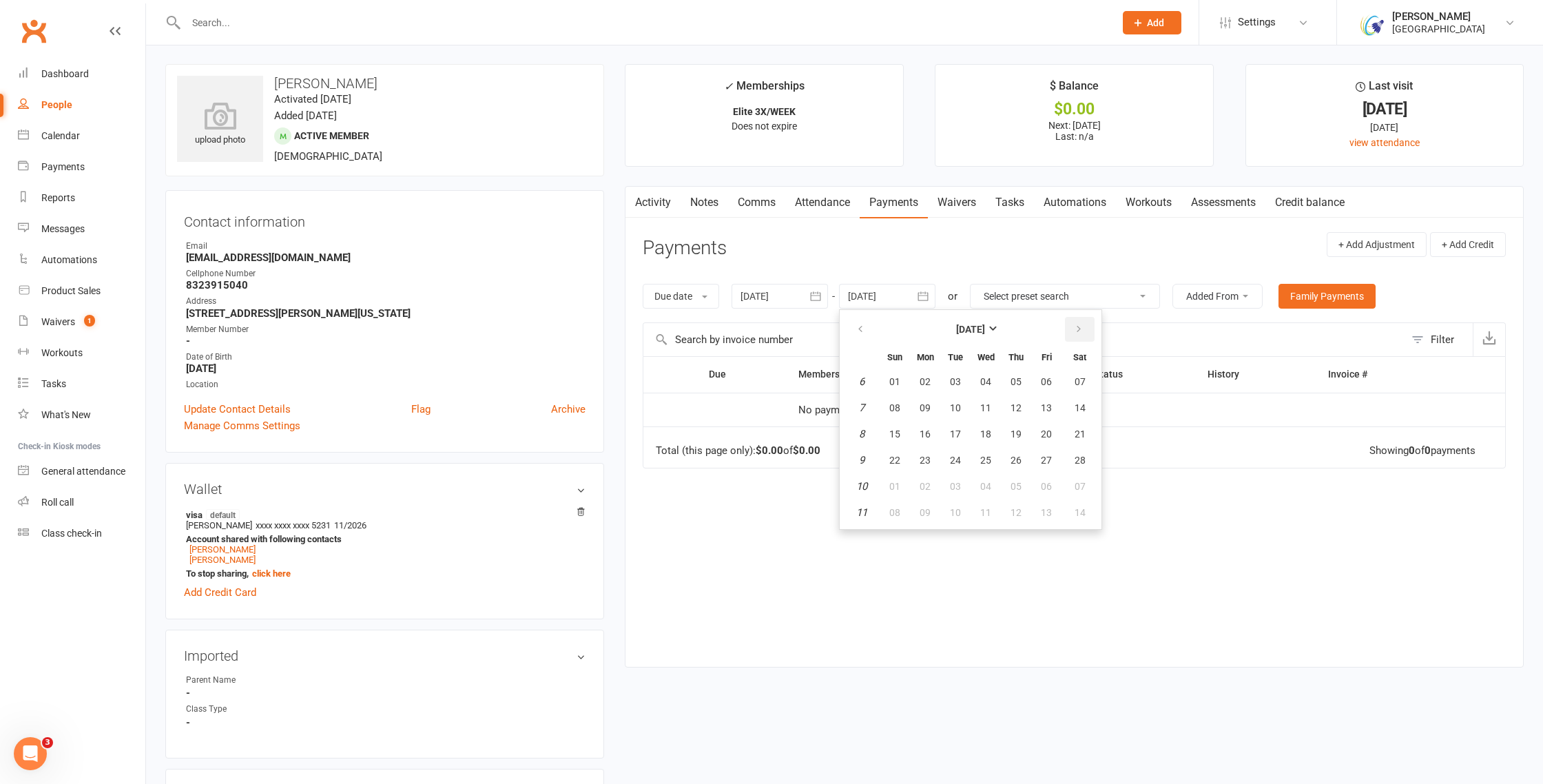
click at [1075, 322] on button "button" at bounding box center [1080, 329] width 30 height 25
click at [1030, 431] on button "19" at bounding box center [1016, 433] width 29 height 25
type input "19 Mar 2026"
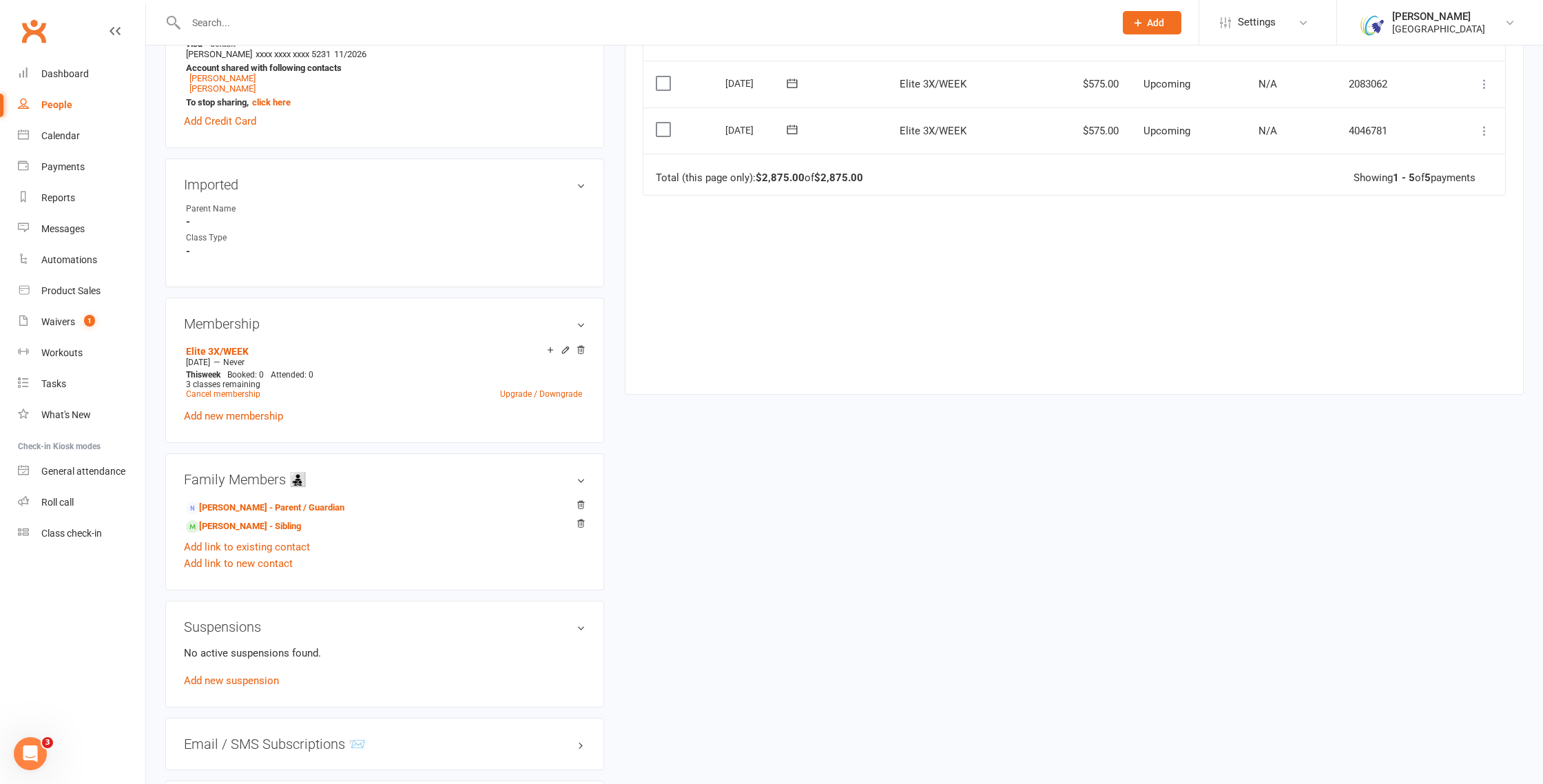
scroll to position [485, 0]
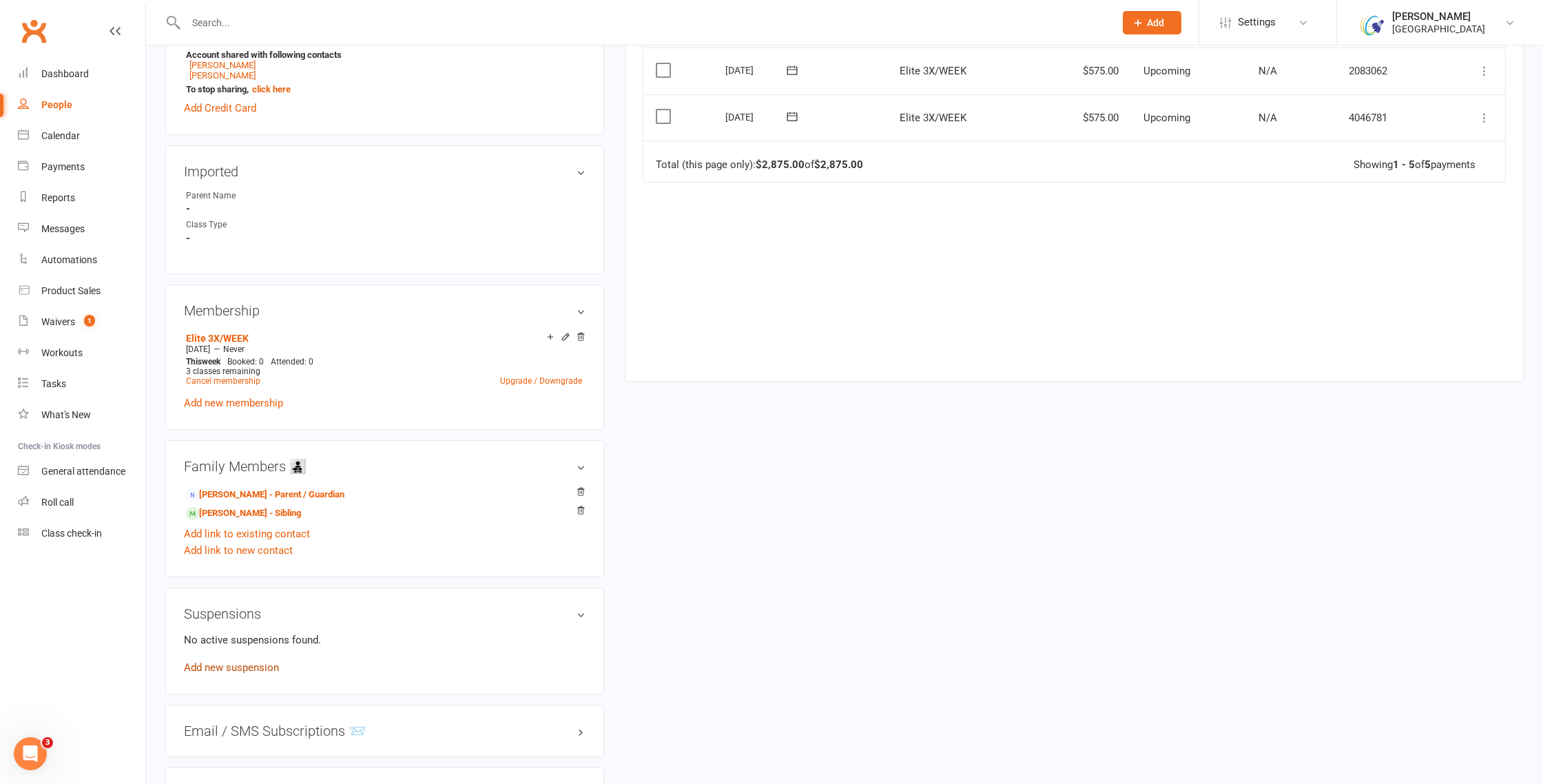
click at [255, 663] on link "Add new suspension" at bounding box center [232, 667] width 95 height 13
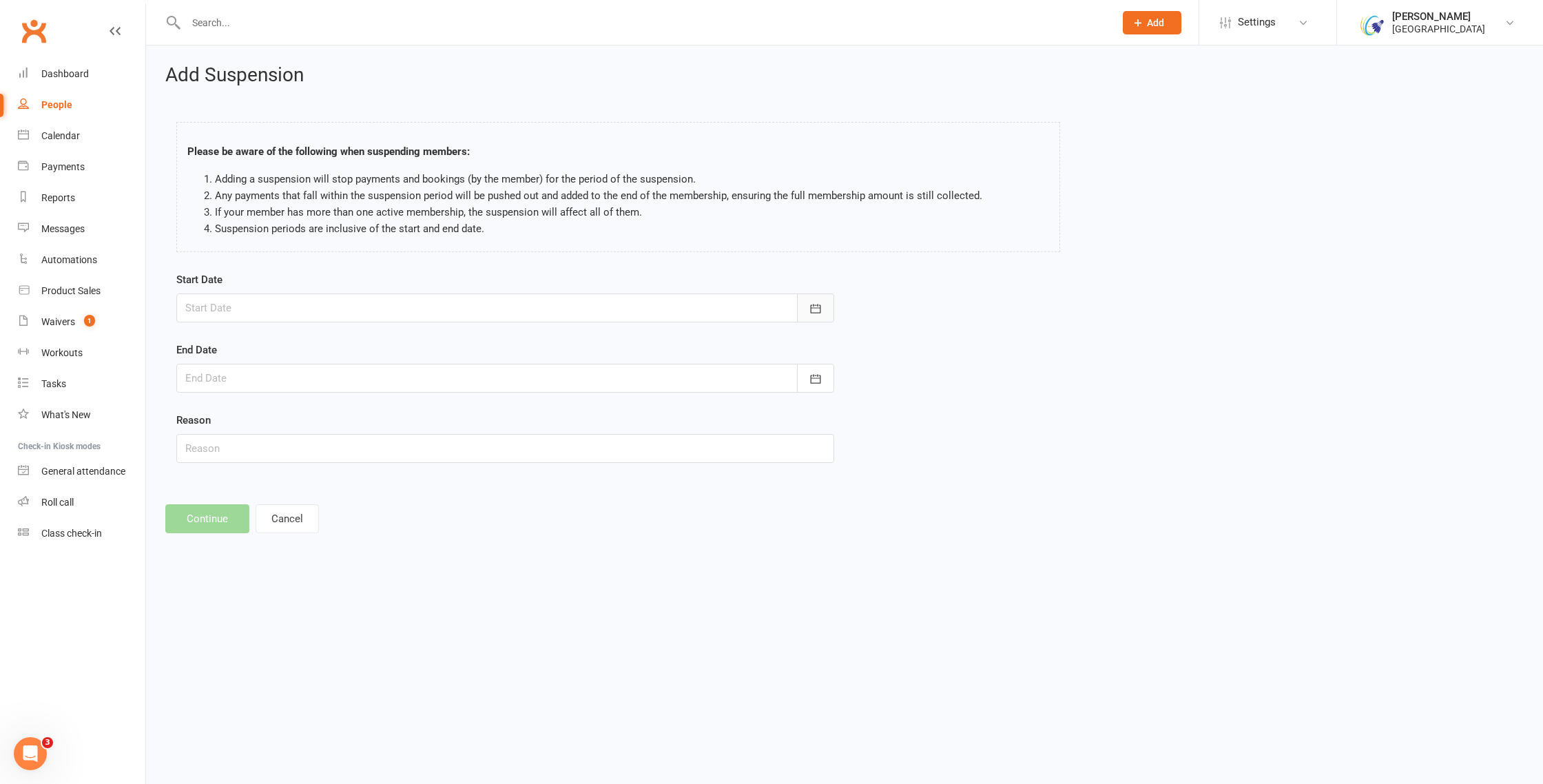
click at [817, 312] on icon "button" at bounding box center [816, 307] width 10 height 9
click at [423, 347] on button "button" at bounding box center [417, 343] width 30 height 25
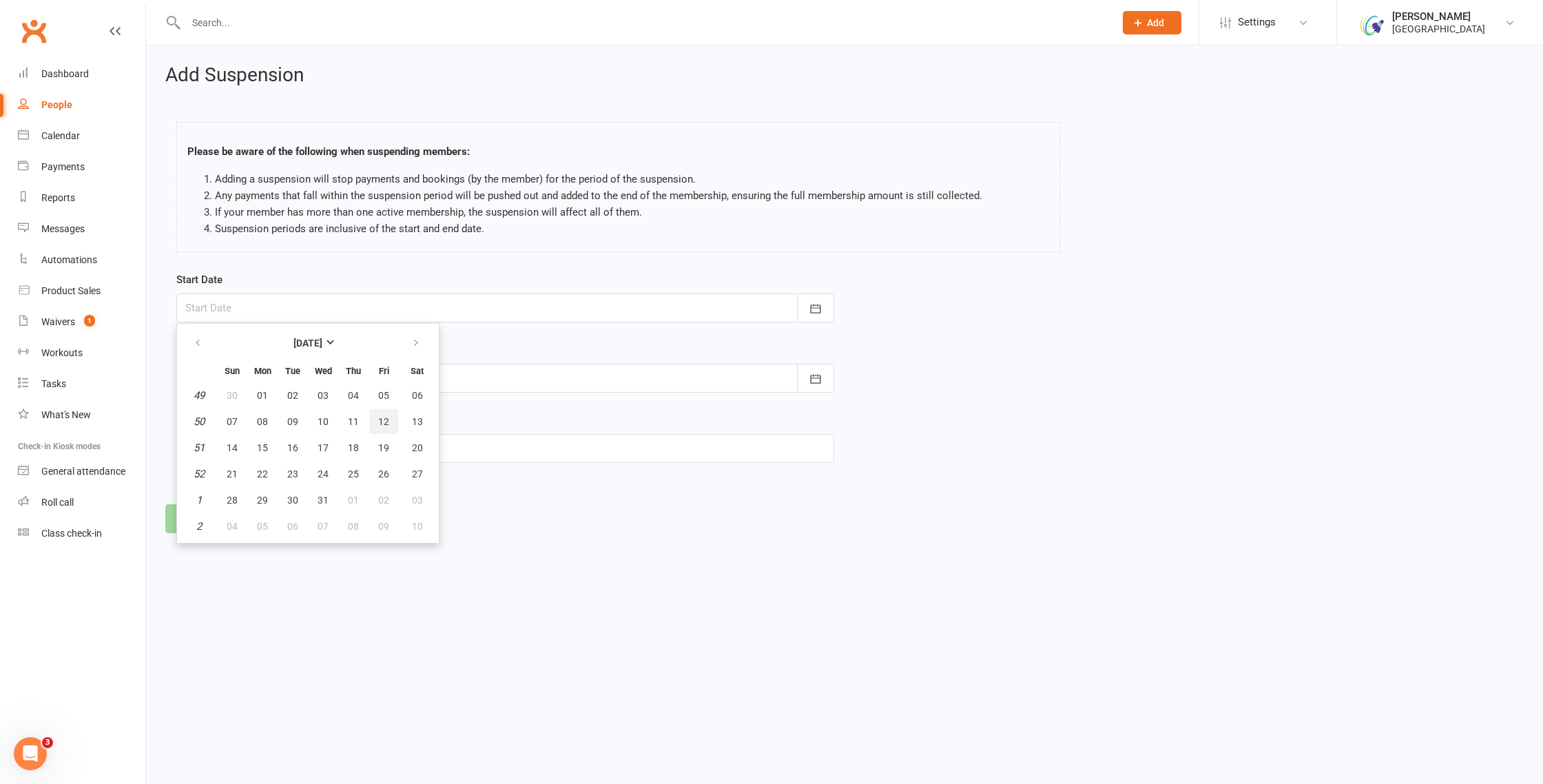
click at [378, 417] on span "12" at bounding box center [383, 421] width 11 height 11
type input "12 Dec 2025"
click at [811, 376] on icon "button" at bounding box center [816, 378] width 10 height 9
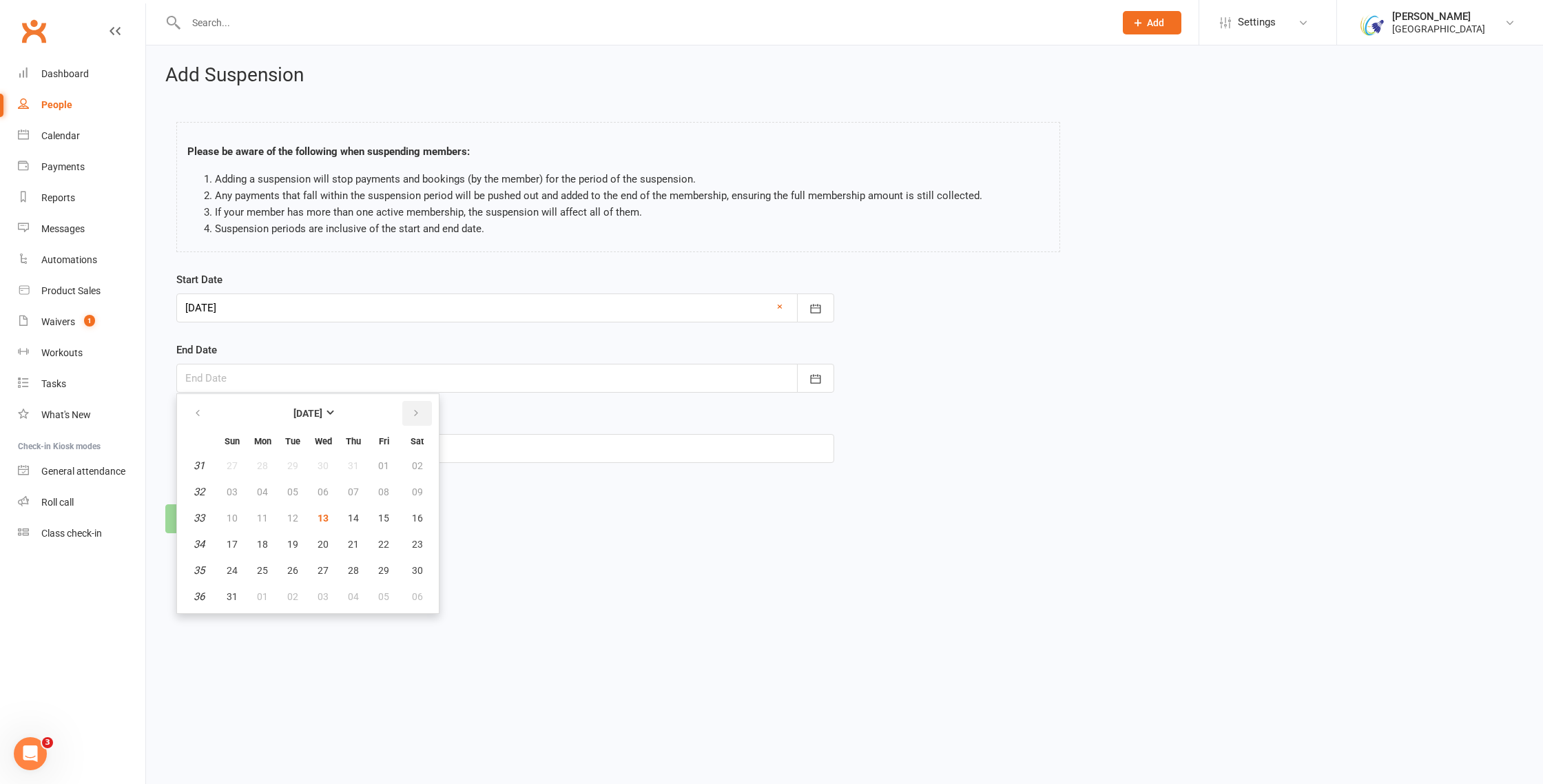
click at [412, 408] on icon "button" at bounding box center [416, 413] width 10 height 11
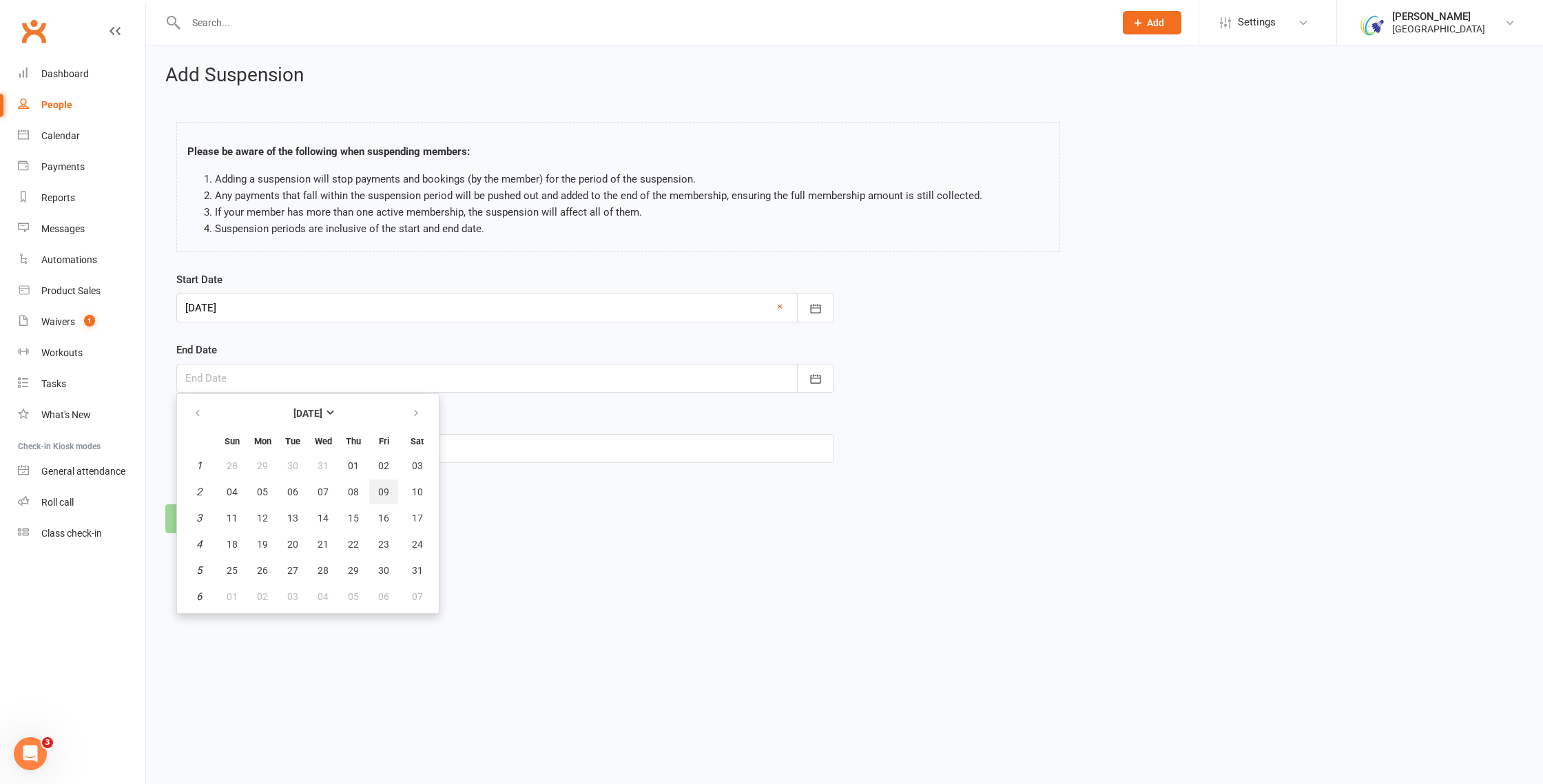
click at [378, 489] on span "09" at bounding box center [383, 491] width 11 height 11
type input "09 Jan 2026"
click at [221, 514] on button "Continue" at bounding box center [207, 518] width 84 height 29
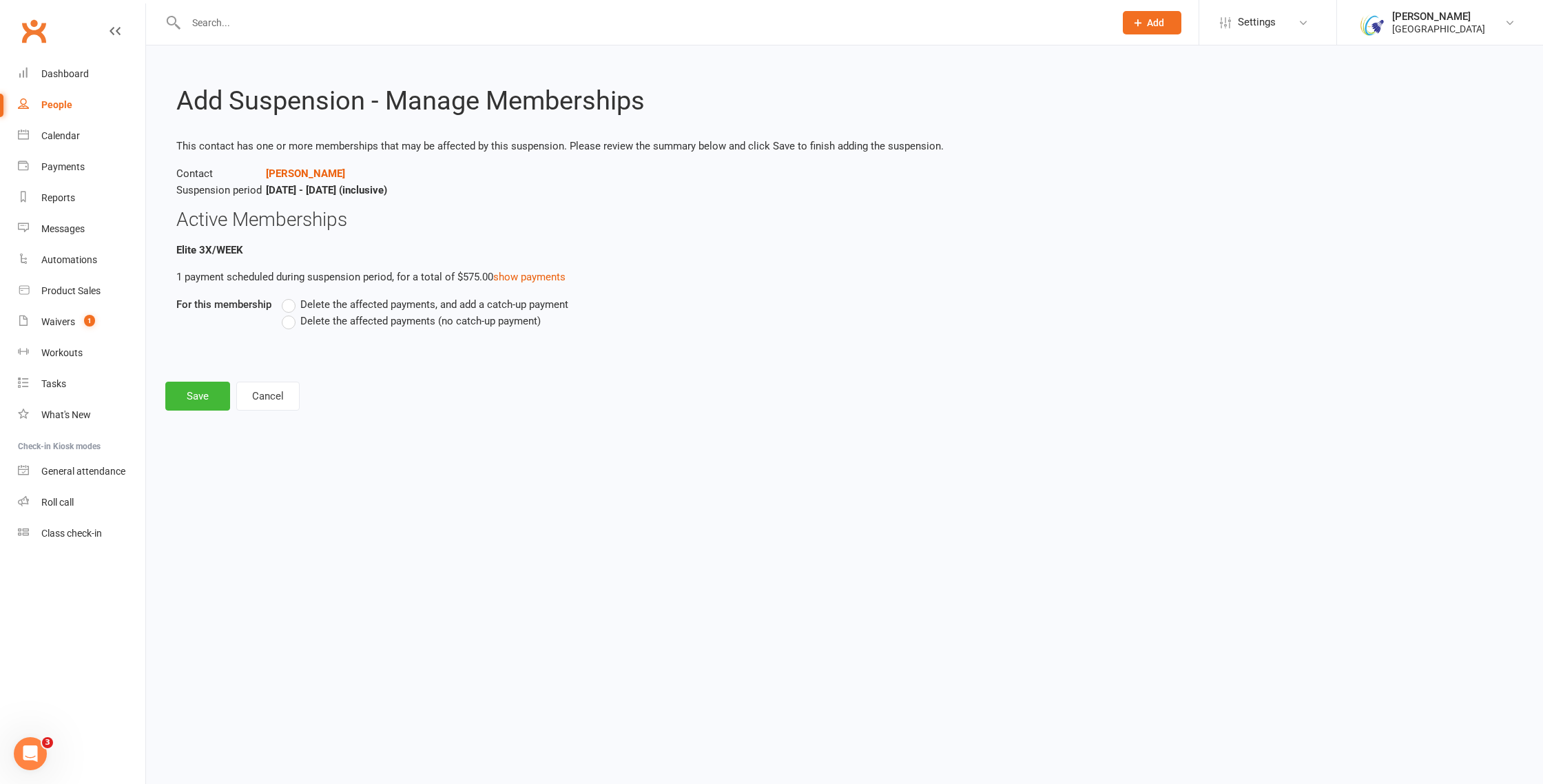
click at [312, 317] on span "Delete the affected payments (no catch-up payment)" at bounding box center [421, 319] width 240 height 15
click at [291, 312] on input "Delete the affected payments (no catch-up payment)" at bounding box center [286, 312] width 9 height 0
click at [191, 399] on button "Save" at bounding box center [198, 395] width 65 height 29
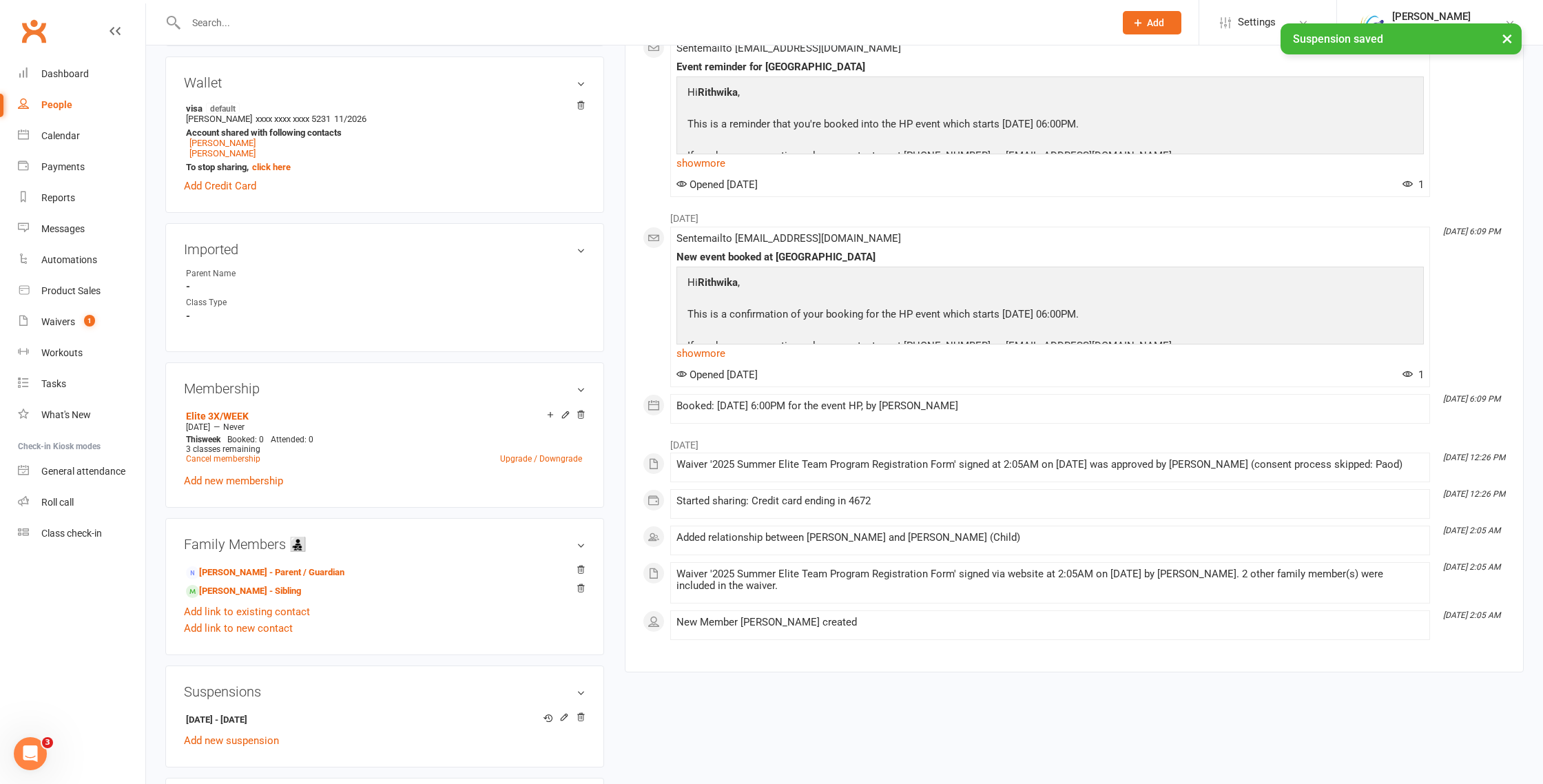
scroll to position [690, 0]
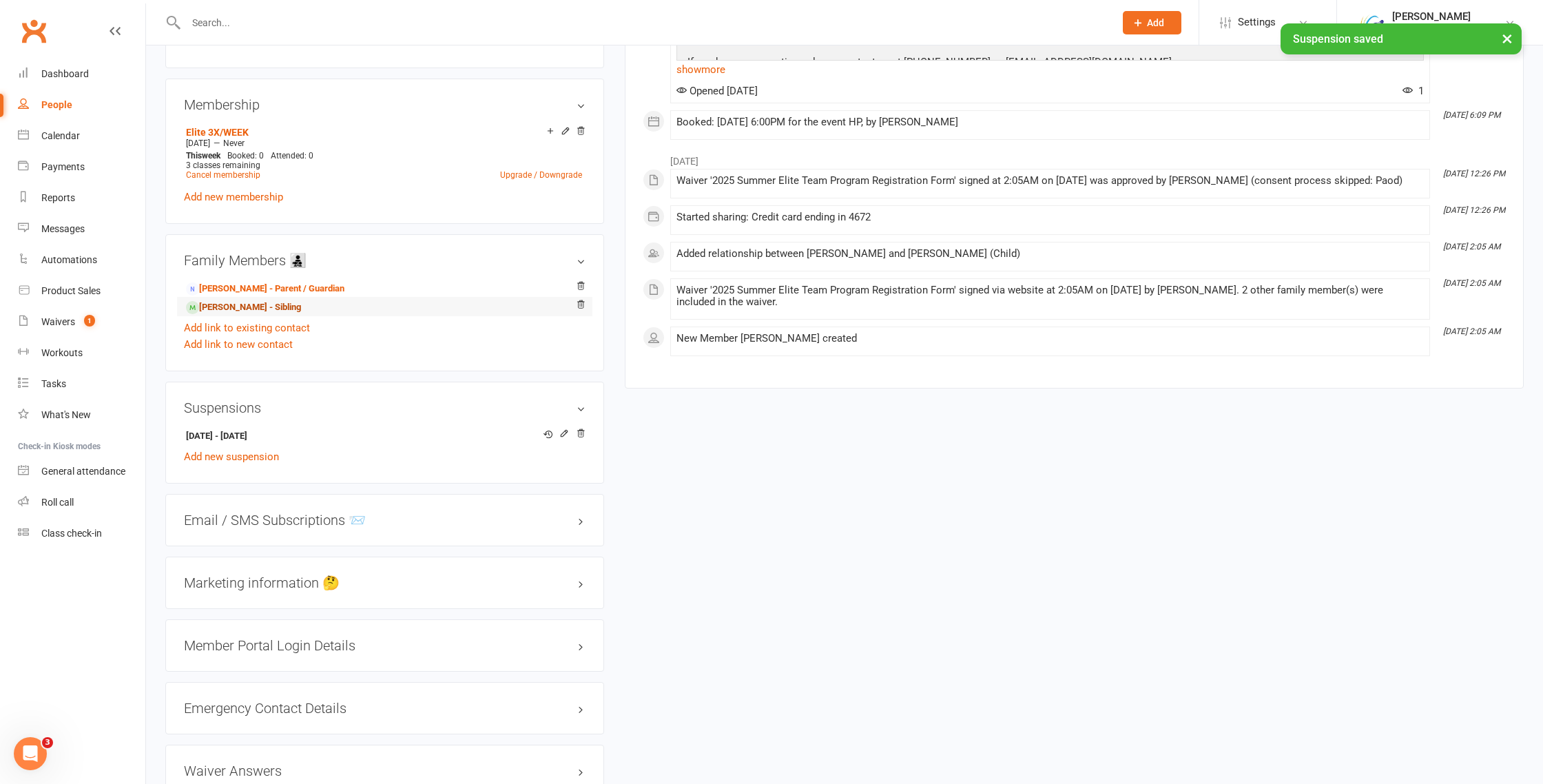
click at [260, 301] on link "Vaibhav Sudhakar - Sibling" at bounding box center [243, 307] width 115 height 15
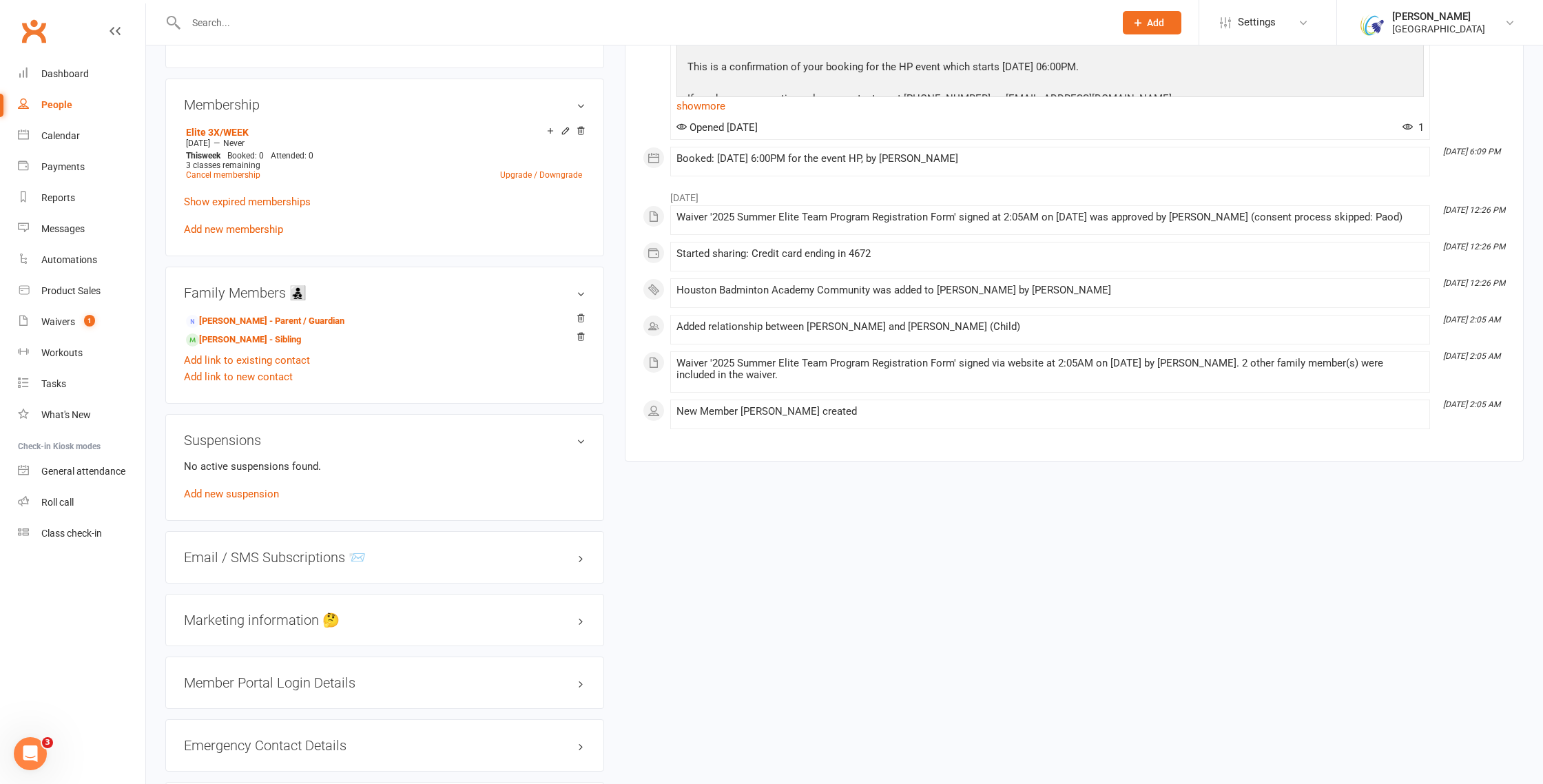
scroll to position [722, 0]
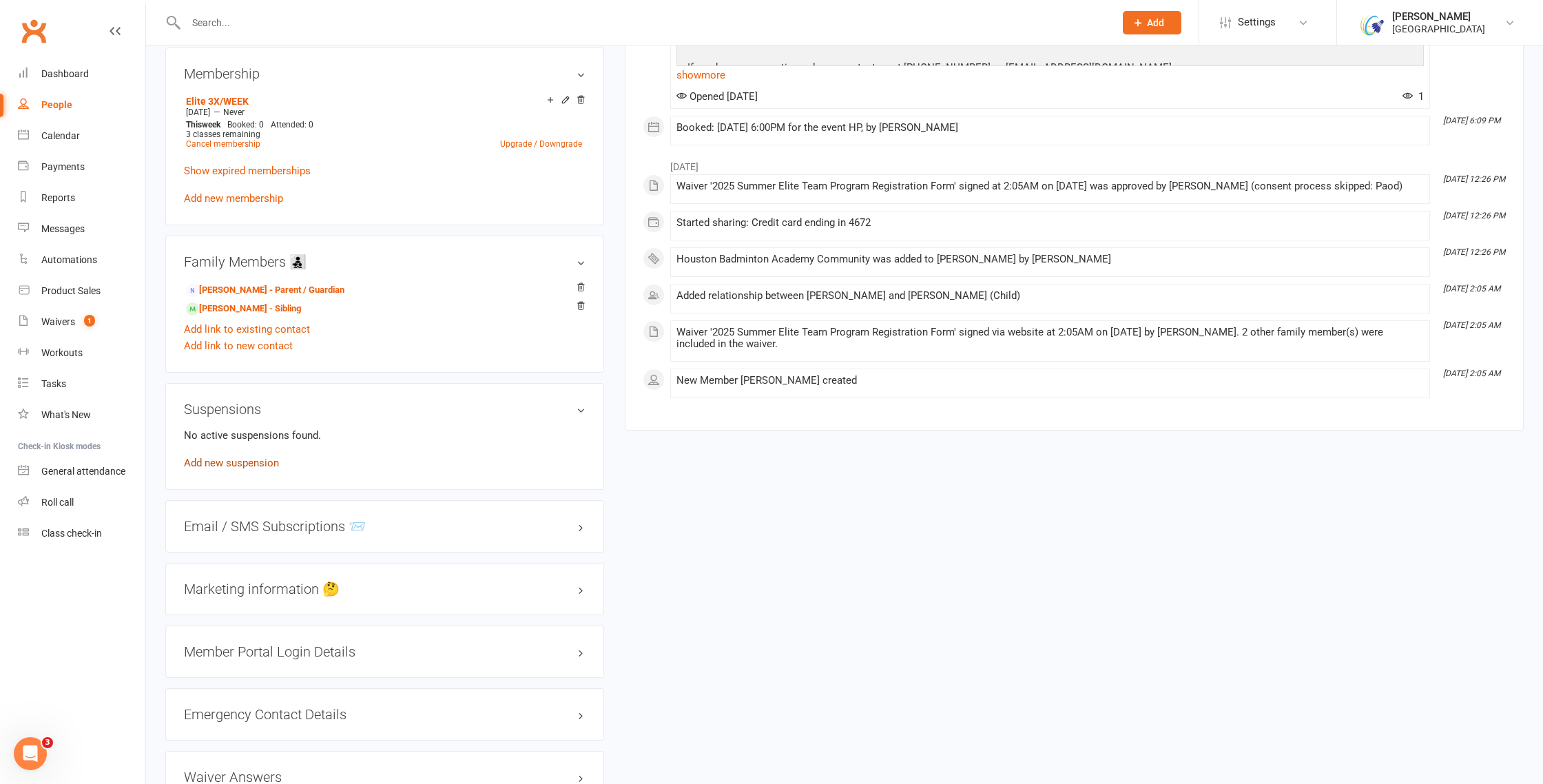
click at [263, 457] on link "Add new suspension" at bounding box center [232, 463] width 95 height 13
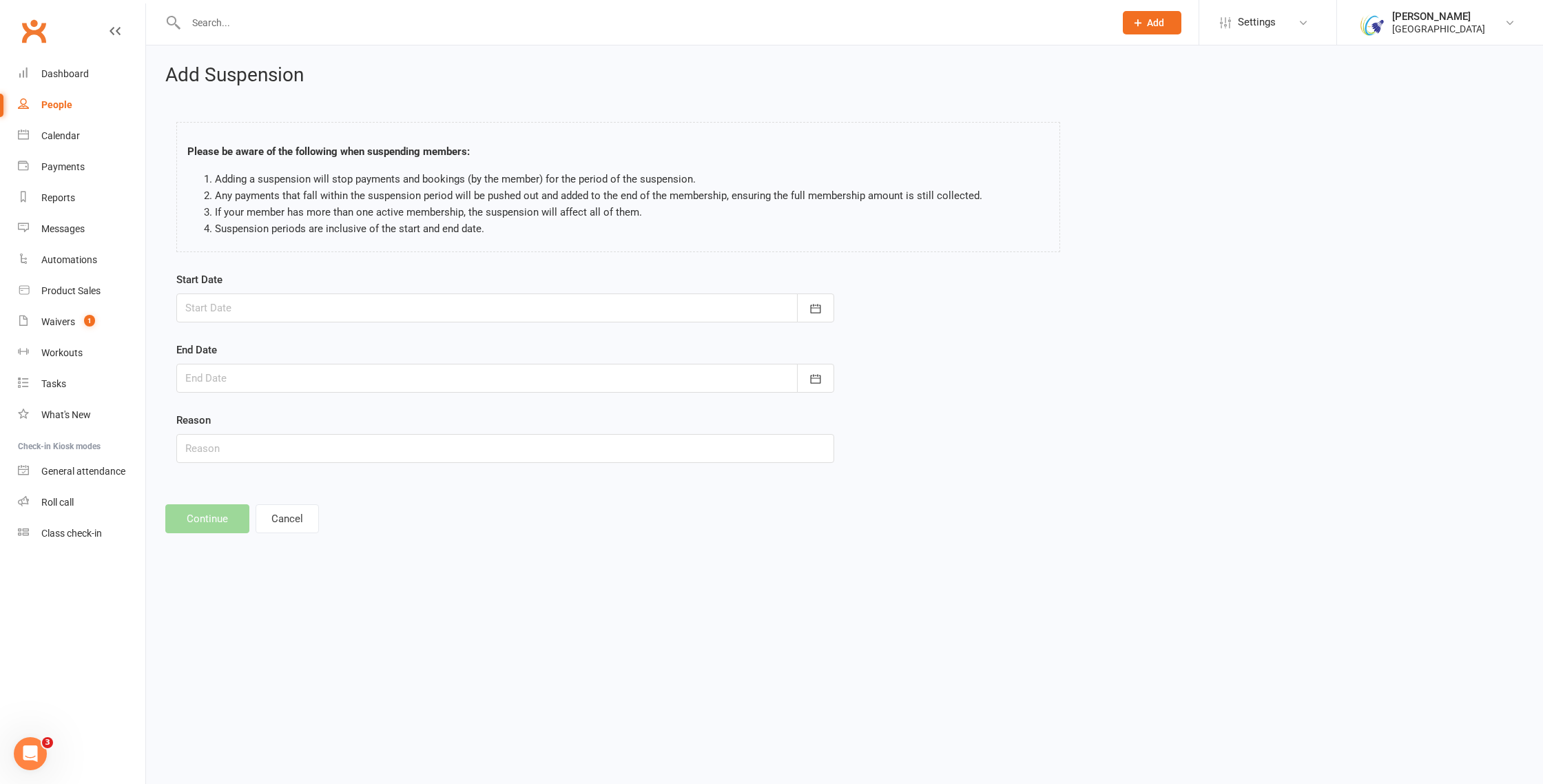
click at [749, 310] on div at bounding box center [505, 307] width 658 height 29
click at [411, 343] on icon "button" at bounding box center [416, 343] width 10 height 11
click at [411, 342] on icon "button" at bounding box center [416, 343] width 10 height 11
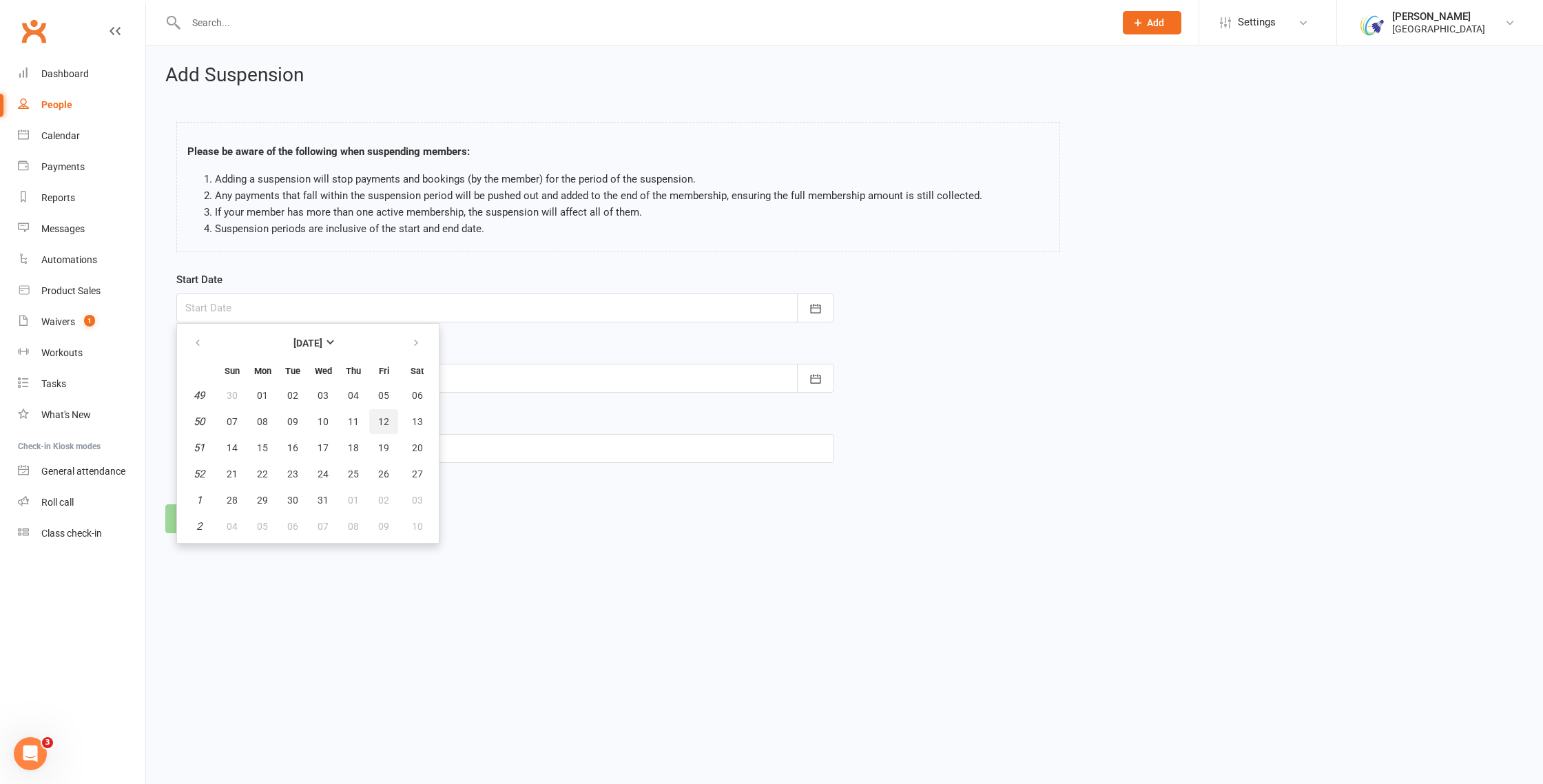
click at [383, 416] on span "12" at bounding box center [383, 421] width 11 height 11
type input "12 Dec 2025"
click at [821, 375] on icon "button" at bounding box center [816, 379] width 14 height 14
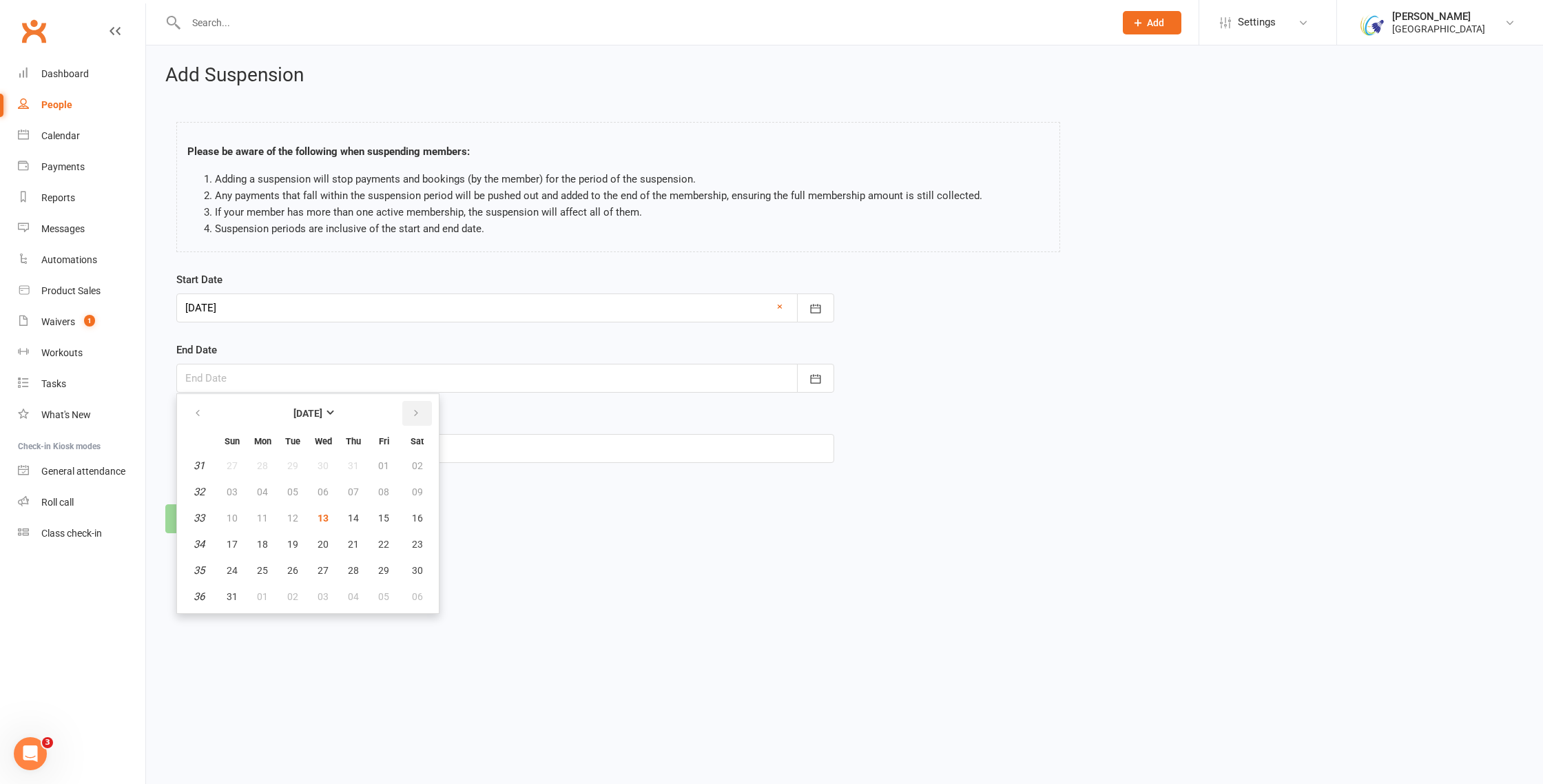
click at [413, 411] on icon "button" at bounding box center [416, 413] width 10 height 11
click at [413, 410] on icon "button" at bounding box center [416, 413] width 10 height 11
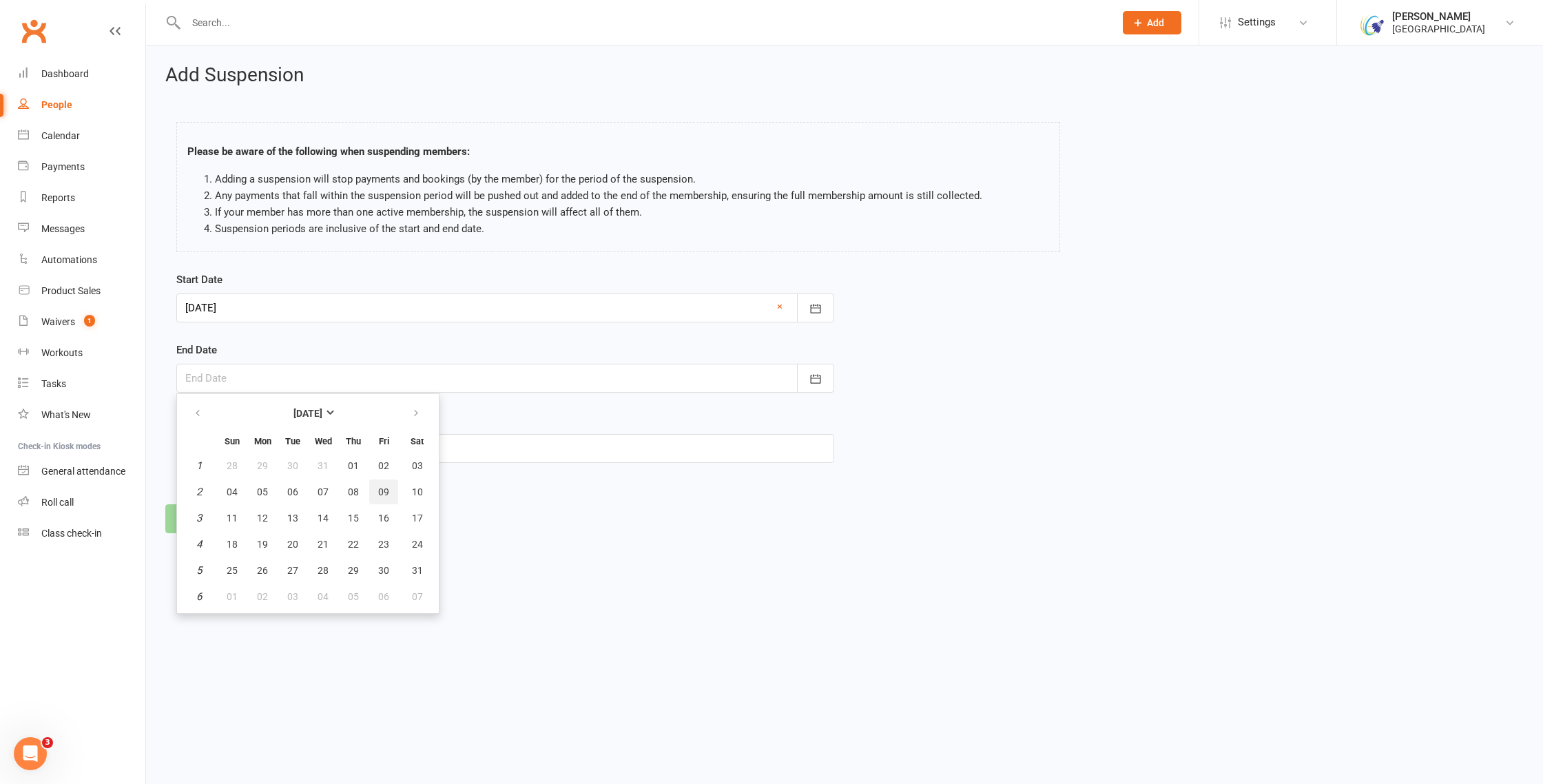
click at [384, 487] on span "09" at bounding box center [383, 491] width 11 height 11
type input "09 Jan 2026"
click at [223, 509] on button "Continue" at bounding box center [207, 518] width 84 height 29
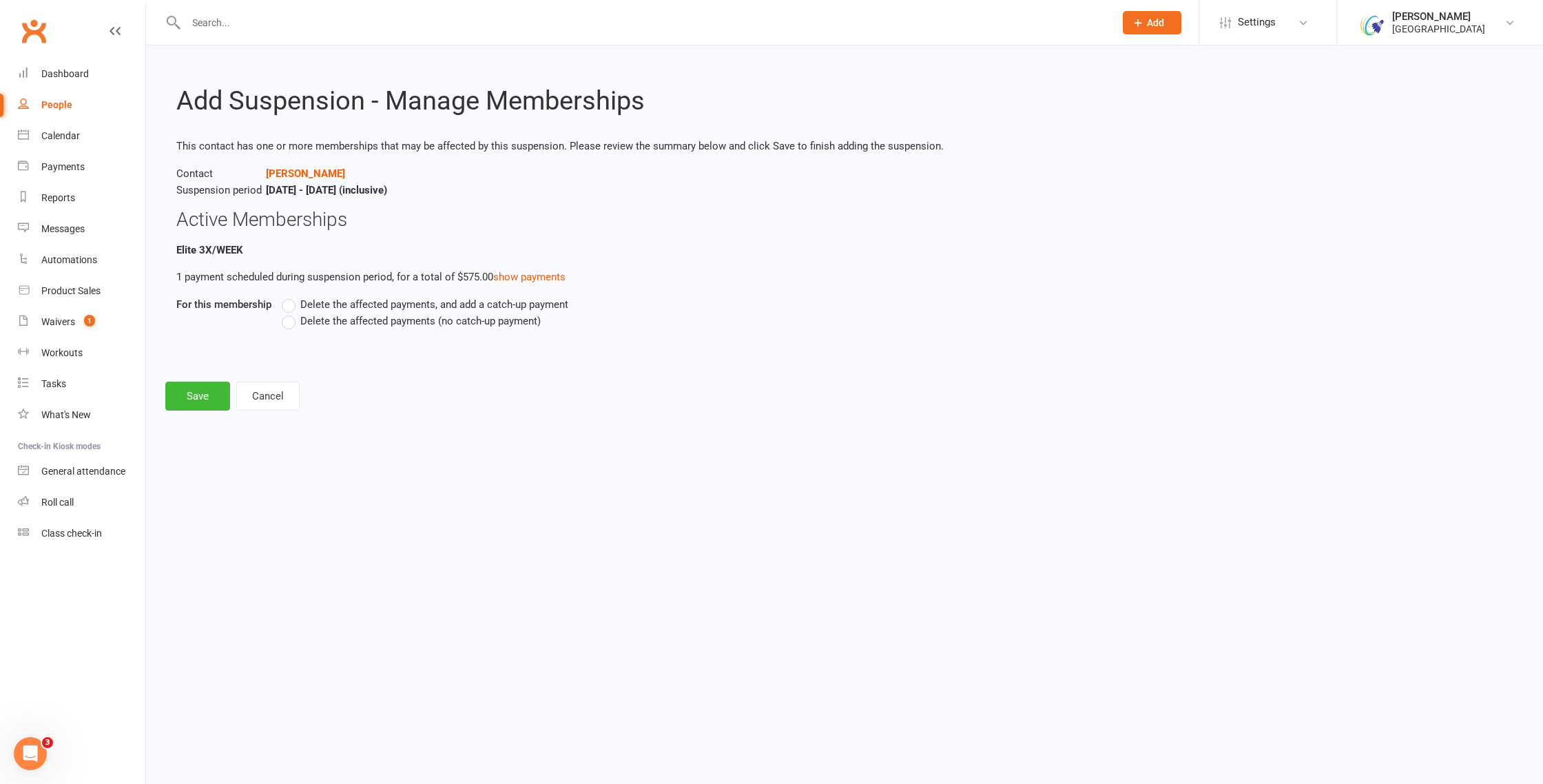
drag, startPoint x: 349, startPoint y: 320, endPoint x: 278, endPoint y: 344, distance: 74.9
click at [349, 321] on span "Delete the affected payments (no catch-up payment)" at bounding box center [421, 319] width 240 height 15
click at [291, 312] on input "Delete the affected payments (no catch-up payment)" at bounding box center [286, 312] width 9 height 0
click at [198, 390] on button "Save" at bounding box center [198, 395] width 65 height 29
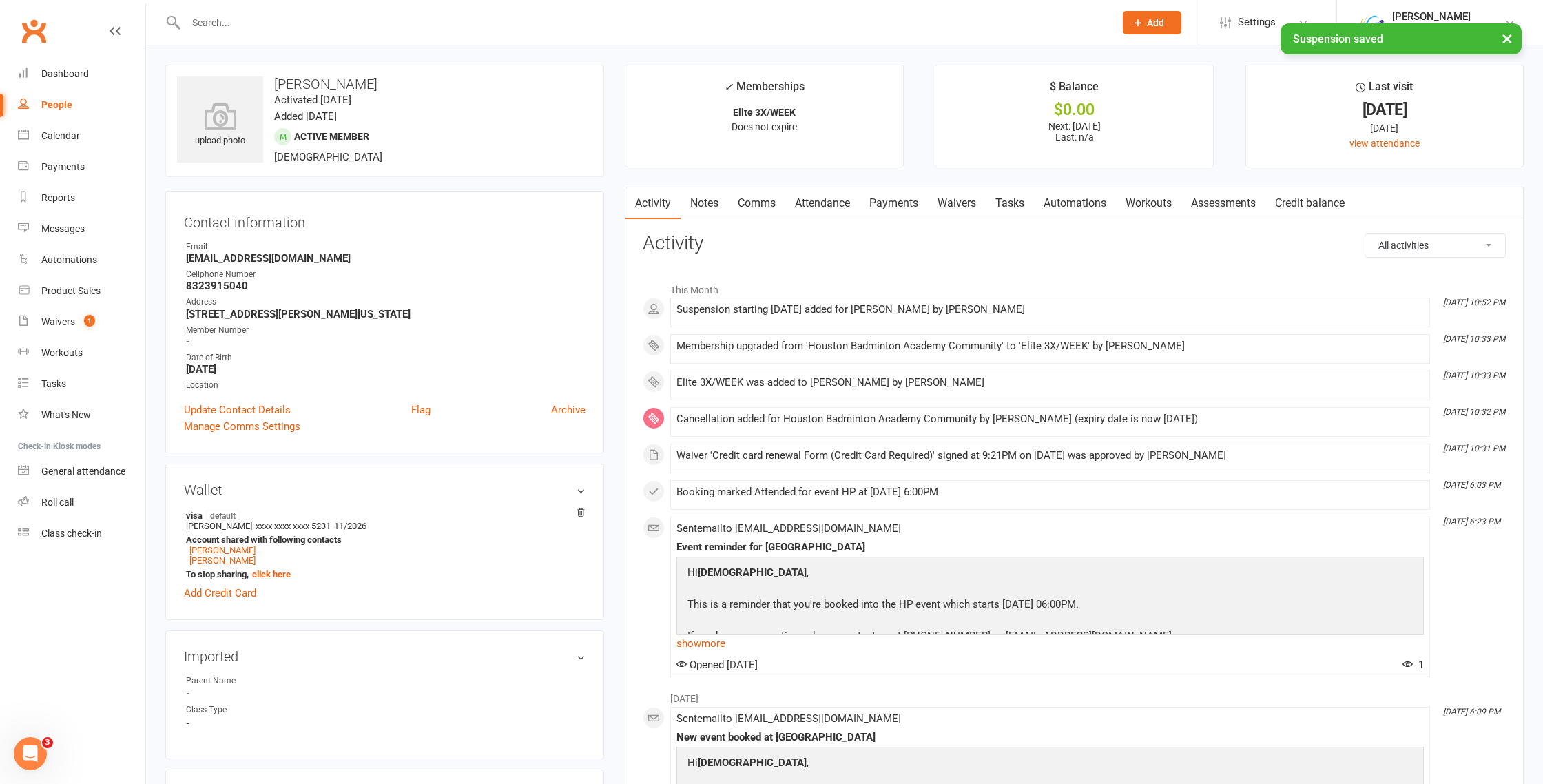
drag, startPoint x: 902, startPoint y: 203, endPoint x: 912, endPoint y: 210, distance: 12.2
click at [902, 203] on link "Payments" at bounding box center [894, 203] width 68 height 32
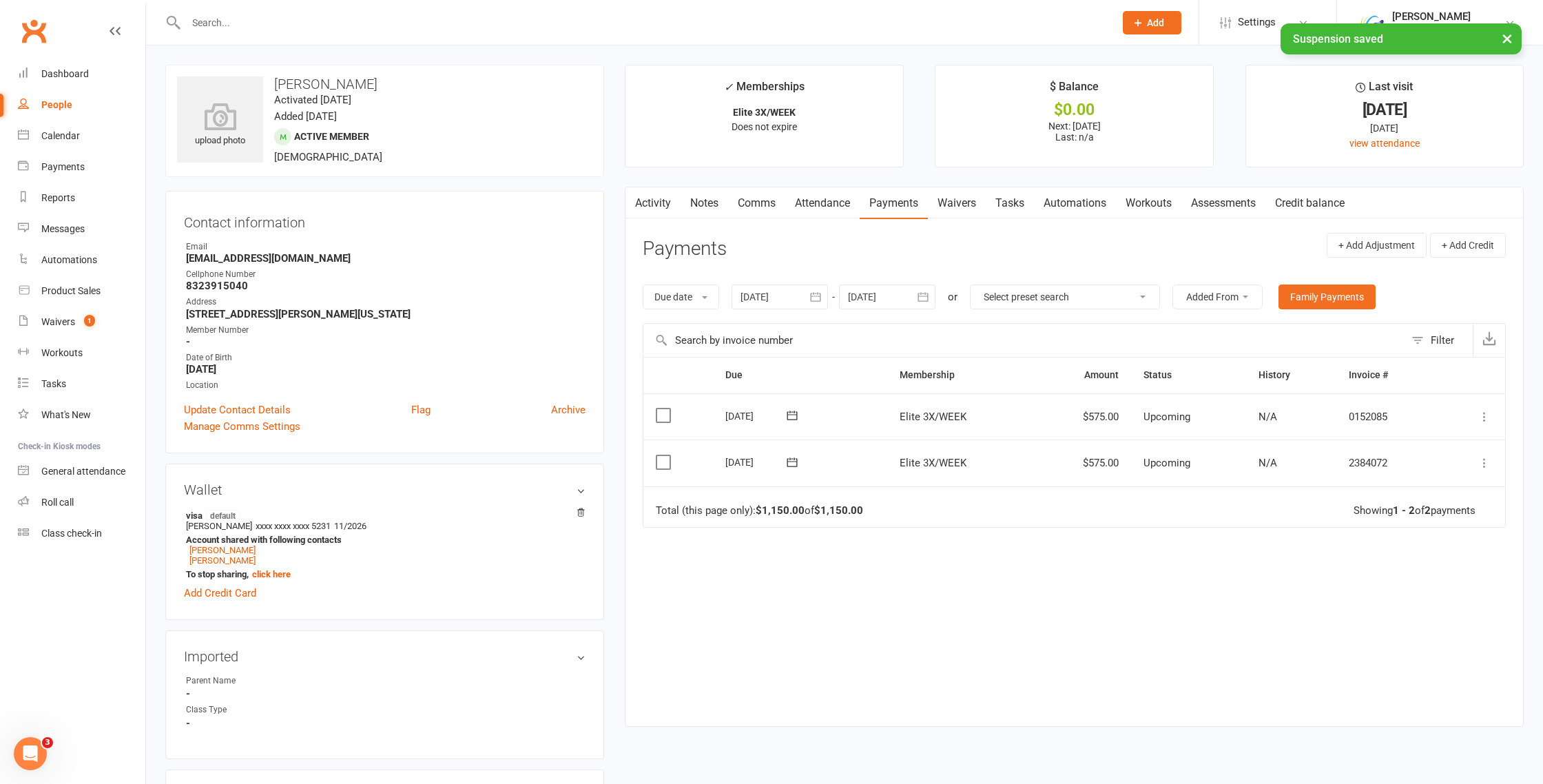
click at [928, 300] on icon "button" at bounding box center [923, 296] width 14 height 14
click at [1077, 324] on icon "button" at bounding box center [1079, 329] width 10 height 11
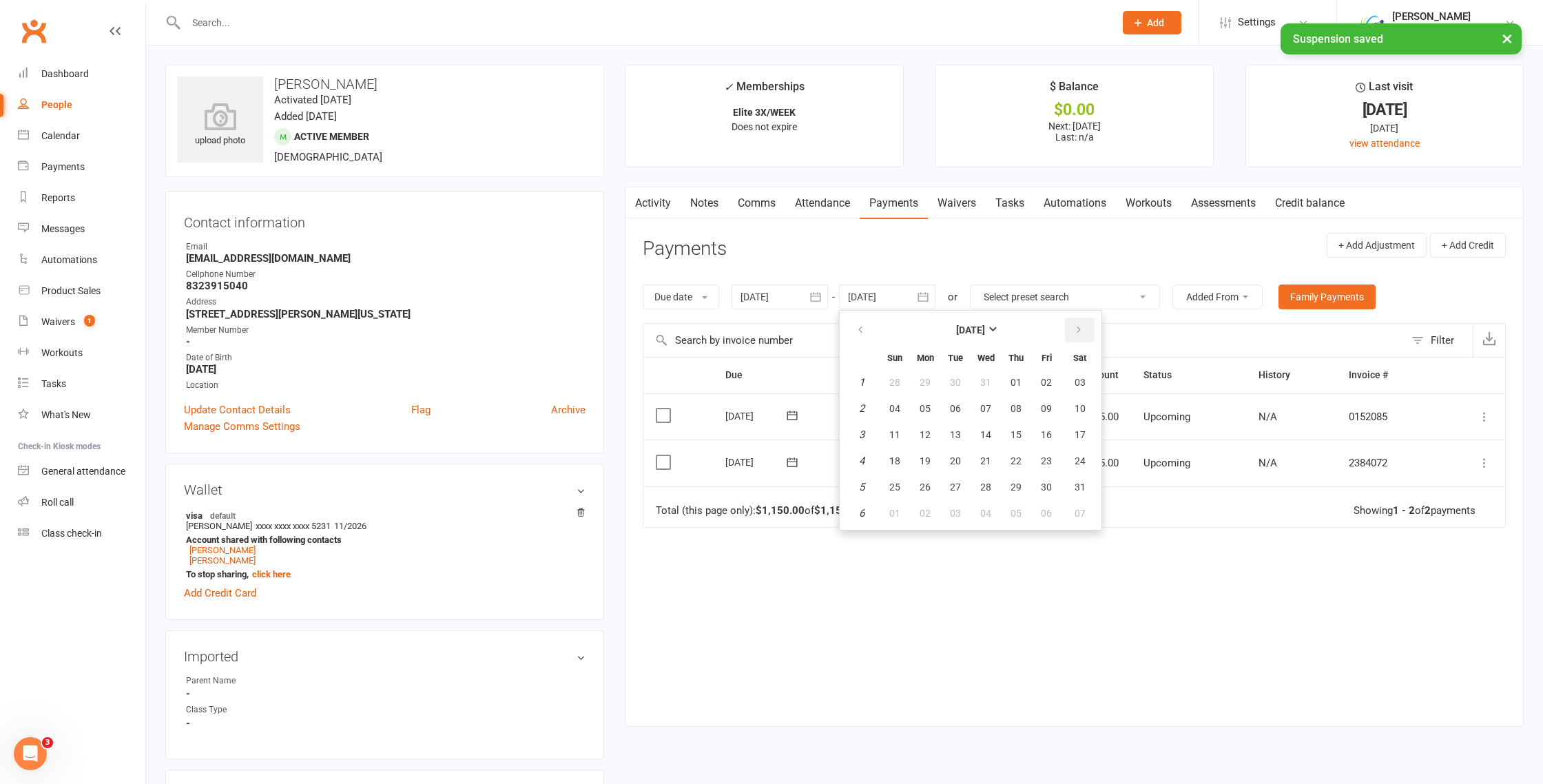
click at [1077, 324] on icon "button" at bounding box center [1079, 329] width 10 height 11
click at [1040, 458] on button "27" at bounding box center [1045, 460] width 29 height 25
type input "27 Feb 2026"
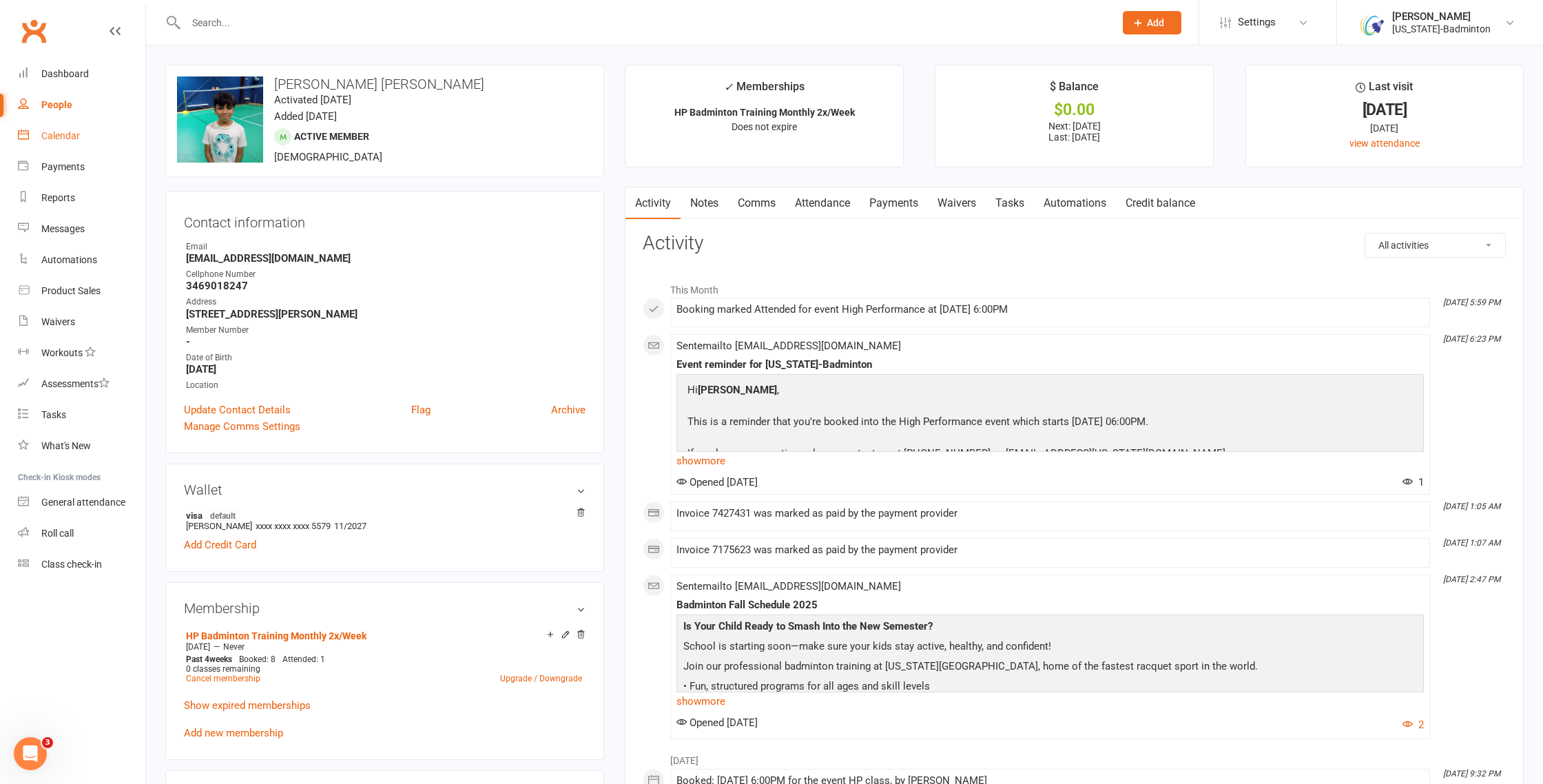
click at [57, 135] on div "Calendar" at bounding box center [60, 135] width 38 height 11
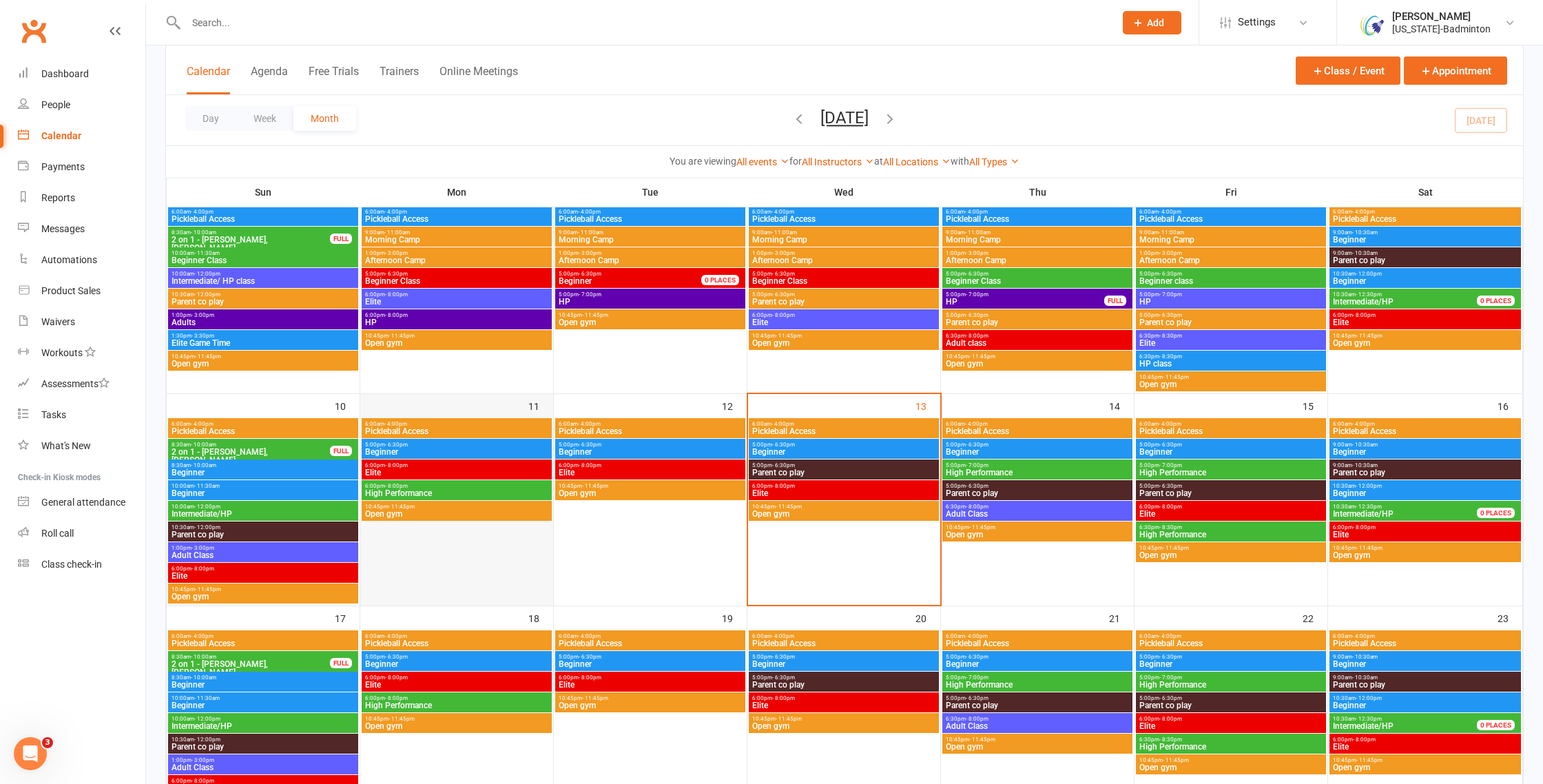
scroll to position [393, 0]
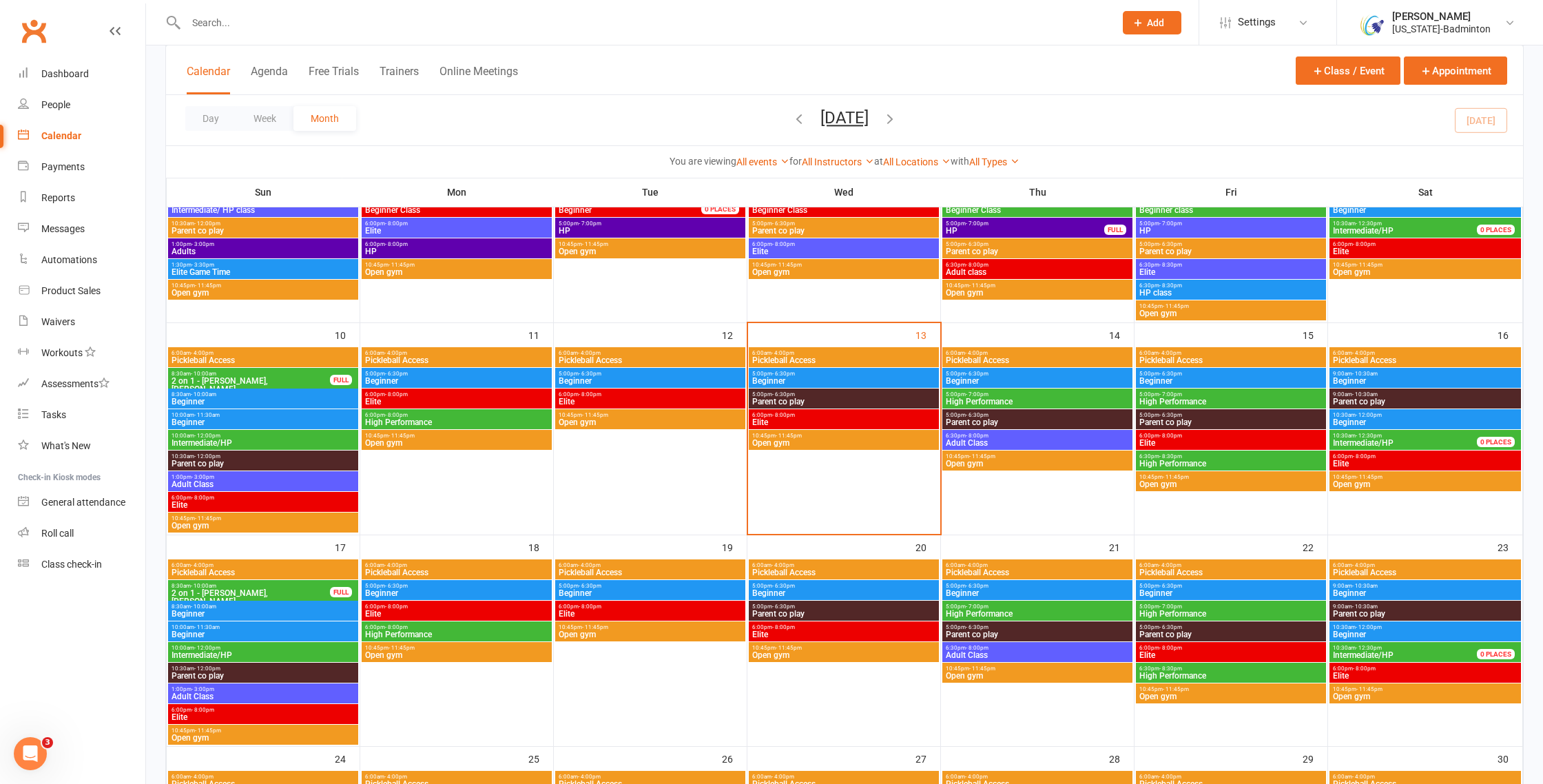
click at [220, 693] on span "Adult Class" at bounding box center [262, 696] width 184 height 8
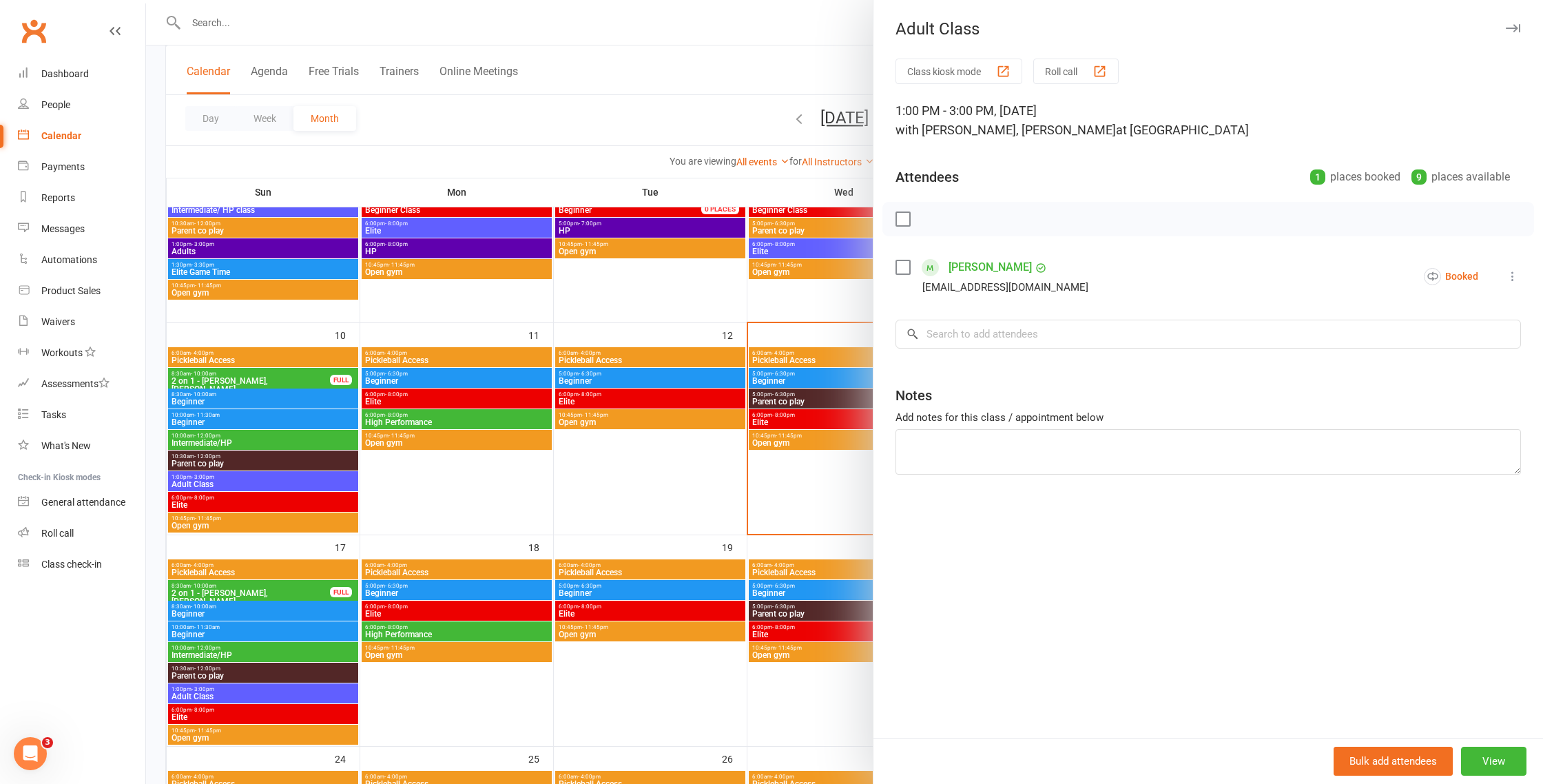
click at [906, 264] on label at bounding box center [903, 267] width 14 height 14
click at [1016, 219] on icon "button" at bounding box center [1020, 219] width 11 height 13
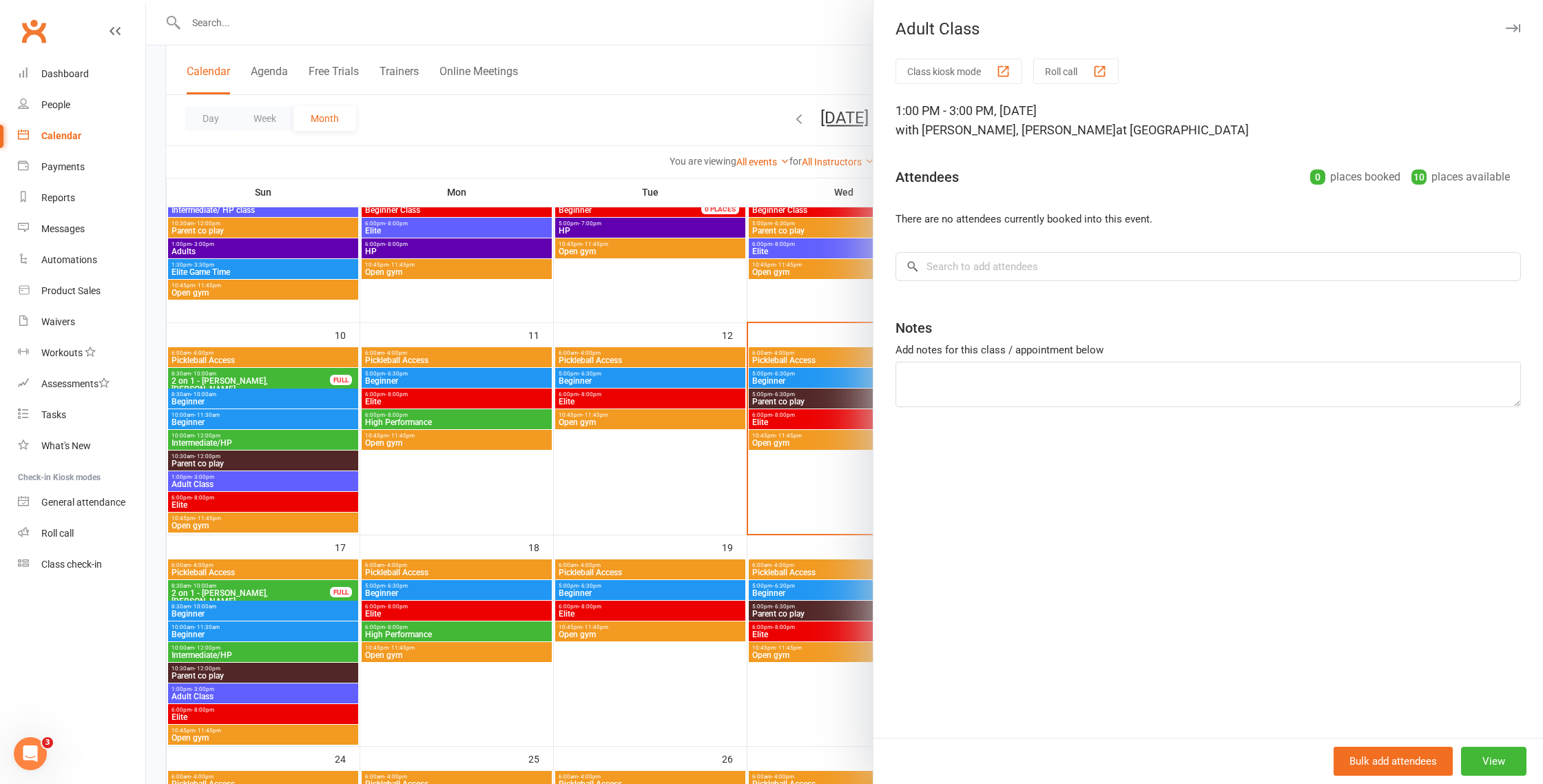
click at [841, 451] on div at bounding box center [844, 392] width 1397 height 784
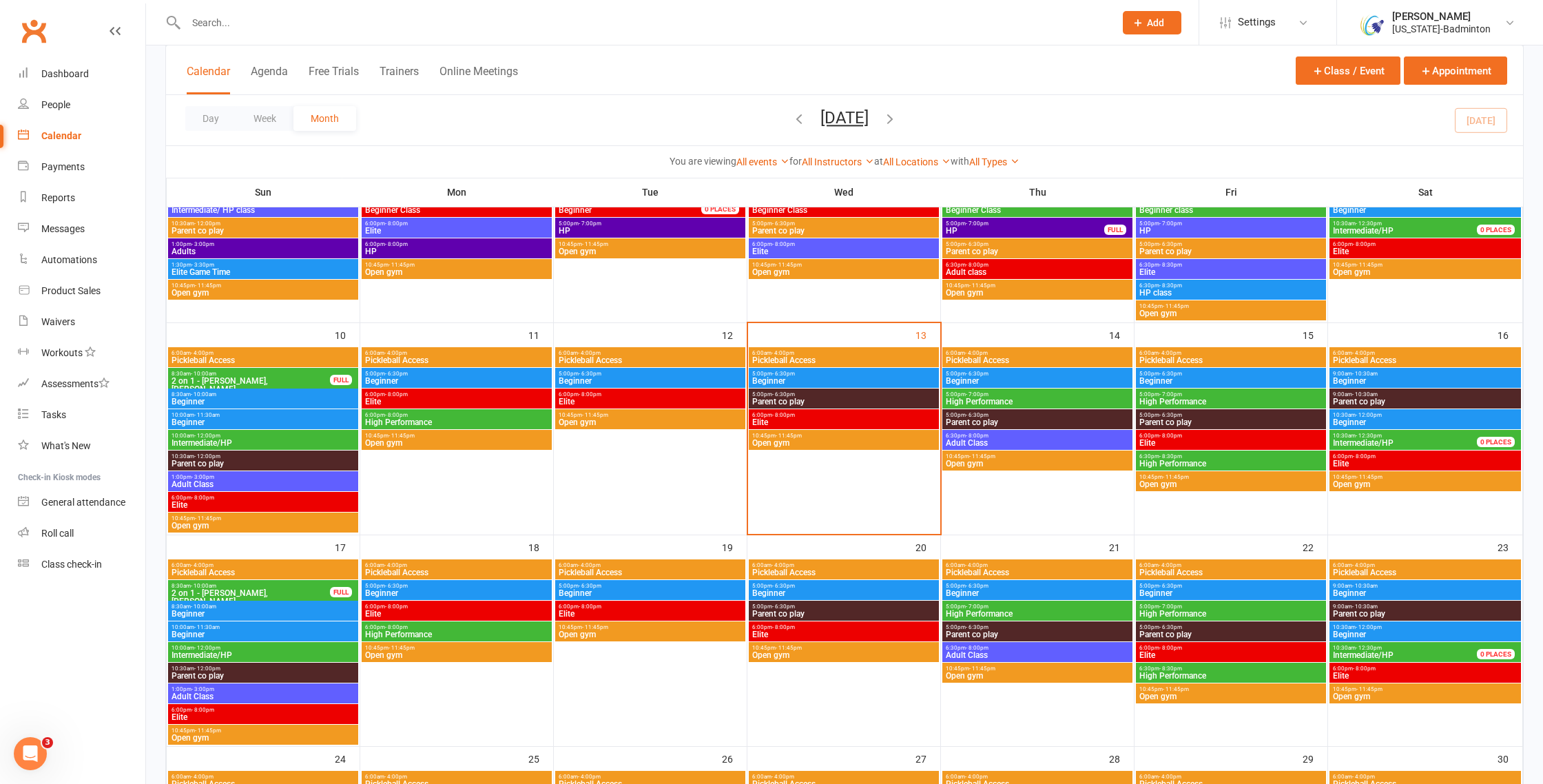
click at [1072, 436] on span "6:30pm - 8:00pm" at bounding box center [1037, 435] width 184 height 6
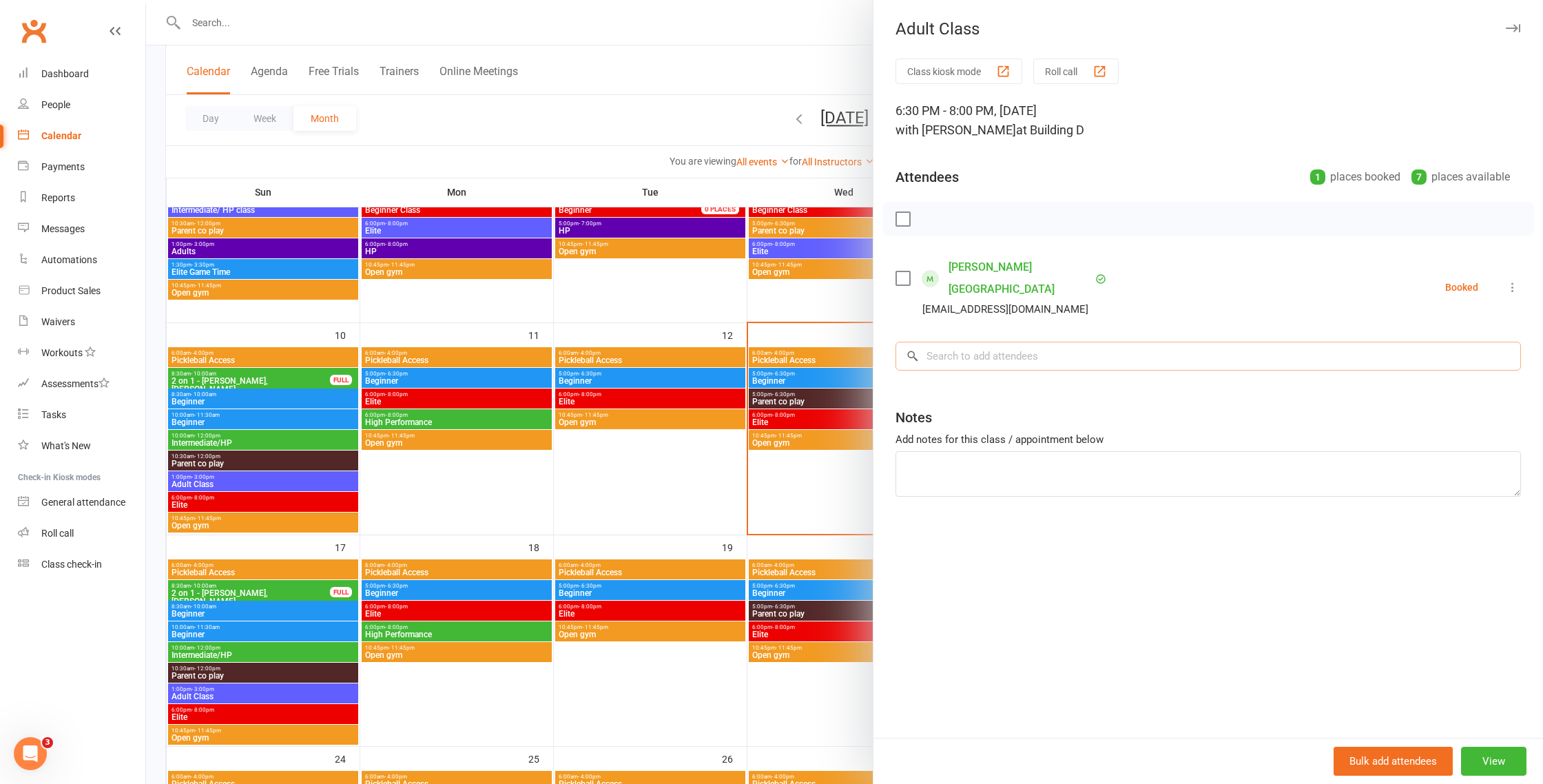
click at [1026, 342] on input "search" at bounding box center [1208, 356] width 626 height 29
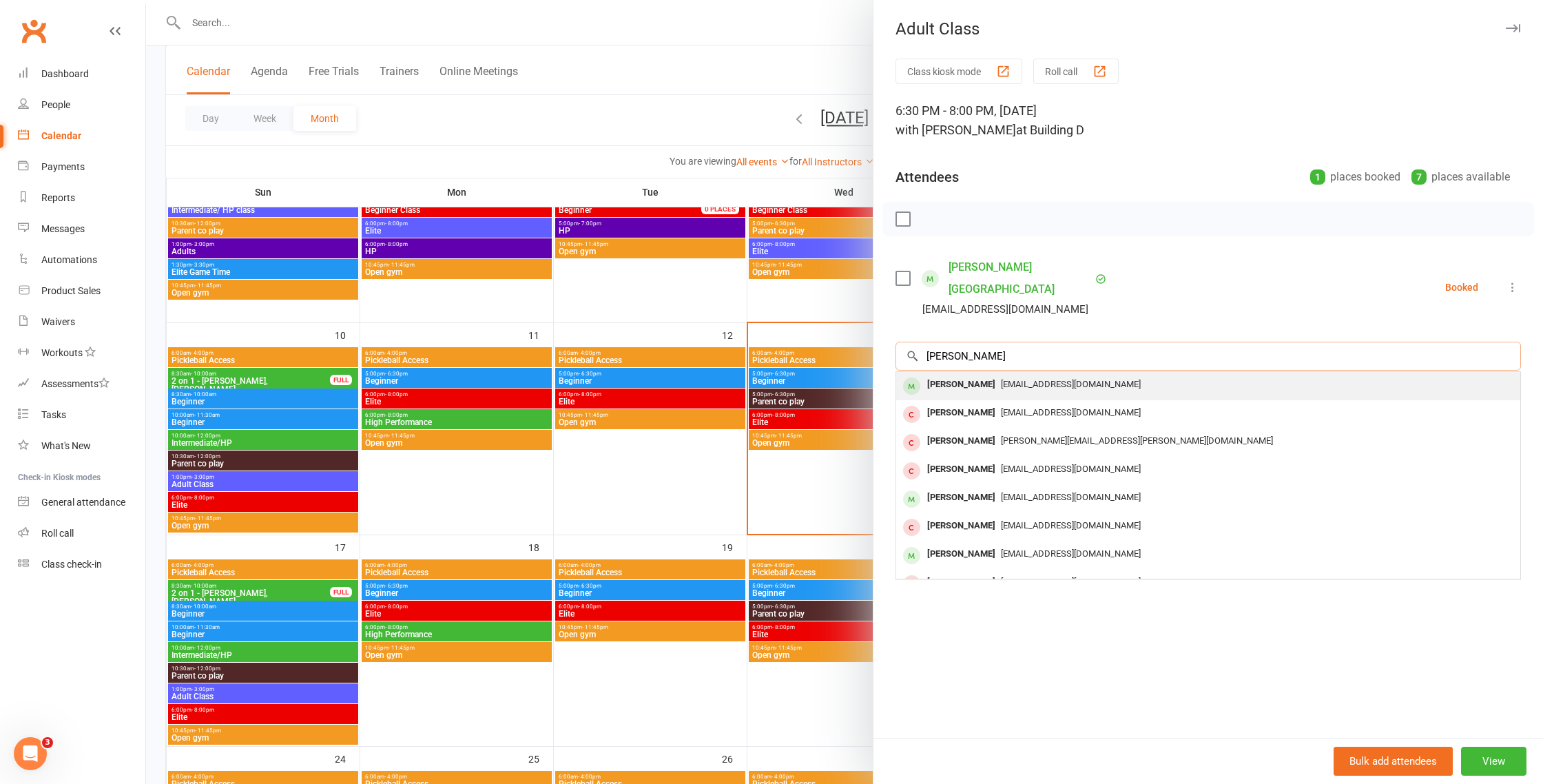
type input "[PERSON_NAME]"
click at [1016, 379] on span "[EMAIL_ADDRESS][DOMAIN_NAME]" at bounding box center [1071, 384] width 140 height 10
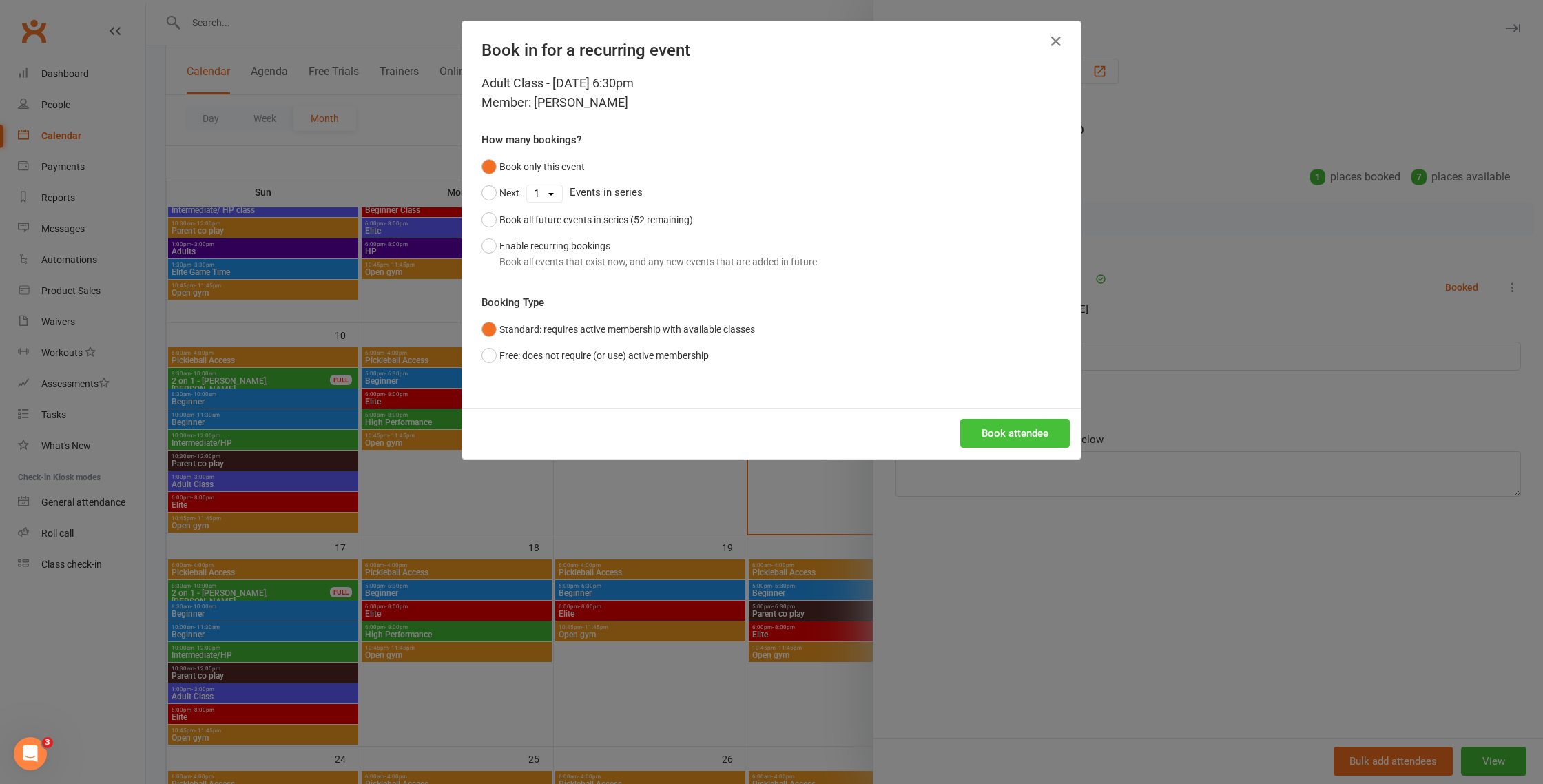
click at [1049, 432] on button "Book attendee" at bounding box center [1015, 432] width 109 height 29
